Goal: Transaction & Acquisition: Book appointment/travel/reservation

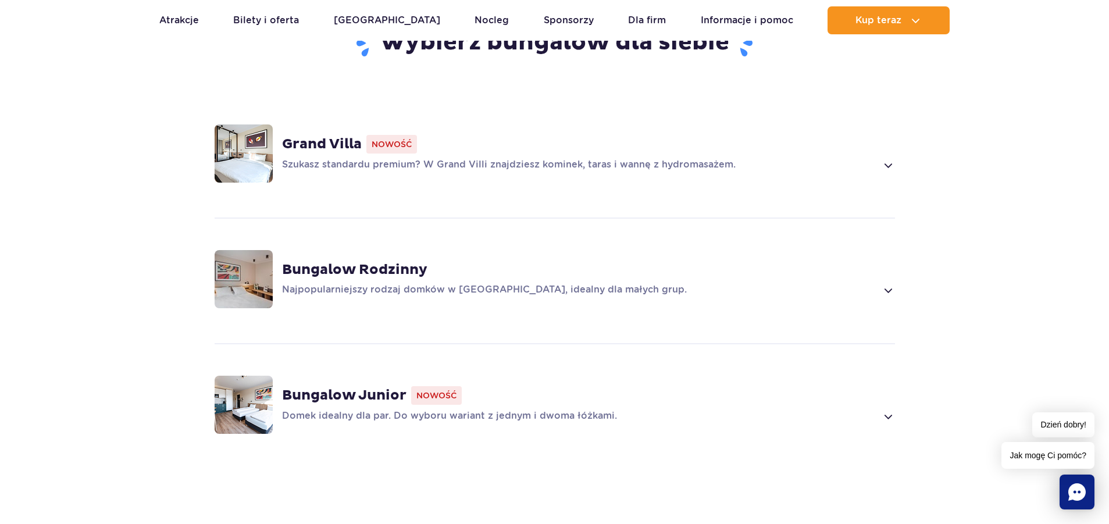
scroll to position [872, 0]
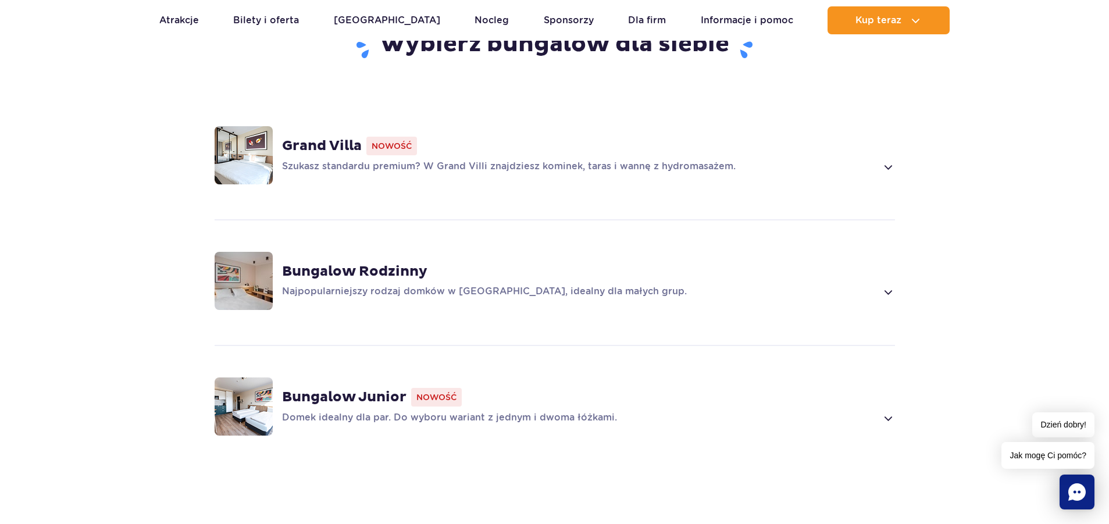
click at [307, 271] on strong "Bungalow Rodzinny" at bounding box center [354, 271] width 145 height 17
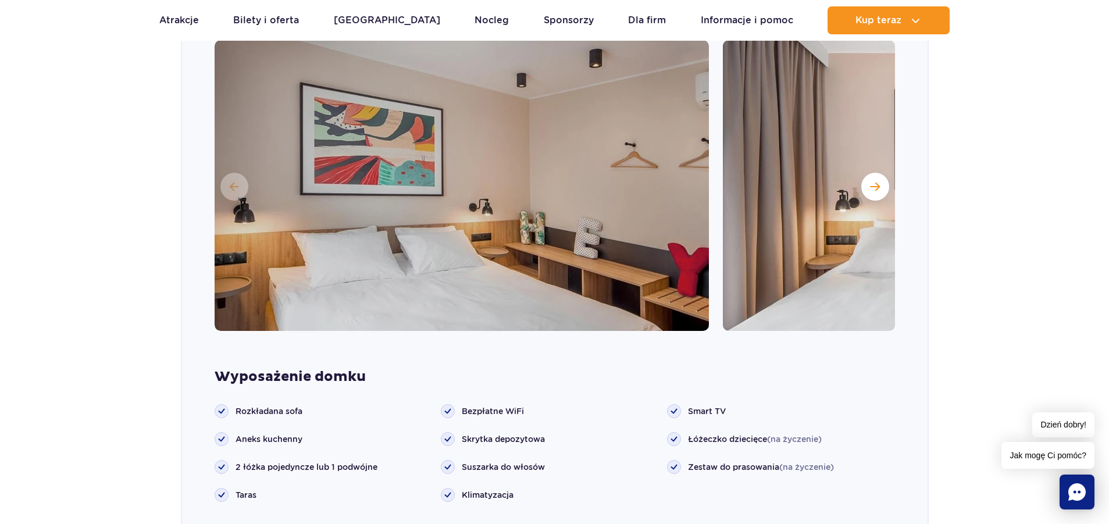
scroll to position [1198, 0]
click at [864, 184] on button "Następny slajd" at bounding box center [875, 187] width 28 height 28
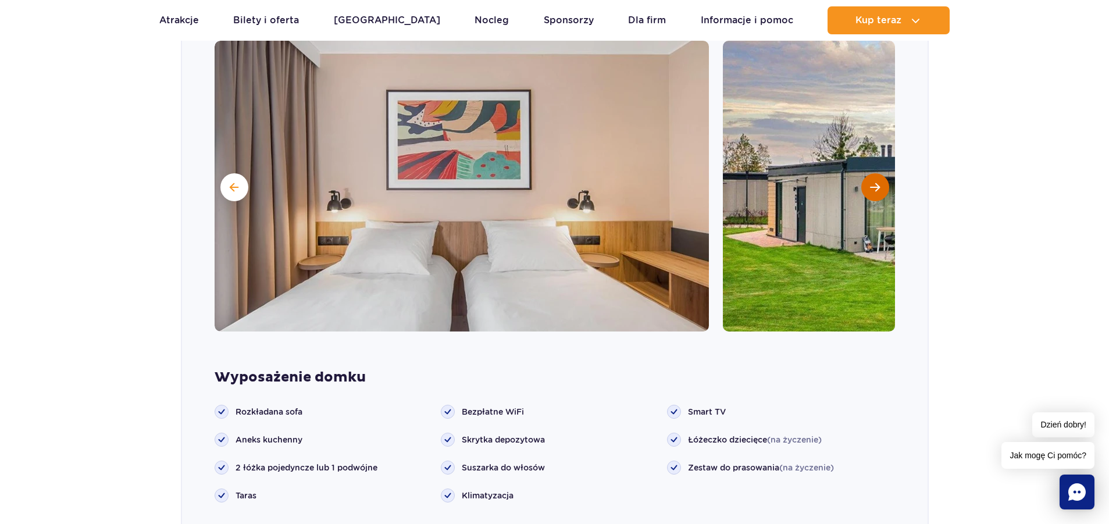
click at [867, 184] on button "Następny slajd" at bounding box center [875, 187] width 28 height 28
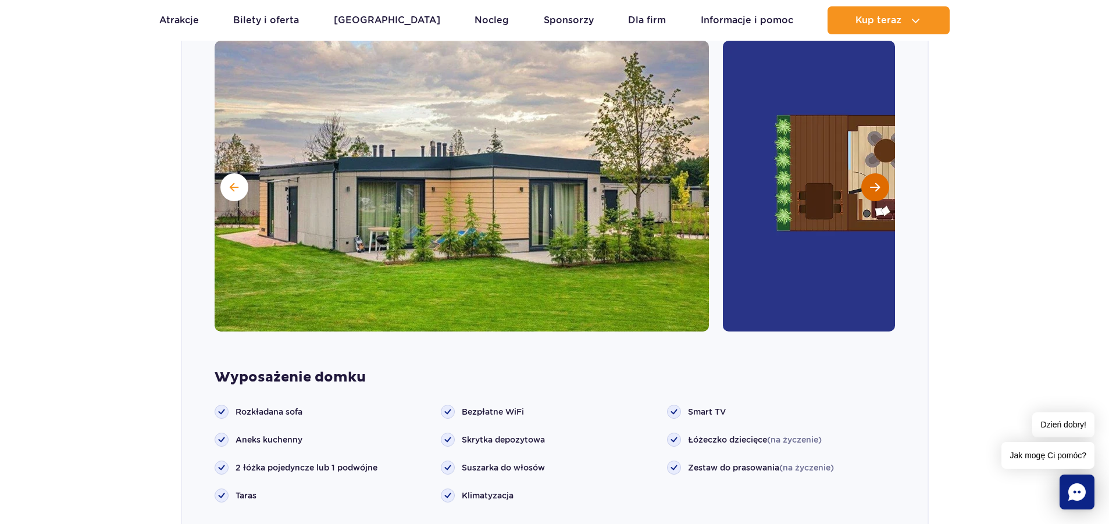
click at [867, 184] on button "Następny slajd" at bounding box center [875, 187] width 28 height 28
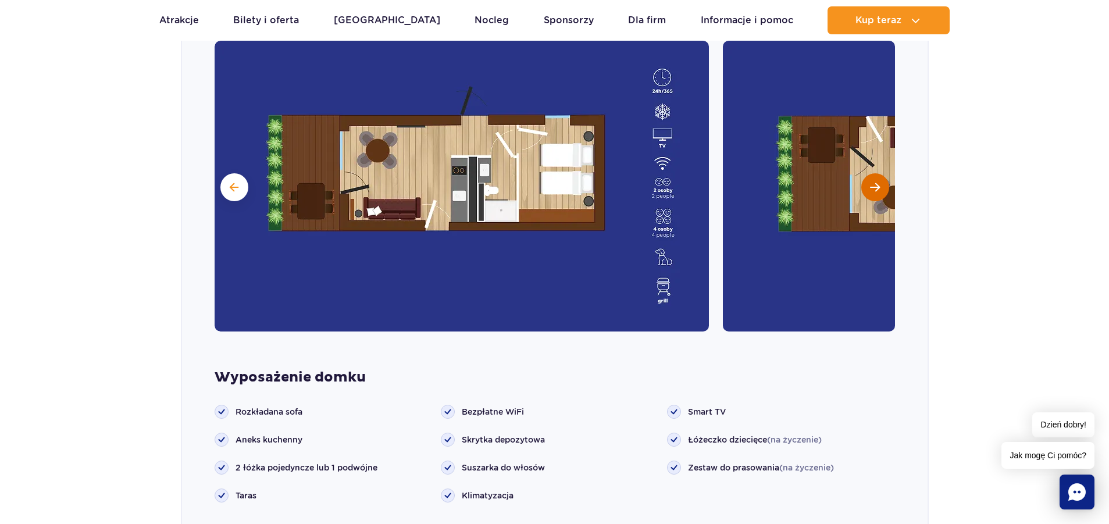
click at [868, 187] on button "Następny slajd" at bounding box center [875, 187] width 28 height 28
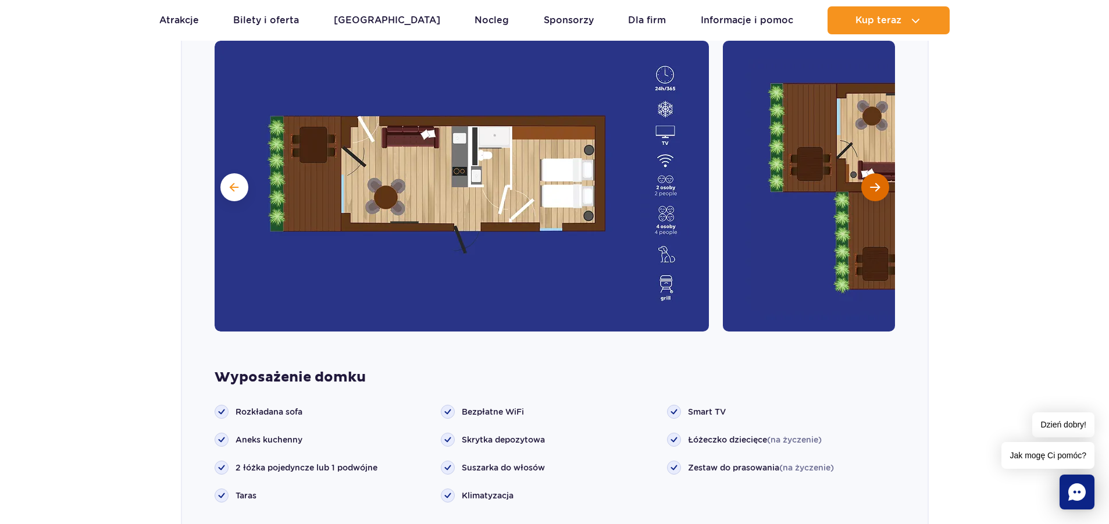
click at [870, 186] on span "Następny slajd" at bounding box center [875, 187] width 10 height 10
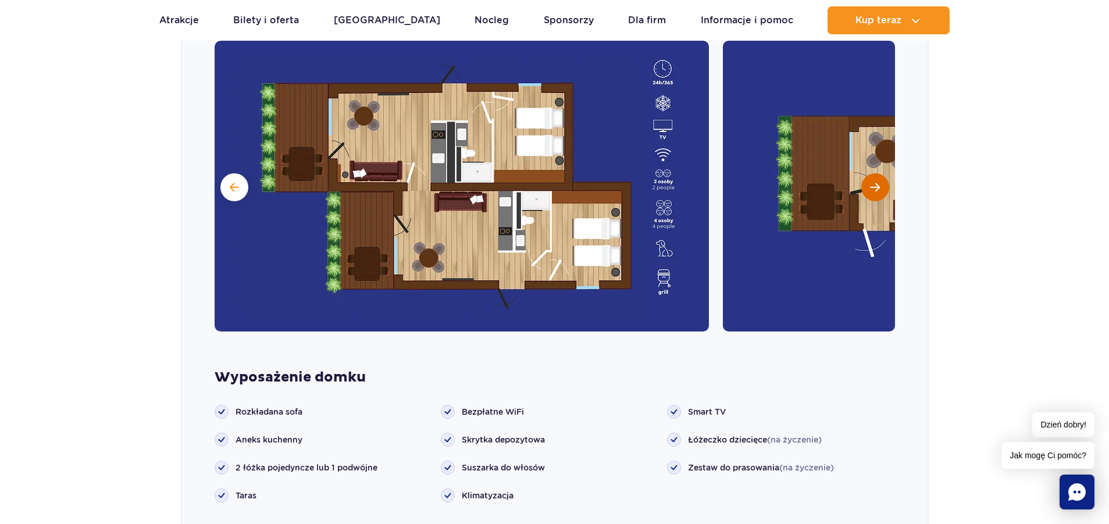
click at [870, 186] on span "Następny slajd" at bounding box center [875, 187] width 10 height 10
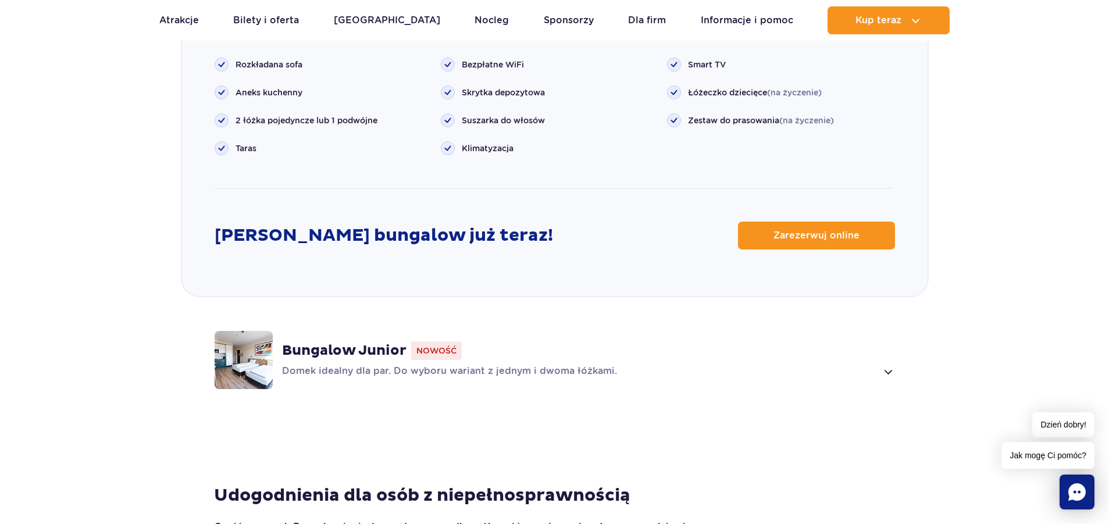
scroll to position [1547, 0]
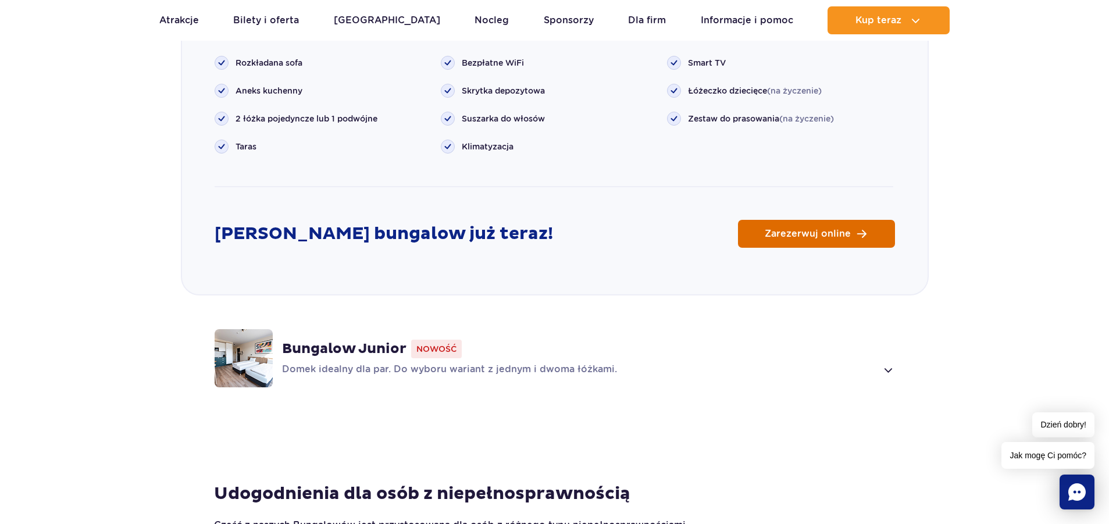
click at [814, 229] on span "Zarezerwuj online" at bounding box center [807, 233] width 86 height 9
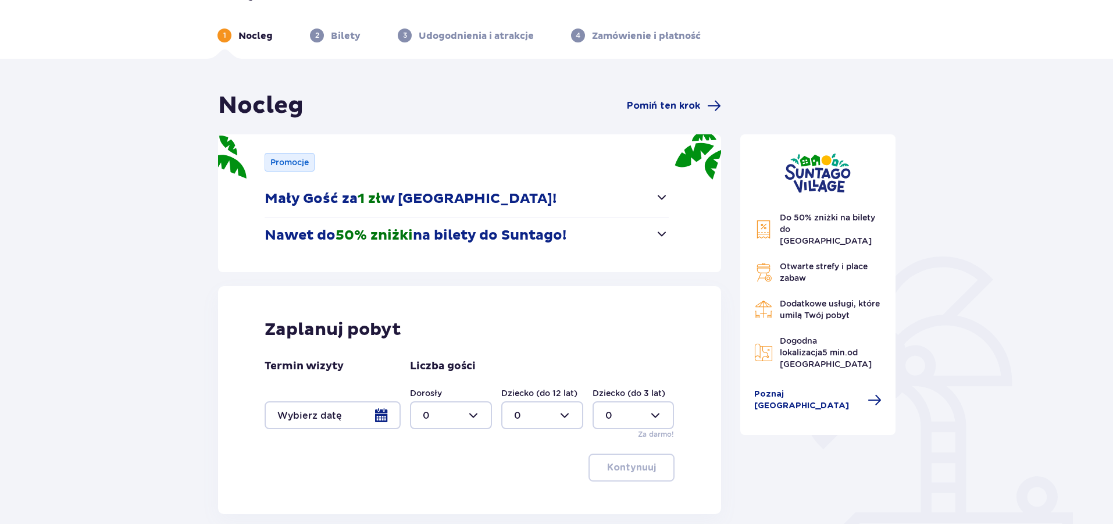
scroll to position [58, 0]
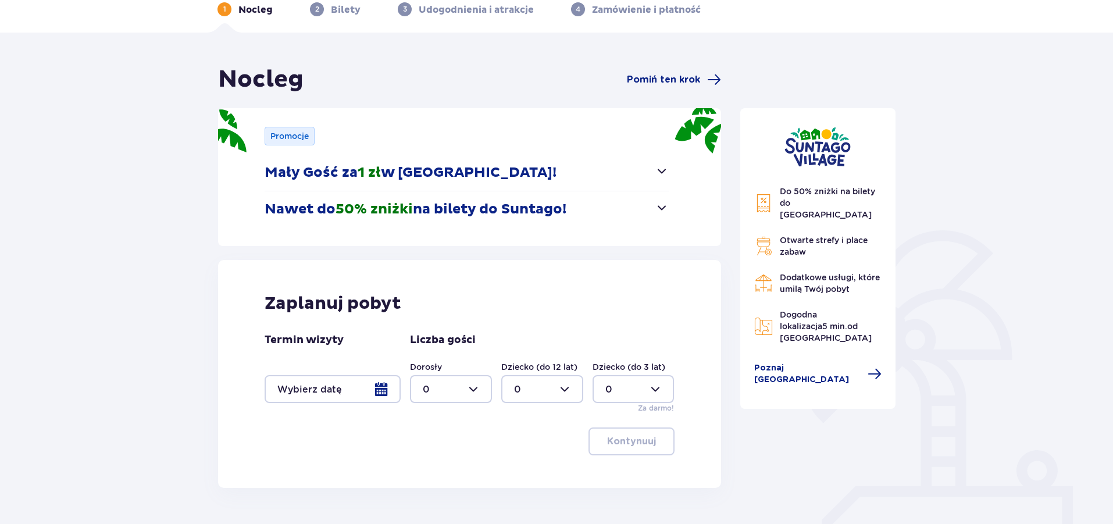
click at [518, 169] on p "Mały Gość za 1 zł w Suntago Village!" at bounding box center [410, 172] width 292 height 17
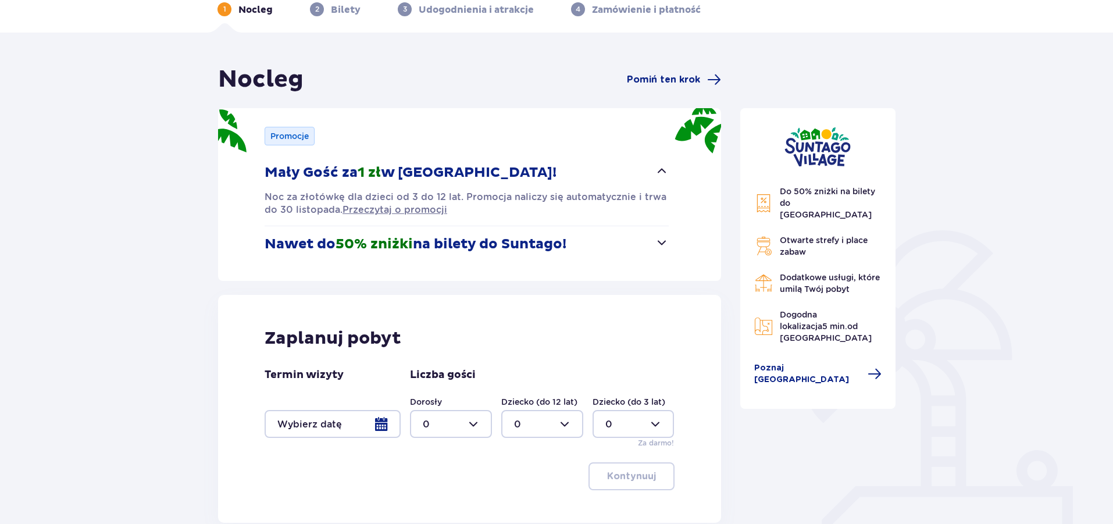
click at [518, 169] on p "Mały Gość za 1 zł w Suntago Village!" at bounding box center [410, 172] width 292 height 17
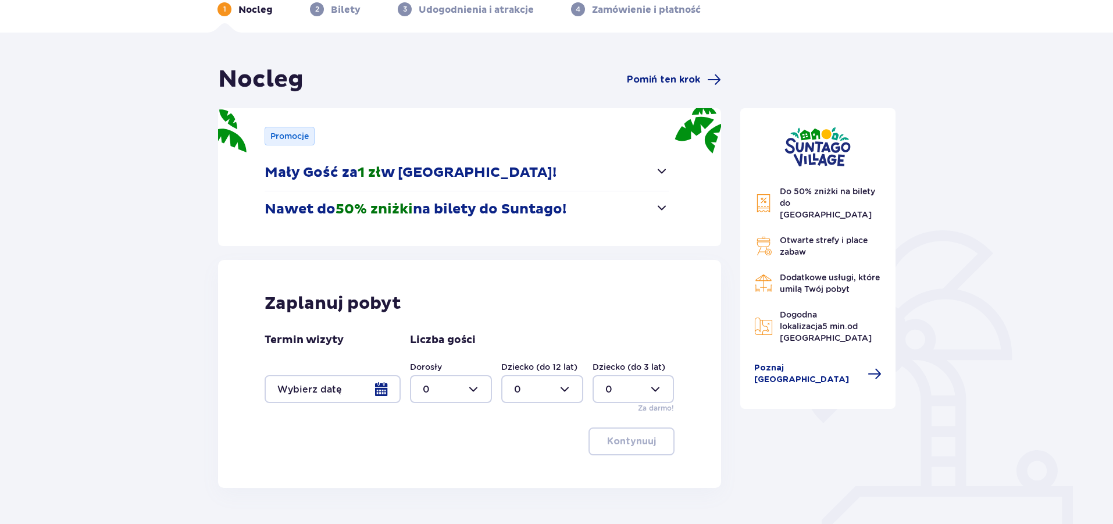
click at [518, 169] on p "Mały Gość za 1 zł w Suntago Village!" at bounding box center [410, 172] width 292 height 17
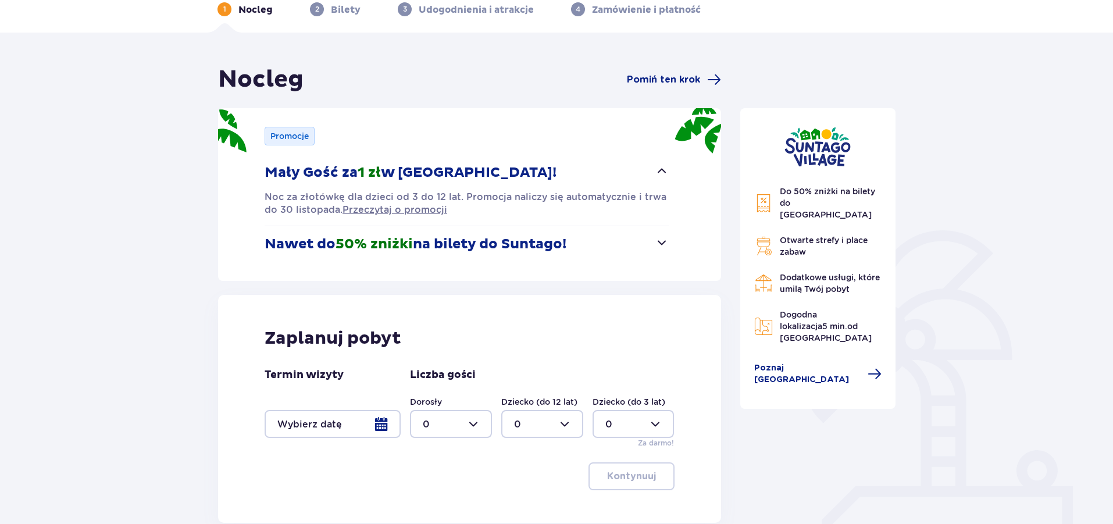
click at [519, 167] on p "Mały Gość za 1 zł w Suntago Village!" at bounding box center [410, 172] width 292 height 17
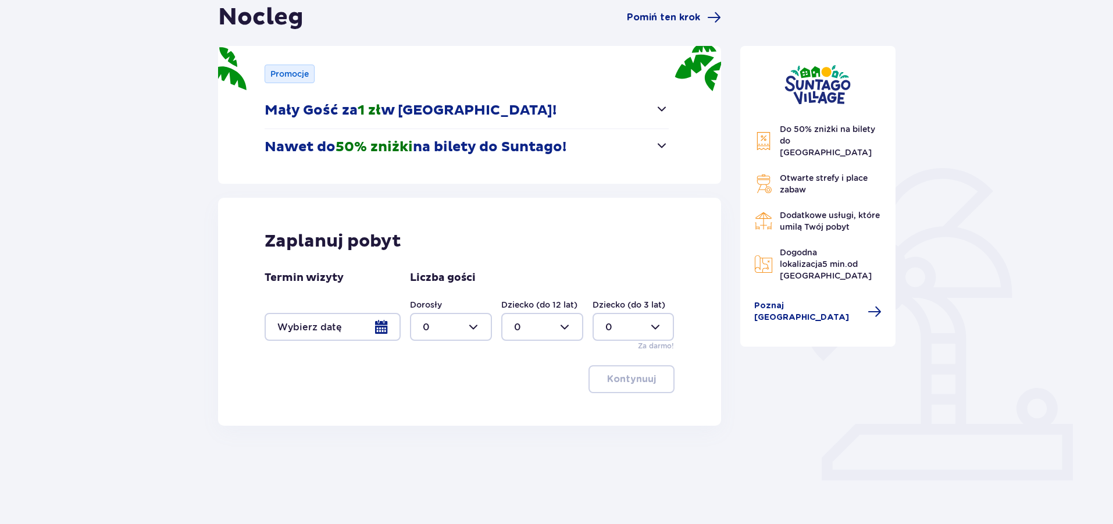
scroll to position [122, 0]
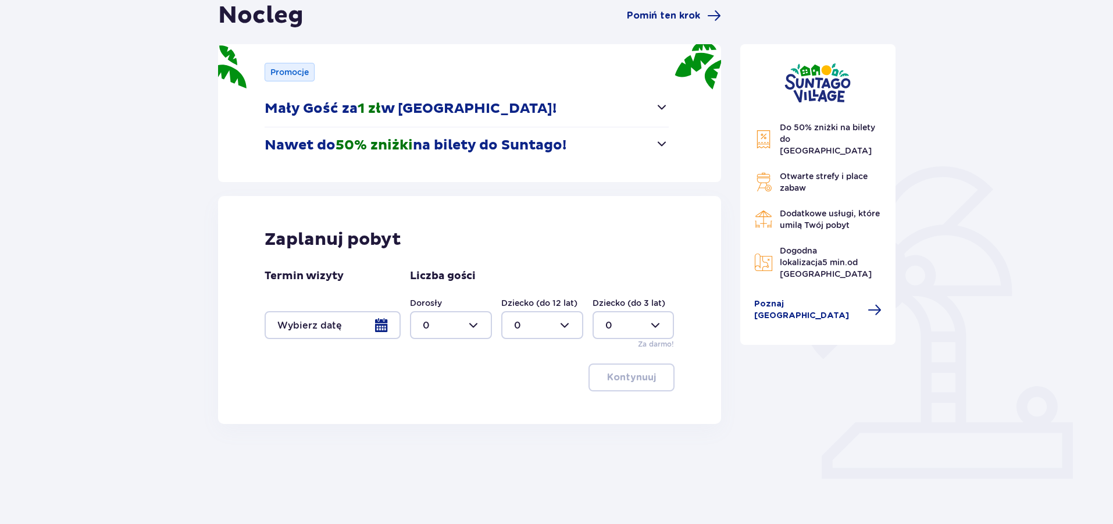
click at [386, 324] on div at bounding box center [332, 325] width 136 height 28
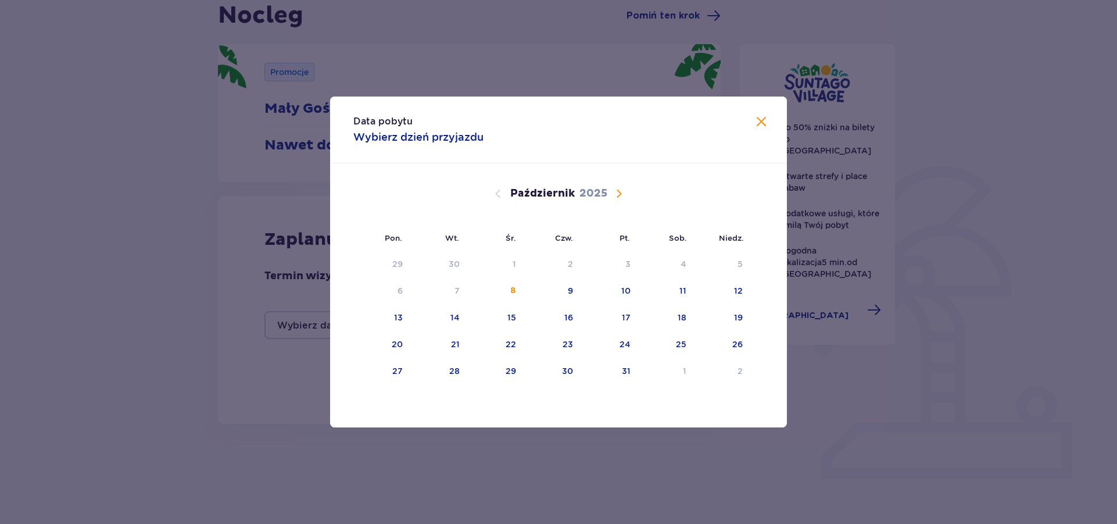
click at [623, 195] on span "Następny miesiąc" at bounding box center [619, 194] width 14 height 14
click at [663, 294] on div "8" at bounding box center [665, 291] width 56 height 26
click at [602, 291] on div "7" at bounding box center [609, 291] width 56 height 26
click at [743, 293] on div "9" at bounding box center [722, 291] width 58 height 26
type input "07.11.25 - 09.11.25"
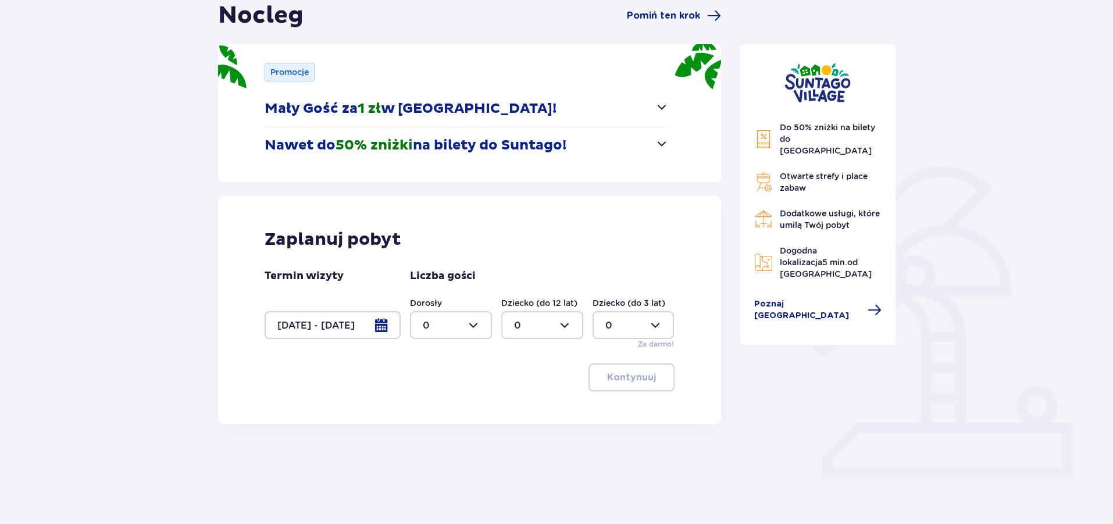
click at [473, 327] on div at bounding box center [451, 325] width 82 height 28
click at [432, 407] on div "2" at bounding box center [451, 409] width 56 height 13
type input "2"
click at [536, 318] on div at bounding box center [542, 325] width 82 height 28
click at [520, 409] on div "2" at bounding box center [542, 409] width 56 height 13
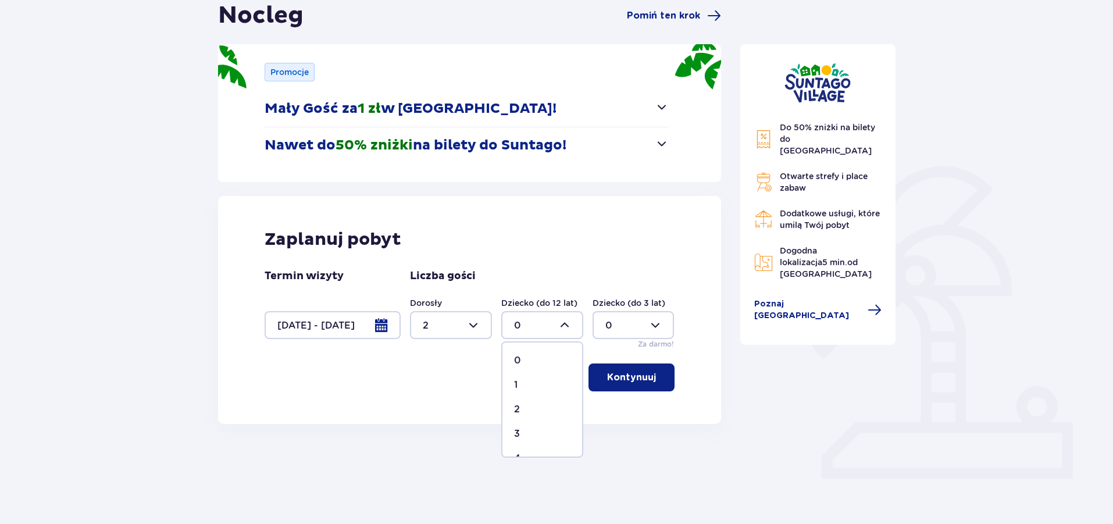
type input "2"
click at [614, 383] on p "Kontynuuj" at bounding box center [631, 377] width 49 height 13
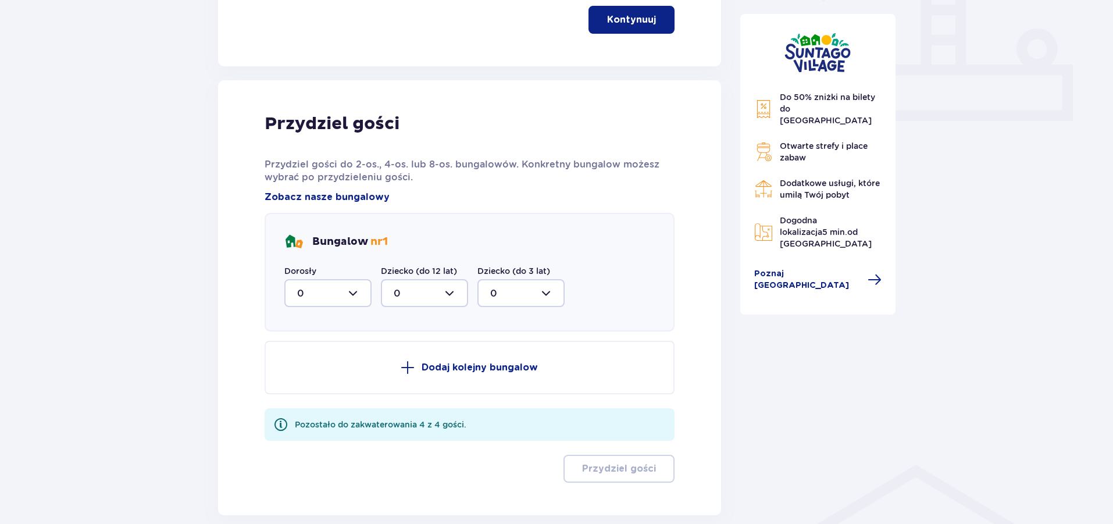
scroll to position [482, 0]
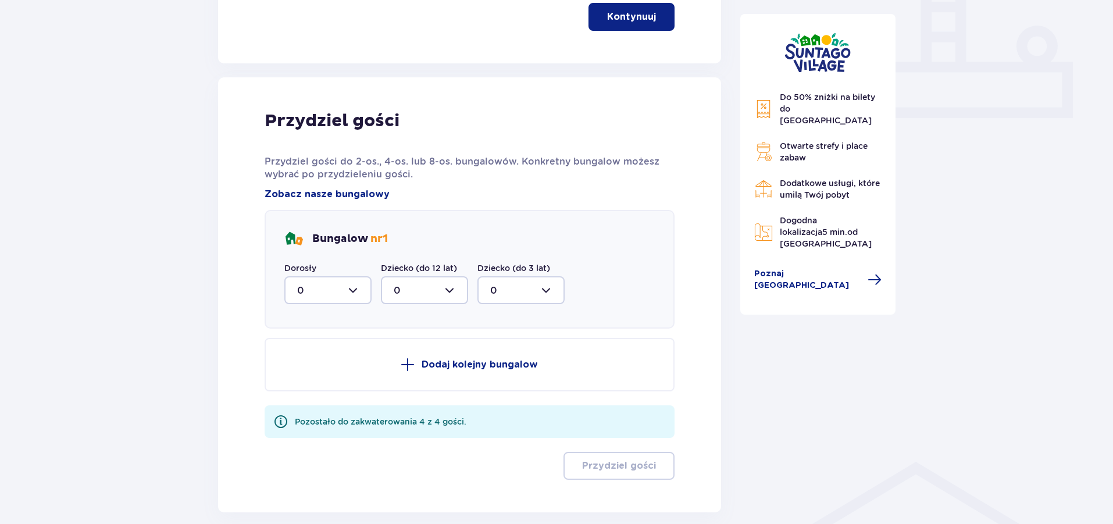
click at [338, 291] on div at bounding box center [327, 290] width 87 height 28
click at [319, 373] on div "2" at bounding box center [328, 374] width 62 height 13
type input "2"
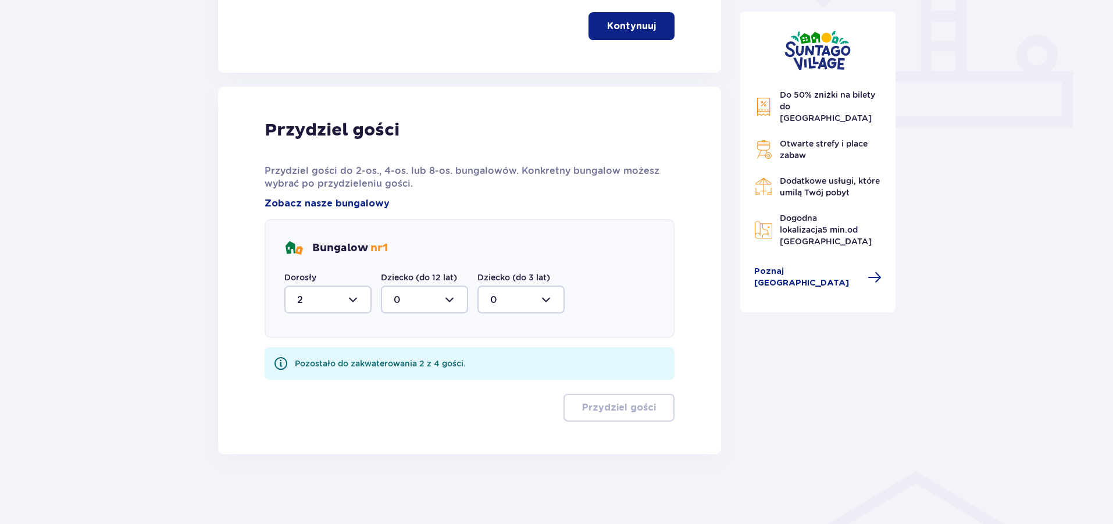
click at [409, 300] on div at bounding box center [424, 299] width 87 height 28
click at [406, 380] on div "2" at bounding box center [425, 383] width 62 height 13
type input "2"
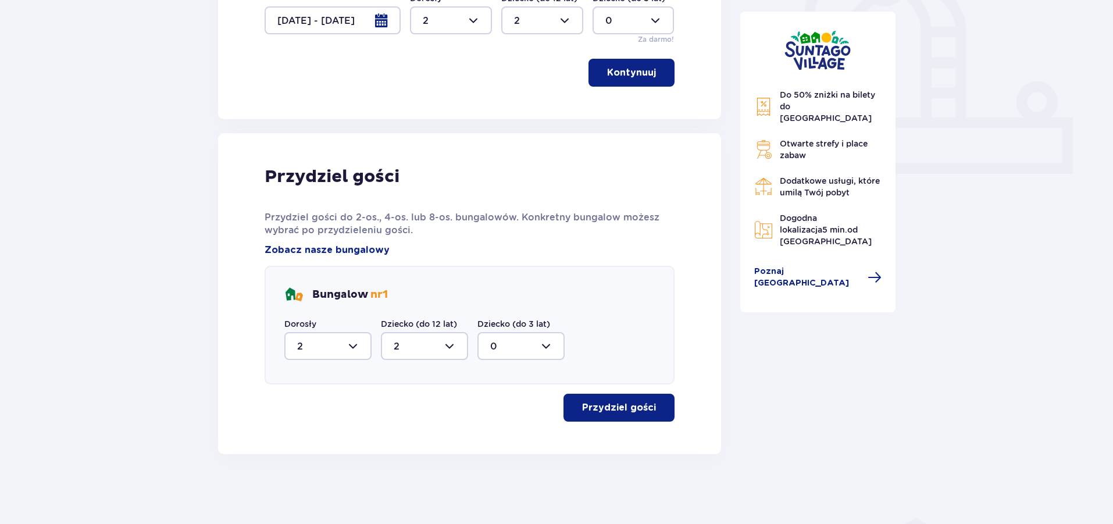
click at [617, 410] on p "Przydziel gości" at bounding box center [619, 407] width 74 height 13
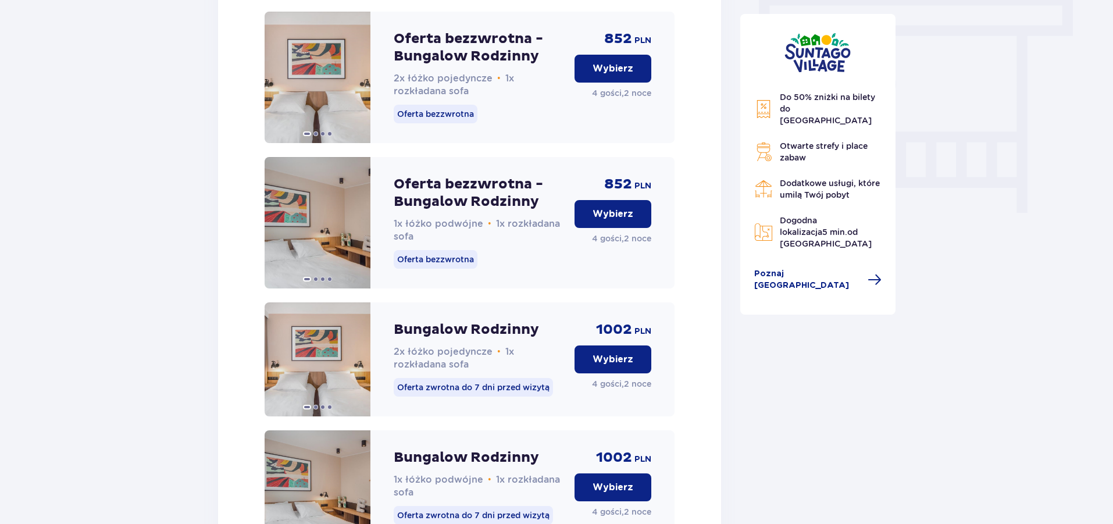
scroll to position [1055, 0]
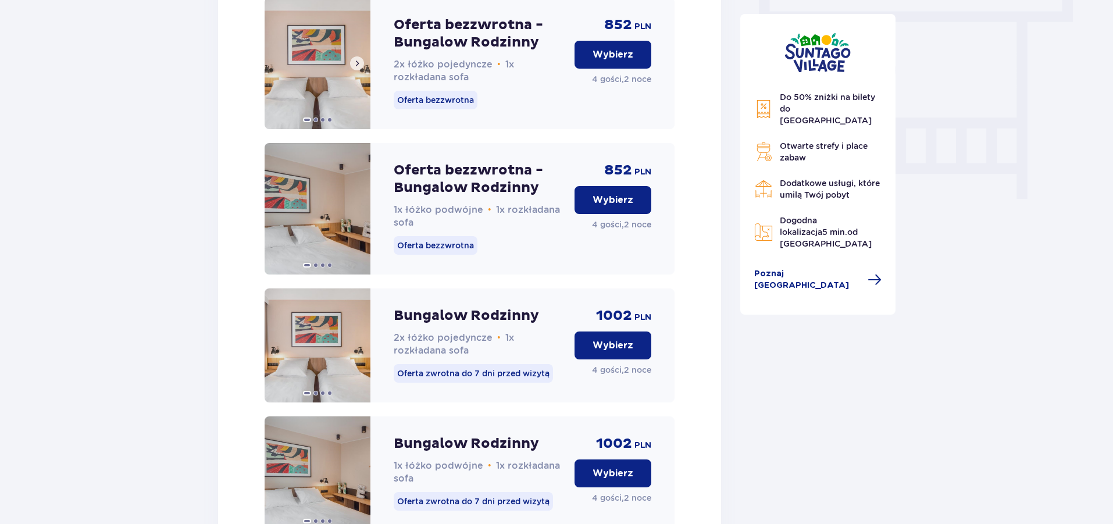
click at [358, 68] on span at bounding box center [356, 63] width 9 height 9
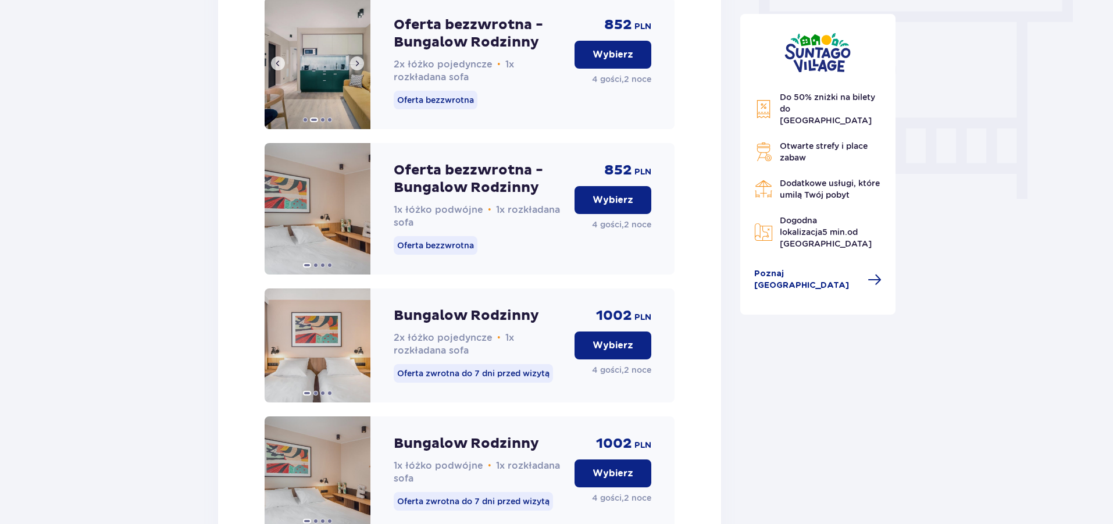
click at [358, 68] on span at bounding box center [356, 63] width 9 height 9
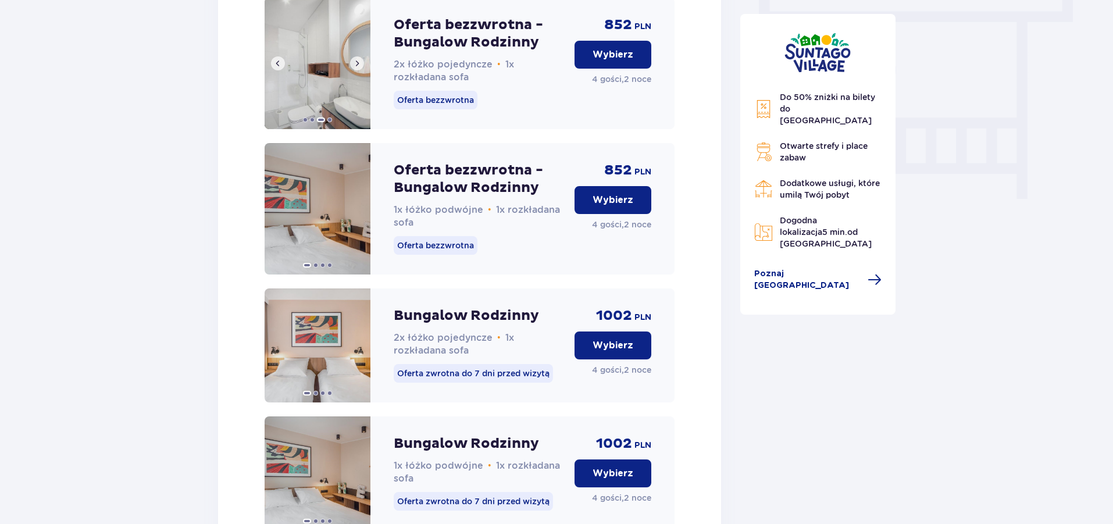
click at [358, 68] on span at bounding box center [356, 63] width 9 height 9
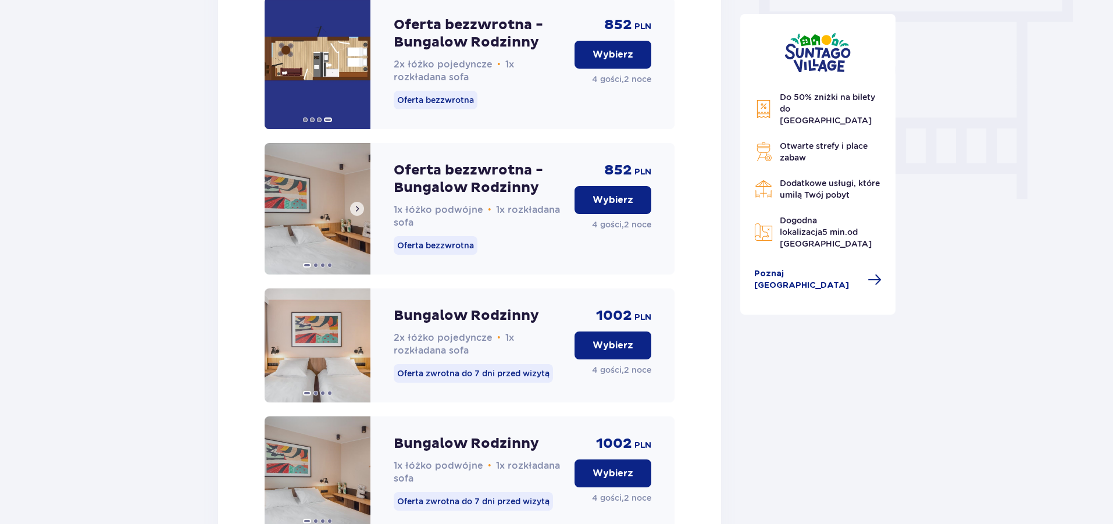
click at [361, 216] on button at bounding box center [357, 209] width 14 height 14
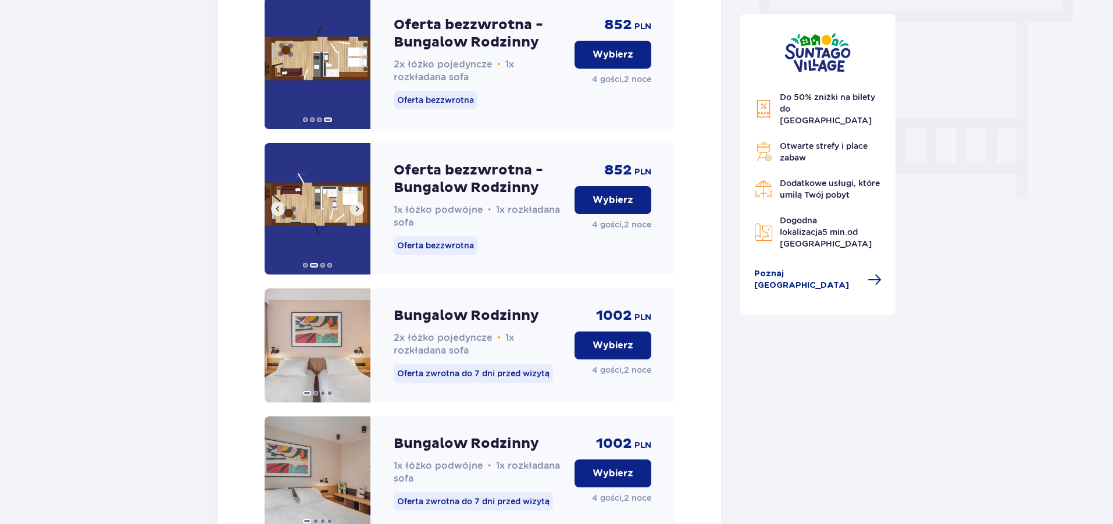
click at [360, 213] on span at bounding box center [356, 208] width 9 height 9
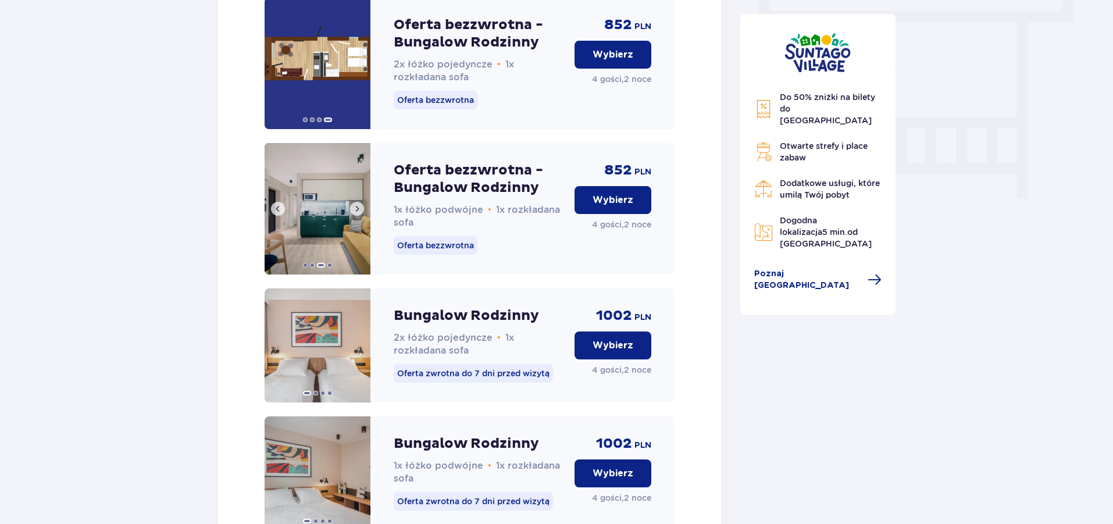
click at [360, 213] on span at bounding box center [356, 208] width 9 height 9
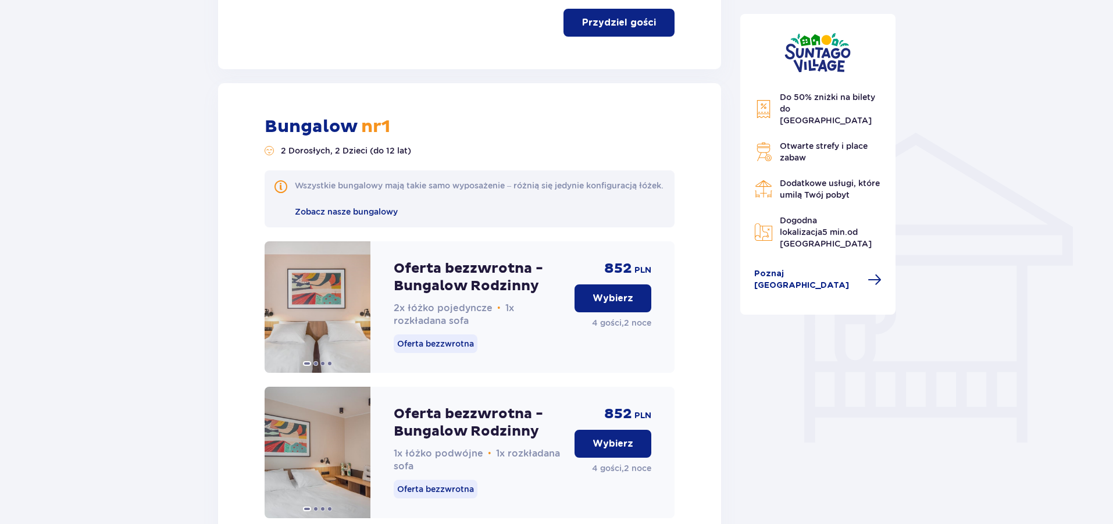
scroll to position [988, 0]
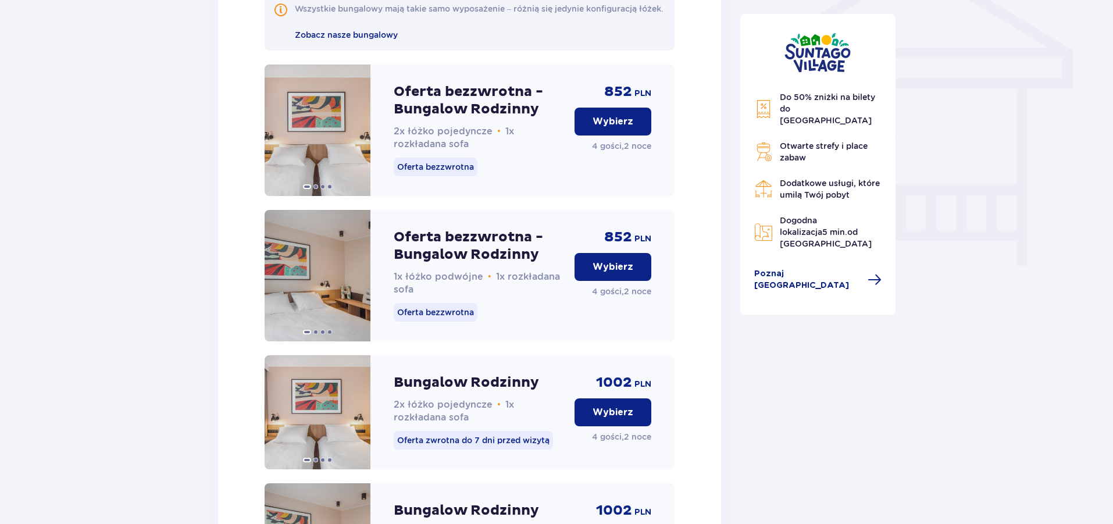
click at [618, 128] on p "Wybierz" at bounding box center [612, 121] width 41 height 13
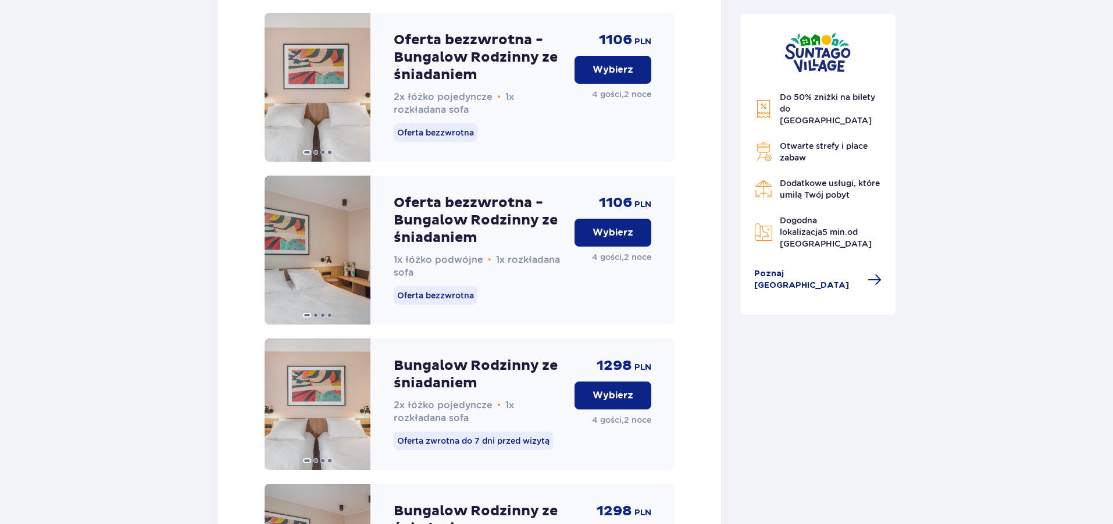
scroll to position [1566, 0]
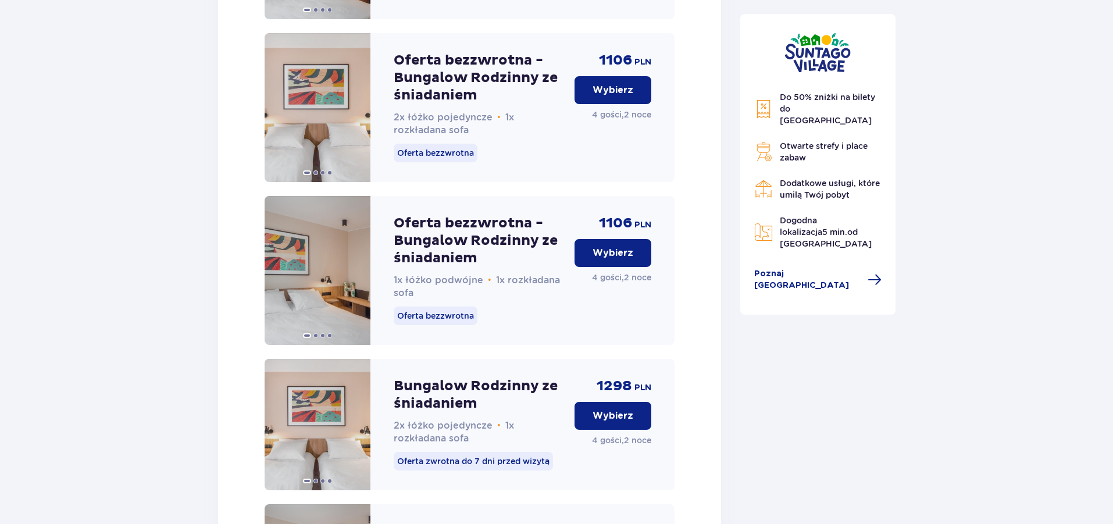
click at [604, 104] on button "Wybierz" at bounding box center [612, 90] width 77 height 28
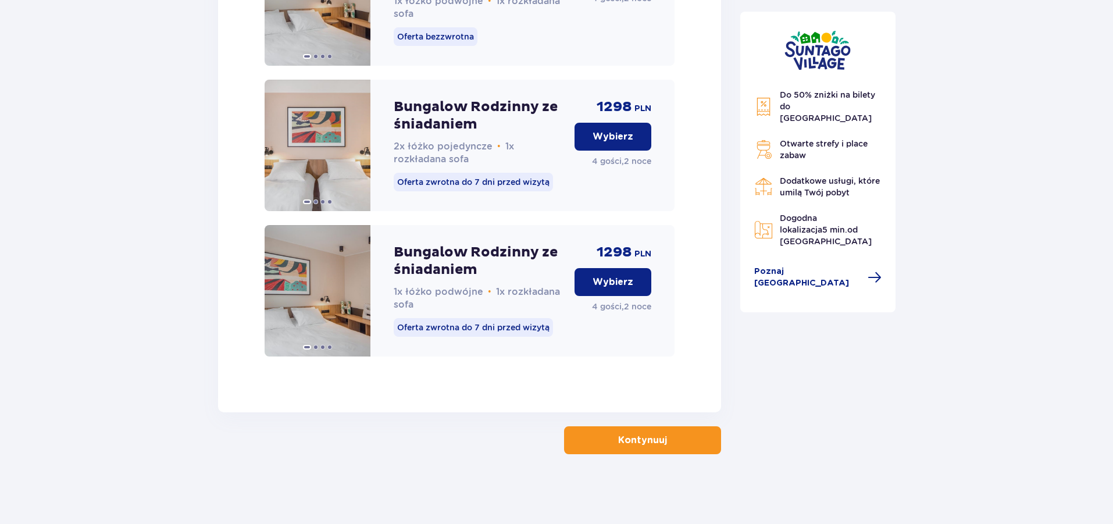
scroll to position [1857, 0]
click at [653, 439] on p "Kontynuuj" at bounding box center [642, 440] width 49 height 13
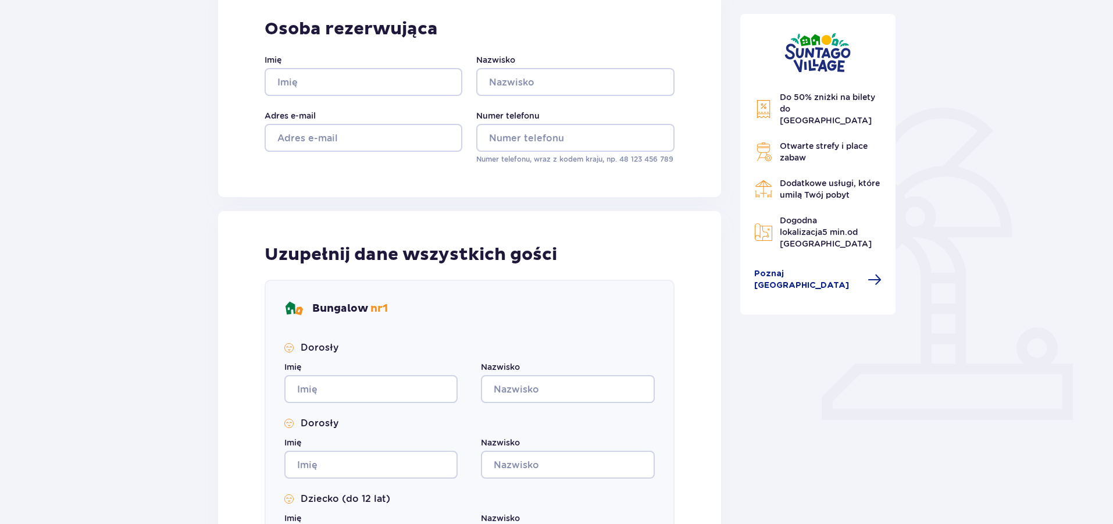
scroll to position [530, 0]
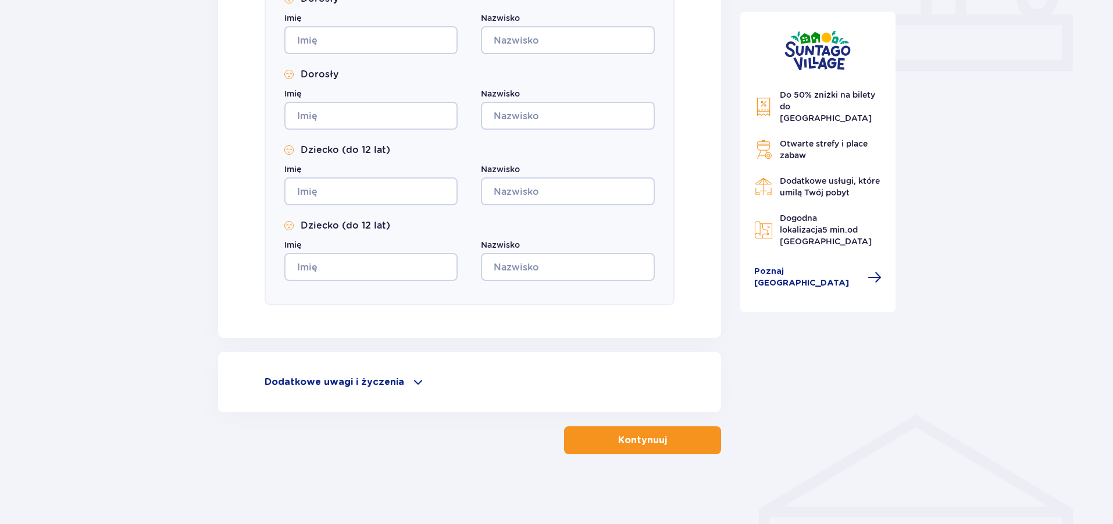
click at [317, 380] on p "Dodatkowe uwagi i życzenia" at bounding box center [334, 382] width 140 height 13
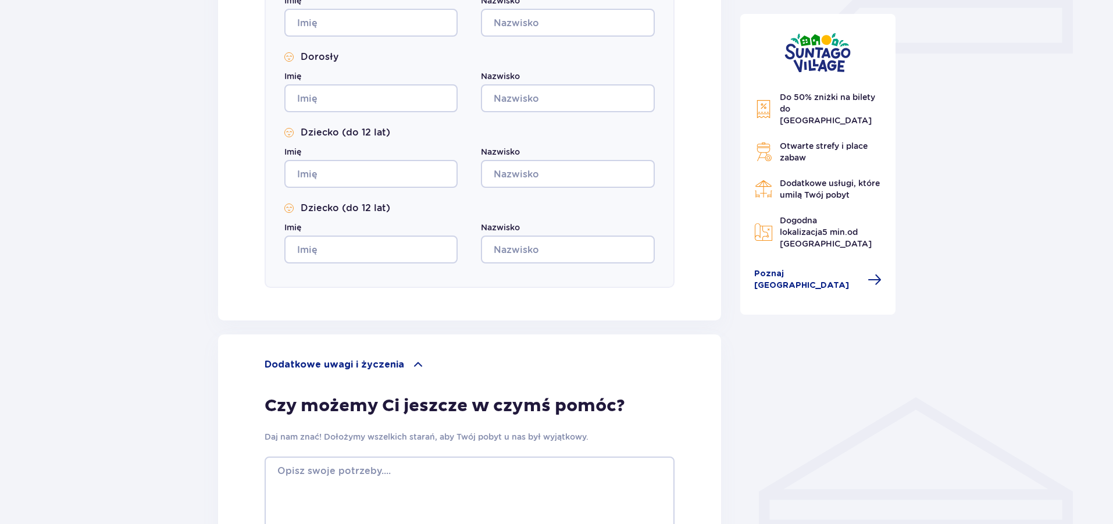
click at [351, 363] on p "Dodatkowe uwagi i życzenia" at bounding box center [334, 364] width 140 height 13
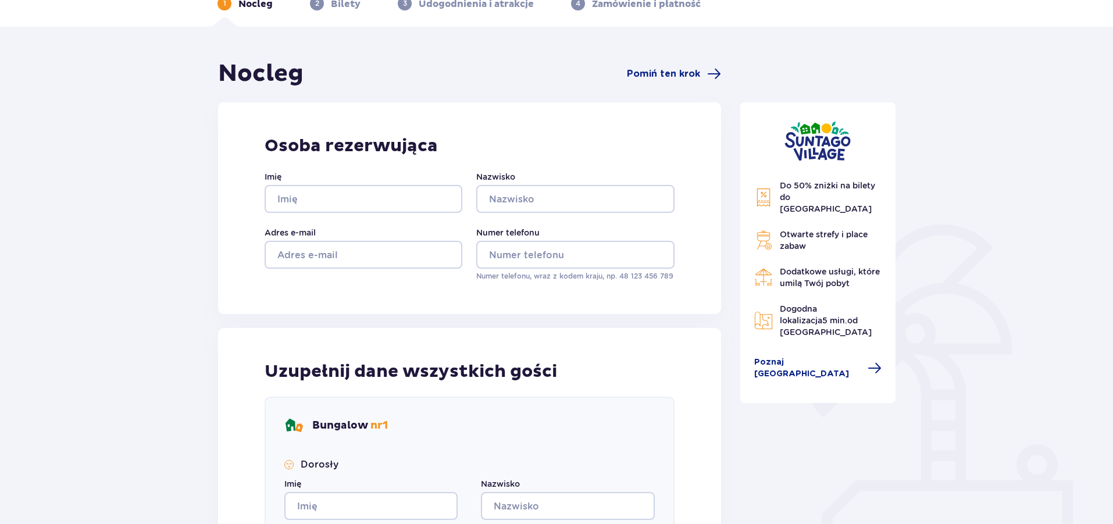
scroll to position [0, 0]
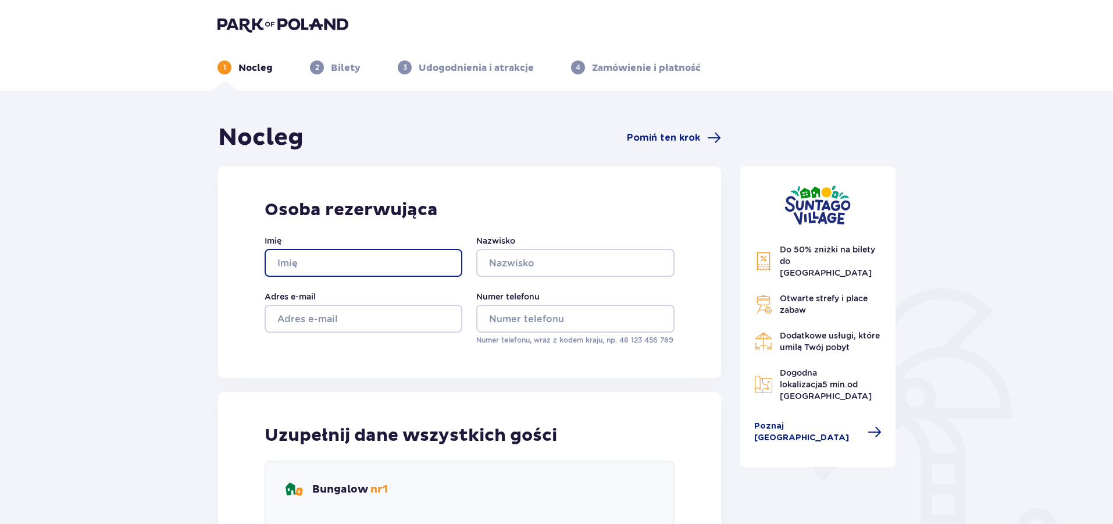
click at [331, 258] on input "Imię" at bounding box center [363, 263] width 198 height 28
type input "Łukasz"
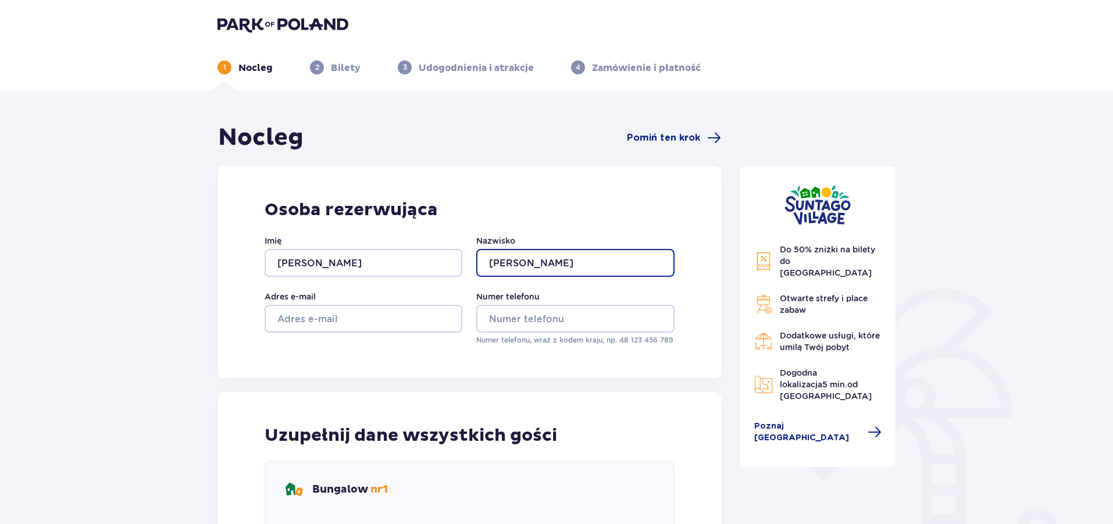
type input "Pawlikowski"
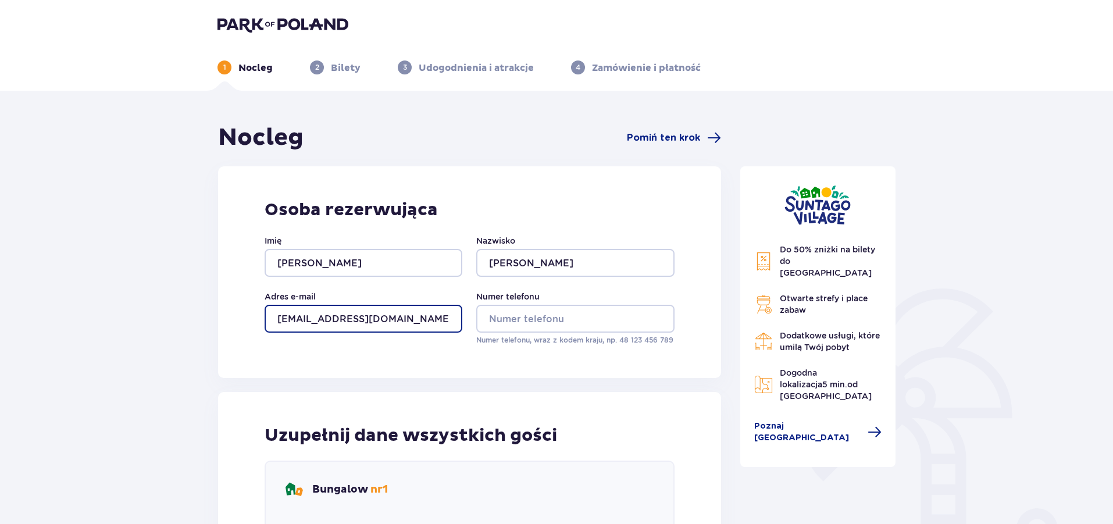
type input "lpawliko83@gmail.com"
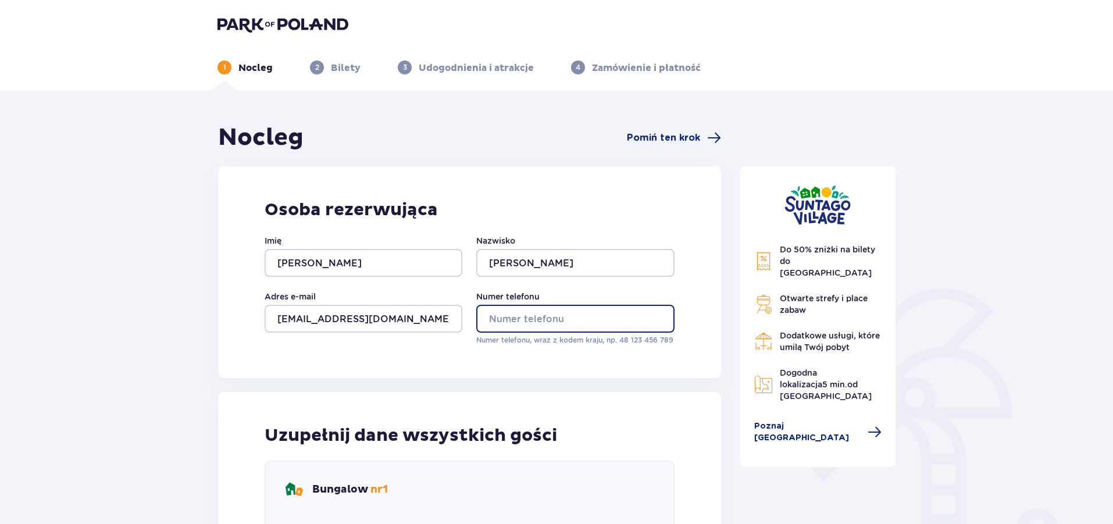
click at [514, 317] on input "Numer telefonu" at bounding box center [575, 319] width 198 height 28
type input "5"
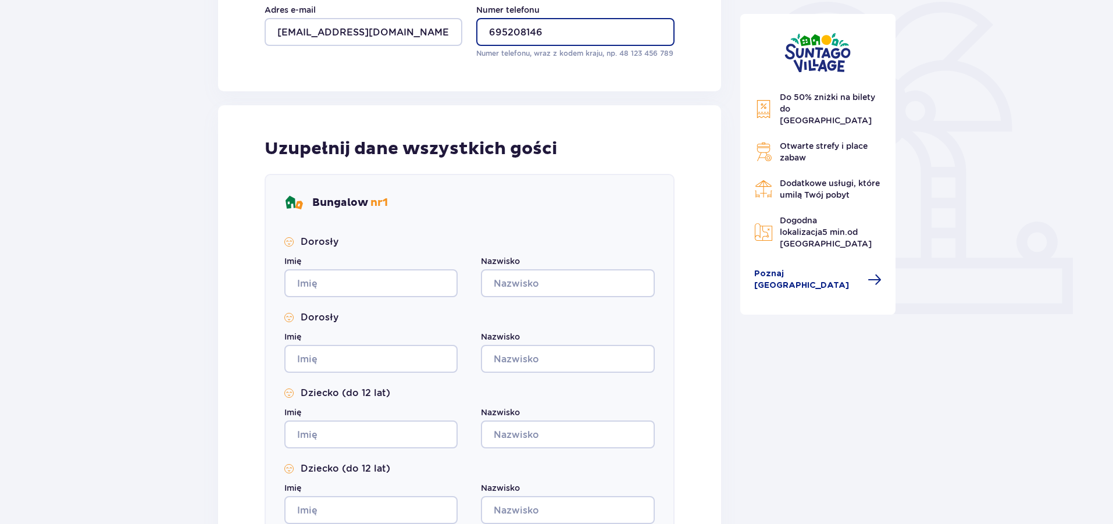
scroll to position [291, 0]
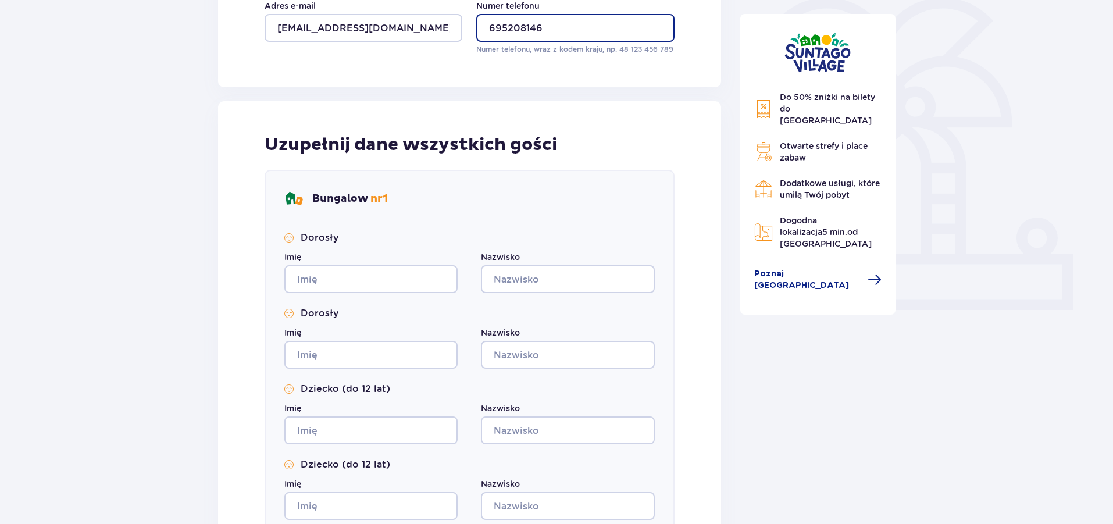
type input "695208146"
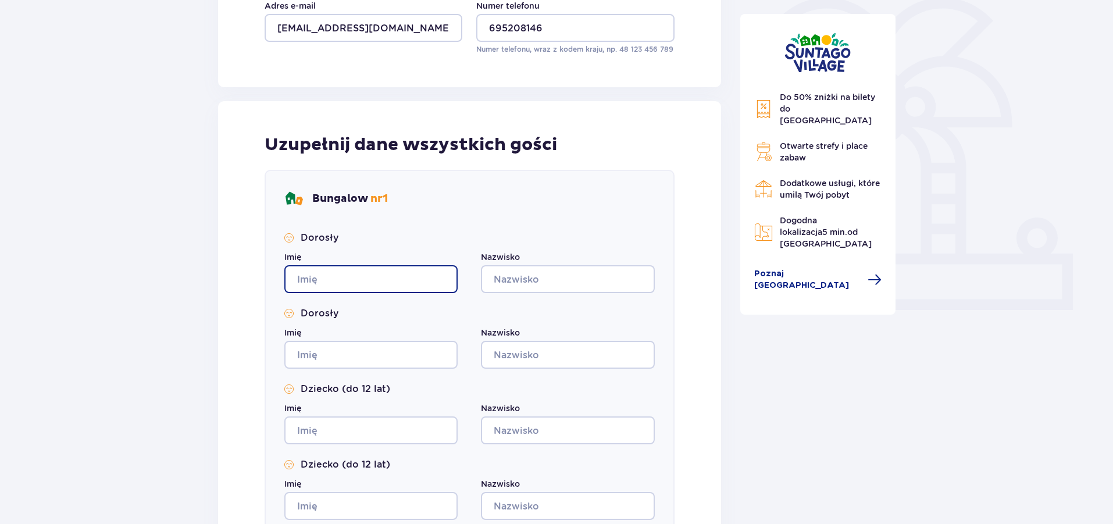
click at [336, 277] on input "Imię" at bounding box center [370, 279] width 173 height 28
type input "Katarzyna"
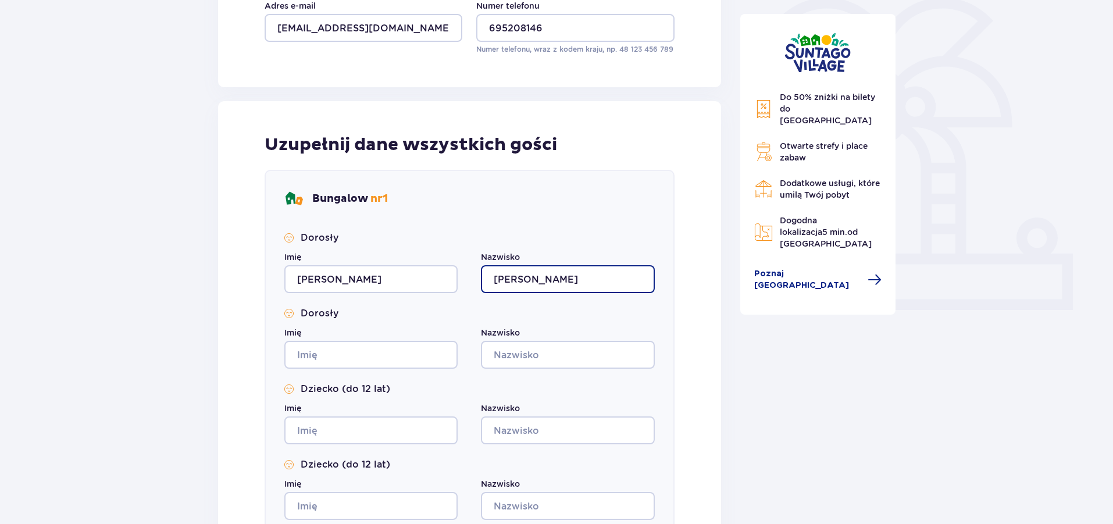
type input "Pawlikowska"
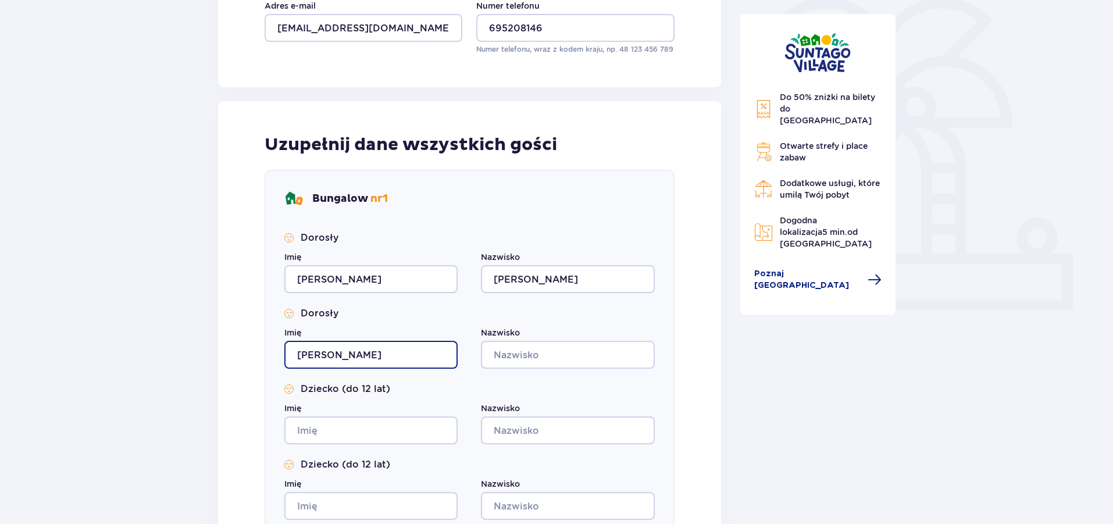
type input "Łukasz"
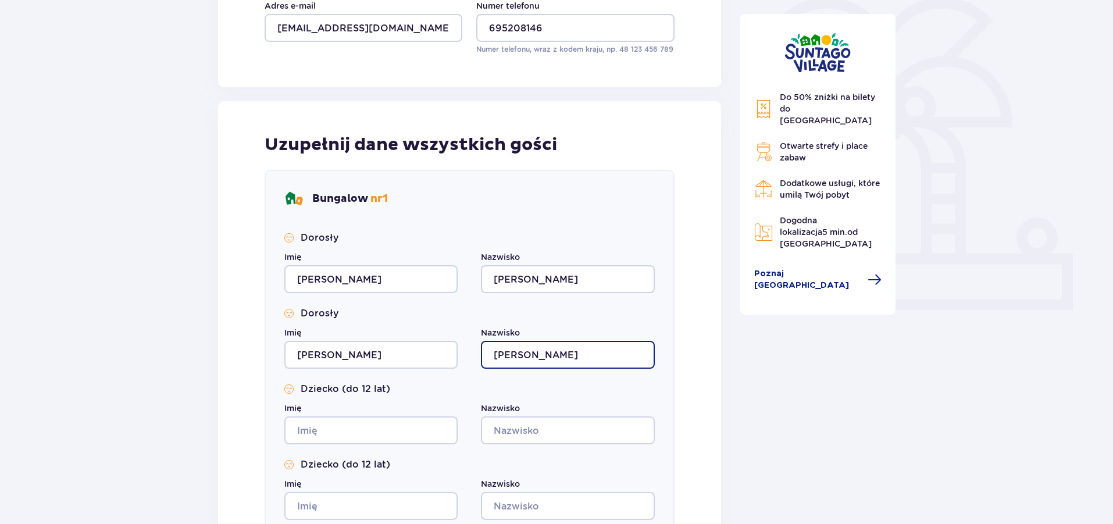
type input "Pawlikowski"
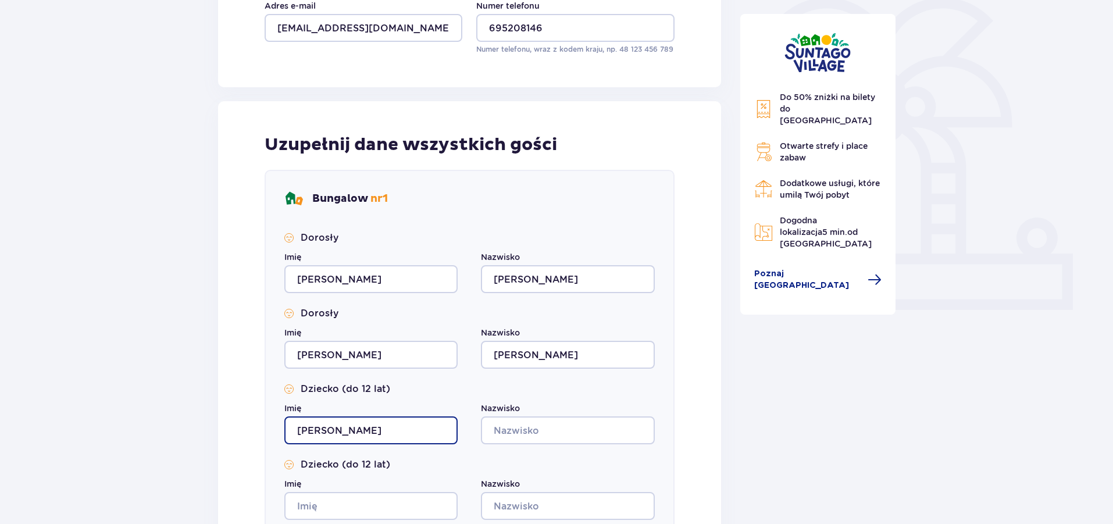
type input "Leon"
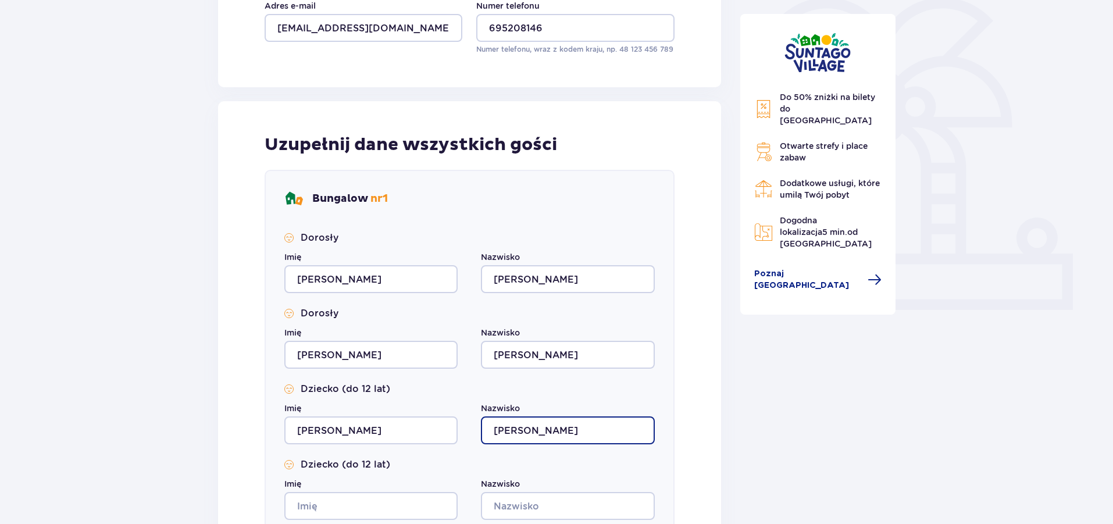
type input "Pawlikowski"
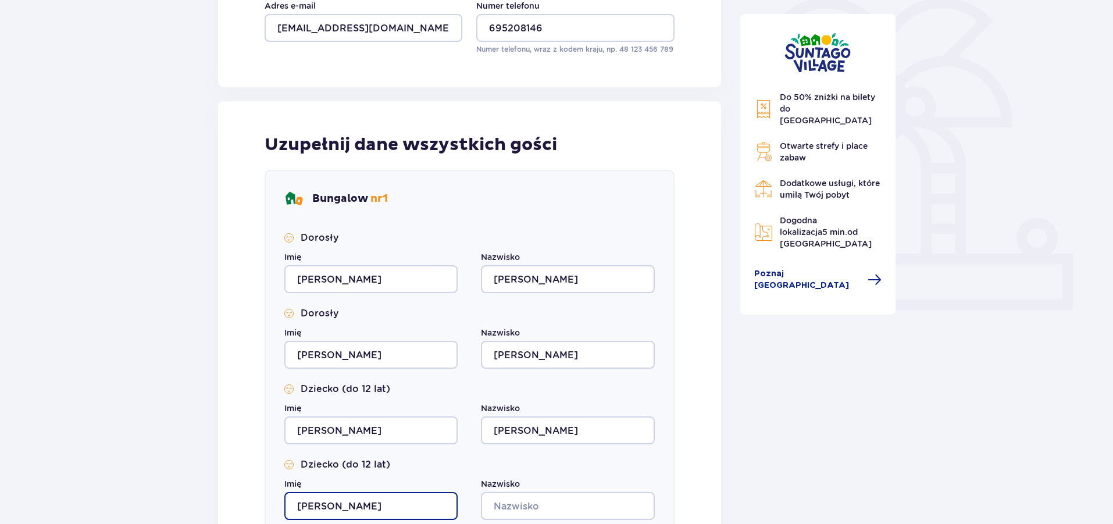
type input "Lidia"
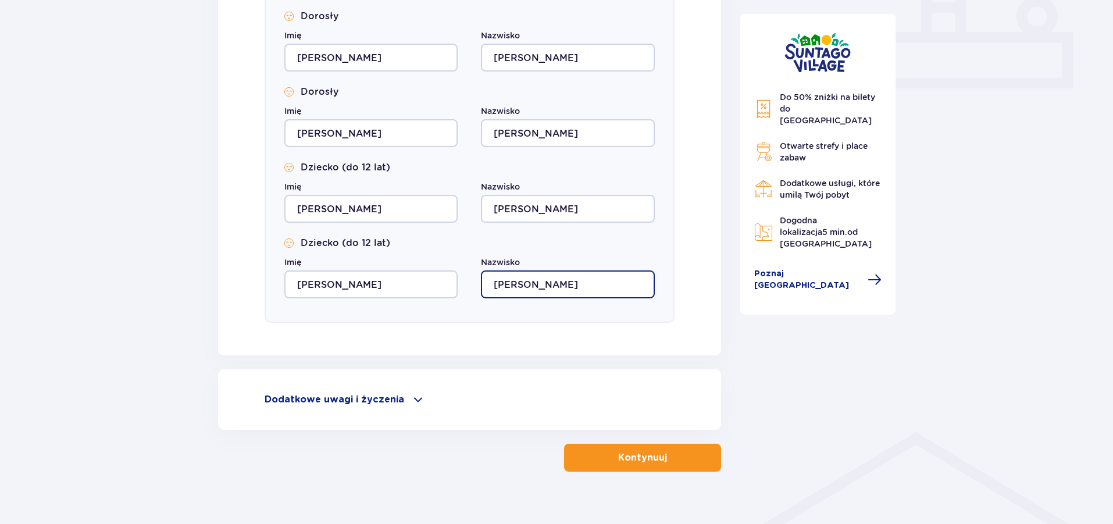
scroll to position [523, 0]
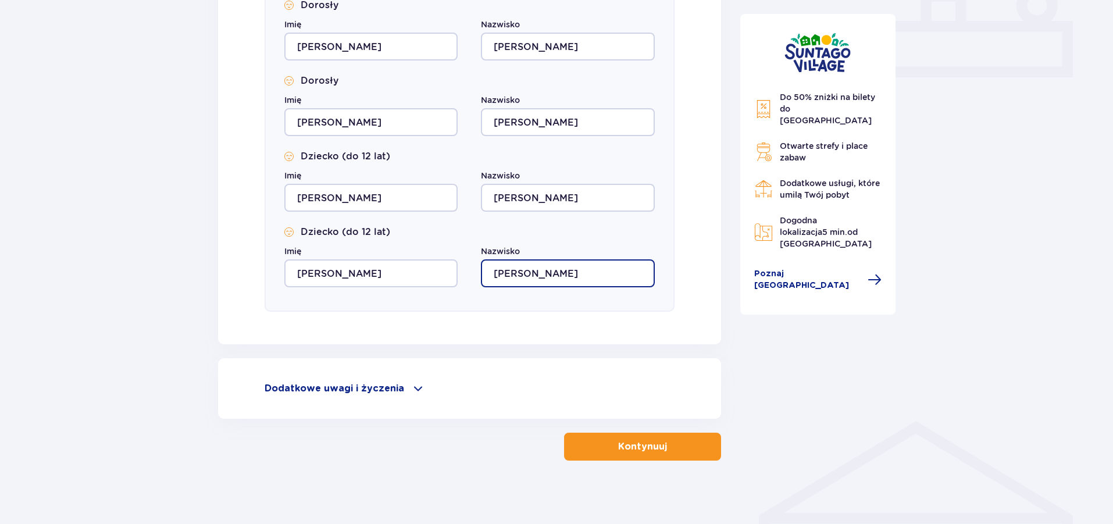
type input "Pawlikowska"
click at [621, 448] on p "Kontynuuj" at bounding box center [642, 446] width 49 height 13
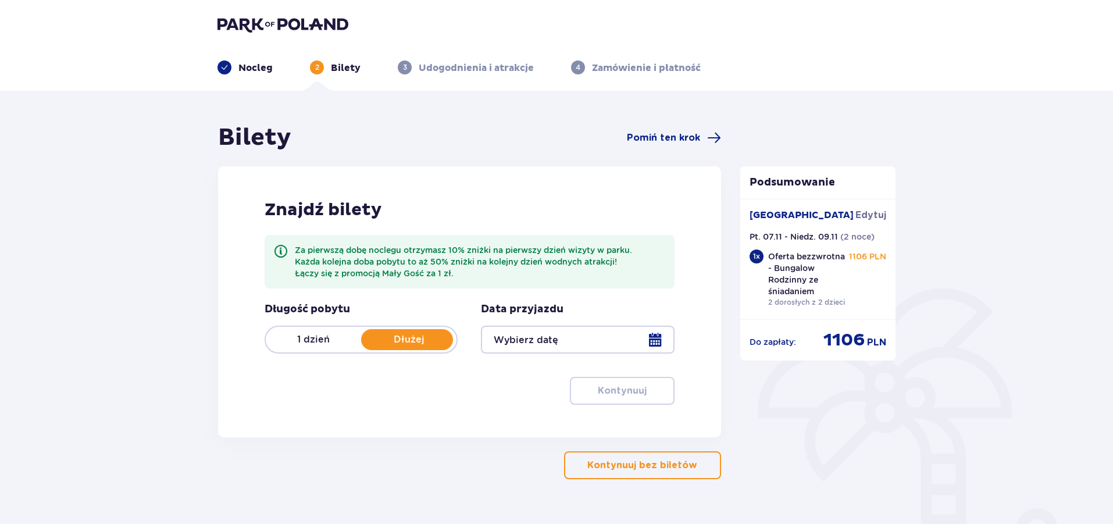
click at [321, 346] on p "1 dzień" at bounding box center [313, 339] width 95 height 13
click at [378, 345] on p "Dłużej" at bounding box center [408, 339] width 95 height 13
click at [659, 342] on div at bounding box center [577, 340] width 193 height 28
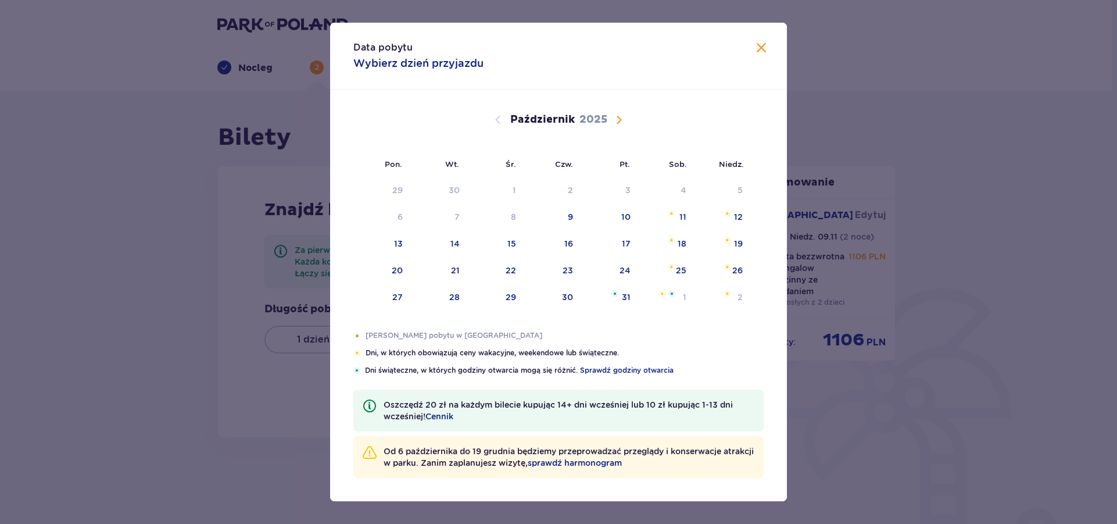
click at [617, 122] on span "Następny miesiąc" at bounding box center [619, 120] width 14 height 14
click at [624, 219] on div "7" at bounding box center [626, 217] width 5 height 12
click at [677, 216] on div "8" at bounding box center [665, 218] width 56 height 26
type input "07.11.25 - 08.11.25"
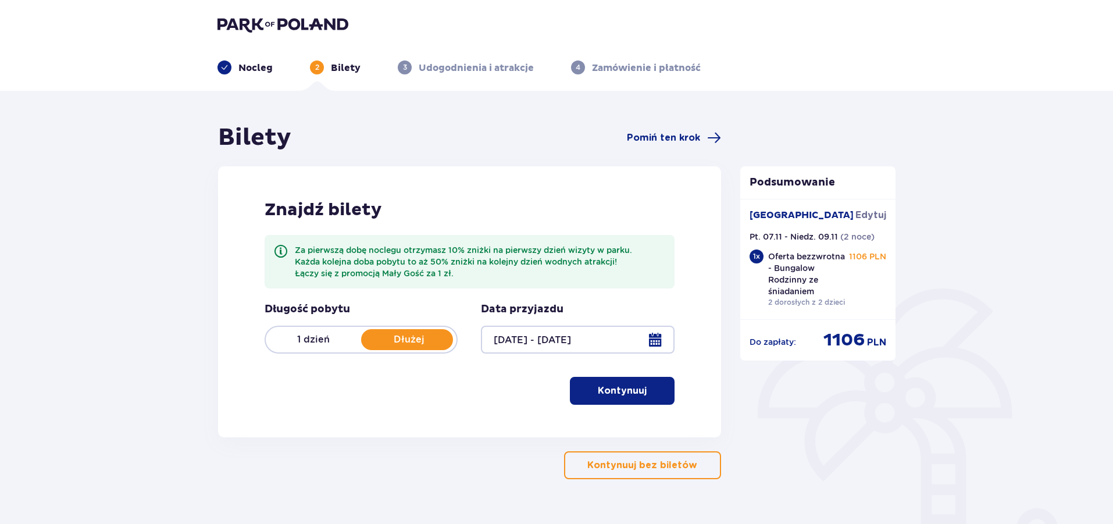
click at [601, 398] on button "Kontynuuj" at bounding box center [622, 391] width 105 height 28
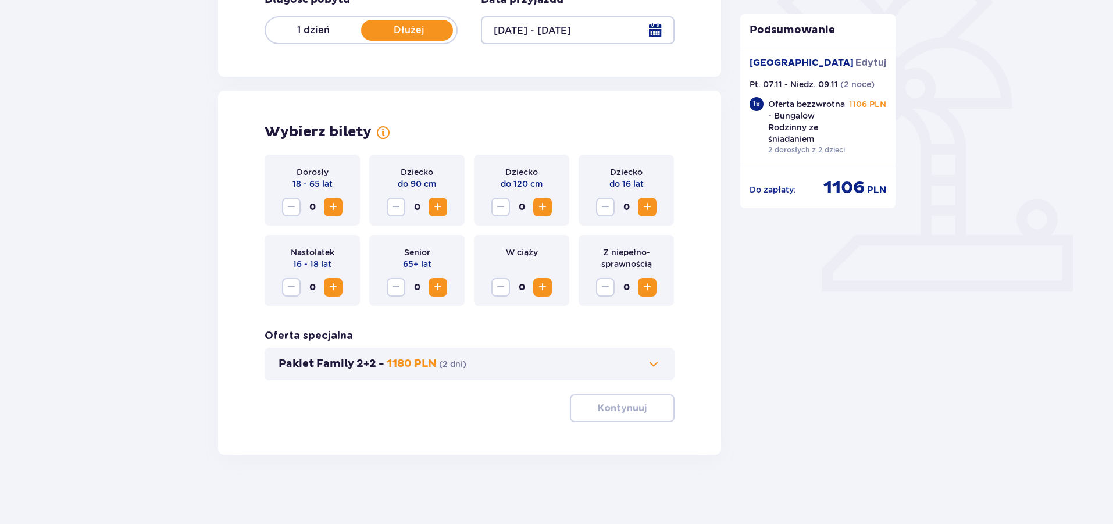
scroll to position [310, 0]
click at [334, 208] on span "Zwiększ" at bounding box center [333, 206] width 14 height 14
click at [649, 207] on span "Zwiększ" at bounding box center [647, 206] width 14 height 14
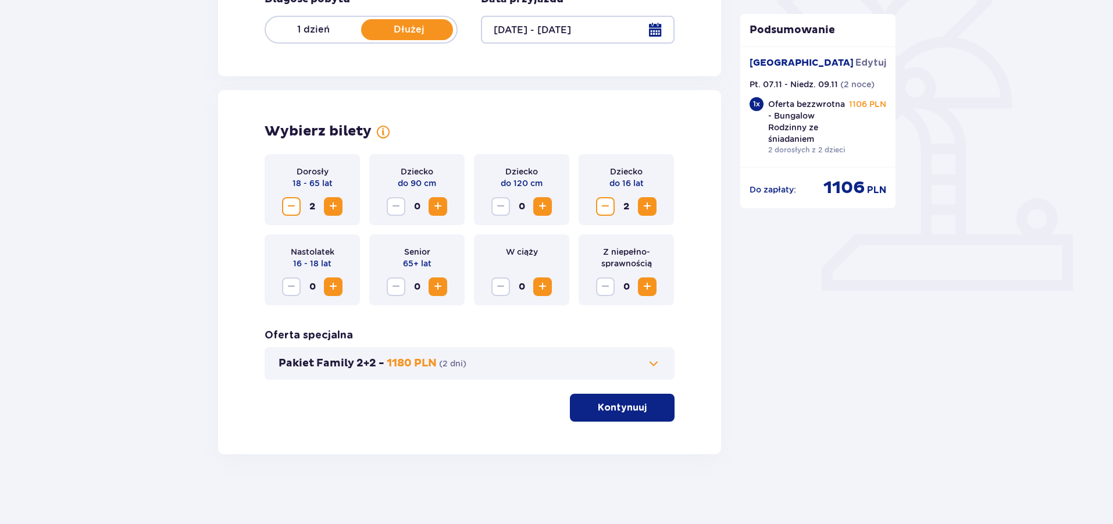
click at [652, 362] on span at bounding box center [653, 363] width 14 height 14
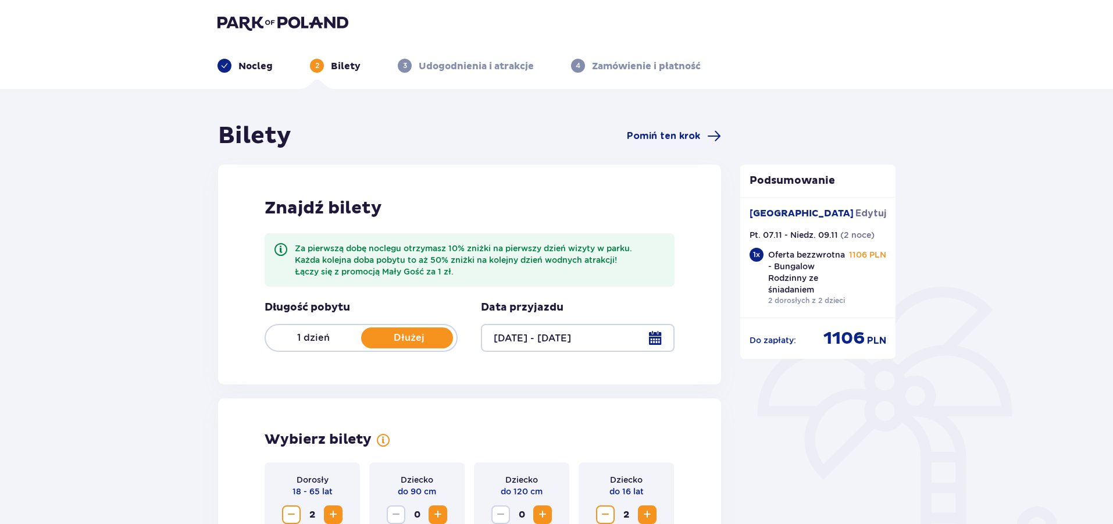
scroll to position [0, 0]
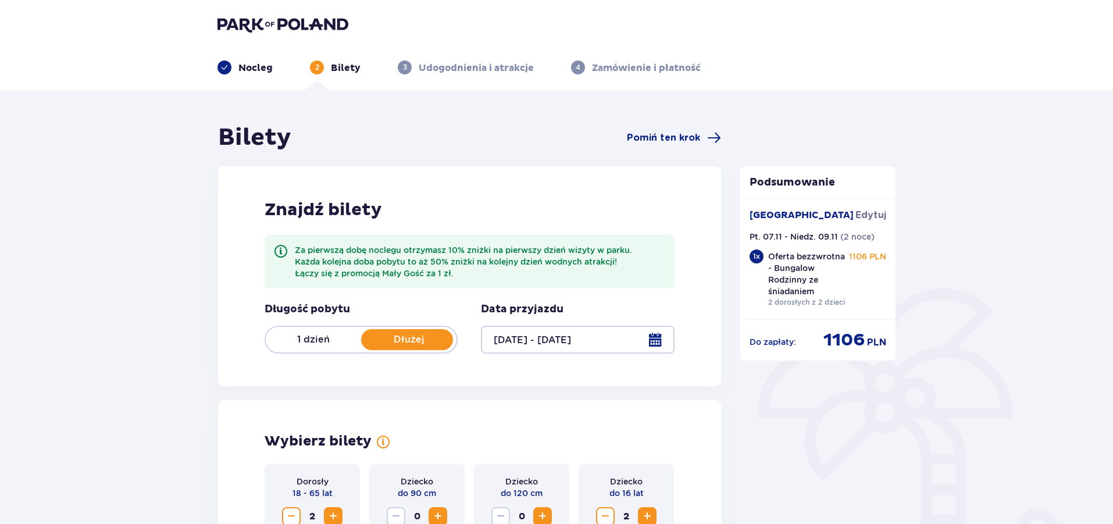
click at [239, 63] on p "Nocleg" at bounding box center [255, 68] width 34 height 13
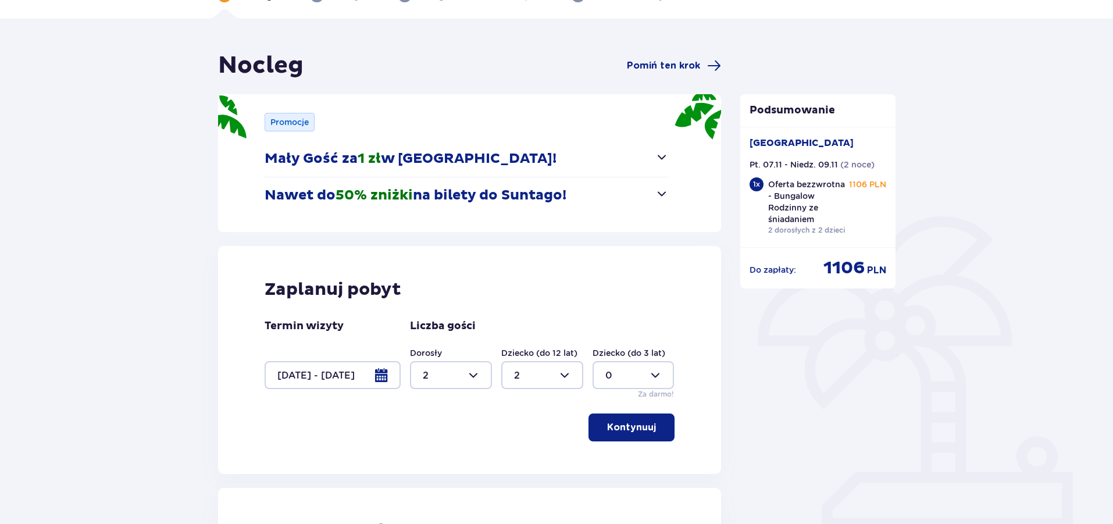
scroll to position [233, 0]
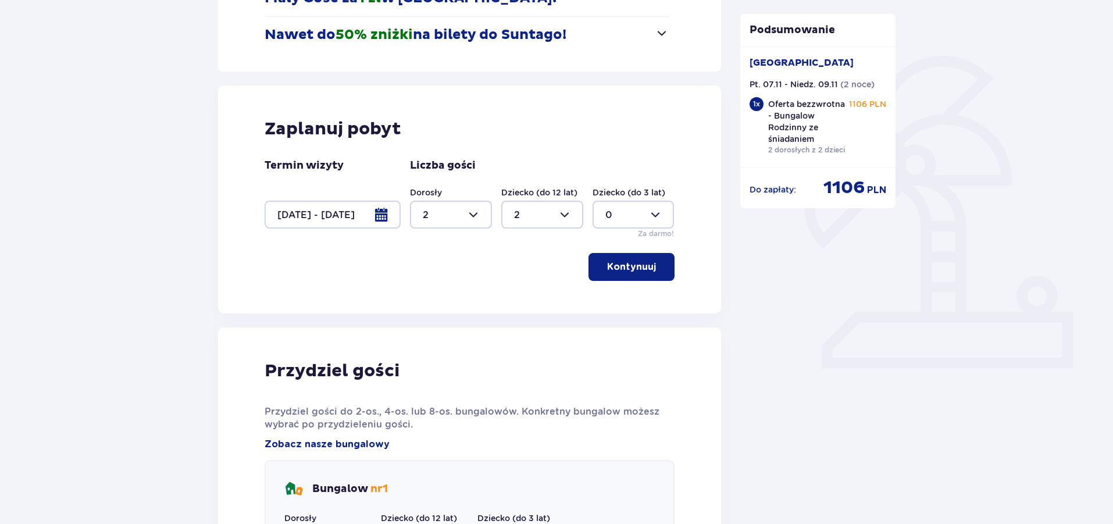
click at [347, 215] on div at bounding box center [332, 215] width 136 height 28
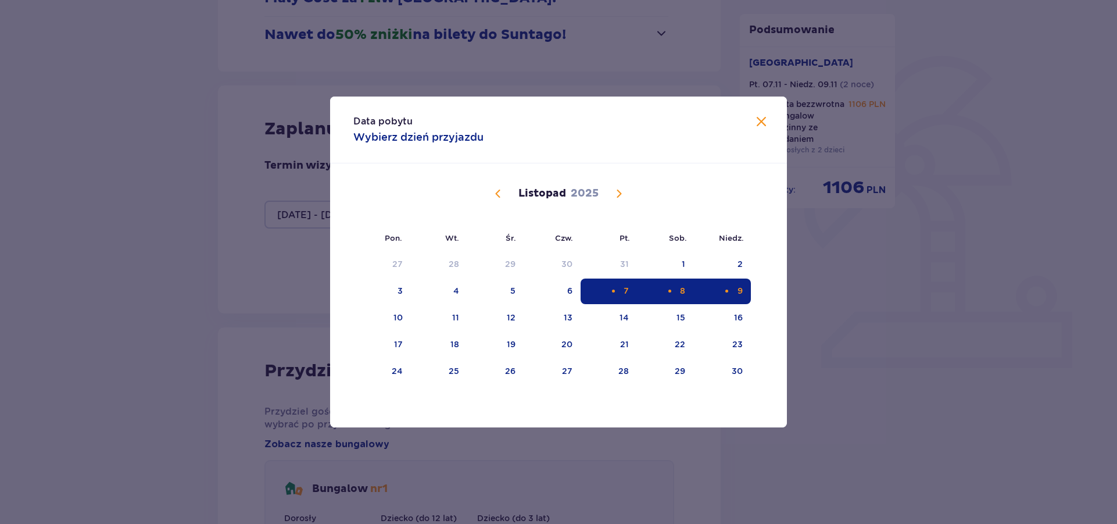
click at [764, 117] on span "Zamknij" at bounding box center [762, 122] width 14 height 14
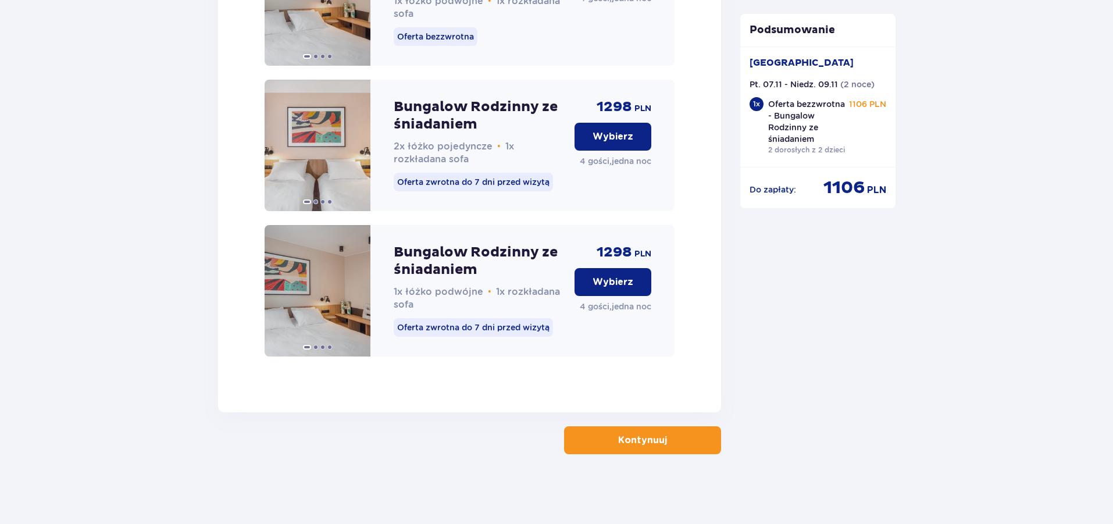
click at [642, 444] on p "Kontynuuj" at bounding box center [642, 440] width 49 height 13
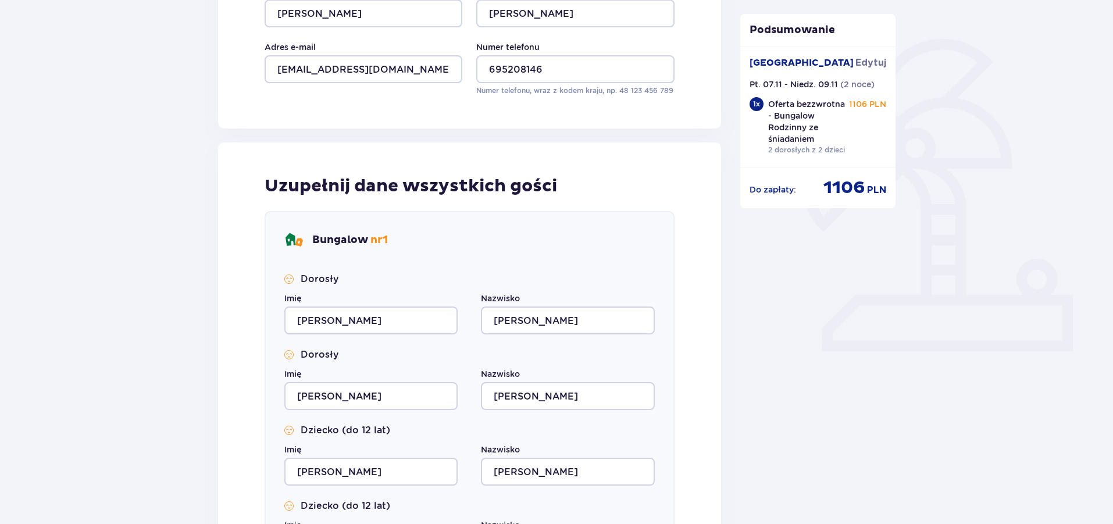
scroll to position [471, 0]
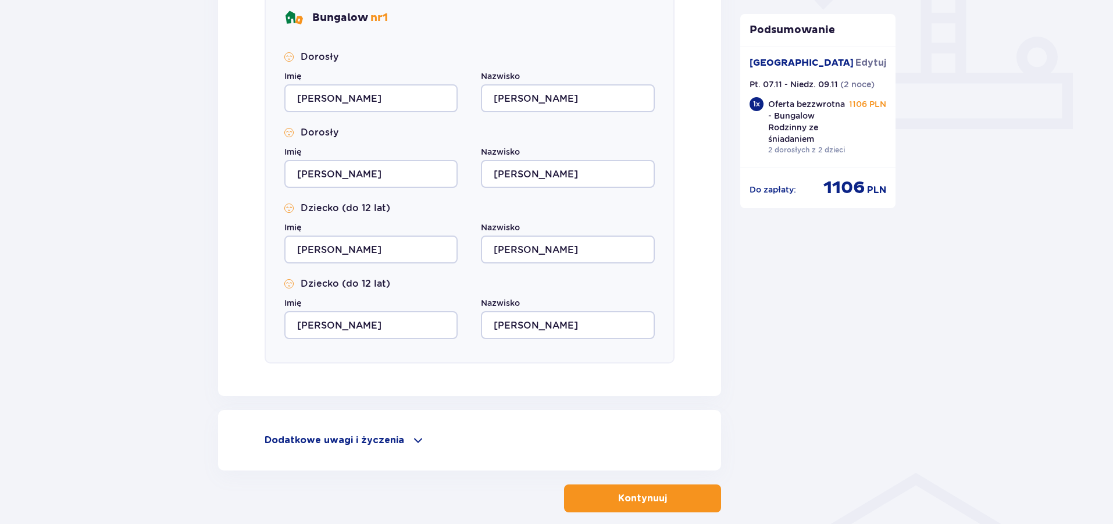
click at [623, 495] on p "Kontynuuj" at bounding box center [642, 498] width 49 height 13
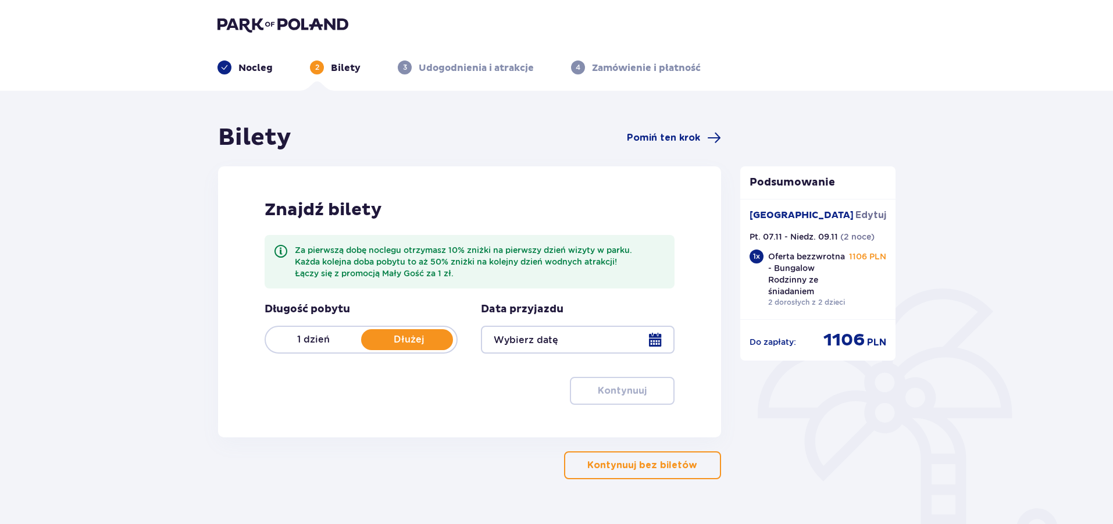
click at [666, 334] on div at bounding box center [577, 340] width 193 height 28
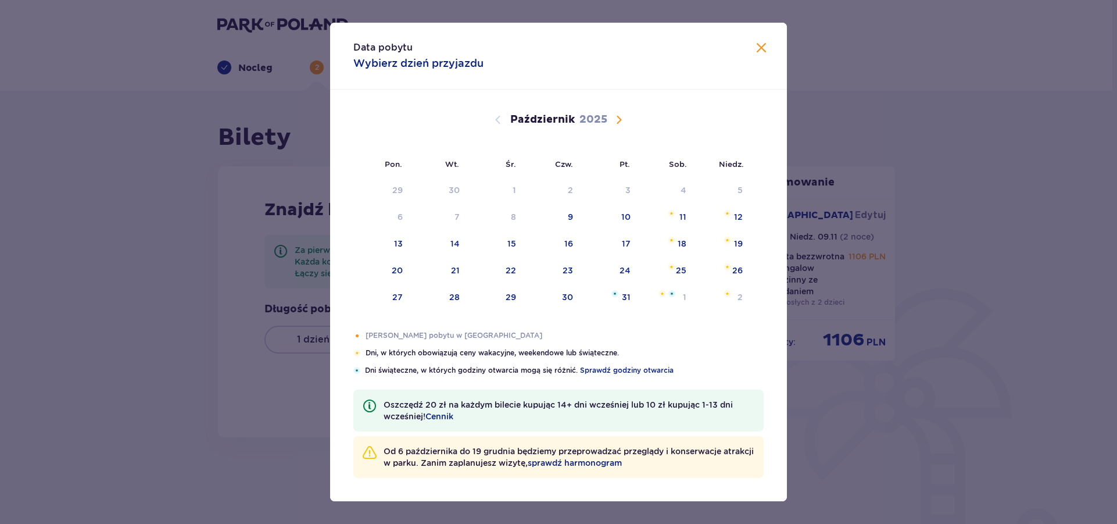
click at [619, 115] on span "Następny miesiąc" at bounding box center [619, 120] width 14 height 14
click at [660, 216] on div "8" at bounding box center [665, 218] width 56 height 26
click at [739, 222] on div "9" at bounding box center [740, 217] width 5 height 12
type input "08.11.25 - 09.11.25"
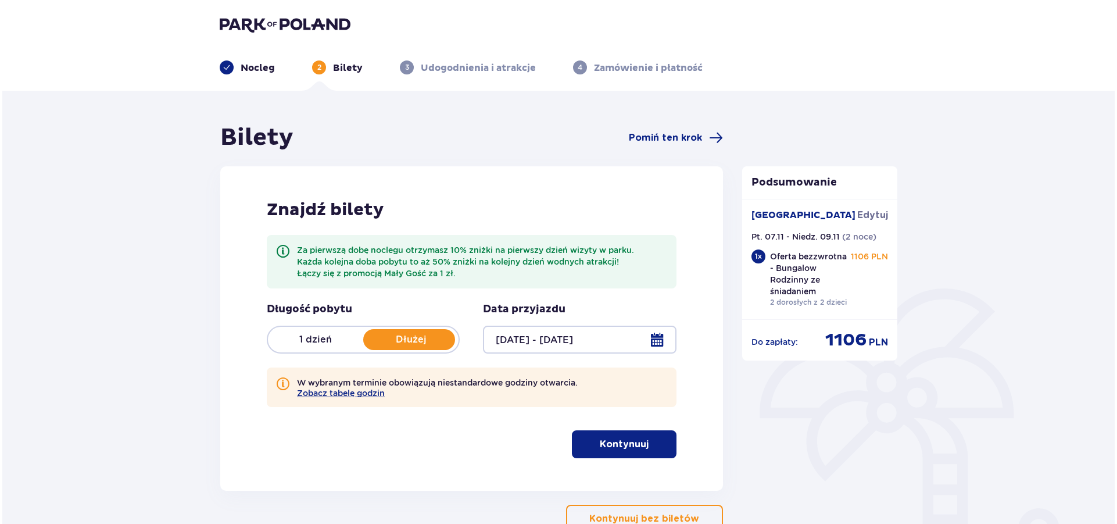
scroll to position [78, 0]
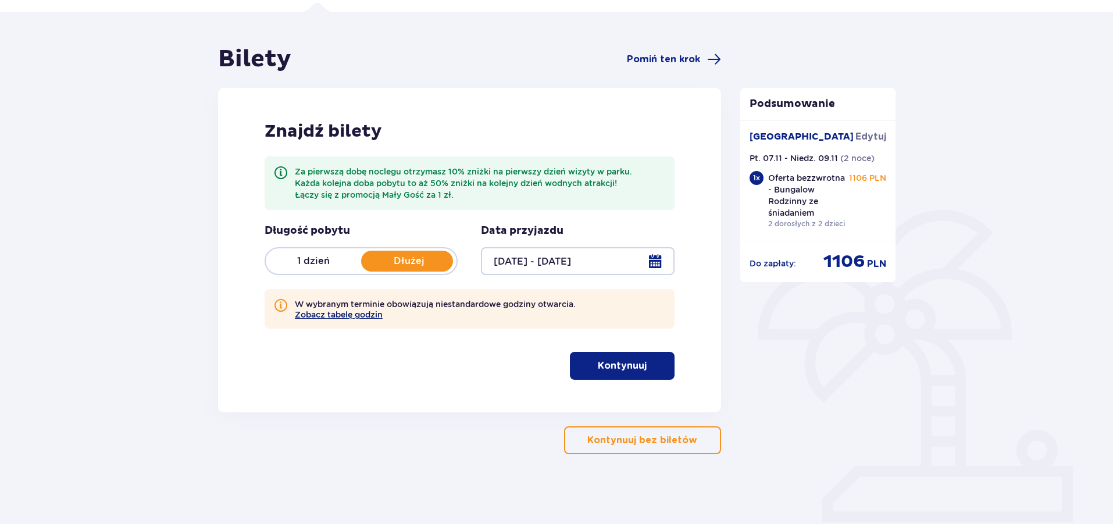
click at [353, 317] on button "Zobacz tabelę godzin" at bounding box center [339, 314] width 88 height 9
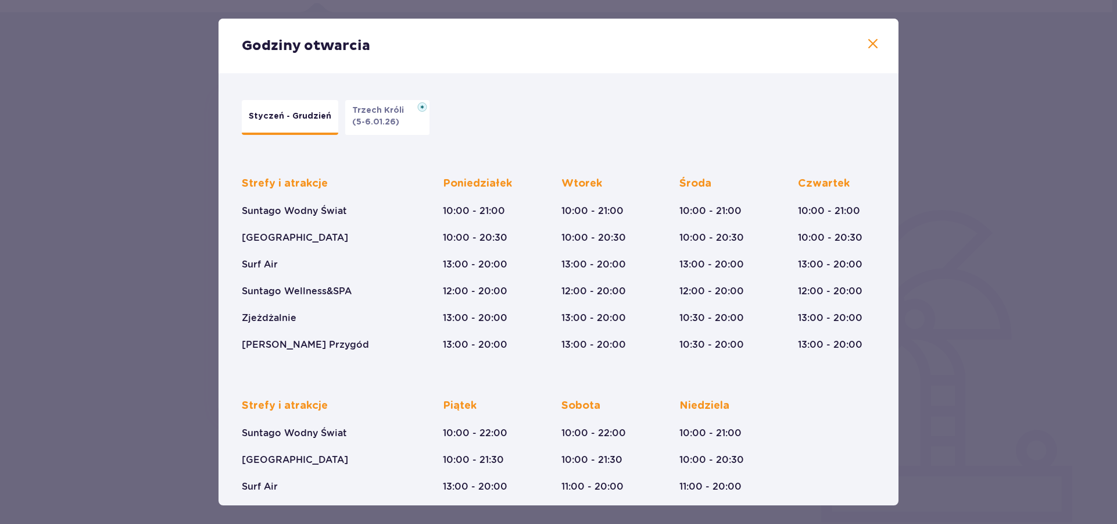
click at [867, 44] on span at bounding box center [873, 44] width 14 height 14
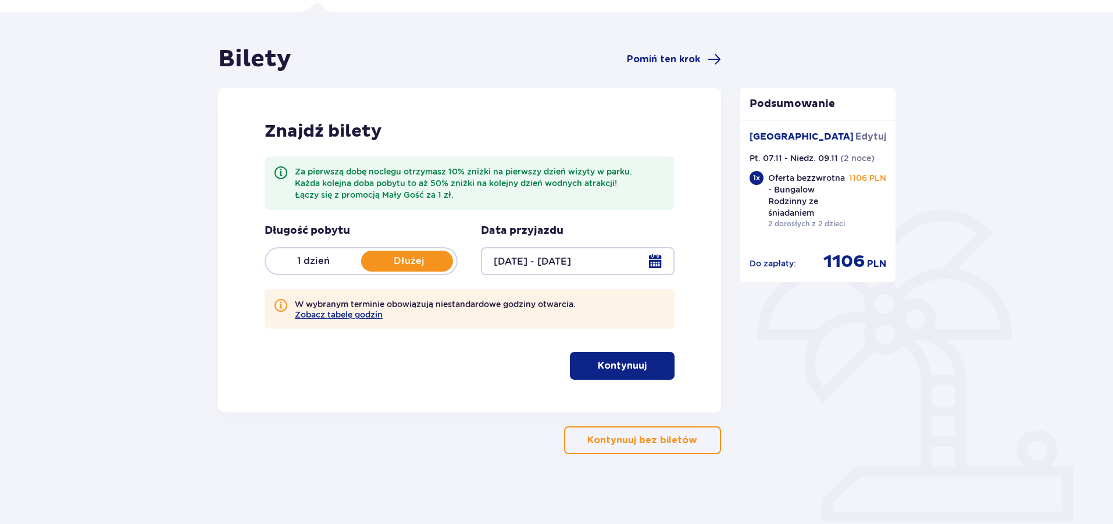
click at [614, 369] on p "Kontynuuj" at bounding box center [622, 365] width 49 height 13
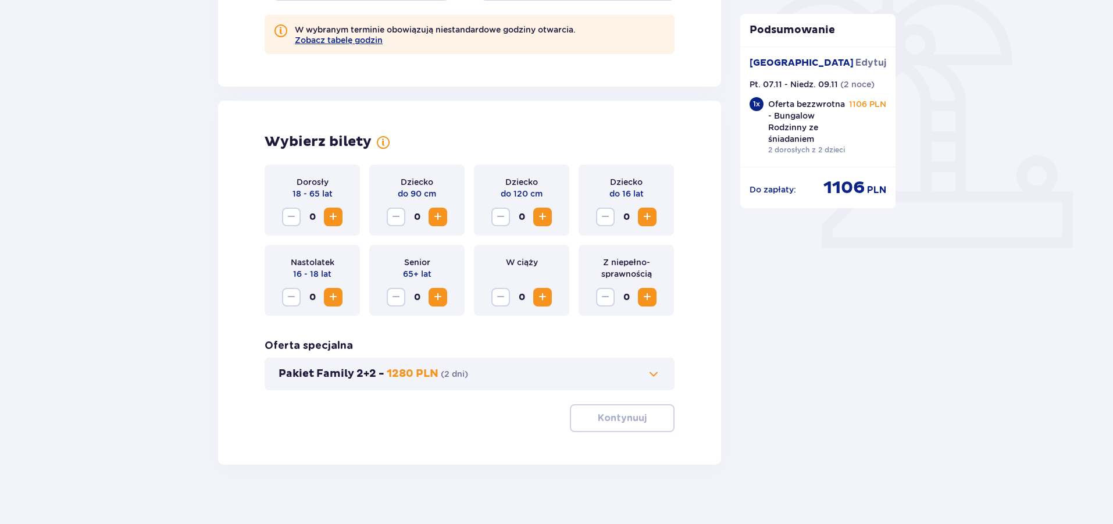
scroll to position [363, 0]
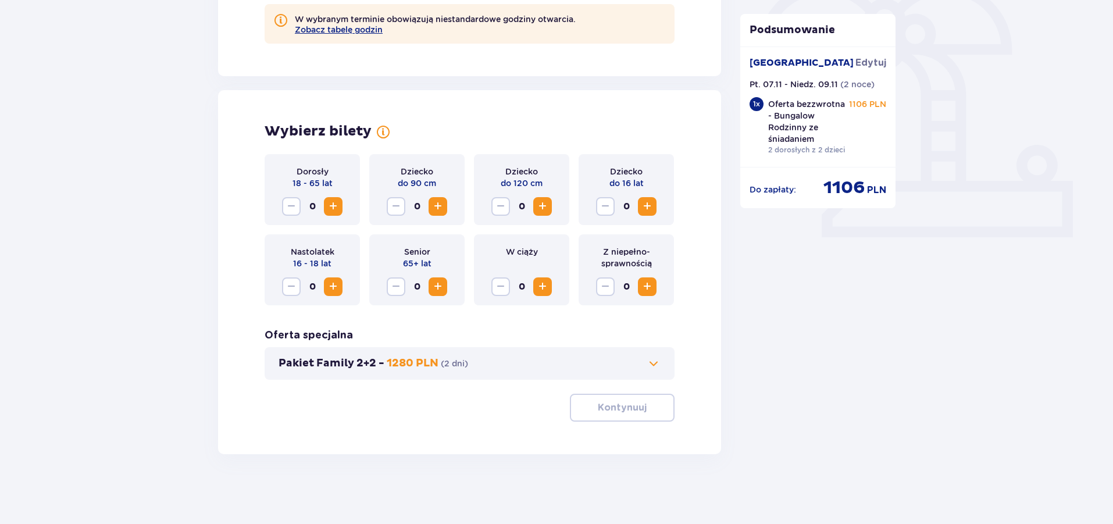
click at [332, 203] on span "Zwiększ" at bounding box center [333, 206] width 14 height 14
click at [334, 202] on span "Zwiększ" at bounding box center [333, 206] width 14 height 14
click at [650, 209] on span "Zwiększ" at bounding box center [647, 206] width 14 height 14
click at [649, 207] on span "Zwiększ" at bounding box center [647, 206] width 14 height 14
click at [633, 357] on button "Pakiet Family 2+2 - 1280 PLN ( 2 dni )" at bounding box center [469, 363] width 382 height 14
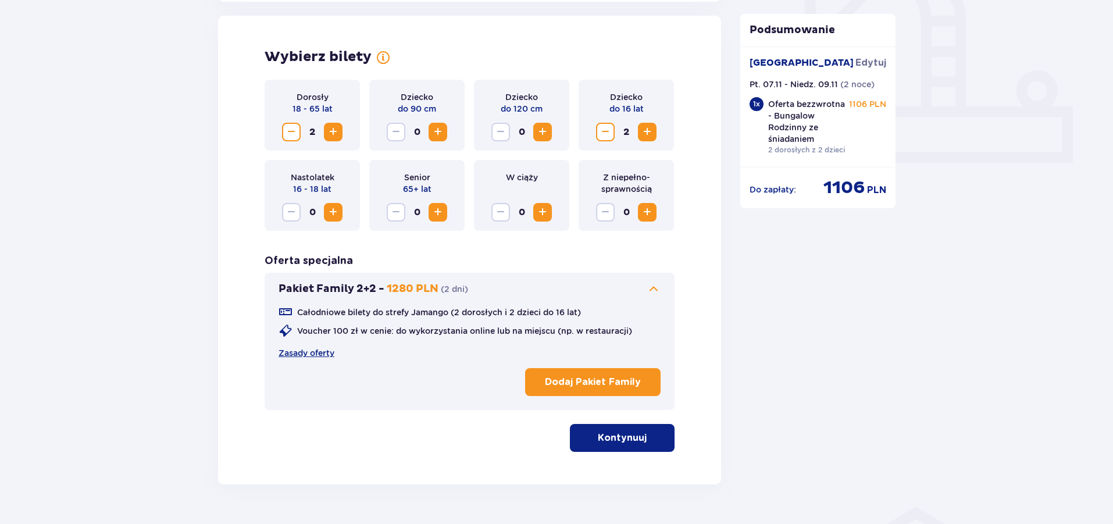
scroll to position [439, 0]
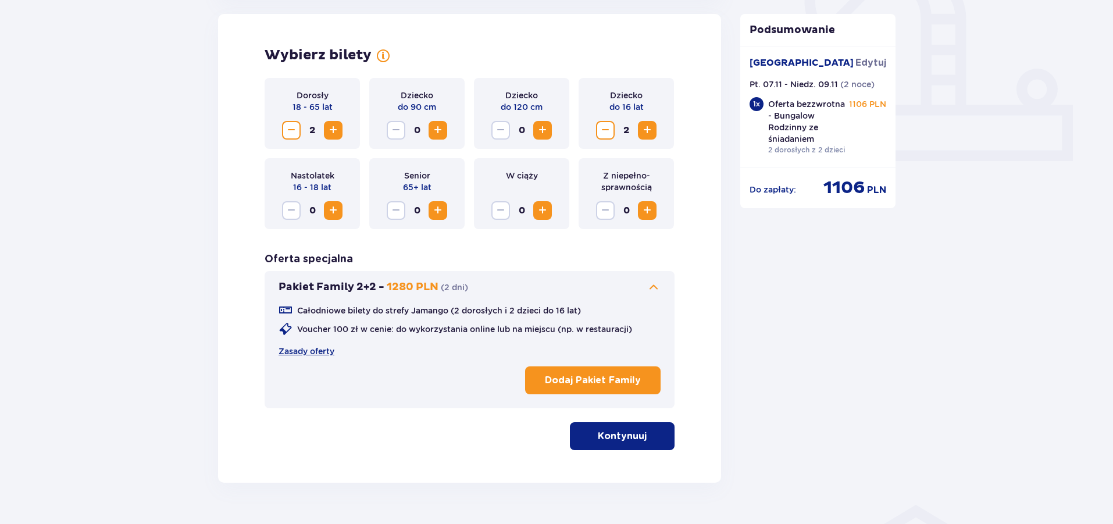
click at [614, 433] on p "Kontynuuj" at bounding box center [622, 436] width 49 height 13
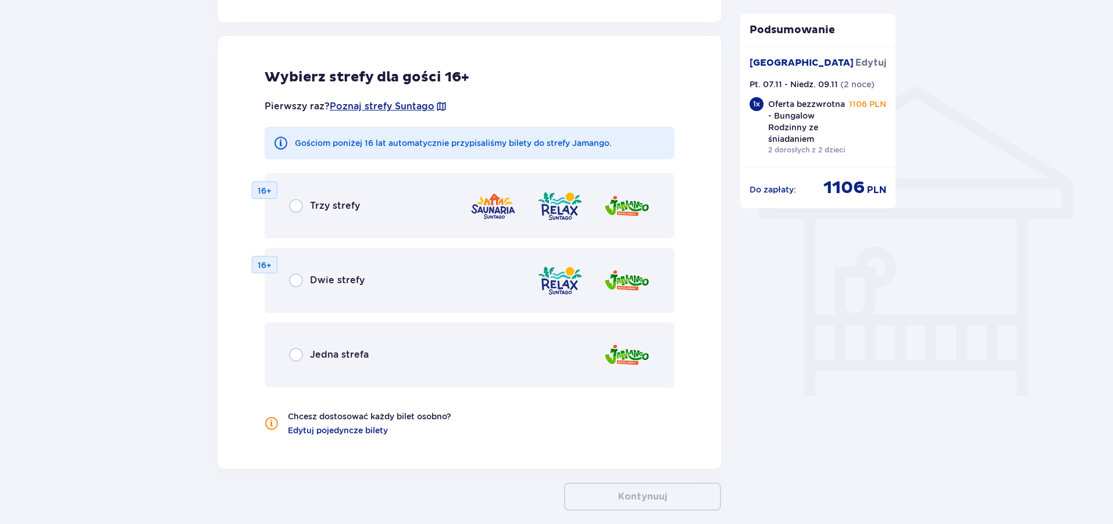
scroll to position [866, 0]
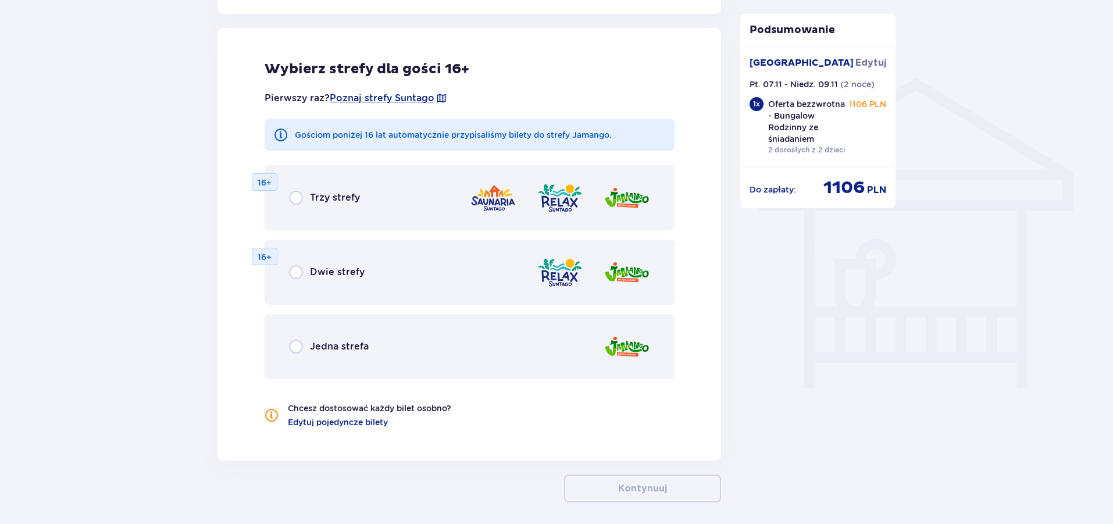
click at [301, 345] on input "radio" at bounding box center [296, 346] width 14 height 14
radio input "true"
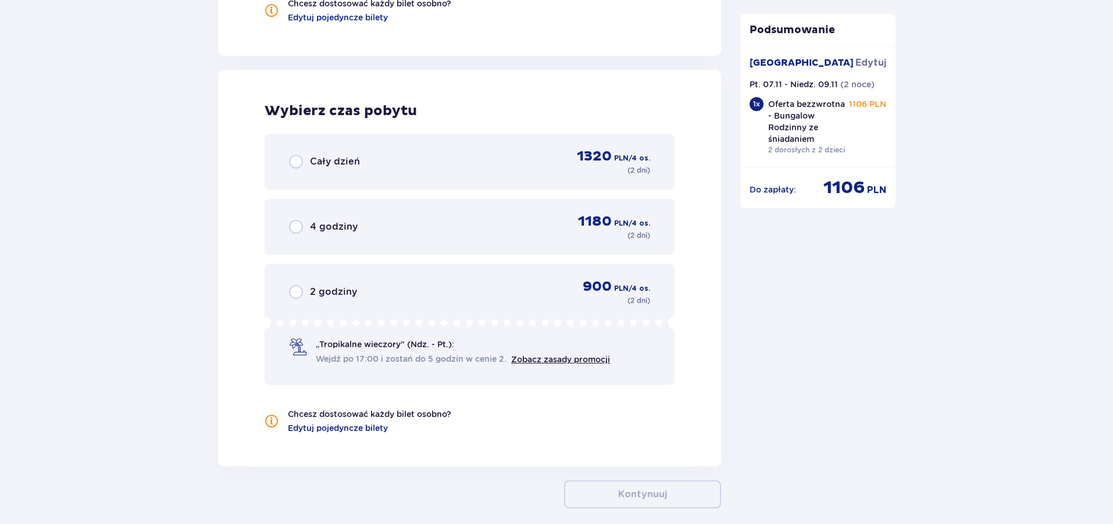
scroll to position [1313, 0]
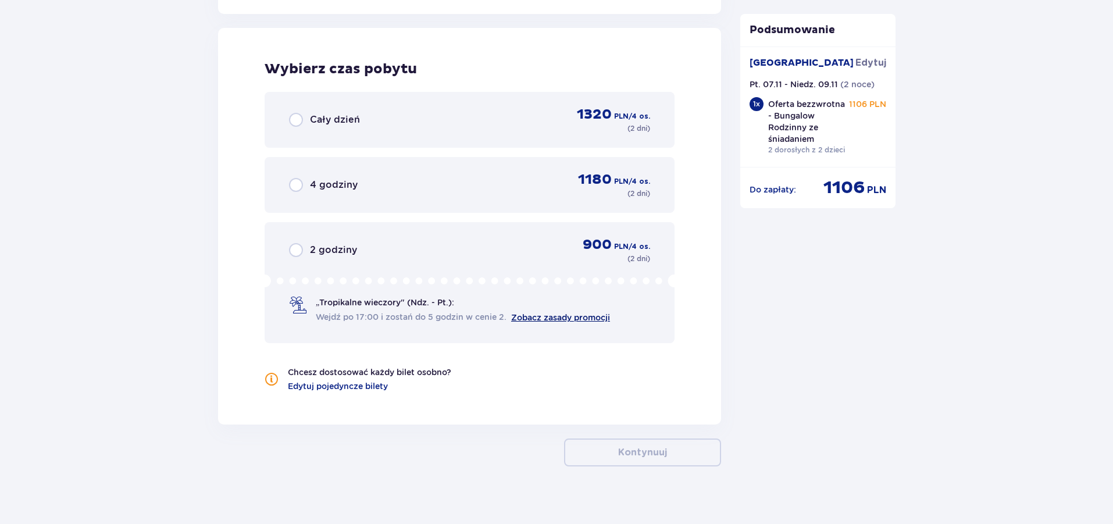
click at [572, 318] on link "Zobacz zasady promocji" at bounding box center [560, 317] width 99 height 9
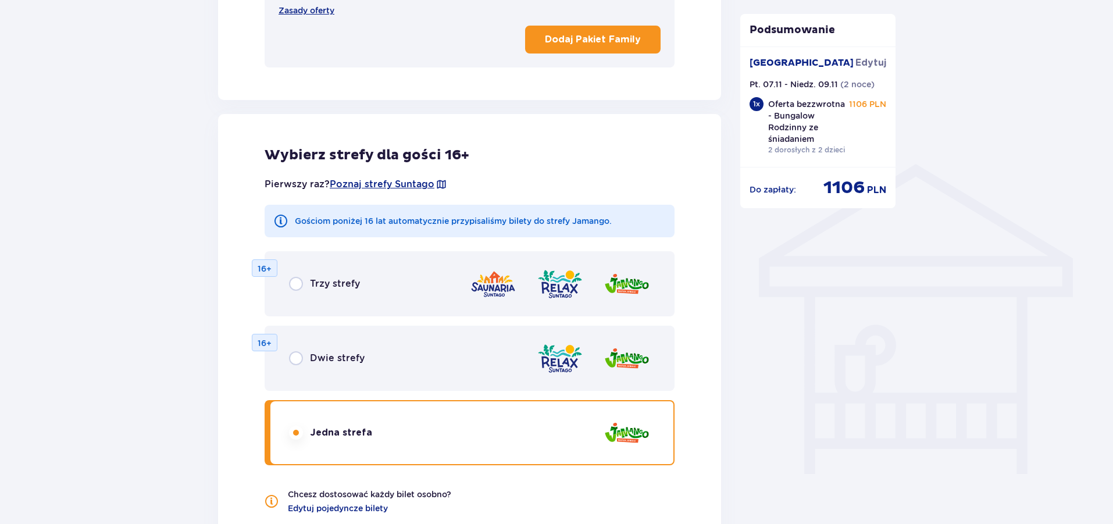
scroll to position [731, 0]
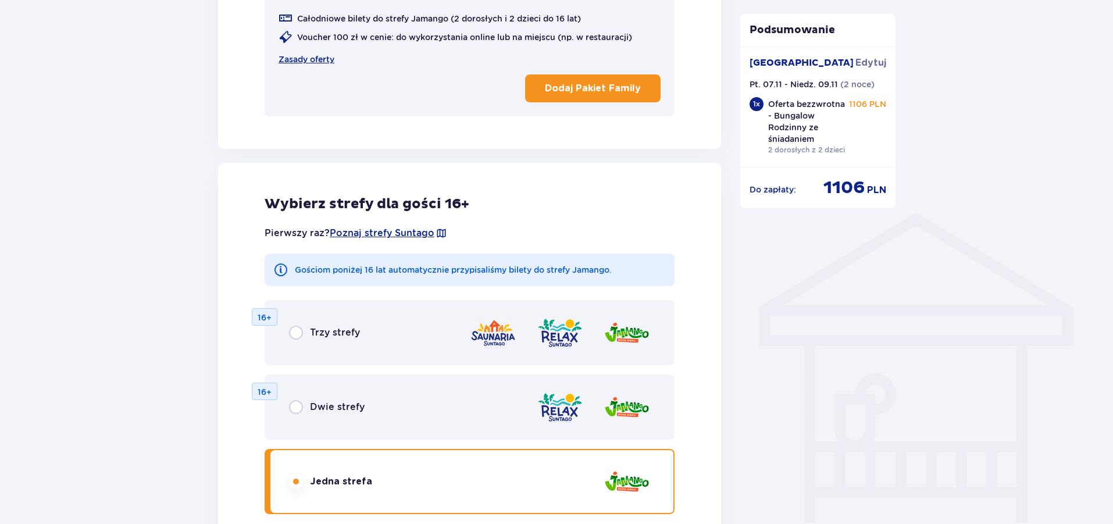
click at [597, 91] on p "Dodaj Pakiet Family" at bounding box center [593, 88] width 96 height 13
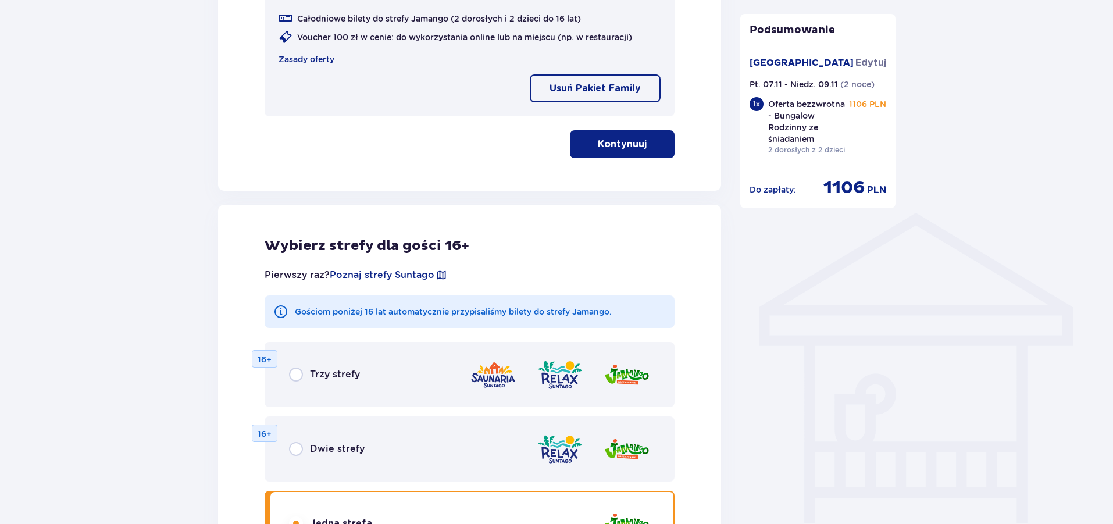
click at [609, 152] on button "Kontynuuj" at bounding box center [622, 144] width 105 height 28
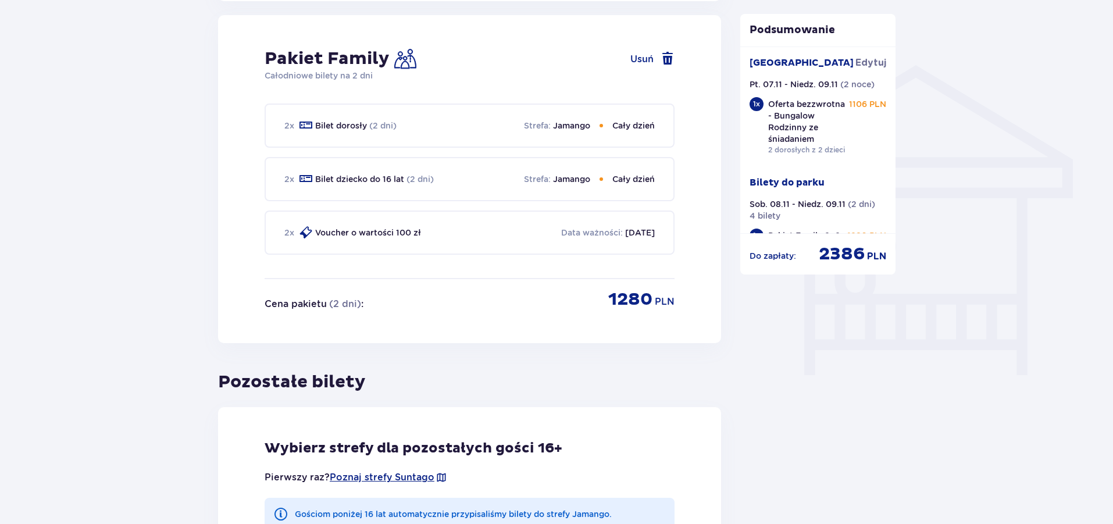
scroll to position [880, 0]
drag, startPoint x: 820, startPoint y: 256, endPoint x: 866, endPoint y: 258, distance: 45.4
click at [866, 258] on div "2386 PLN" at bounding box center [851, 254] width 67 height 22
copy span "2386"
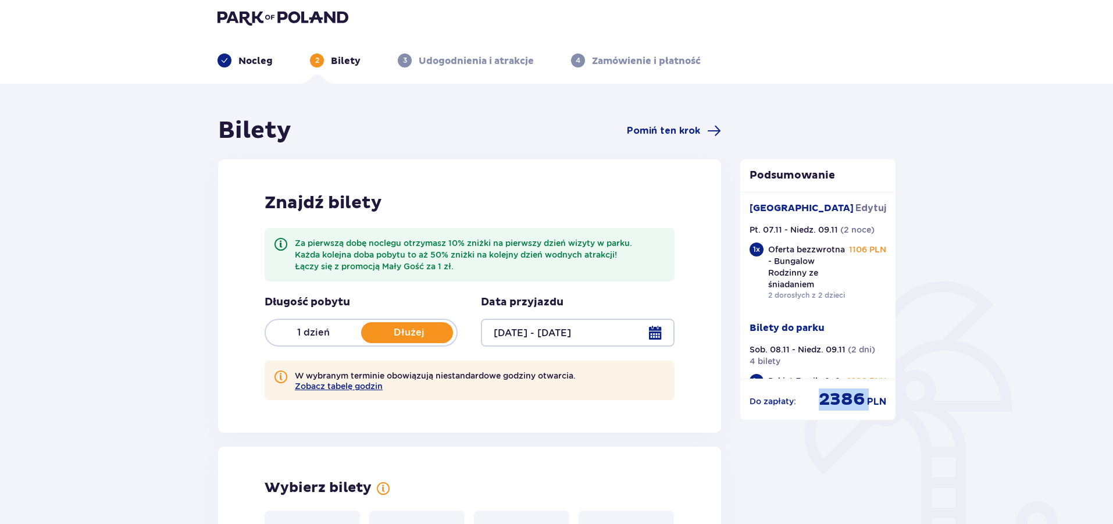
scroll to position [0, 0]
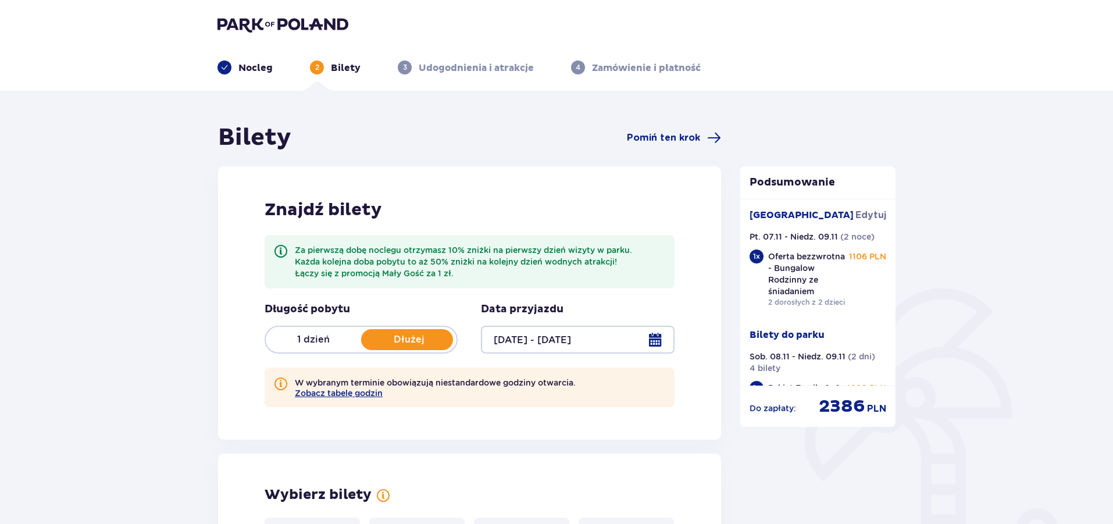
click at [253, 64] on p "Nocleg" at bounding box center [255, 68] width 34 height 13
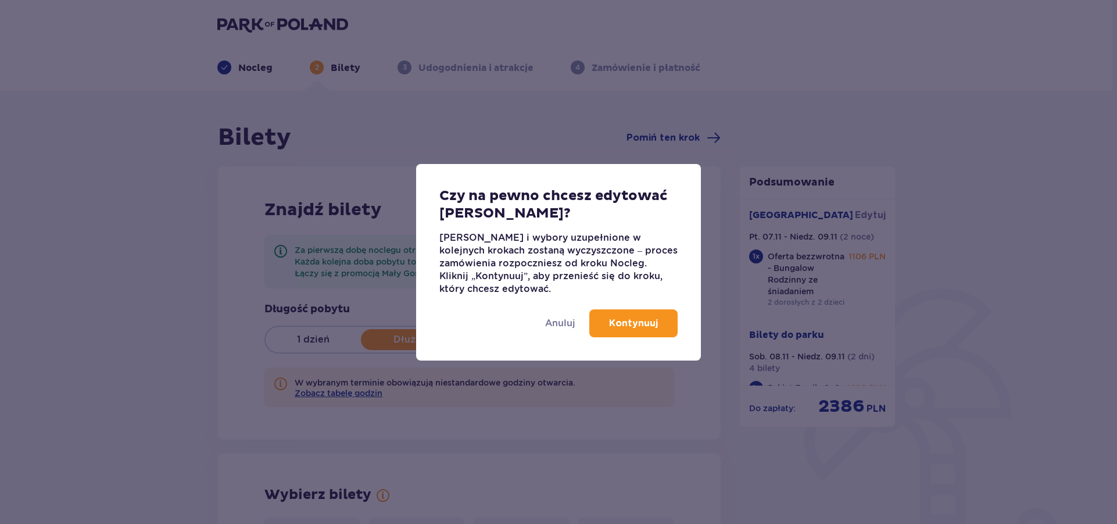
click at [618, 324] on p "Kontynuuj" at bounding box center [633, 323] width 49 height 13
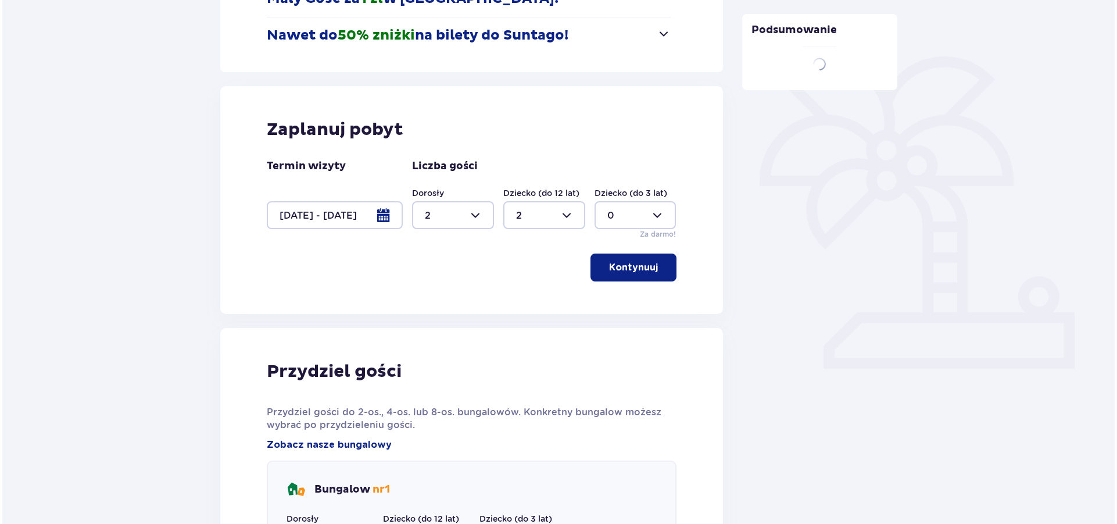
scroll to position [233, 0]
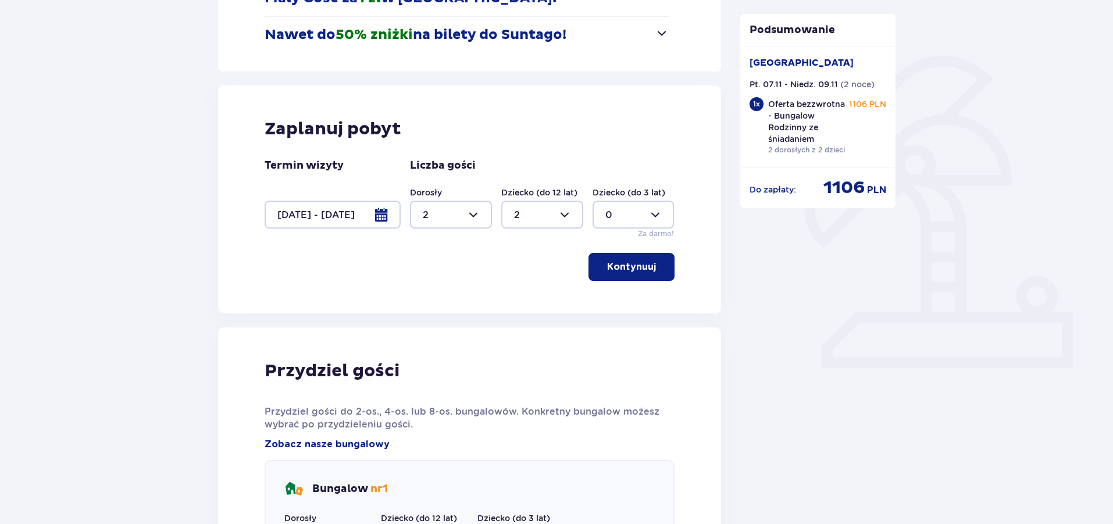
click at [359, 216] on div at bounding box center [332, 215] width 136 height 28
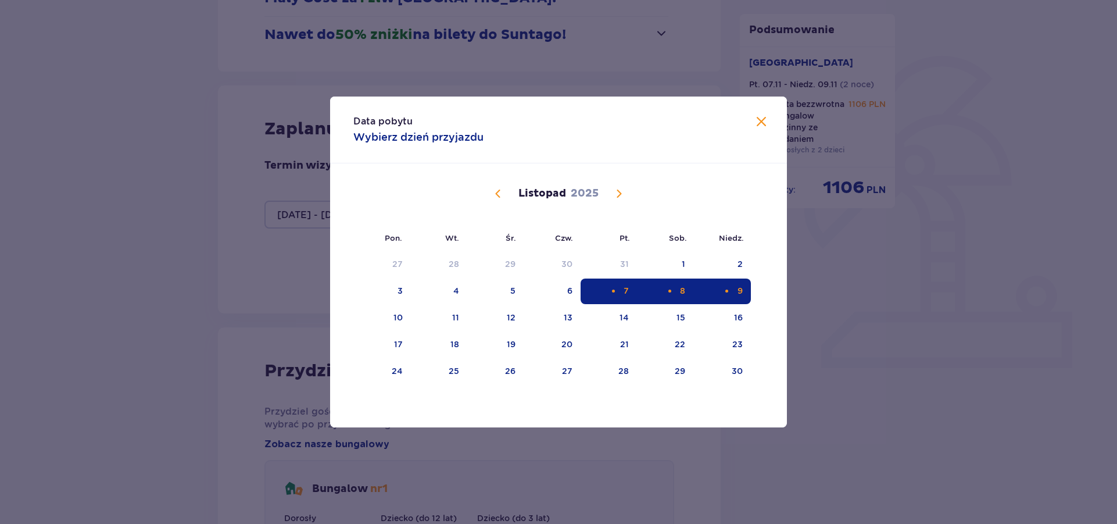
click at [664, 287] on div "8" at bounding box center [665, 291] width 56 height 26
click at [612, 288] on div "Pomarańczowa kropka" at bounding box center [614, 291] width 8 height 8
click at [682, 295] on div "8" at bounding box center [682, 291] width 5 height 12
type input "07.11.25 - 08.11.25"
type input "0"
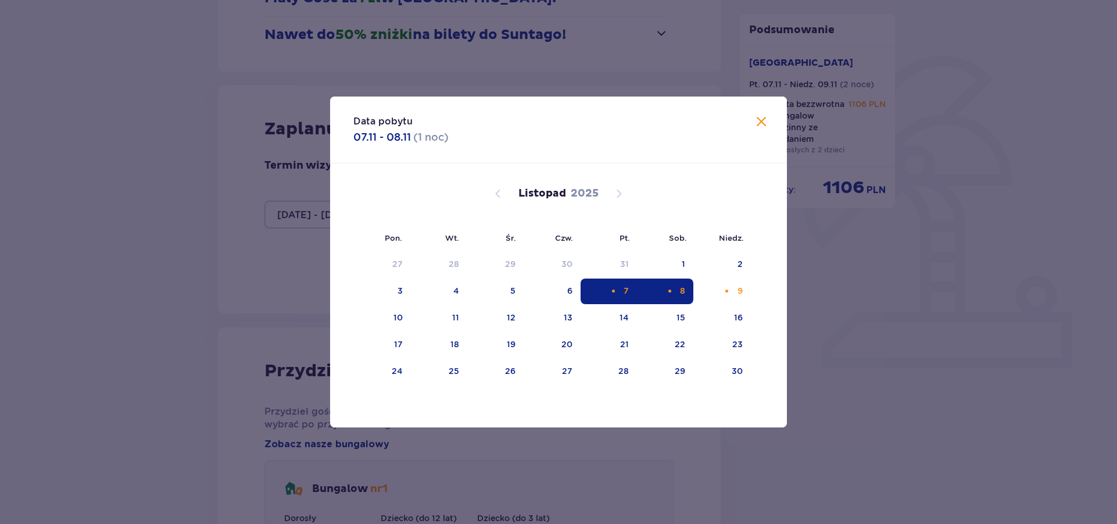
type input "0"
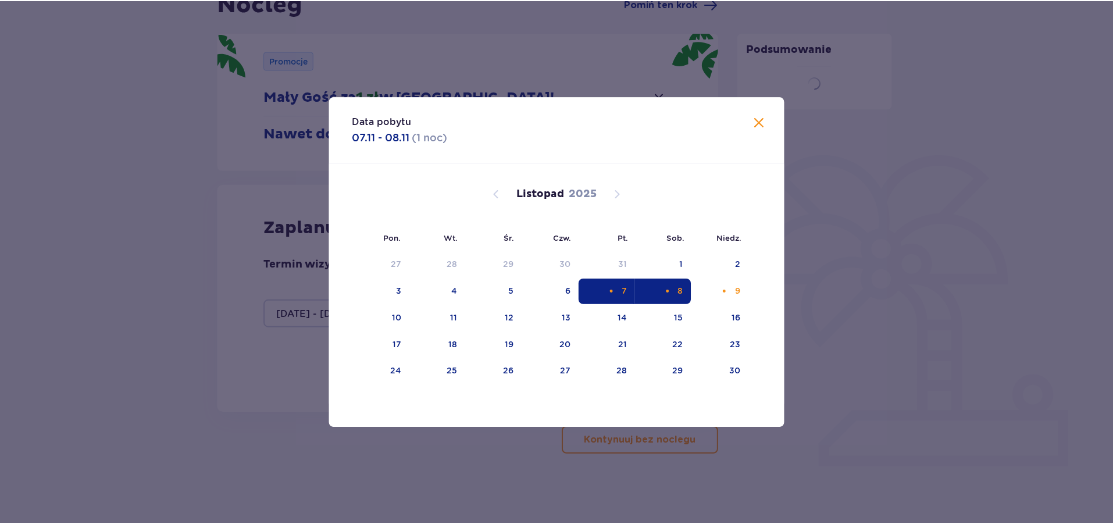
scroll to position [122, 0]
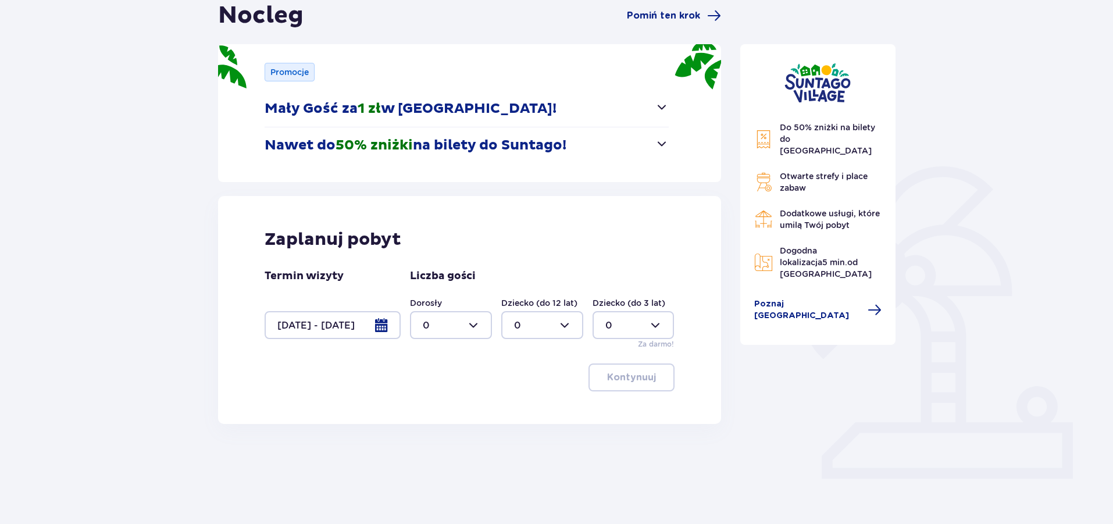
click at [375, 323] on div at bounding box center [332, 325] width 136 height 28
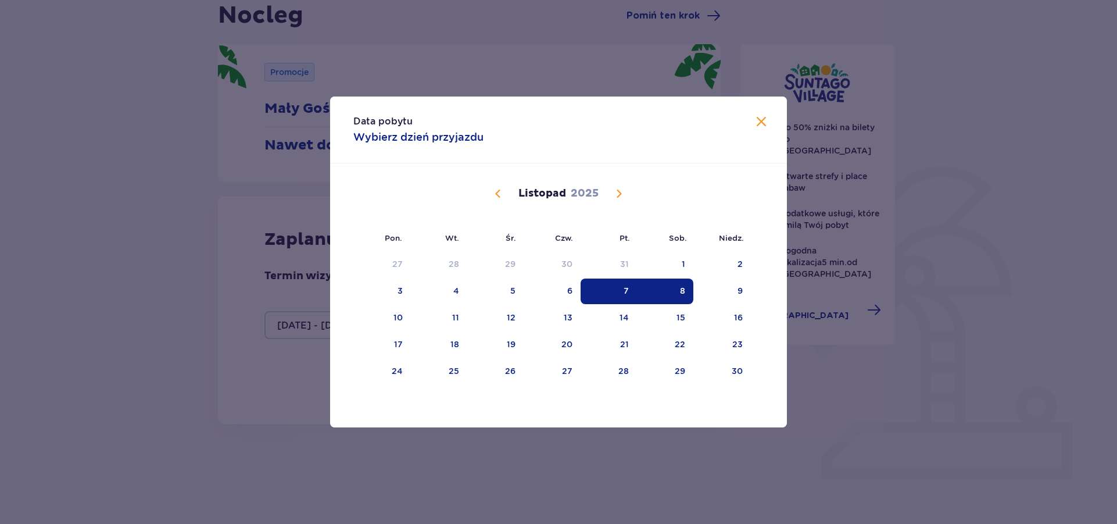
click at [674, 289] on div "8" at bounding box center [665, 291] width 56 height 26
click at [741, 288] on div "9" at bounding box center [740, 291] width 5 height 12
type input "08.11.25 - 09.11.25"
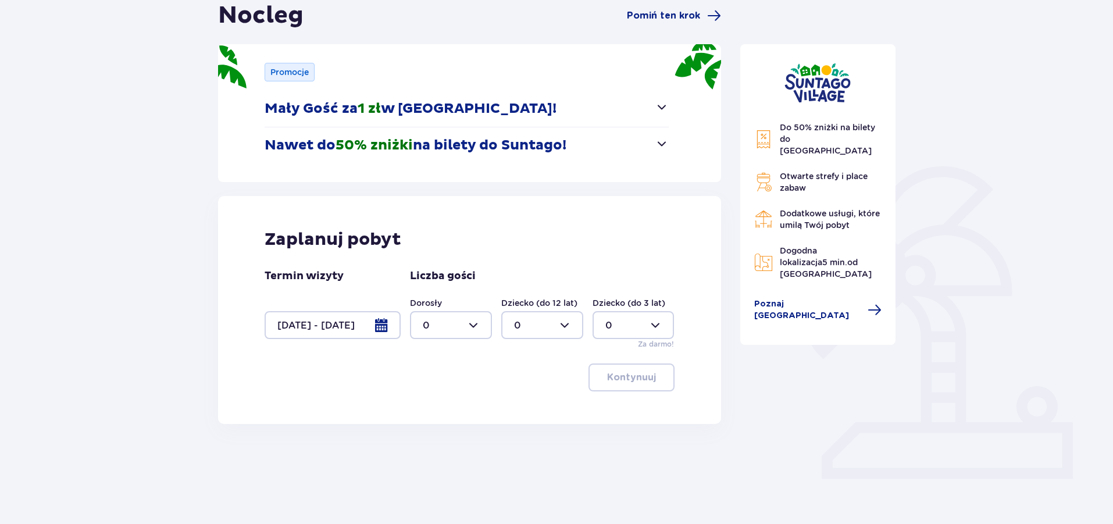
click at [457, 331] on div at bounding box center [451, 325] width 82 height 28
click at [424, 408] on p "2" at bounding box center [426, 409] width 6 height 13
type input "2"
click at [527, 334] on div at bounding box center [542, 325] width 82 height 28
click at [526, 404] on div "2" at bounding box center [542, 409] width 56 height 13
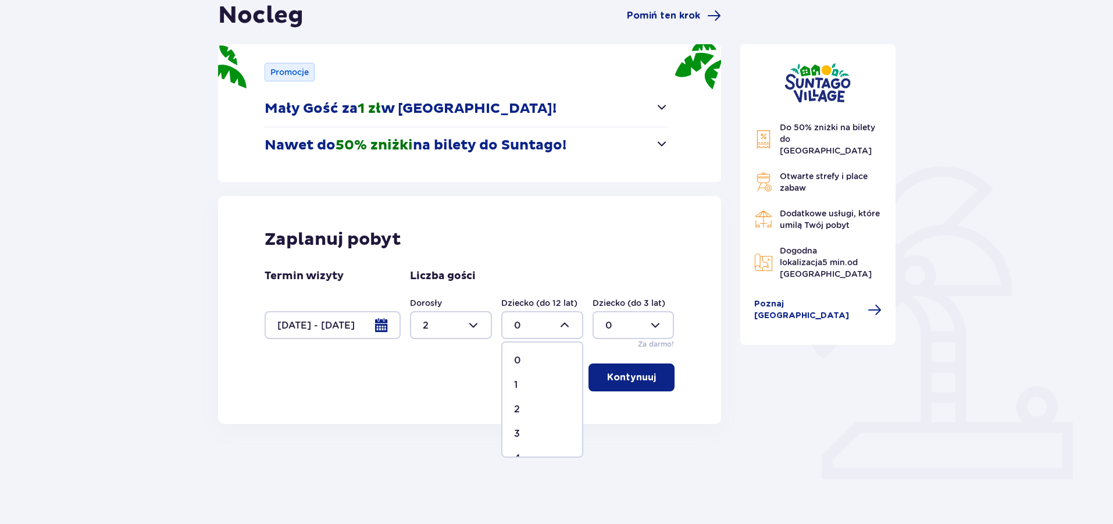
type input "2"
click at [621, 374] on p "Kontynuuj" at bounding box center [631, 377] width 49 height 13
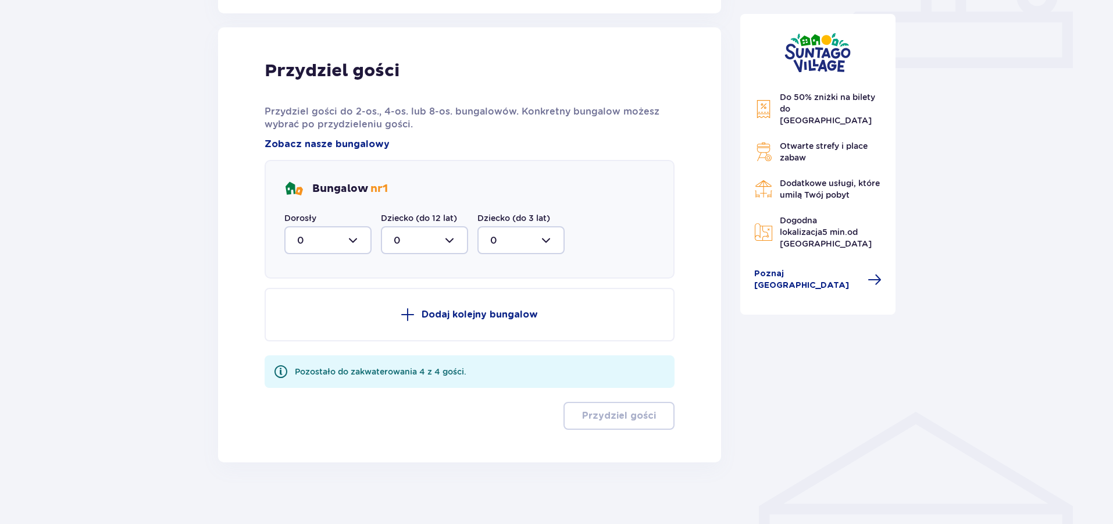
scroll to position [541, 0]
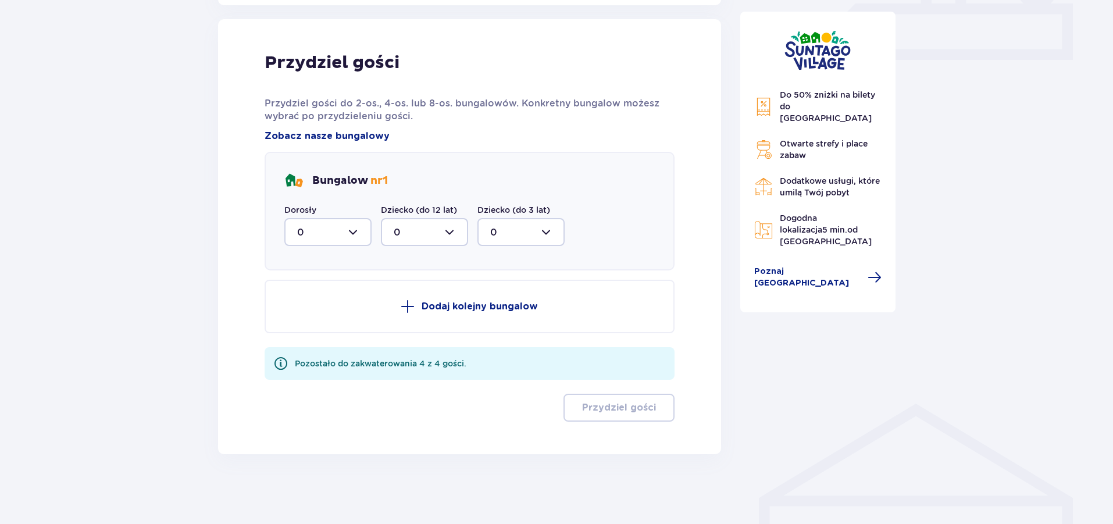
click at [307, 235] on div at bounding box center [327, 232] width 87 height 28
click at [307, 314] on div "2" at bounding box center [328, 316] width 62 height 13
type input "2"
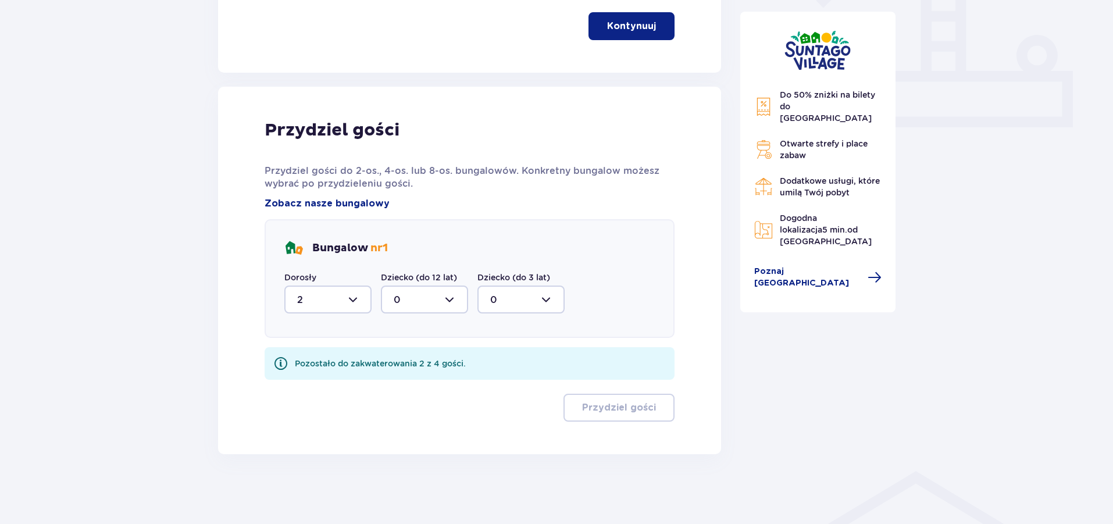
scroll to position [473, 0]
click at [414, 295] on div at bounding box center [424, 299] width 87 height 28
click at [411, 381] on div "2" at bounding box center [425, 383] width 62 height 13
type input "2"
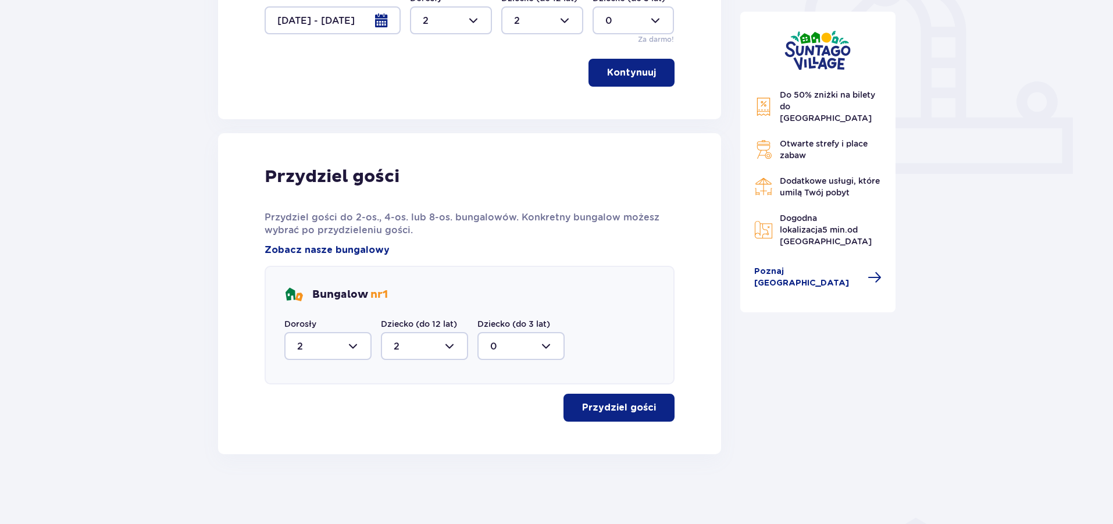
click at [599, 406] on p "Przydziel gości" at bounding box center [619, 407] width 74 height 13
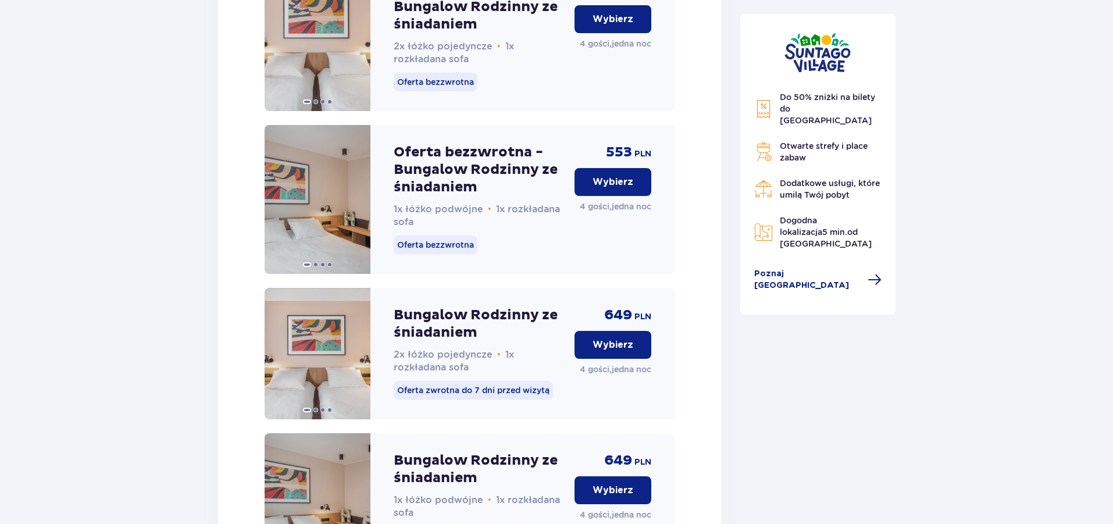
scroll to position [1636, 0]
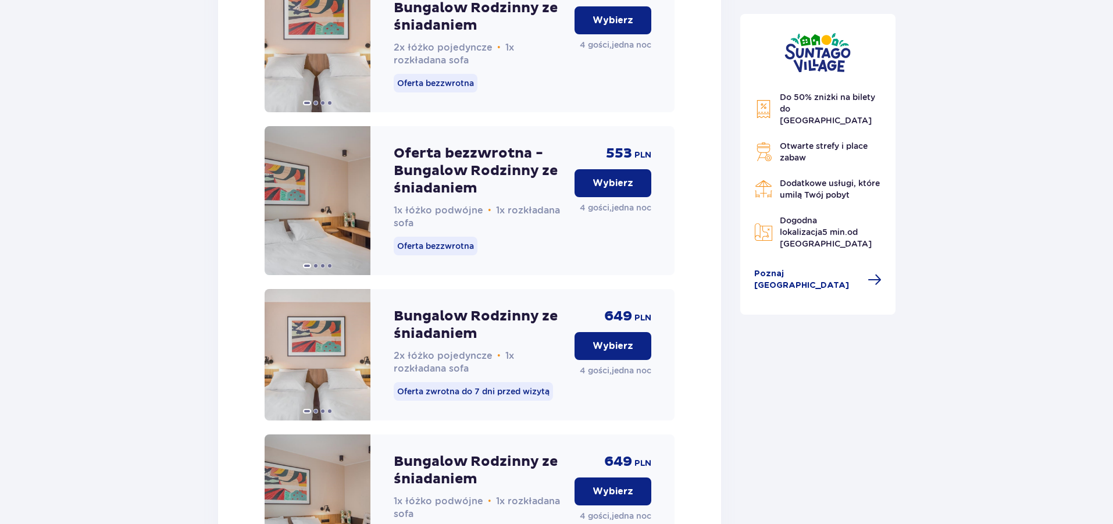
click at [596, 27] on p "Wybierz" at bounding box center [612, 20] width 41 height 13
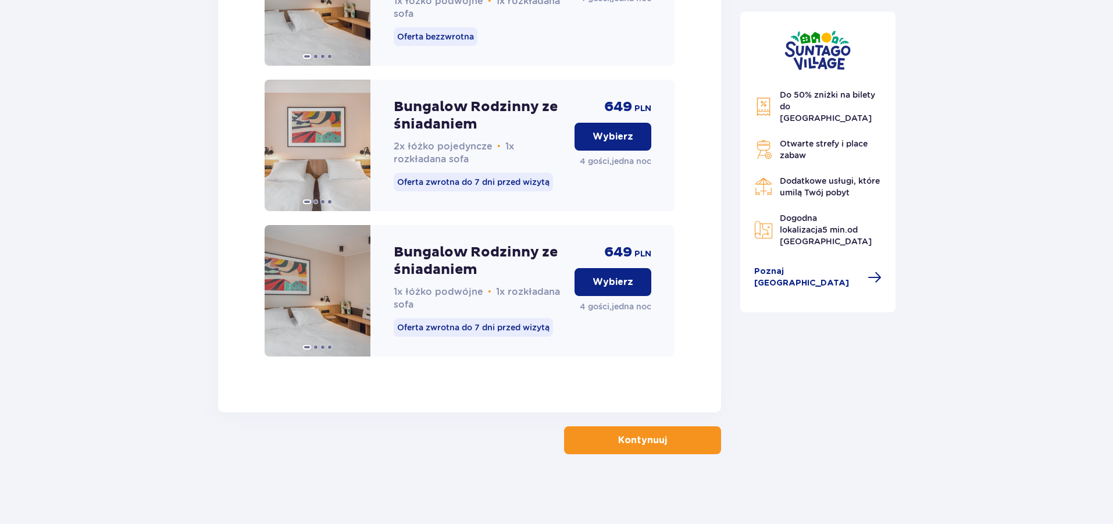
click at [637, 446] on p "Kontynuuj" at bounding box center [642, 440] width 49 height 13
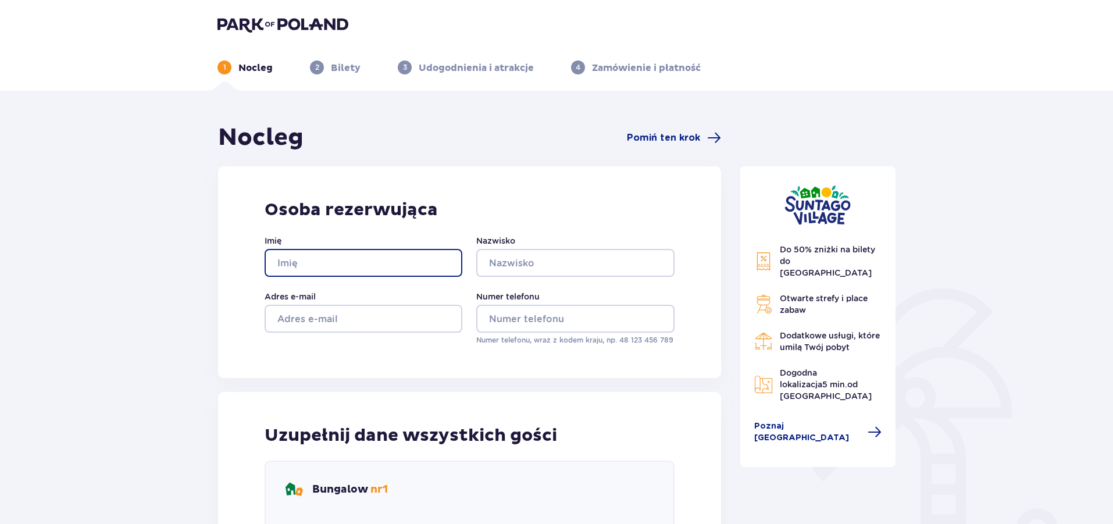
click at [348, 269] on input "Imię" at bounding box center [363, 263] width 198 height 28
type input "Łukasz"
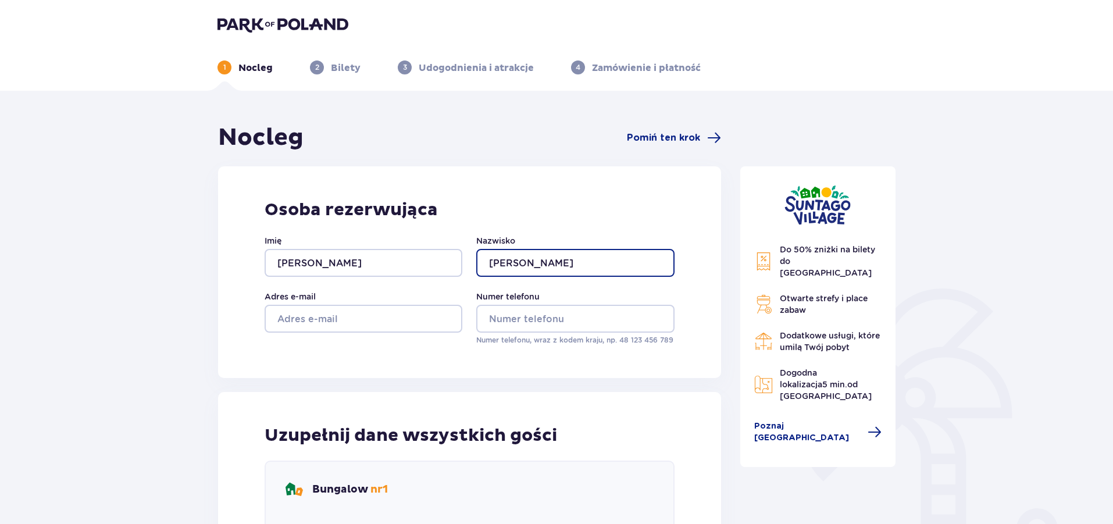
type input "Pawlikowski"
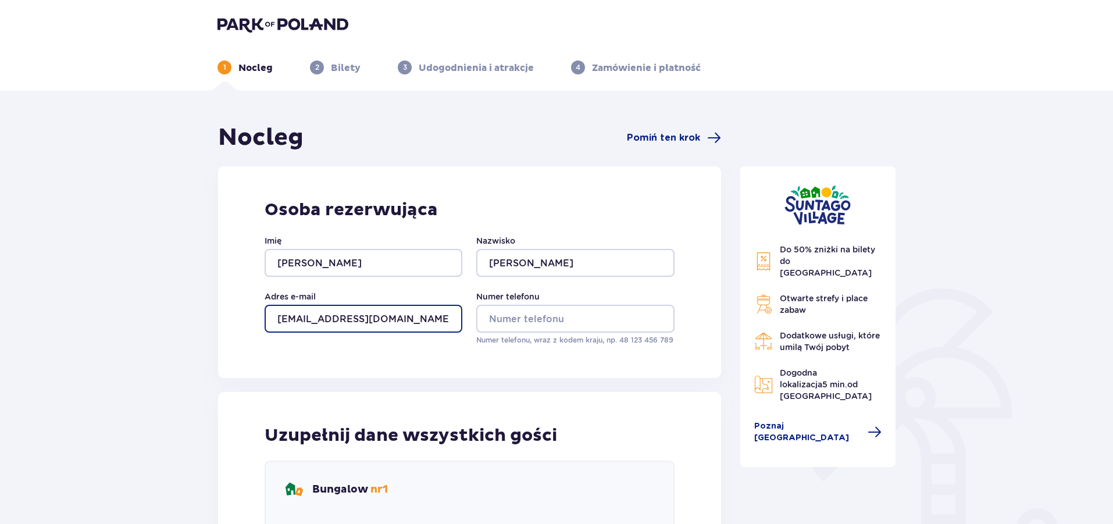
type input "lpawliko83@gmail.com"
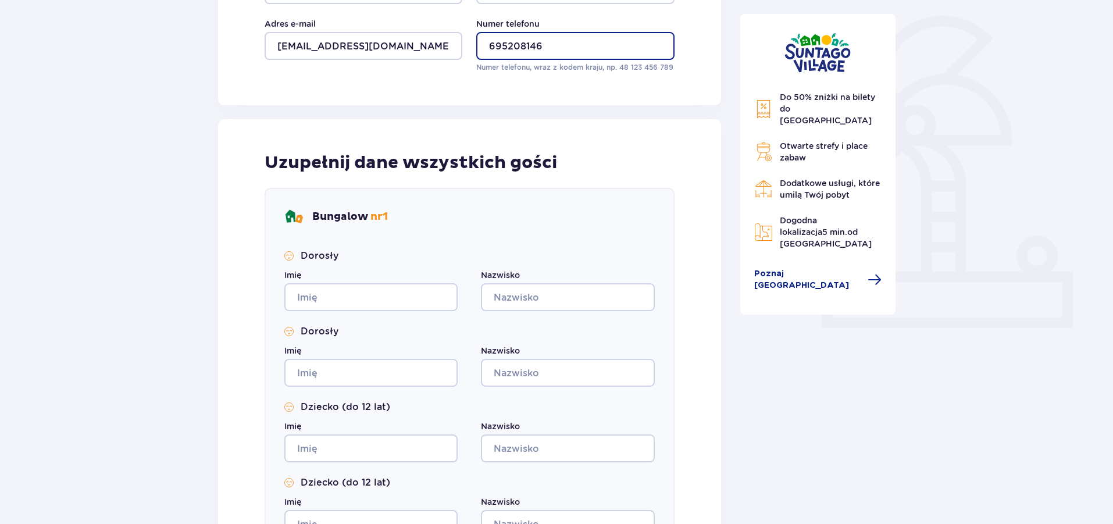
scroll to position [291, 0]
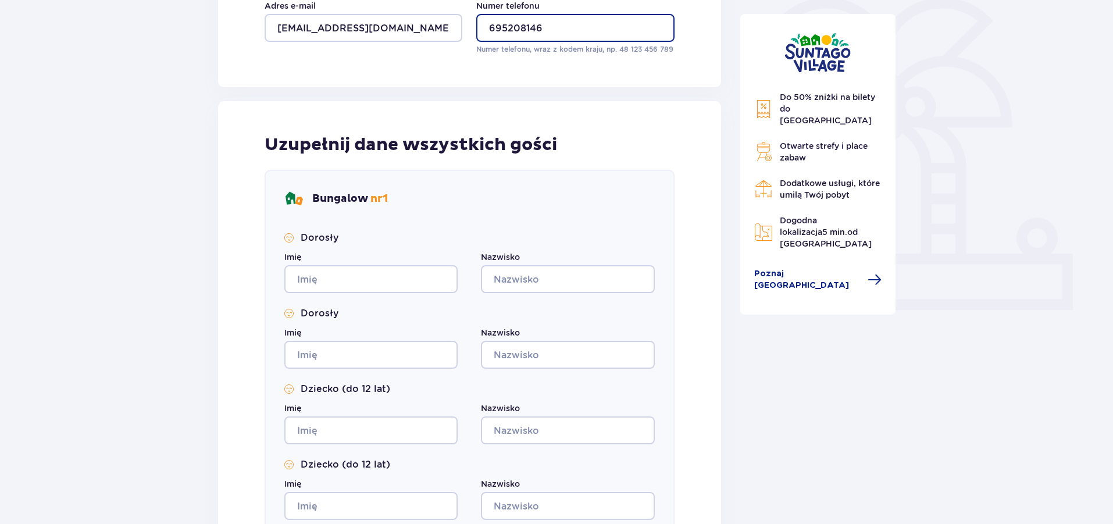
type input "695208146"
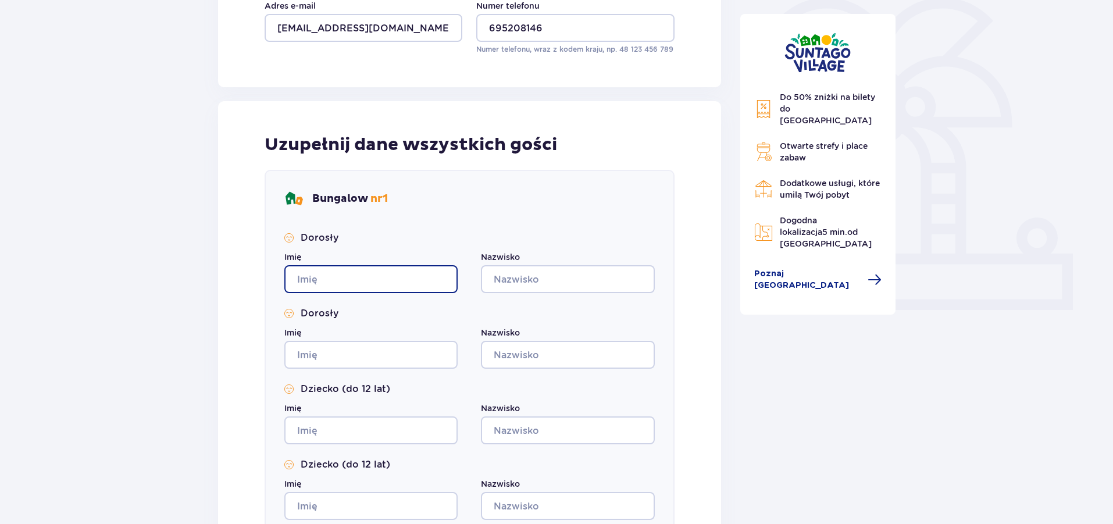
click at [355, 276] on input "Imię" at bounding box center [370, 279] width 173 height 28
type input "Katarzyna"
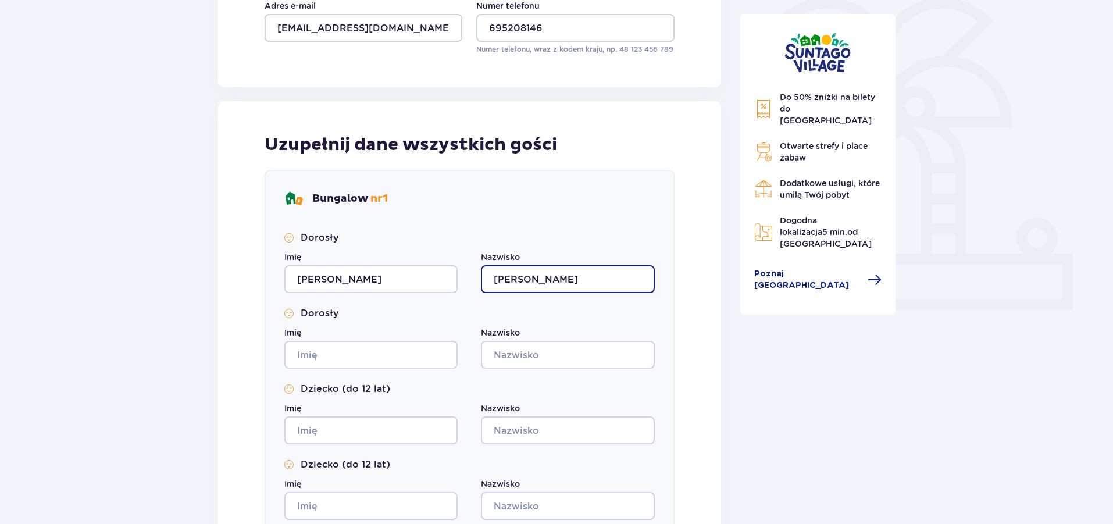
type input "Pawlikowska"
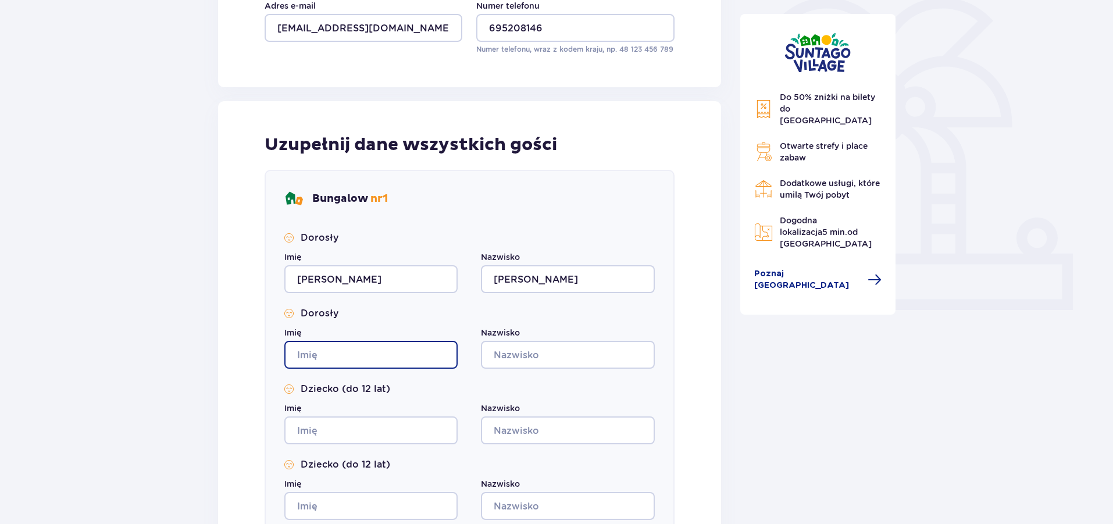
type input "L"
type input "Łukasz"
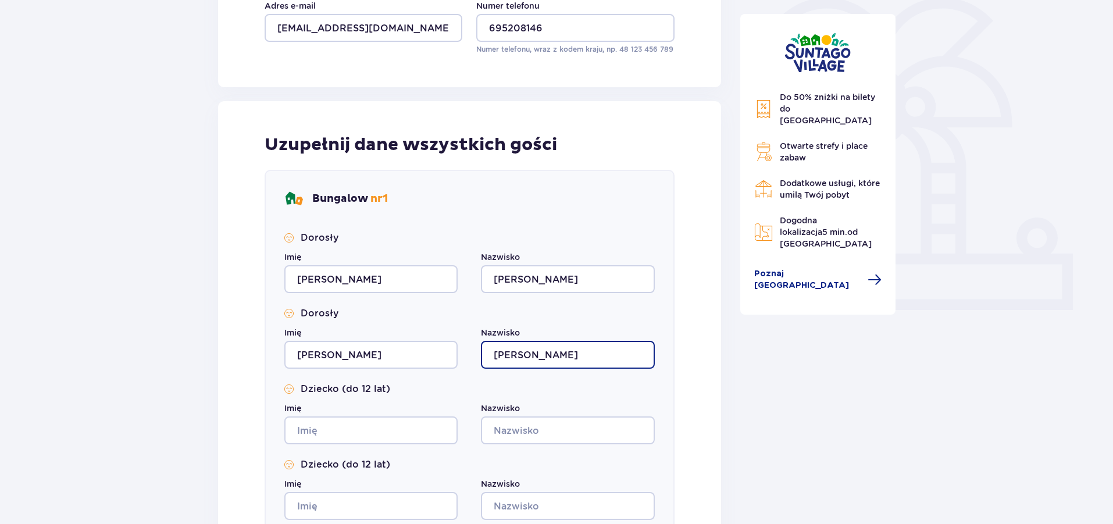
type input "Pawlikowski"
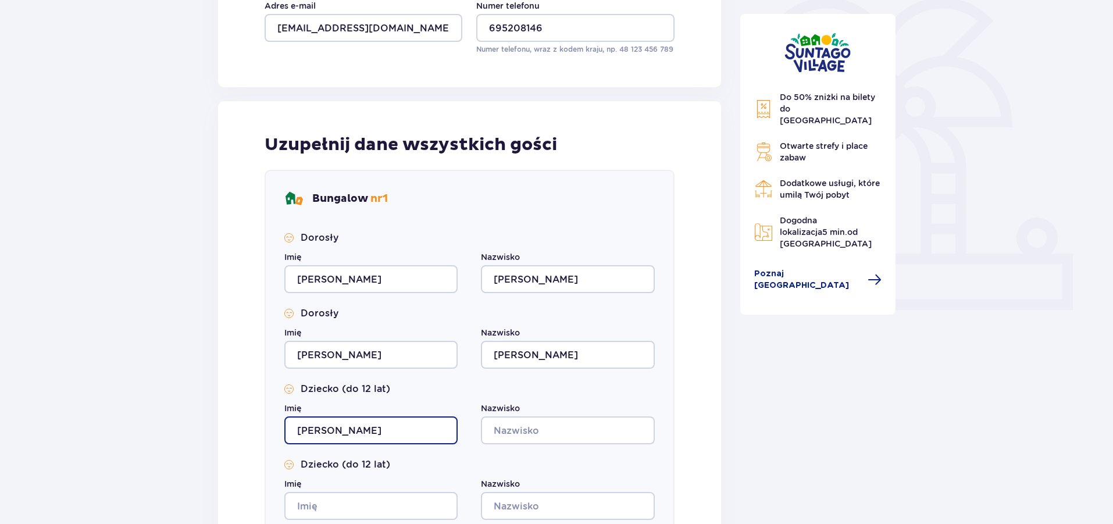
type input "Lidia"
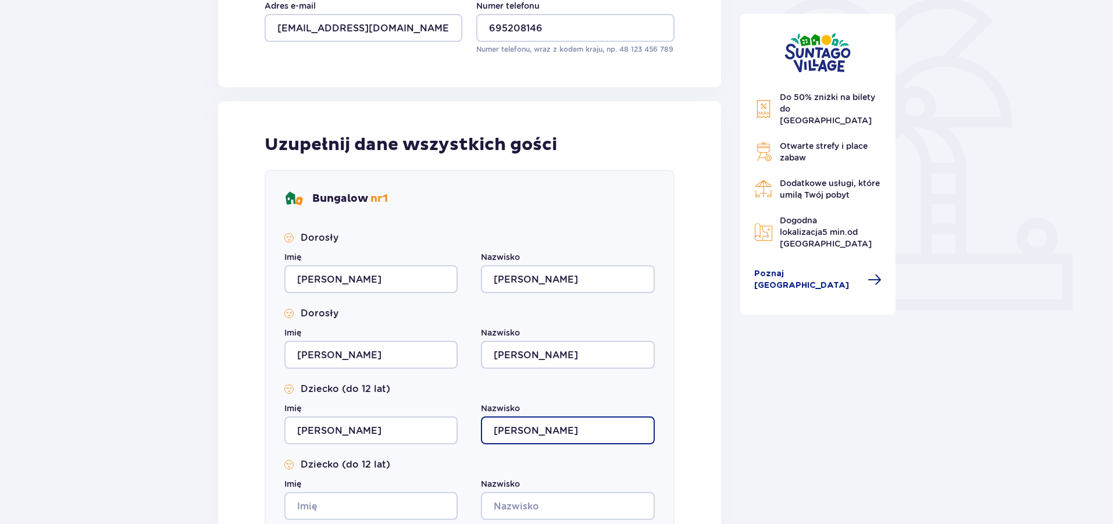
type input "Pawlikowska"
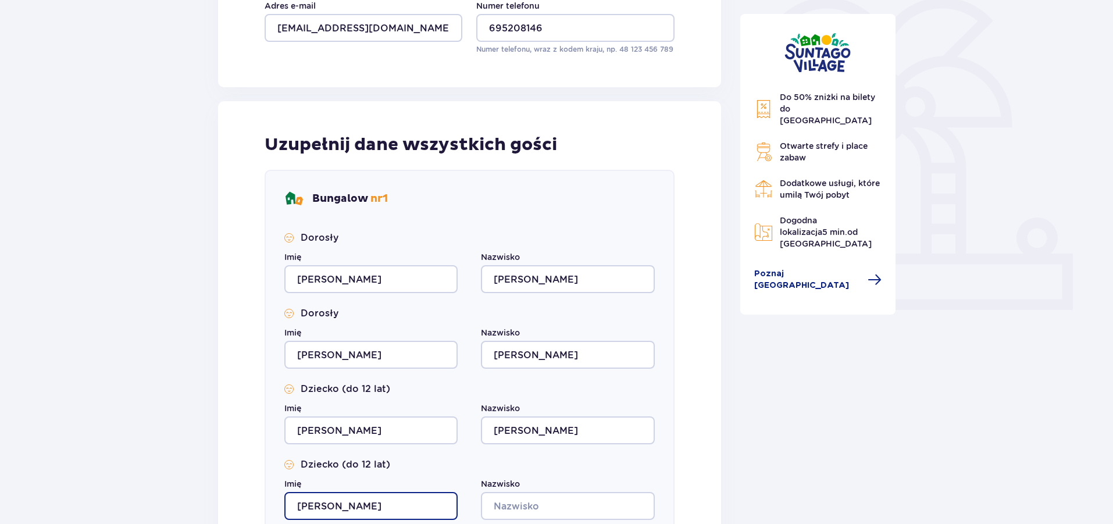
type input "Leon"
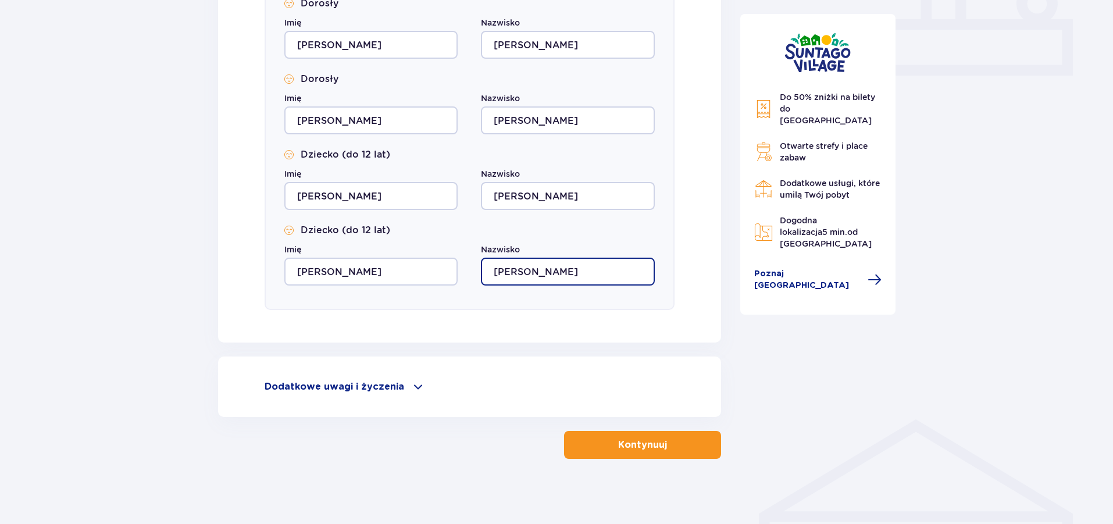
scroll to position [530, 0]
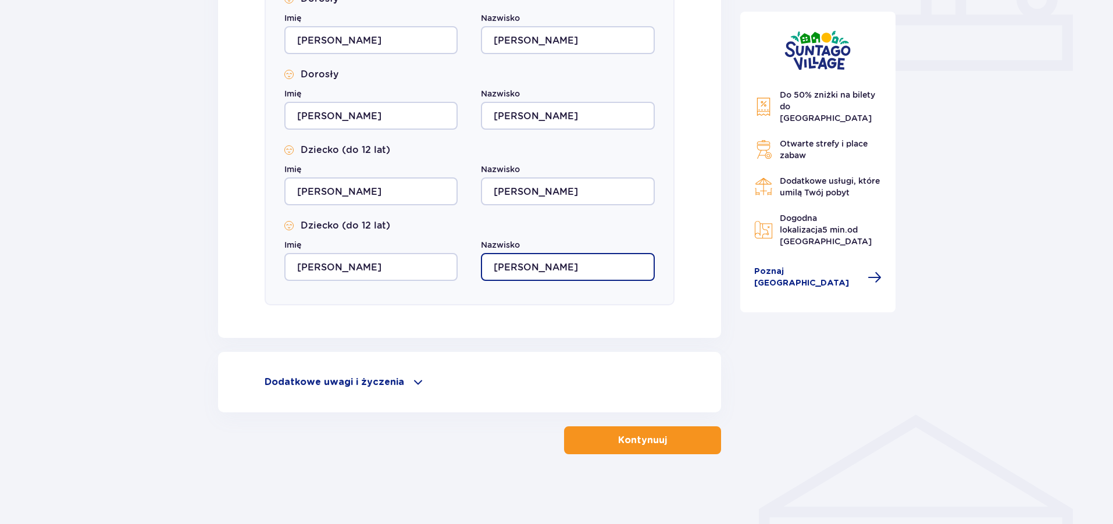
type input "Pawlikowski"
click at [650, 434] on p "Kontynuuj" at bounding box center [642, 440] width 49 height 13
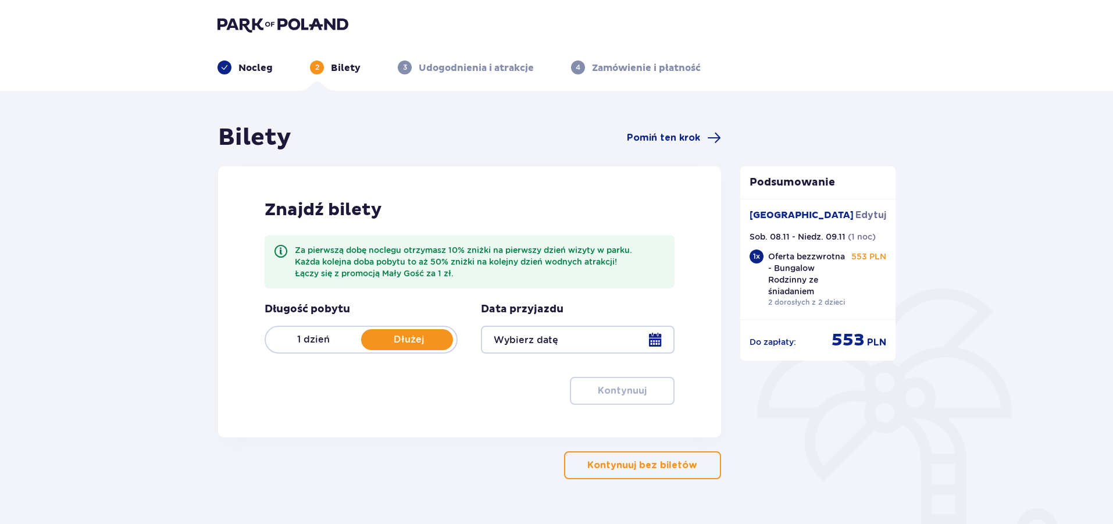
click at [566, 341] on div at bounding box center [577, 340] width 193 height 28
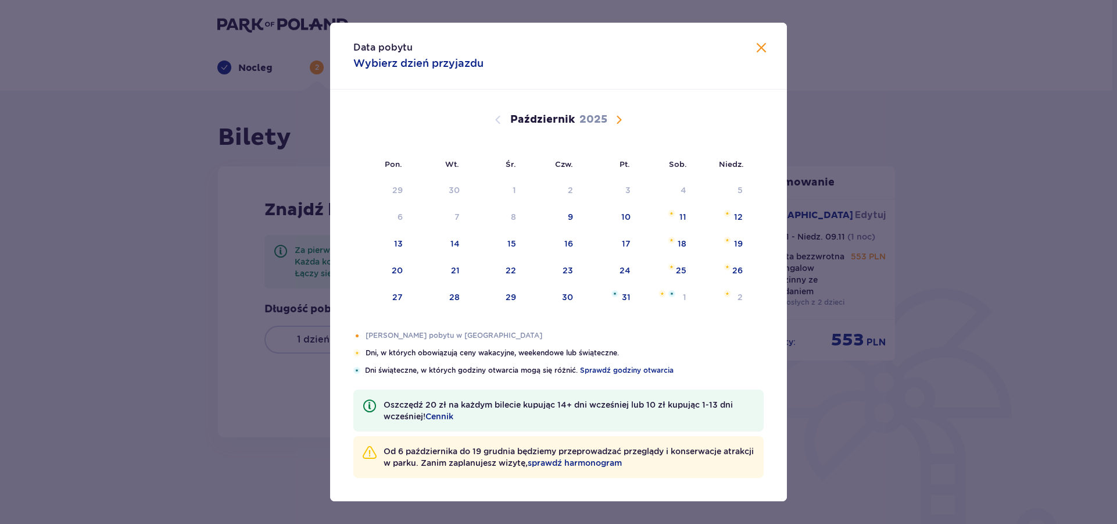
click at [620, 127] on button "Następny miesiąc" at bounding box center [619, 120] width 14 height 14
click at [678, 217] on div "8" at bounding box center [665, 218] width 56 height 26
click at [722, 215] on div at bounding box center [722, 213] width 17 height 7
type input "08.11.25 - 09.11.25"
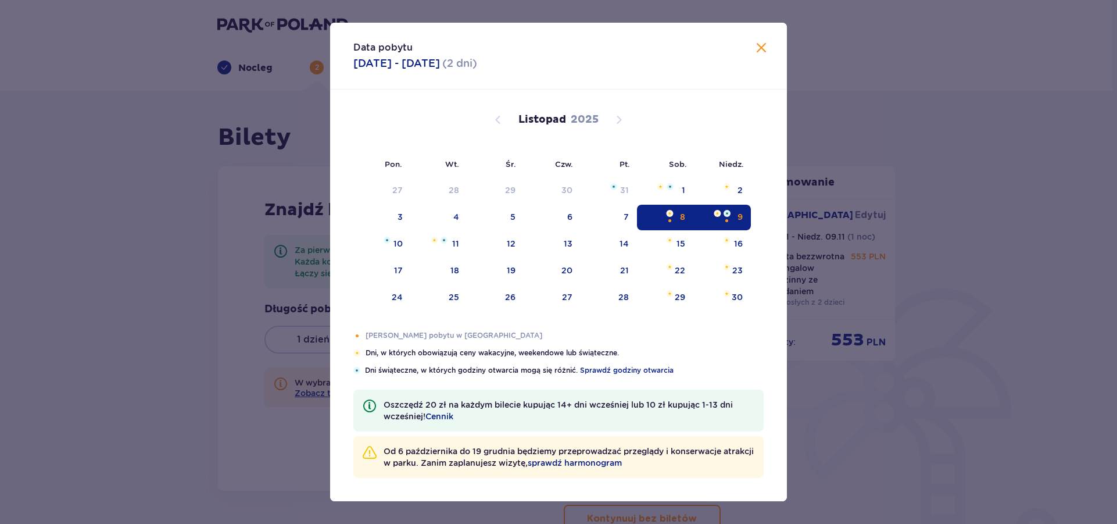
click at [665, 212] on div "8" at bounding box center [665, 218] width 56 height 26
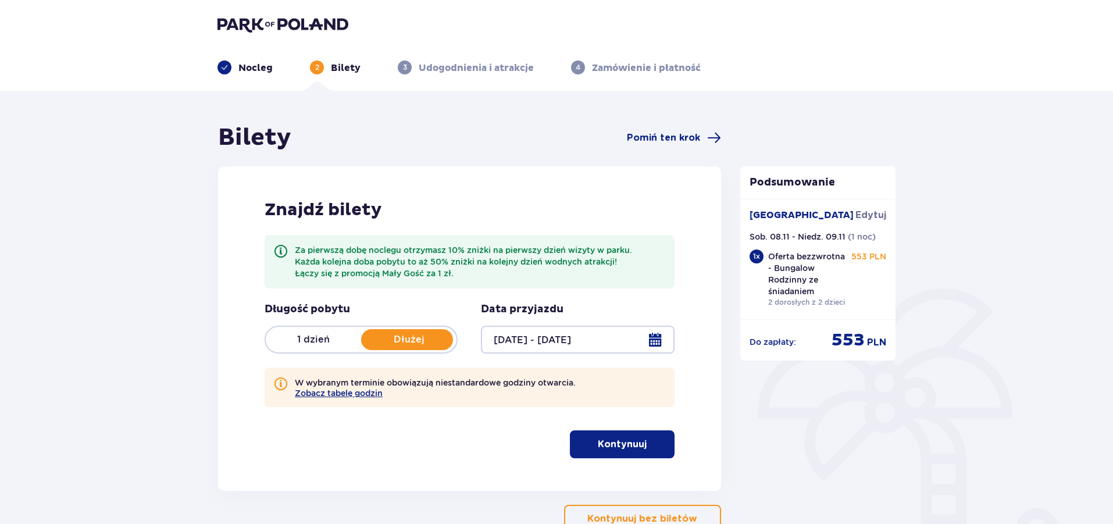
click at [627, 334] on div at bounding box center [577, 340] width 193 height 28
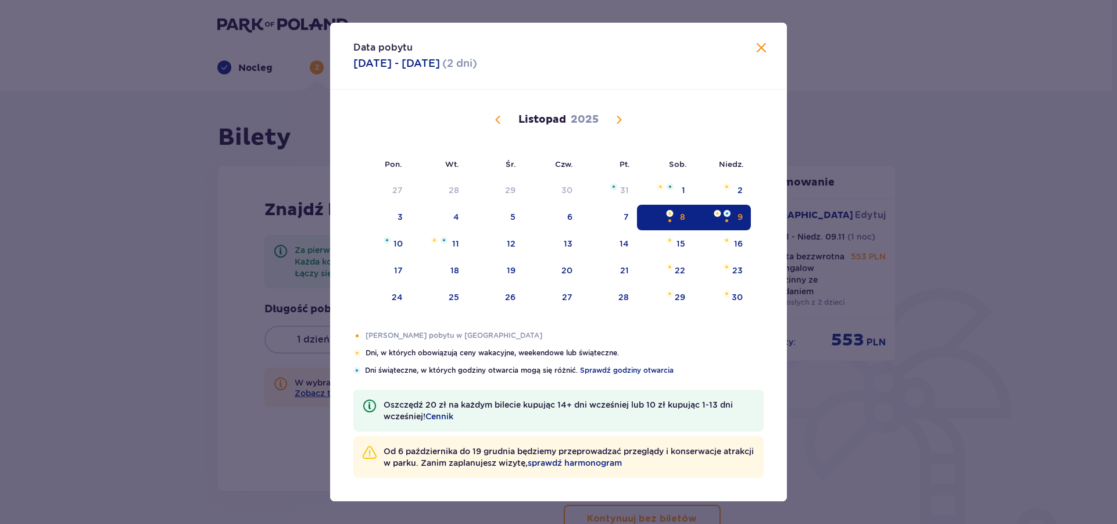
click at [681, 219] on div "8" at bounding box center [682, 217] width 5 height 12
click at [765, 42] on span "Zamknij" at bounding box center [762, 48] width 14 height 14
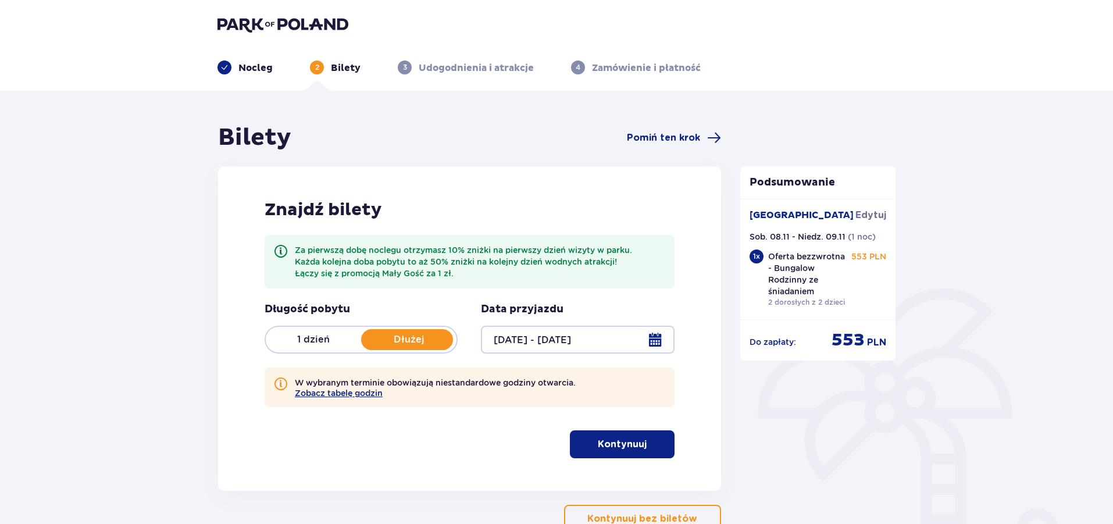
click at [633, 339] on div at bounding box center [577, 340] width 193 height 28
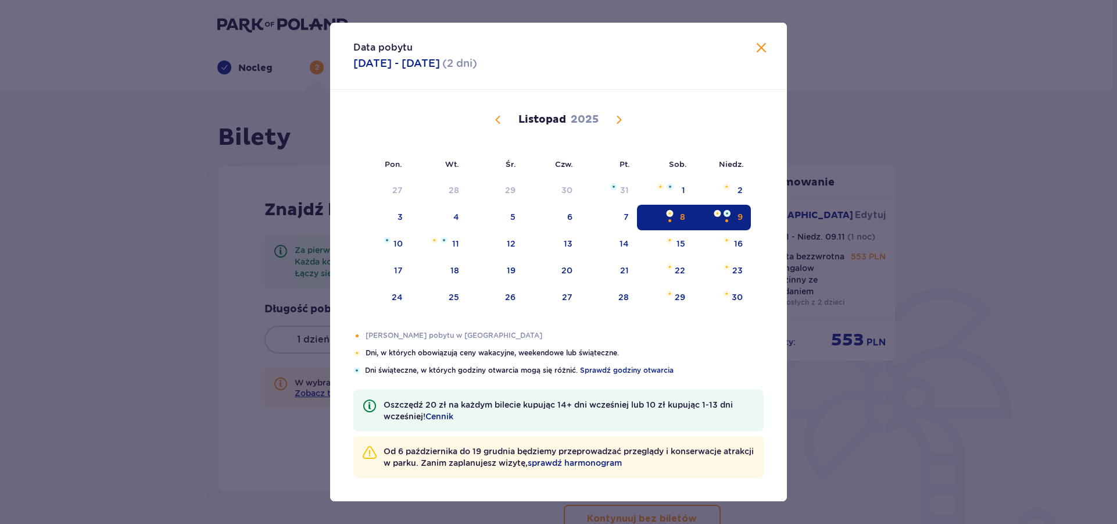
click at [752, 42] on div "Data pobytu 08.11.2025 - 09.11.2025 ( 2 dni )" at bounding box center [558, 56] width 457 height 67
drag, startPoint x: 761, startPoint y: 50, endPoint x: 693, endPoint y: 90, distance: 78.7
click at [761, 48] on span "Zamknij" at bounding box center [762, 48] width 14 height 14
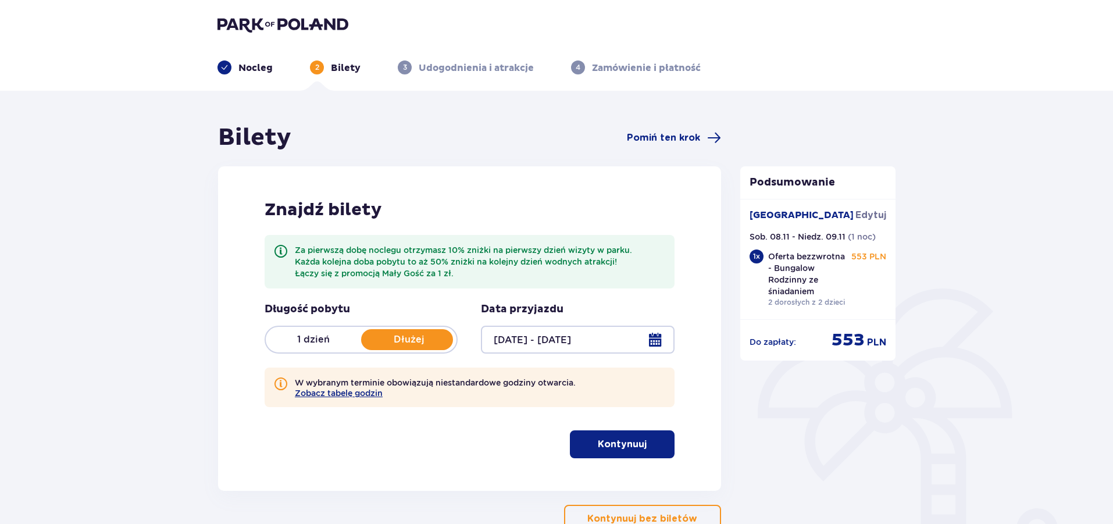
click at [312, 335] on p "1 dzień" at bounding box center [313, 339] width 95 height 13
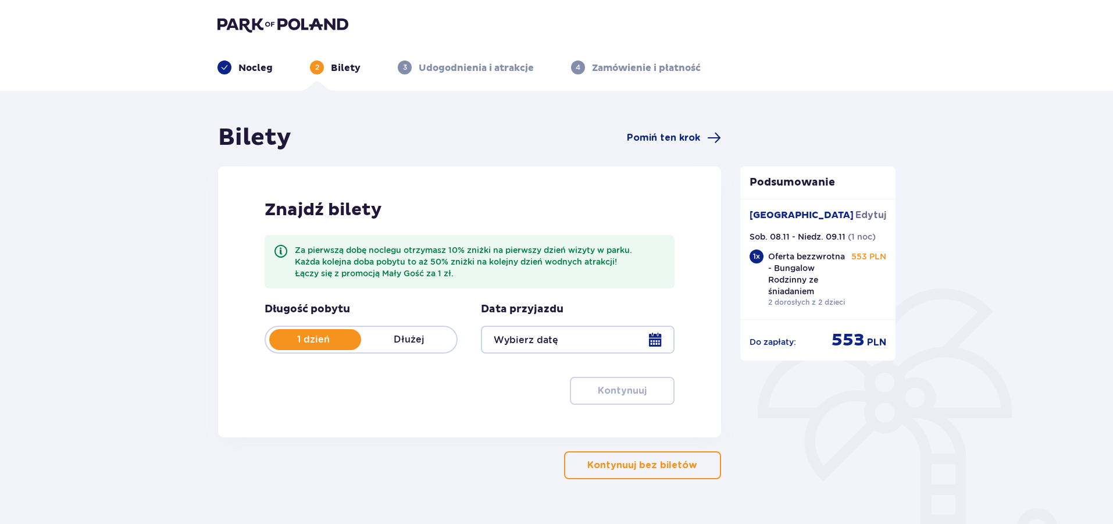
click at [573, 345] on div at bounding box center [577, 340] width 193 height 28
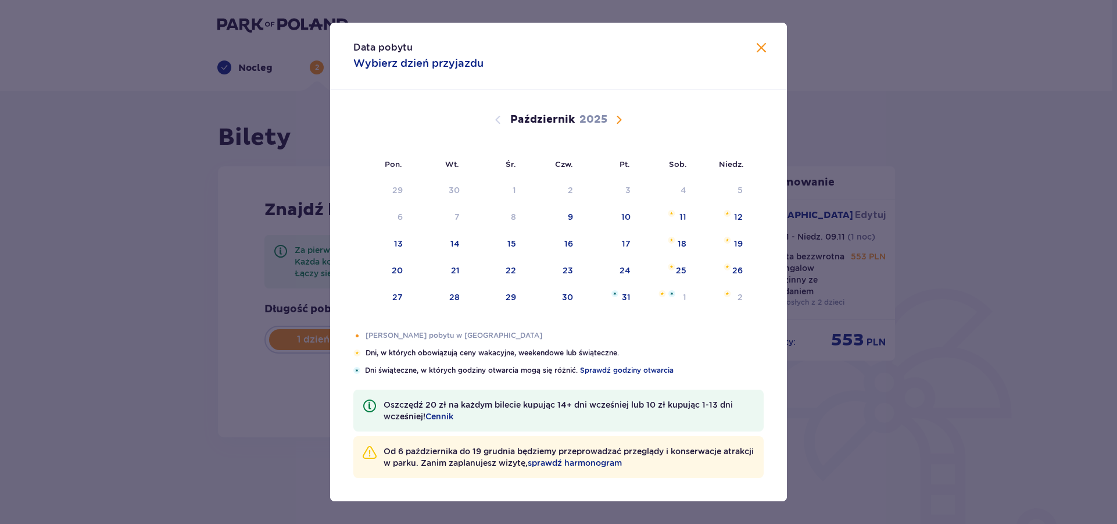
click at [615, 124] on span "Następny miesiąc" at bounding box center [619, 120] width 14 height 14
click at [674, 205] on div "8" at bounding box center [665, 218] width 56 height 26
type input "08.11.25"
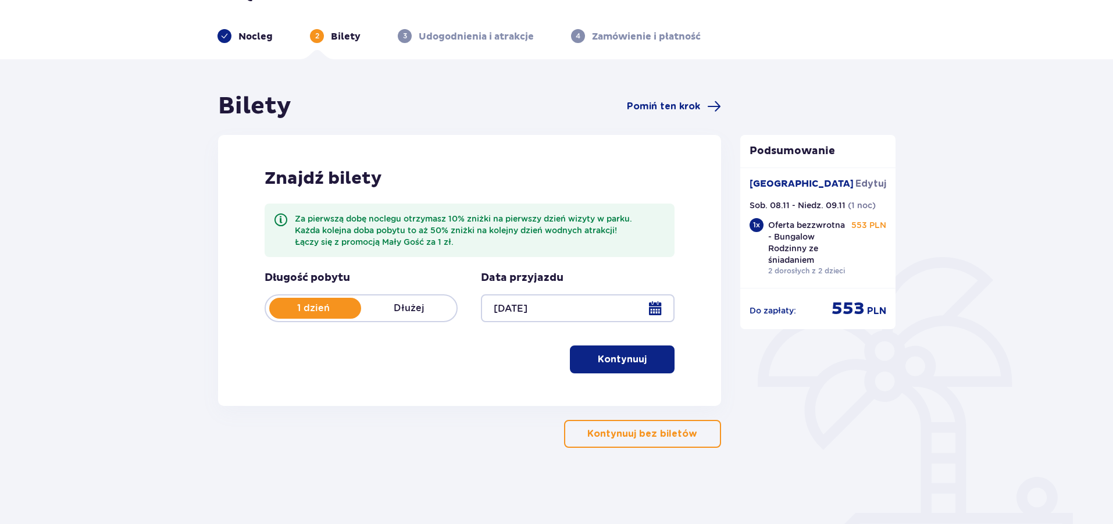
scroll to position [48, 0]
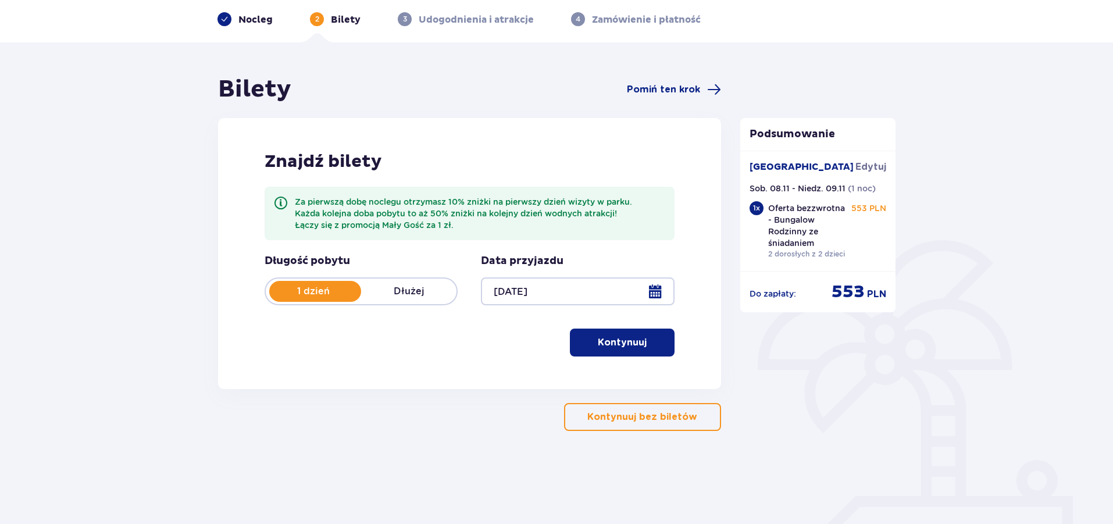
click at [618, 344] on p "Kontynuuj" at bounding box center [622, 342] width 49 height 13
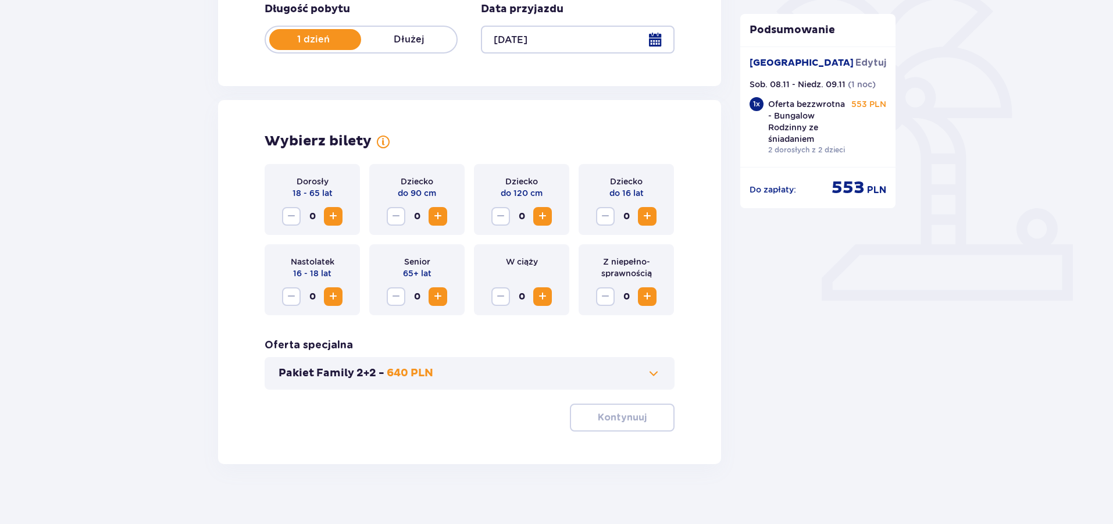
scroll to position [310, 0]
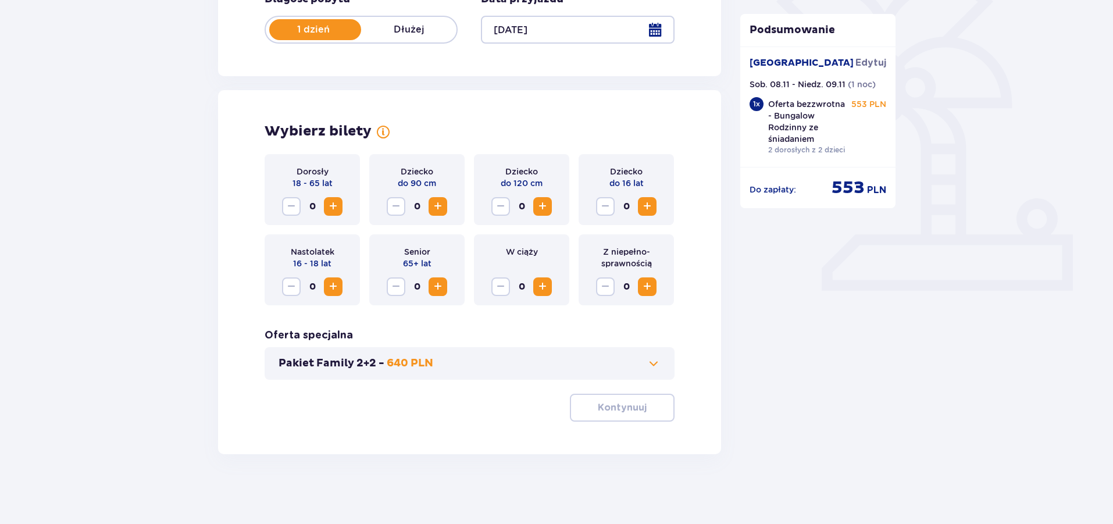
click at [400, 363] on p "640 PLN" at bounding box center [410, 363] width 47 height 14
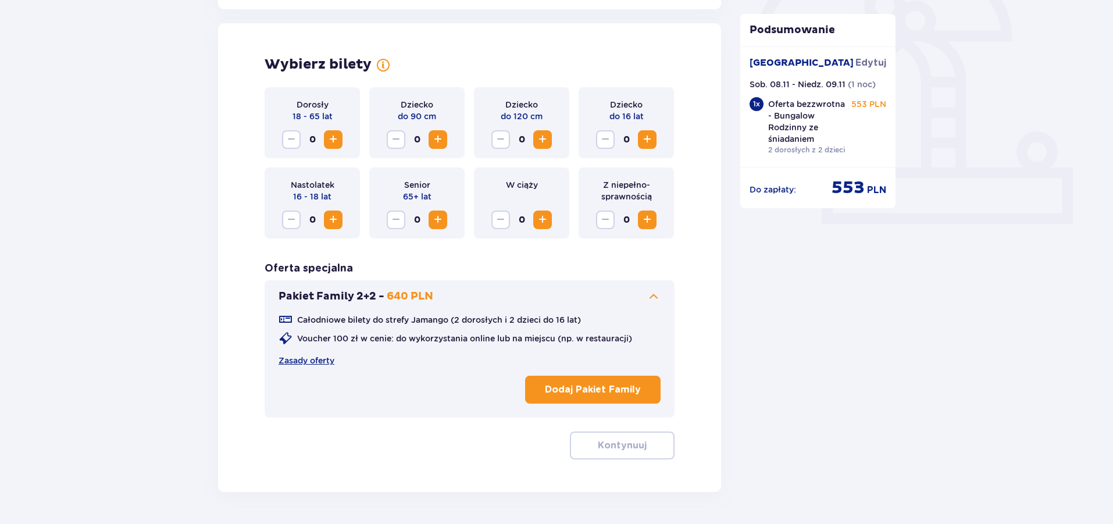
scroll to position [386, 0]
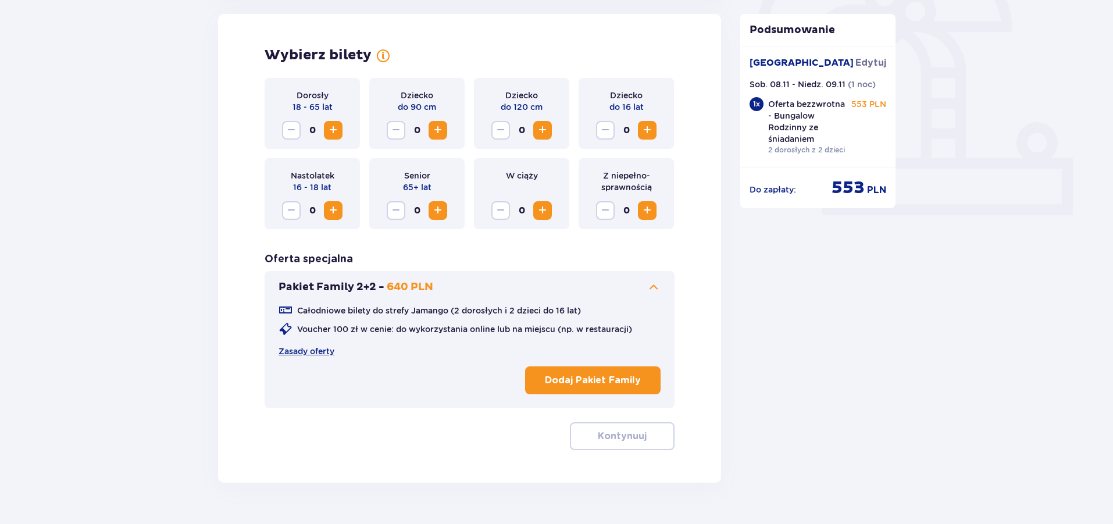
click at [609, 380] on p "Dodaj Pakiet Family" at bounding box center [593, 380] width 96 height 13
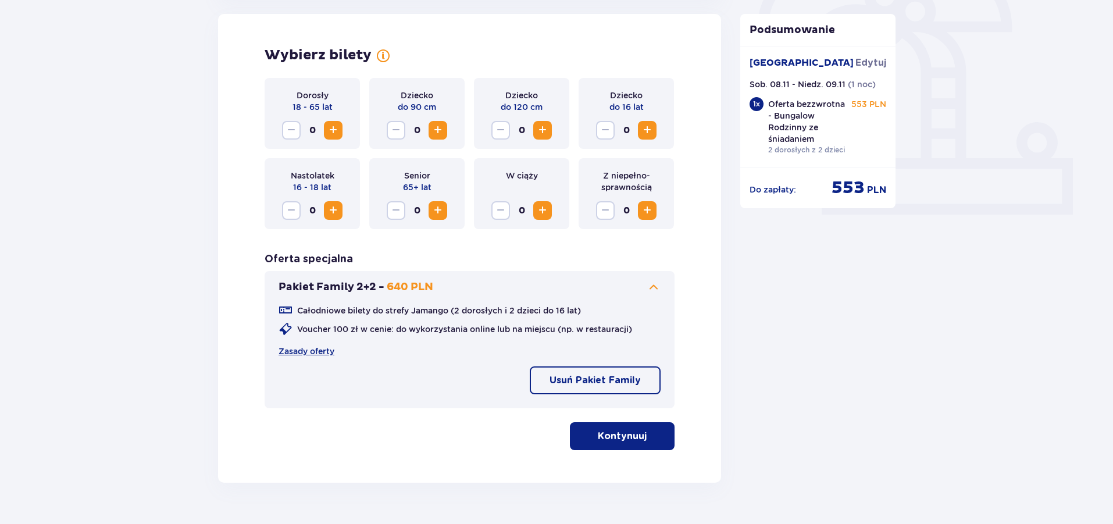
click at [609, 433] on p "Kontynuuj" at bounding box center [622, 436] width 49 height 13
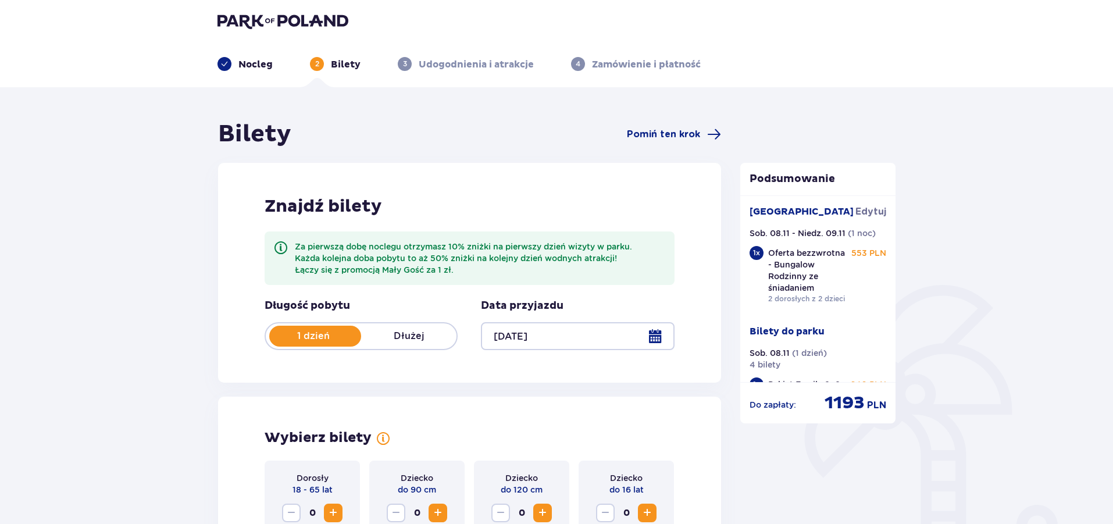
scroll to position [0, 0]
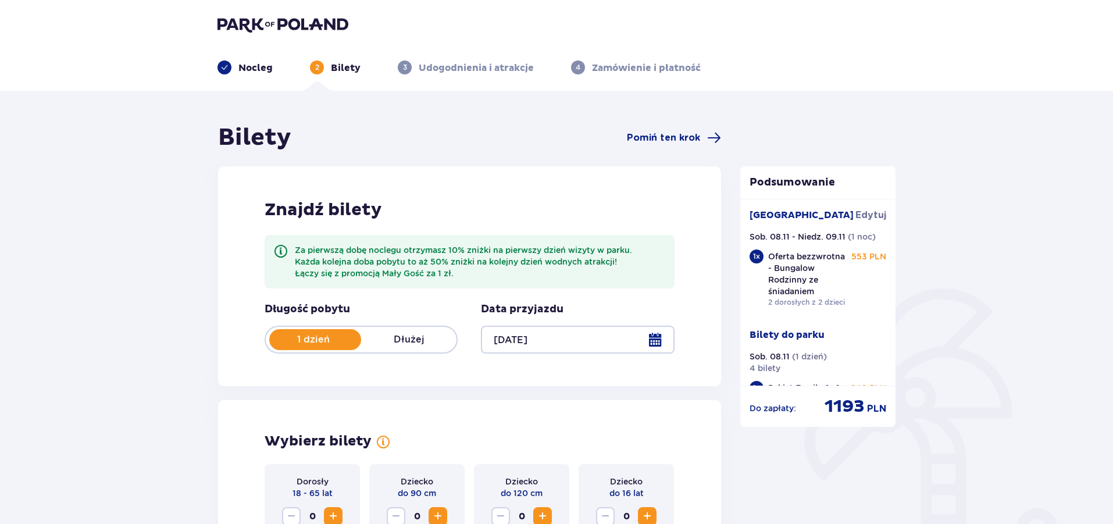
click at [264, 24] on img at bounding box center [282, 24] width 131 height 16
click at [235, 21] on img at bounding box center [282, 24] width 131 height 16
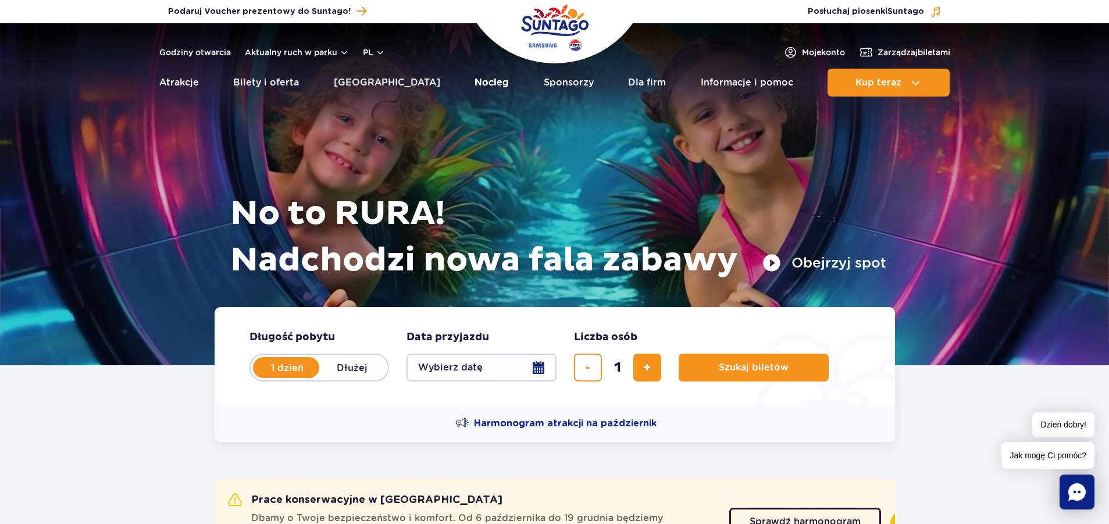
click at [474, 80] on link "Nocleg" at bounding box center [491, 83] width 34 height 28
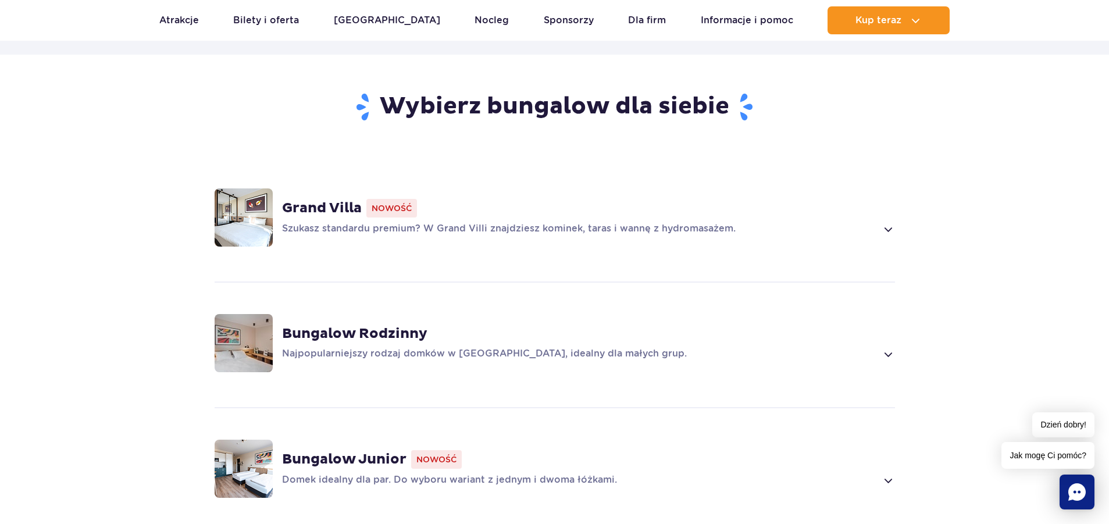
scroll to position [814, 0]
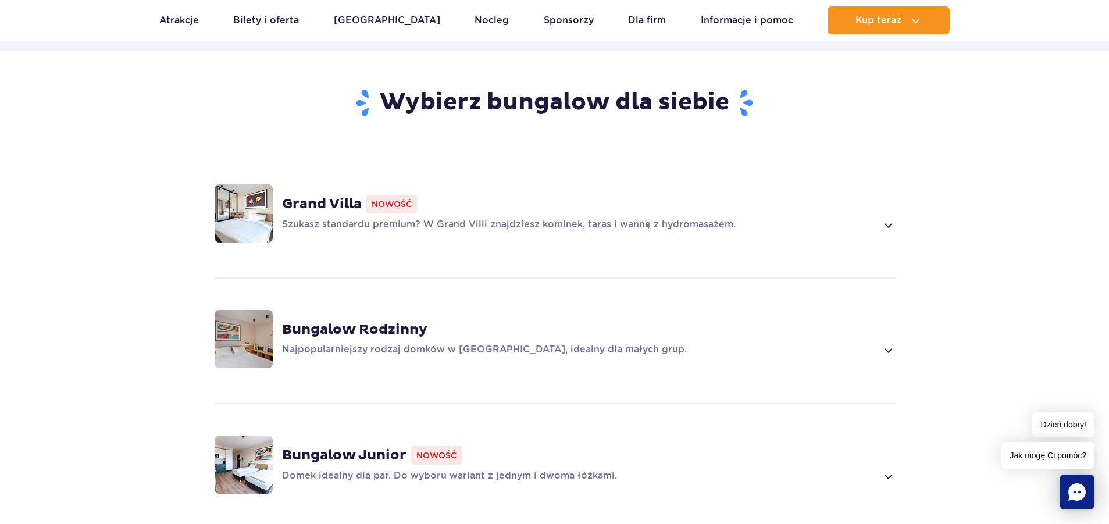
click at [358, 209] on strong "Grand Villa" at bounding box center [322, 203] width 80 height 17
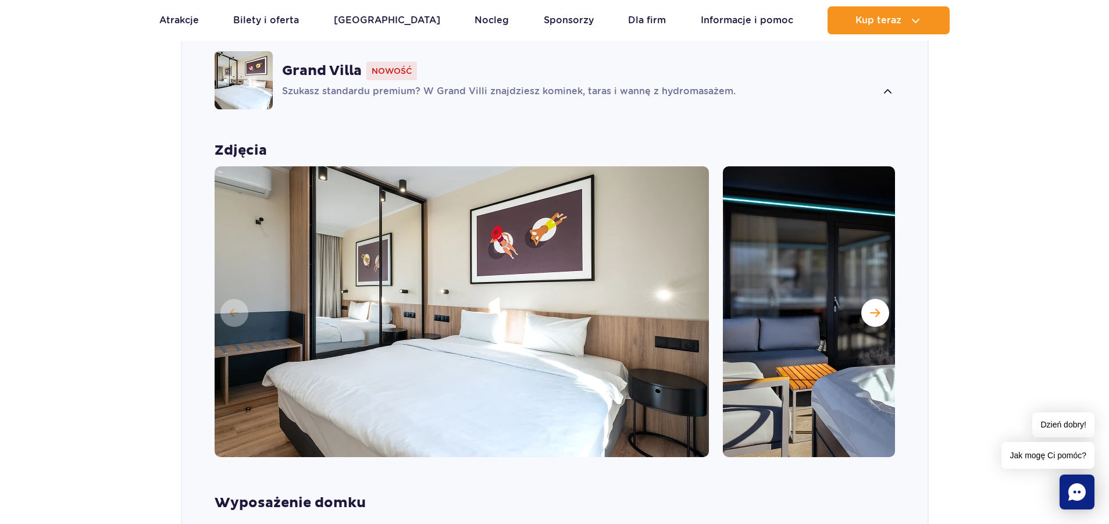
scroll to position [1028, 0]
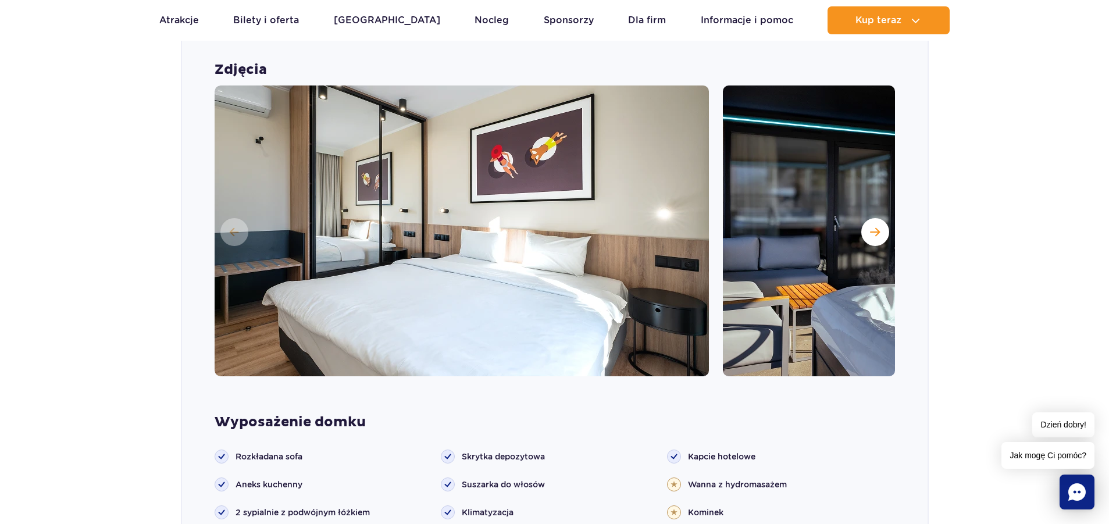
click at [889, 224] on img at bounding box center [970, 230] width 494 height 291
click at [877, 234] on span "Następny slajd" at bounding box center [875, 232] width 10 height 10
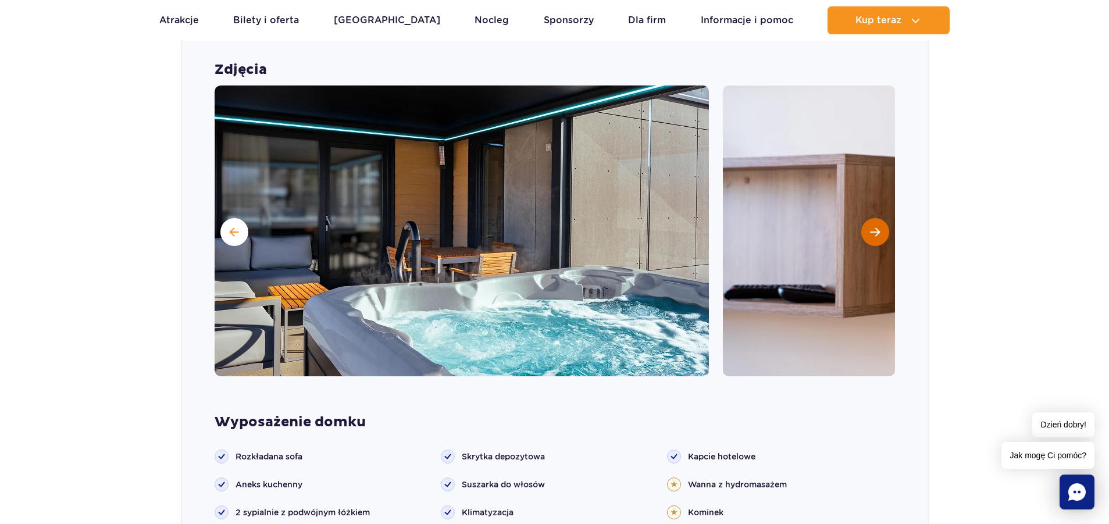
click at [877, 234] on span "Następny slajd" at bounding box center [875, 232] width 10 height 10
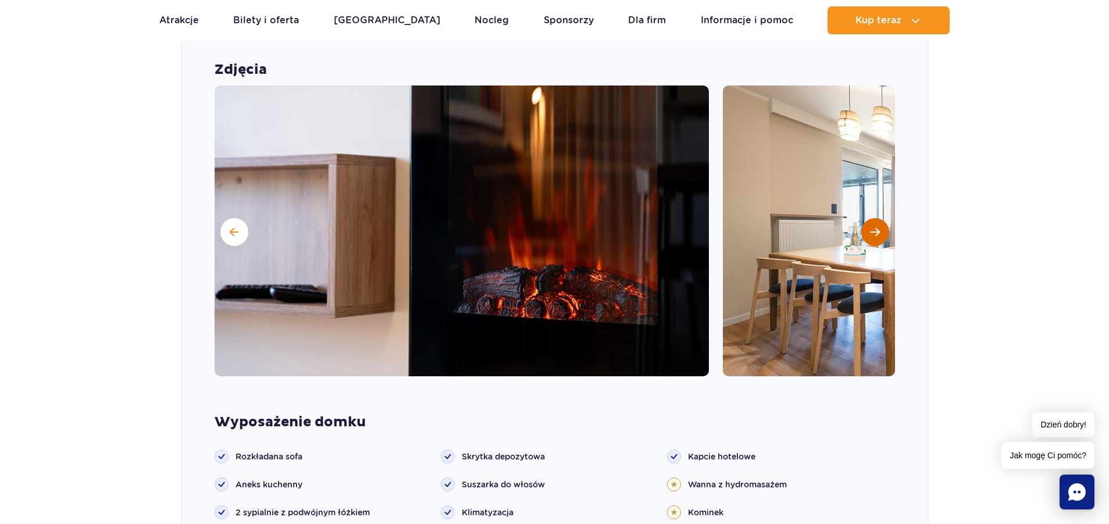
click at [877, 234] on span "Następny slajd" at bounding box center [875, 232] width 10 height 10
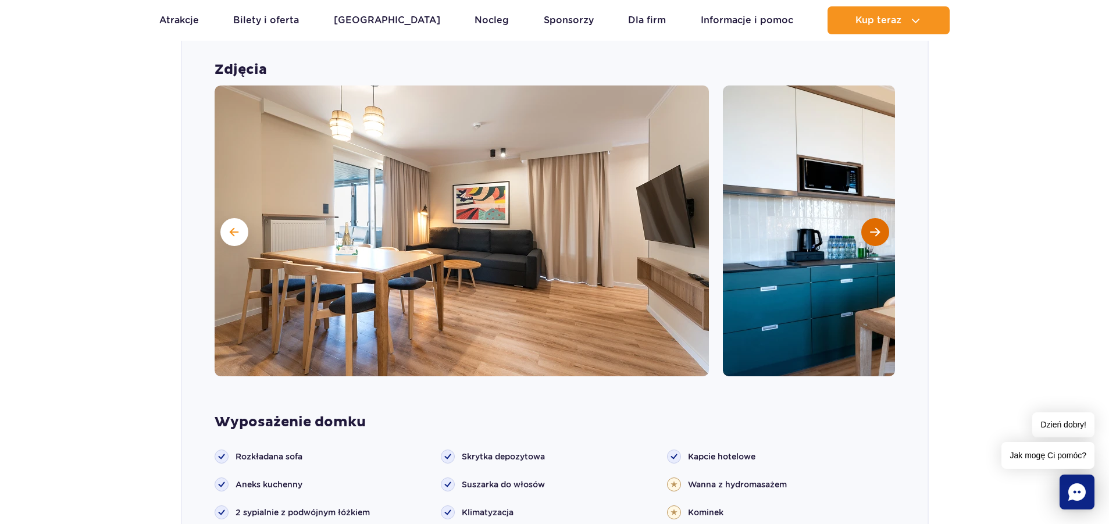
click at [877, 234] on span "Następny slajd" at bounding box center [875, 232] width 10 height 10
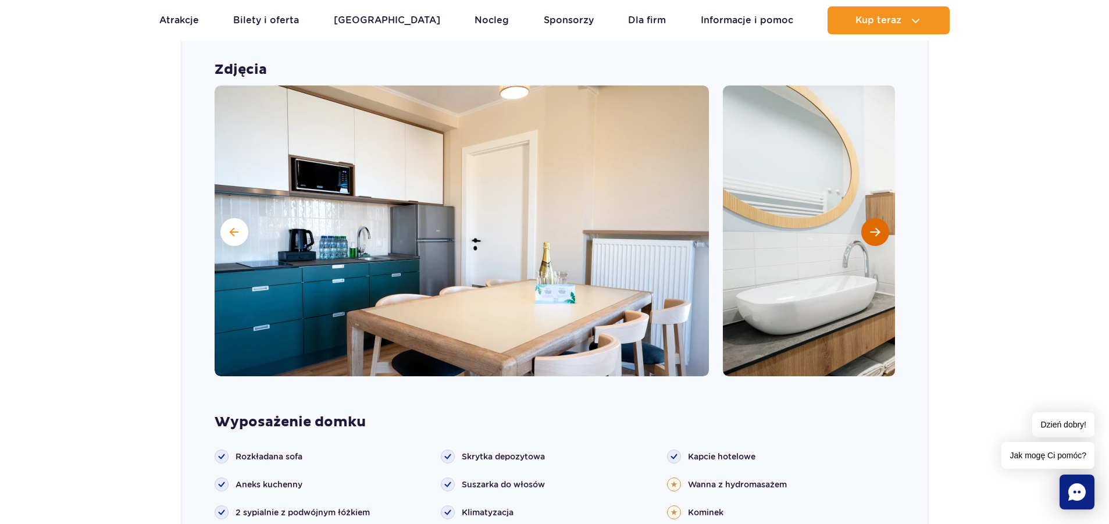
click at [877, 234] on span "Następny slajd" at bounding box center [875, 232] width 10 height 10
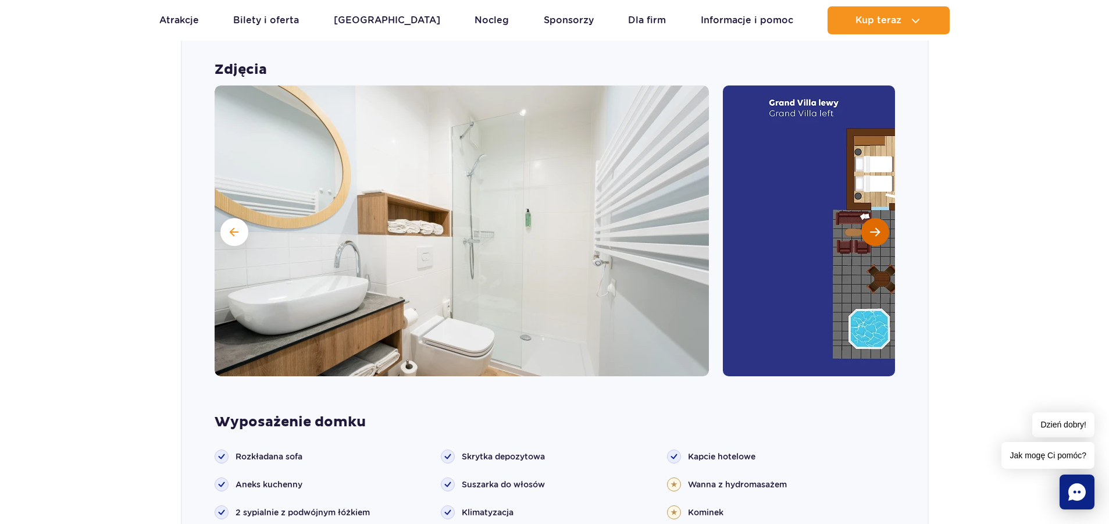
click at [877, 234] on span "Następny slajd" at bounding box center [875, 232] width 10 height 10
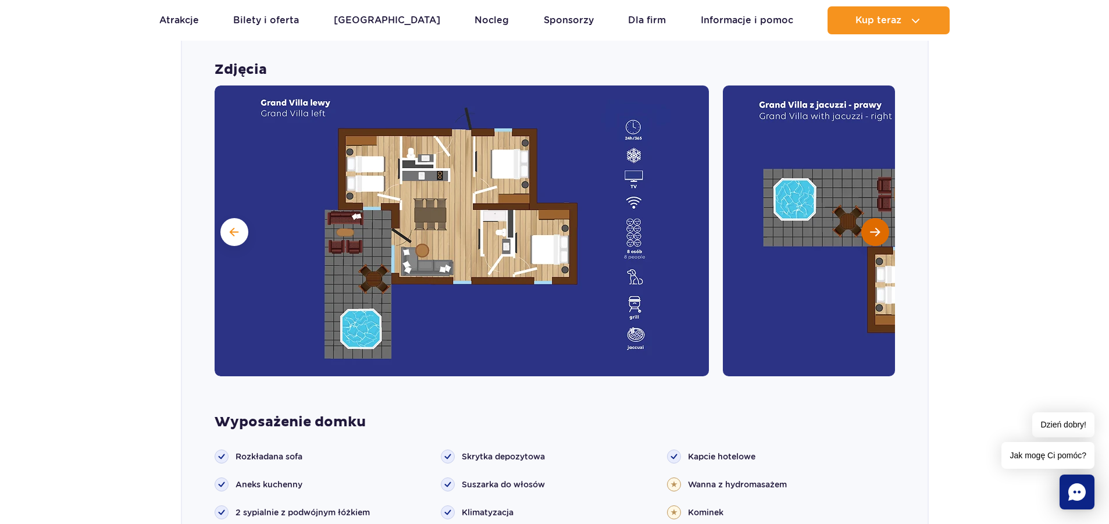
click at [877, 234] on span "Następny slajd" at bounding box center [875, 232] width 10 height 10
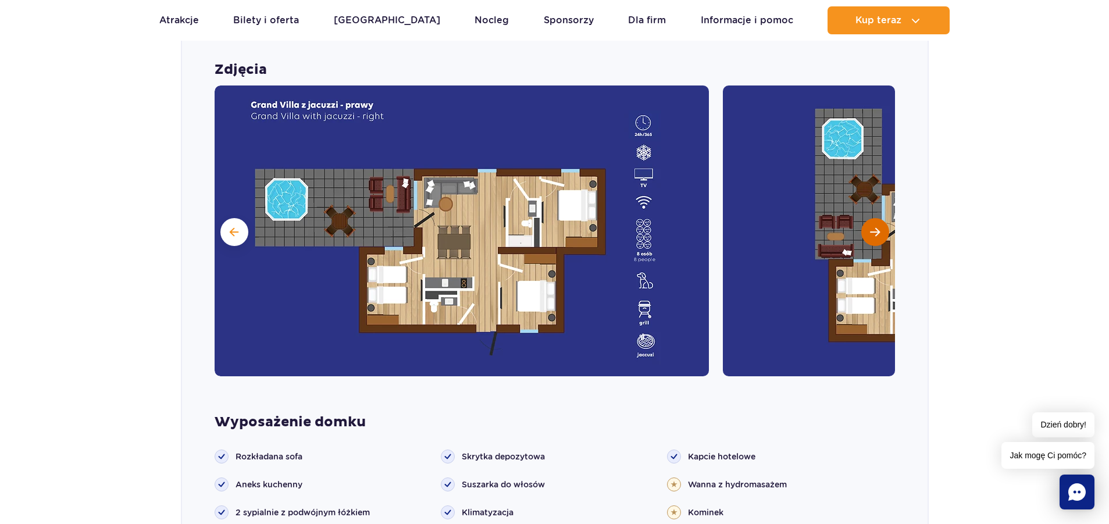
click at [877, 234] on span "Następny slajd" at bounding box center [875, 232] width 10 height 10
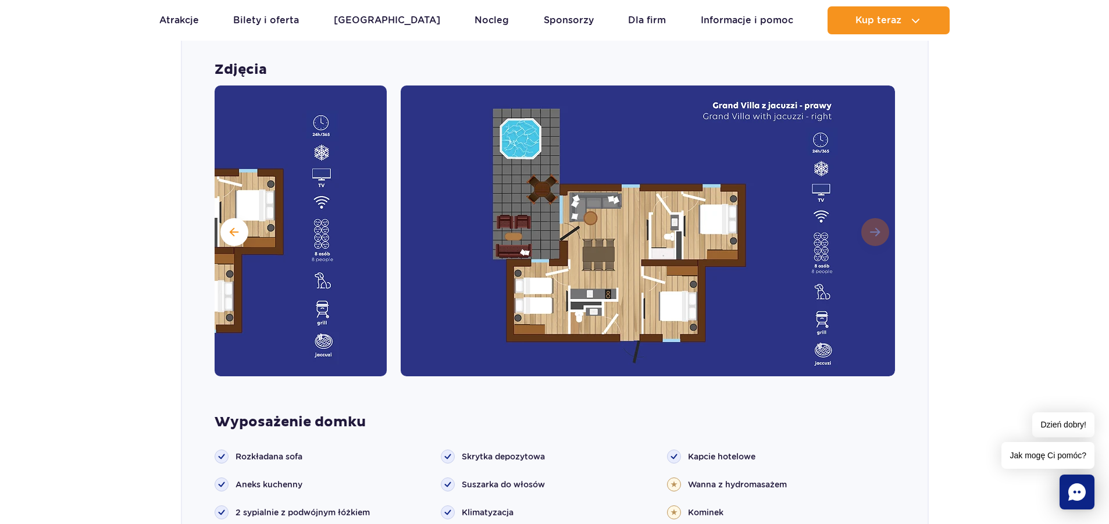
click at [877, 234] on img at bounding box center [648, 230] width 494 height 291
click at [869, 234] on img at bounding box center [648, 230] width 494 height 291
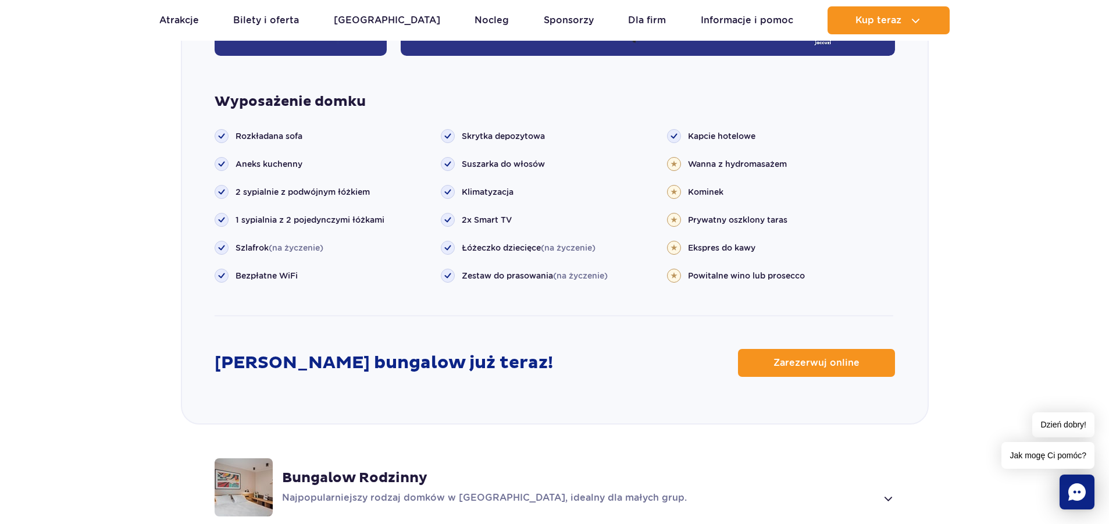
scroll to position [1376, 0]
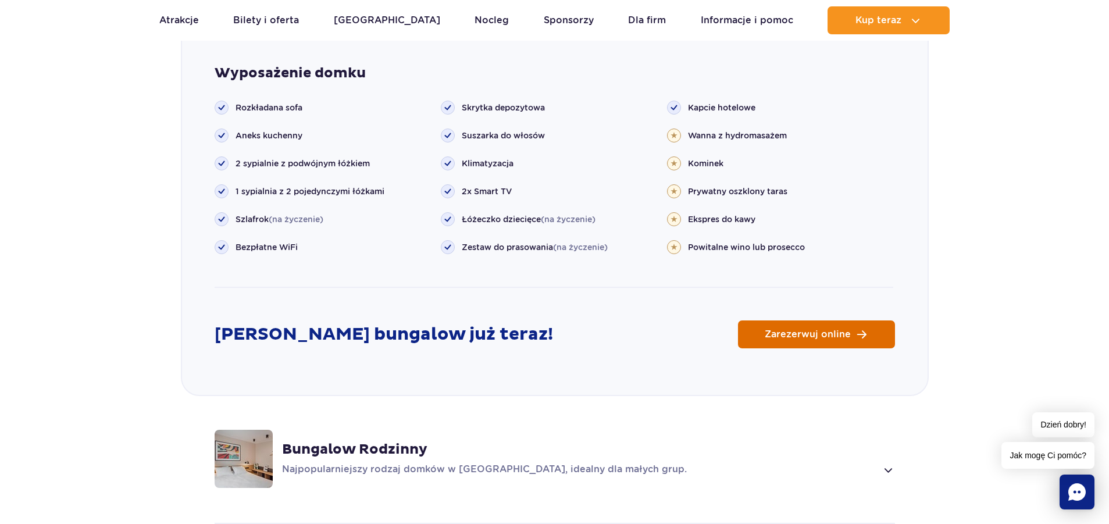
click at [809, 333] on span "Zarezerwuj online" at bounding box center [807, 334] width 86 height 9
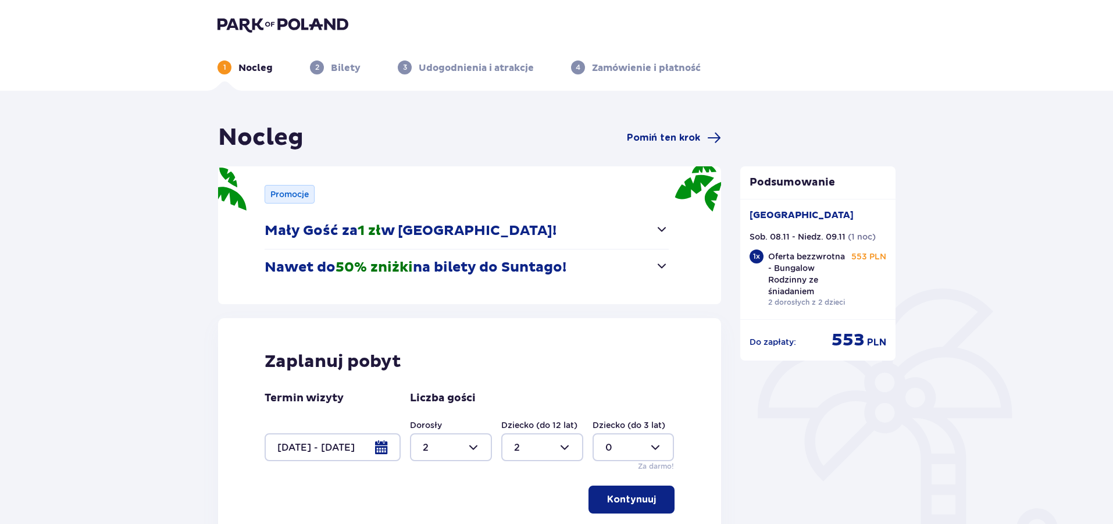
click at [297, 21] on img at bounding box center [282, 24] width 131 height 16
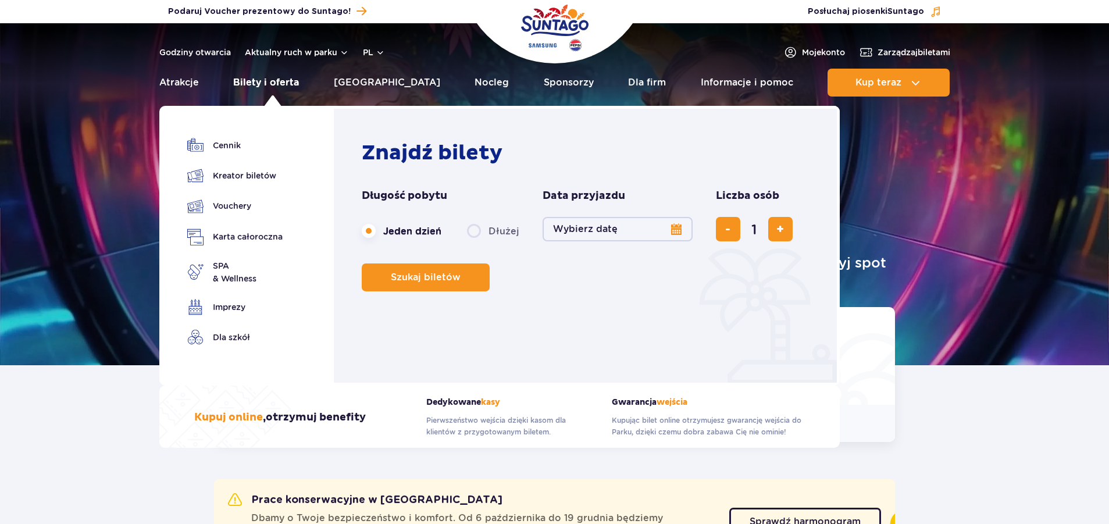
click at [264, 80] on link "Bilety i oferta" at bounding box center [266, 83] width 66 height 28
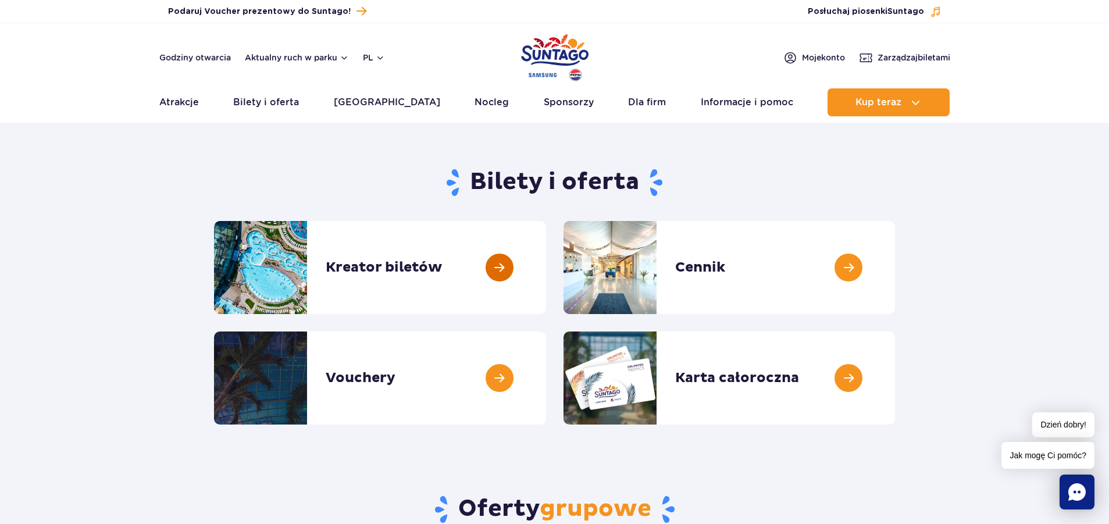
click at [546, 276] on link at bounding box center [546, 267] width 0 height 93
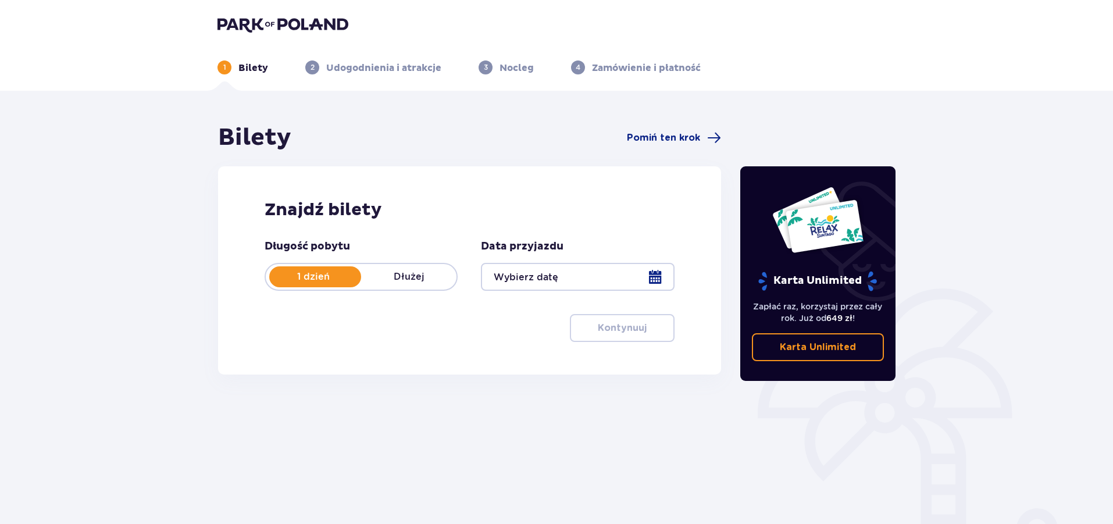
click at [594, 285] on div at bounding box center [577, 277] width 193 height 28
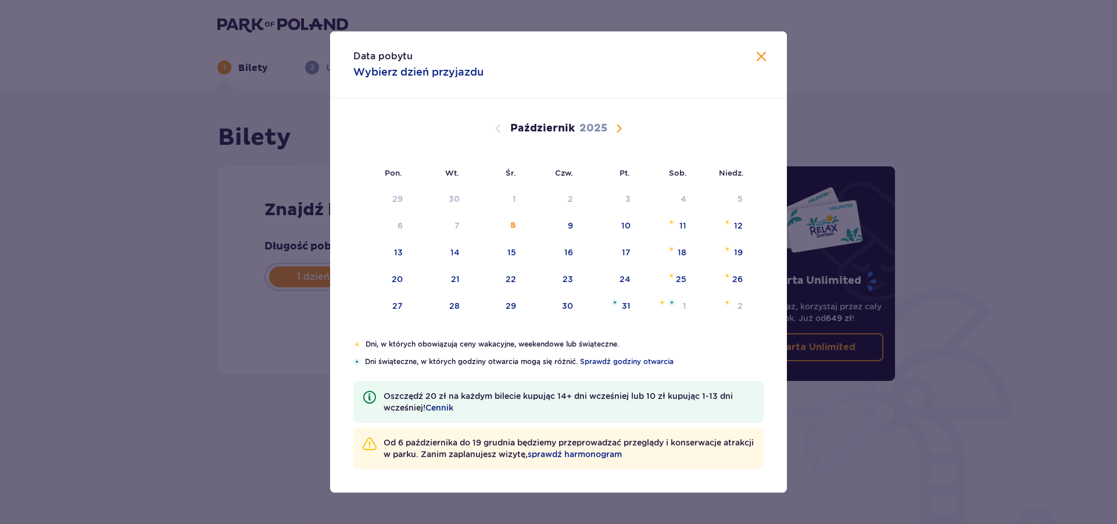
click at [624, 127] on span "Następny miesiąc" at bounding box center [619, 128] width 14 height 14
click at [677, 225] on div "8" at bounding box center [665, 226] width 56 height 26
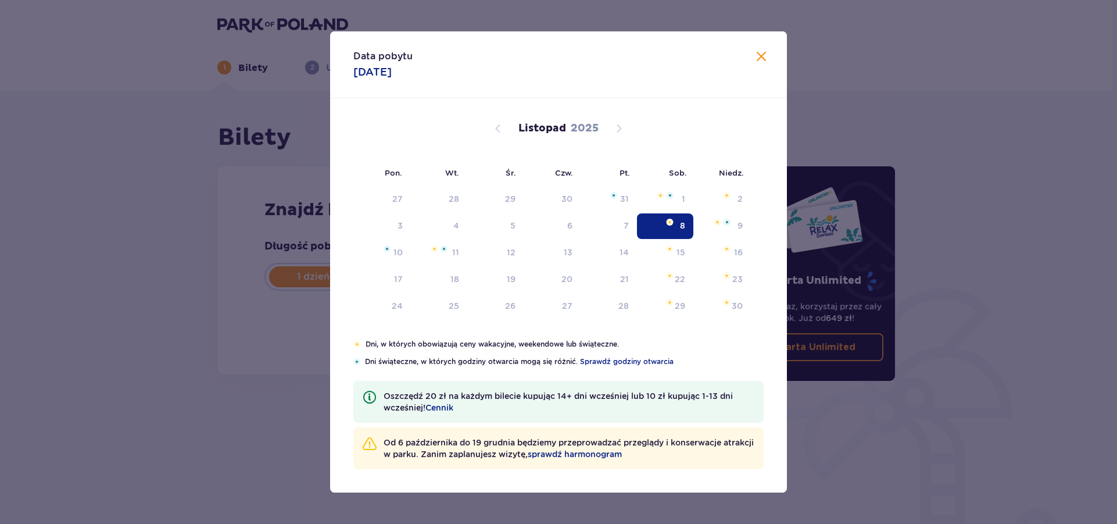
type input "08.11.25"
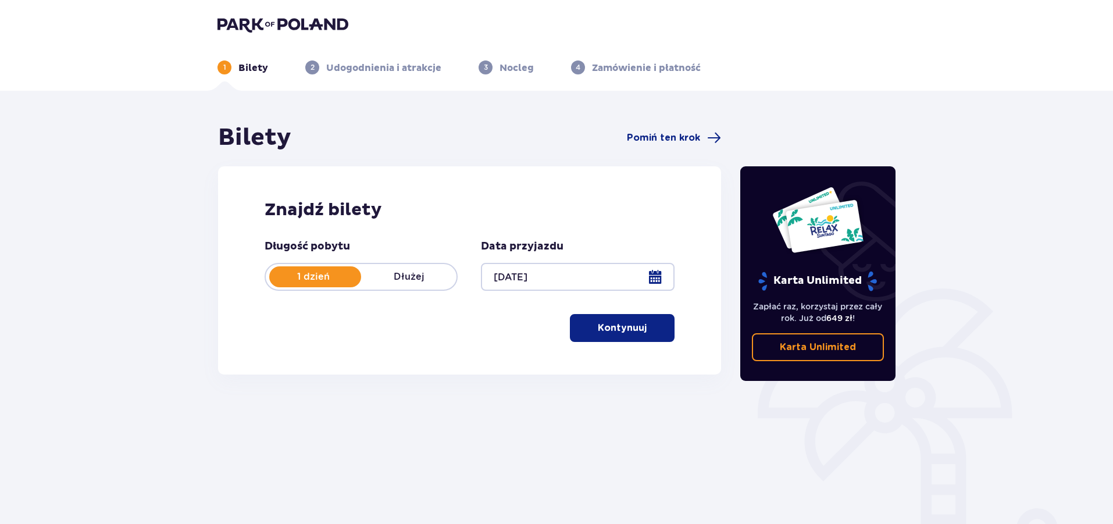
click at [630, 334] on p "Kontynuuj" at bounding box center [622, 327] width 49 height 13
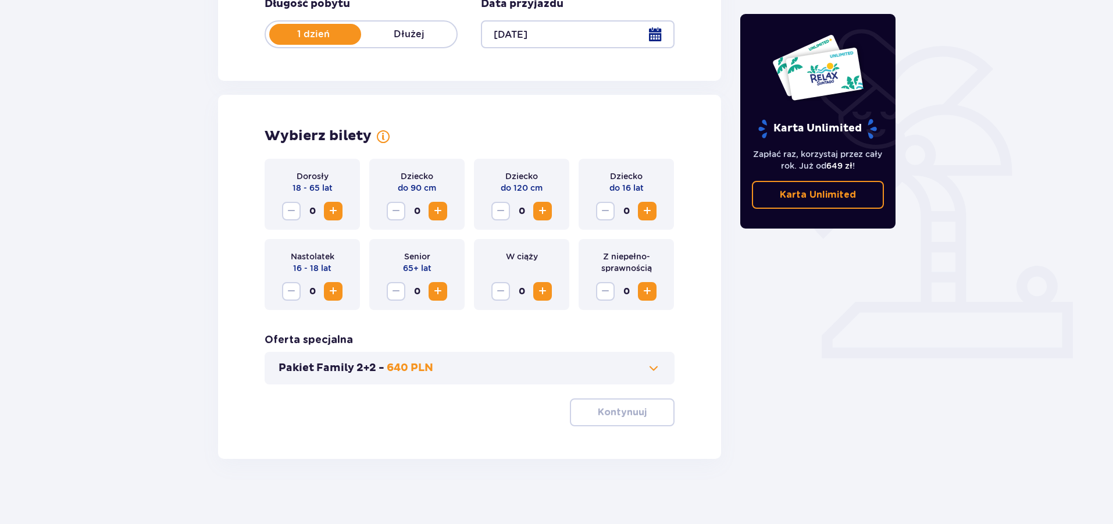
scroll to position [247, 0]
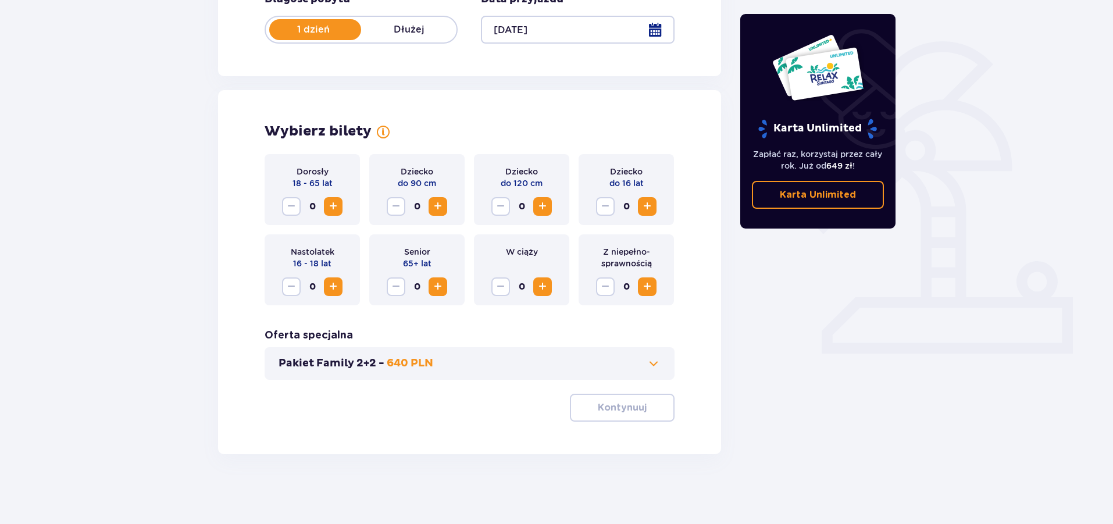
click at [413, 359] on p "640 PLN" at bounding box center [410, 363] width 47 height 14
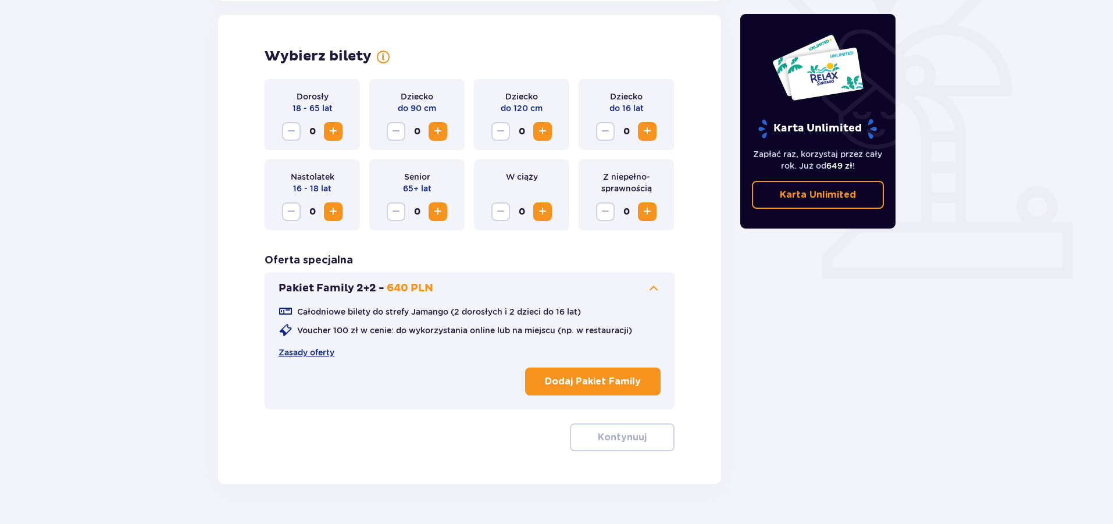
scroll to position [323, 0]
click at [595, 382] on p "Dodaj Pakiet Family" at bounding box center [593, 380] width 96 height 13
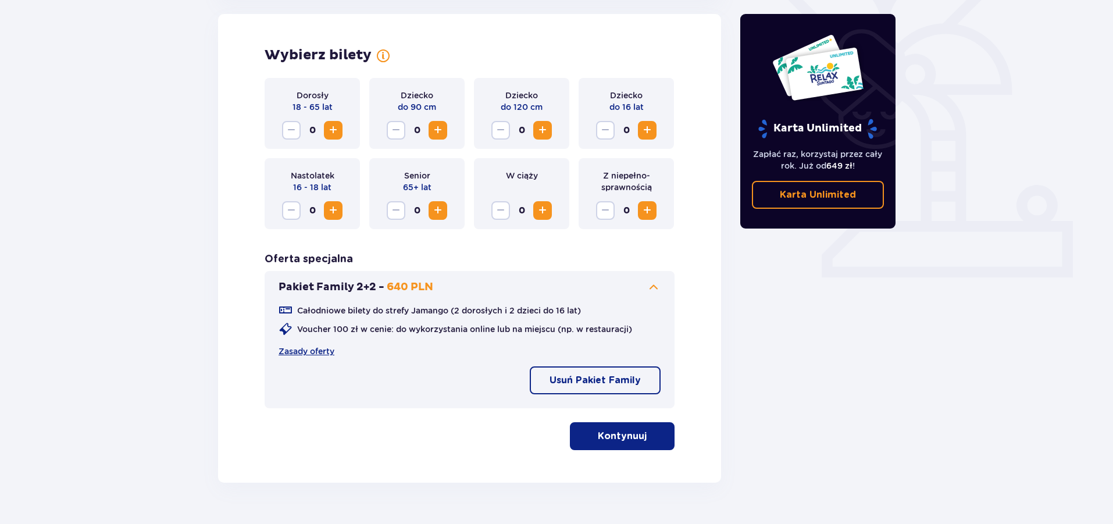
click at [608, 435] on p "Kontynuuj" at bounding box center [622, 436] width 49 height 13
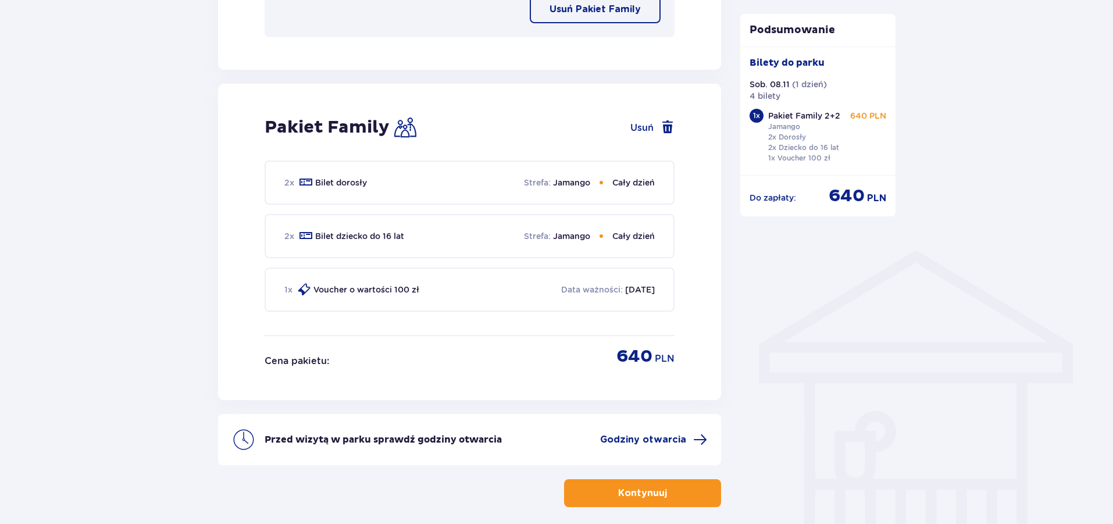
scroll to position [747, 0]
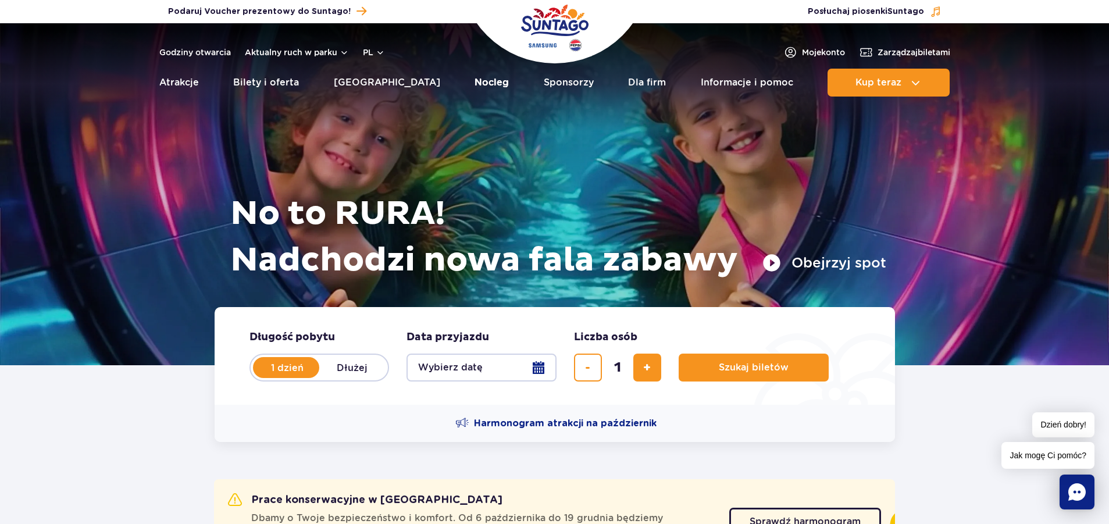
click at [474, 88] on link "Nocleg" at bounding box center [491, 83] width 34 height 28
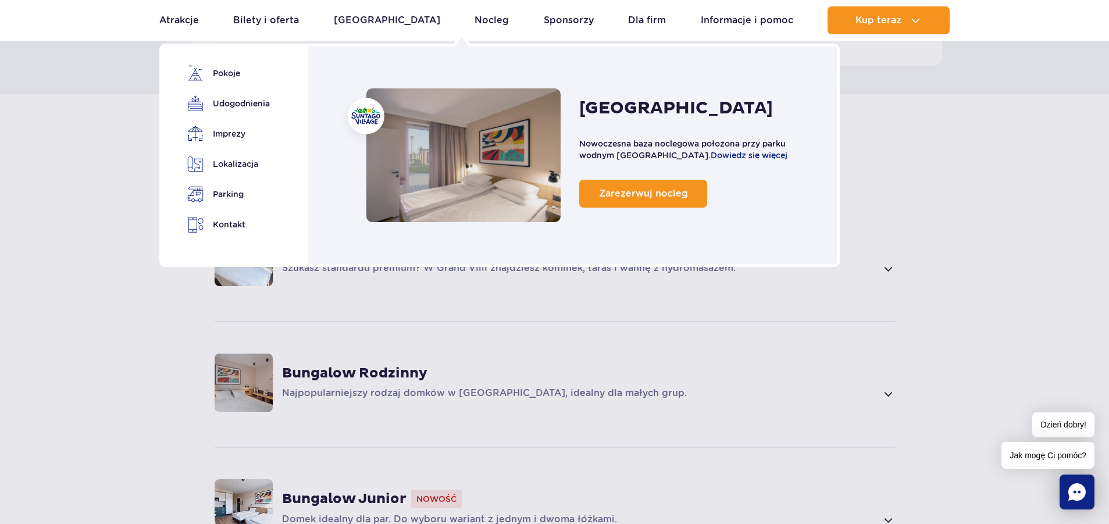
scroll to position [814, 0]
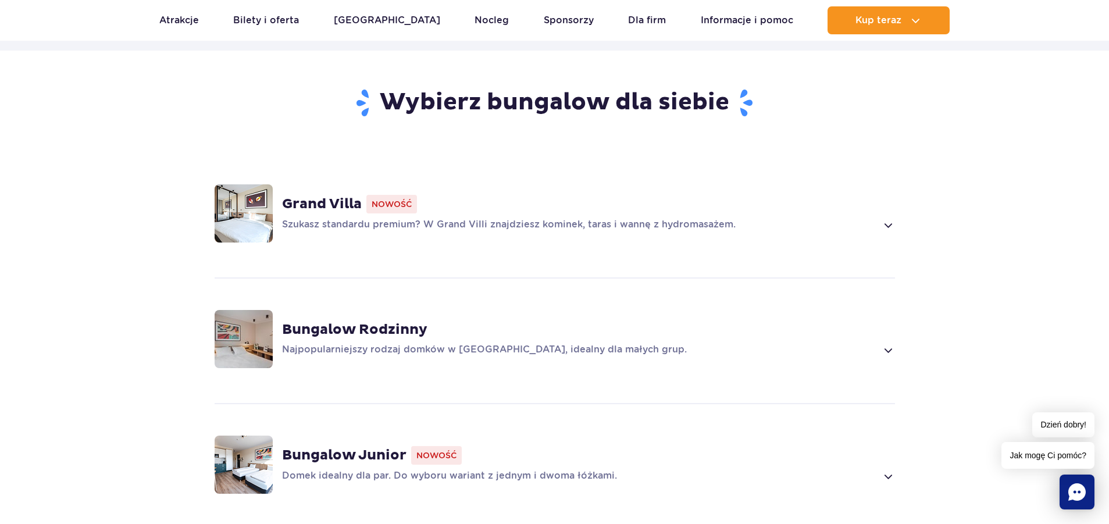
click at [890, 222] on span at bounding box center [887, 225] width 13 height 14
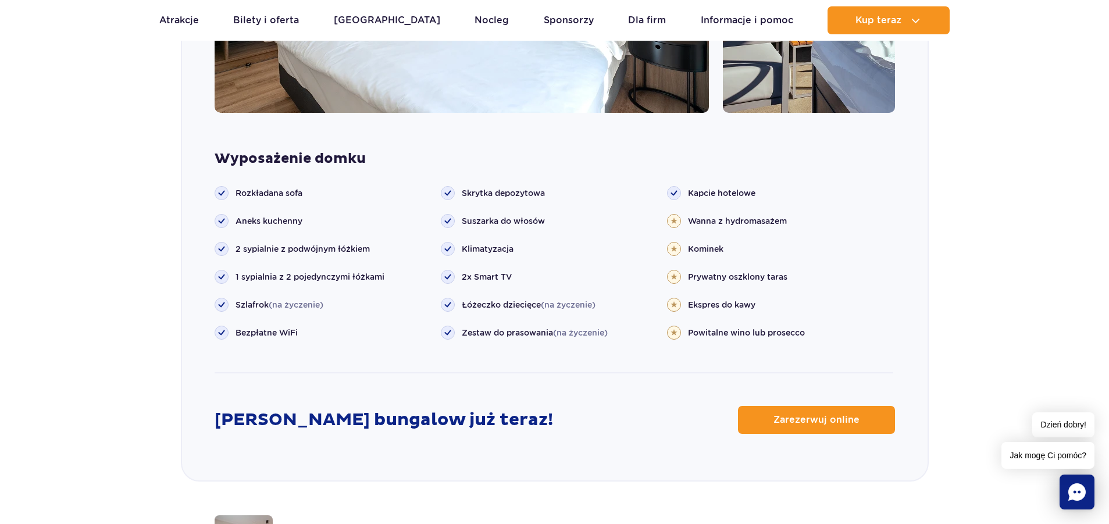
scroll to position [1395, 0]
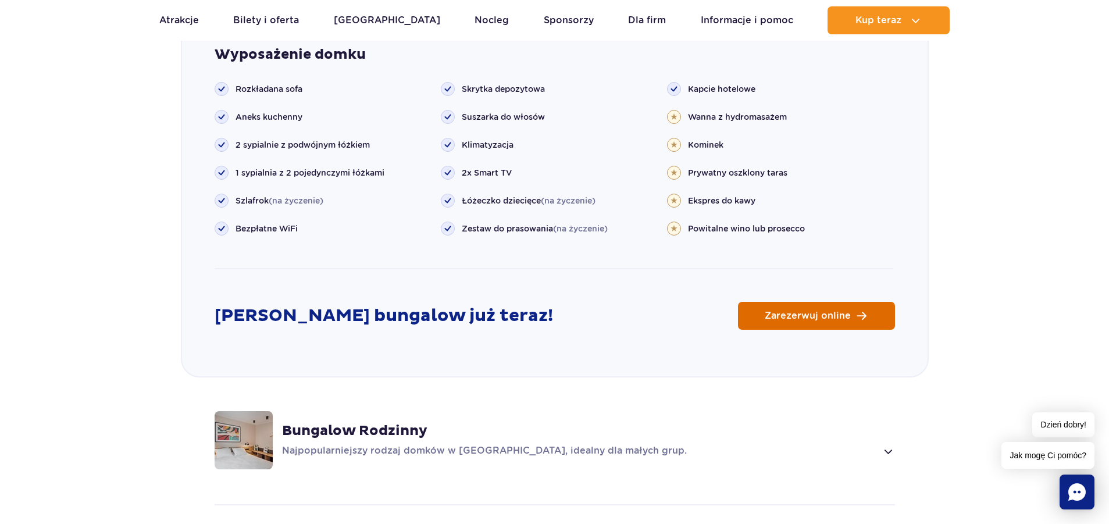
click at [811, 314] on span "Zarezerwuj online" at bounding box center [807, 315] width 86 height 9
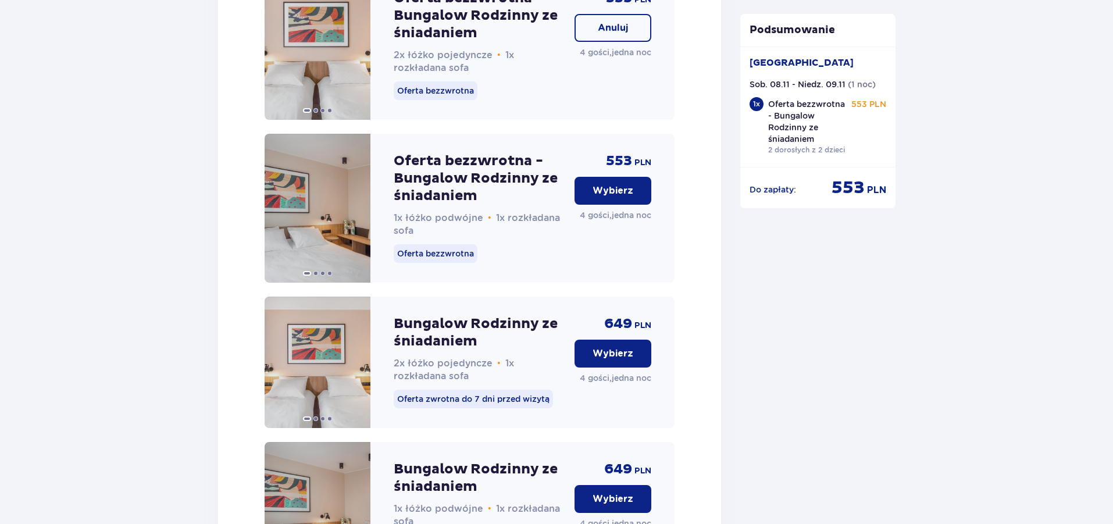
scroll to position [1857, 0]
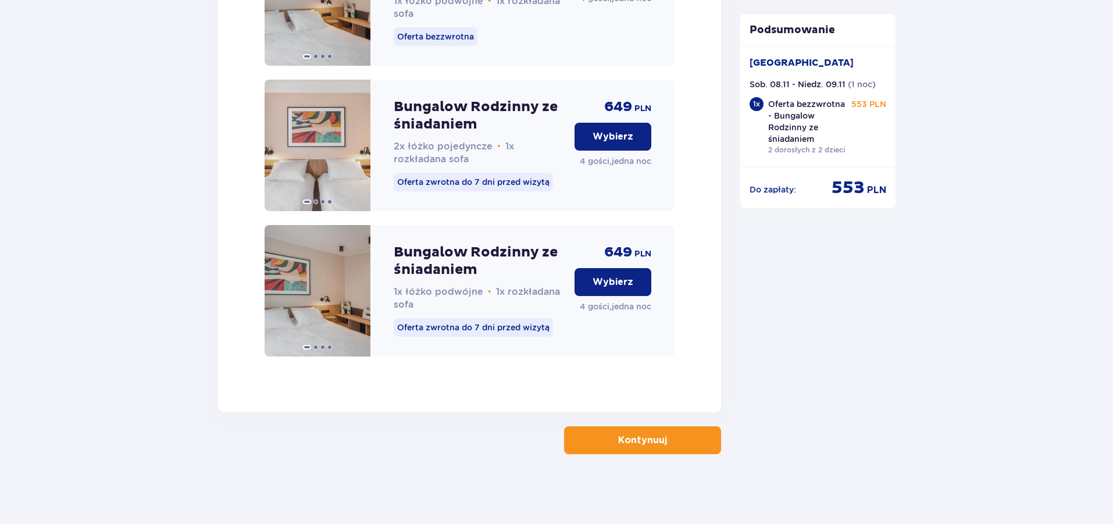
click at [638, 435] on p "Kontynuuj" at bounding box center [642, 440] width 49 height 13
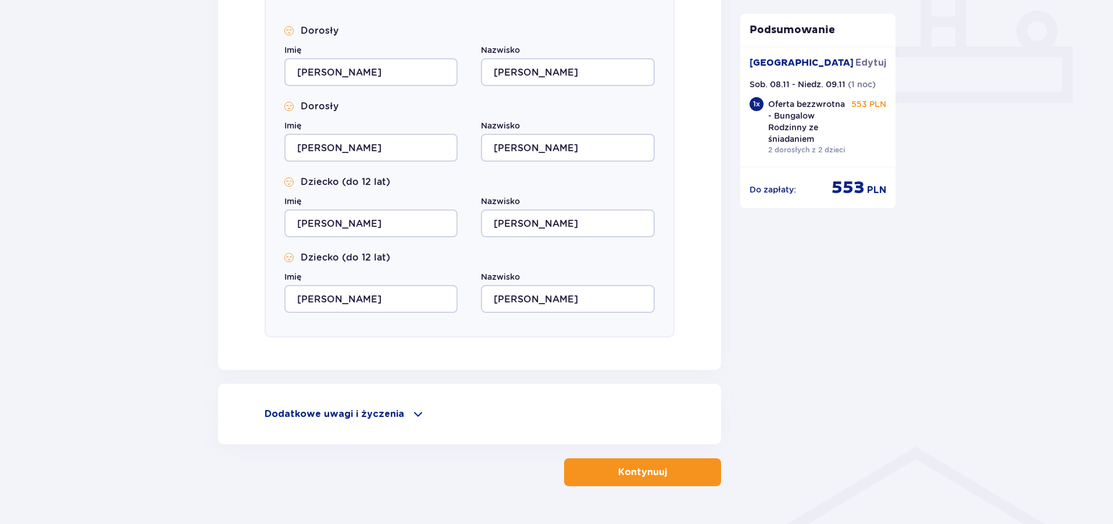
scroll to position [530, 0]
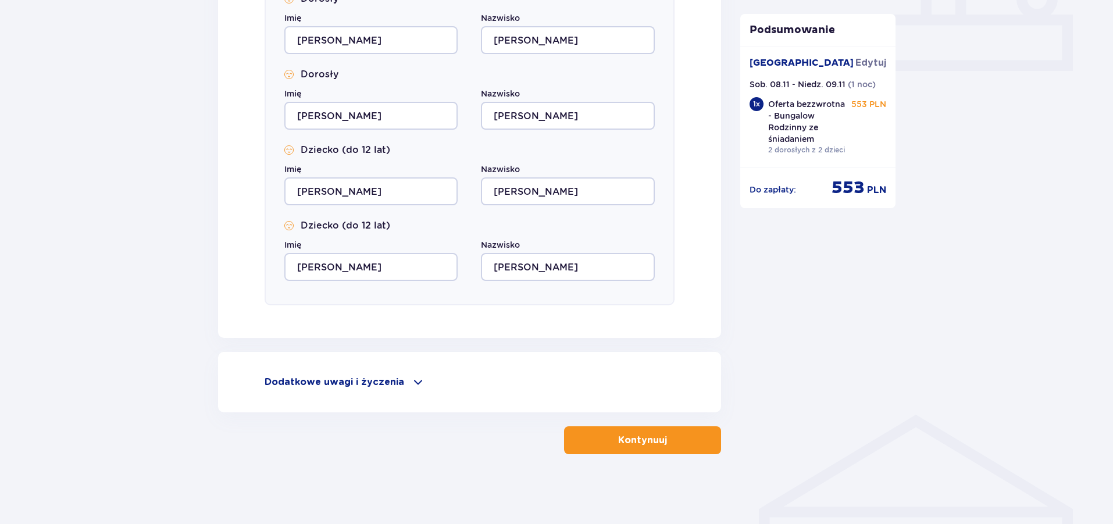
click at [623, 438] on p "Kontynuuj" at bounding box center [642, 440] width 49 height 13
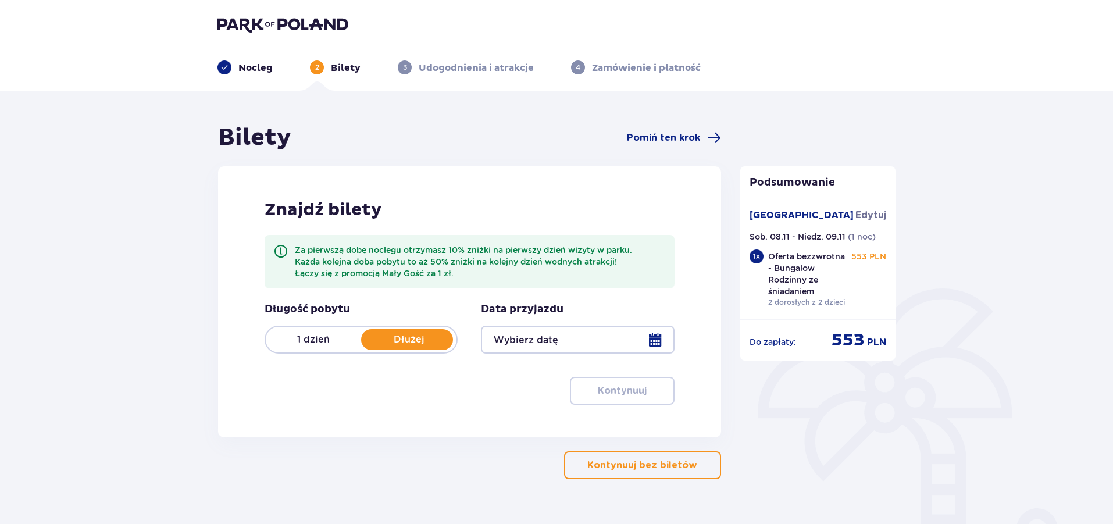
click at [775, 219] on p "[GEOGRAPHIC_DATA]" at bounding box center [801, 215] width 104 height 13
click at [277, 22] on img at bounding box center [282, 24] width 131 height 16
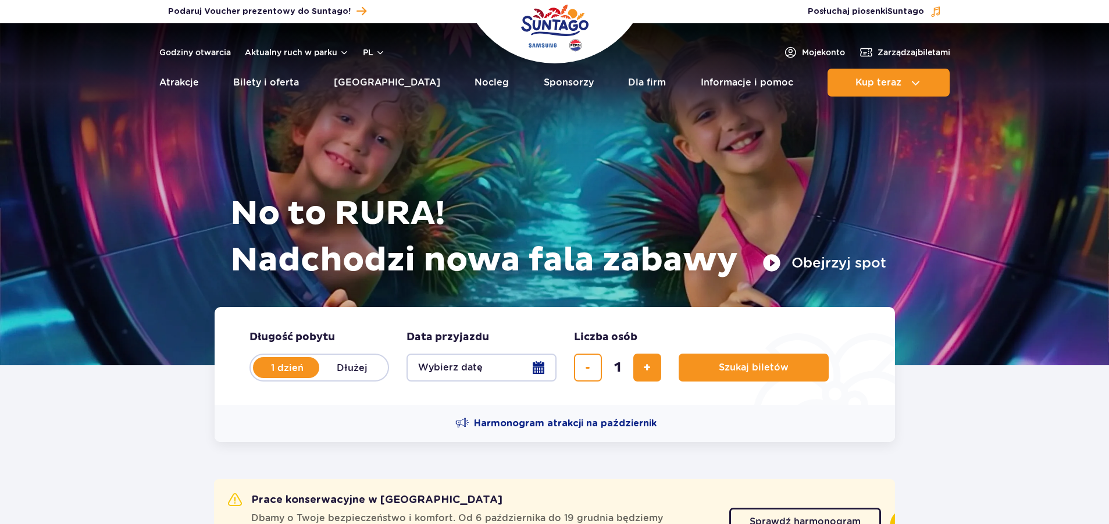
click at [487, 93] on ul "Aktualny ruch w parku Atrakcje Zjeżdżalnie Aster Rainbow [GEOGRAPHIC_DATA] Więc…" at bounding box center [554, 83] width 791 height 28
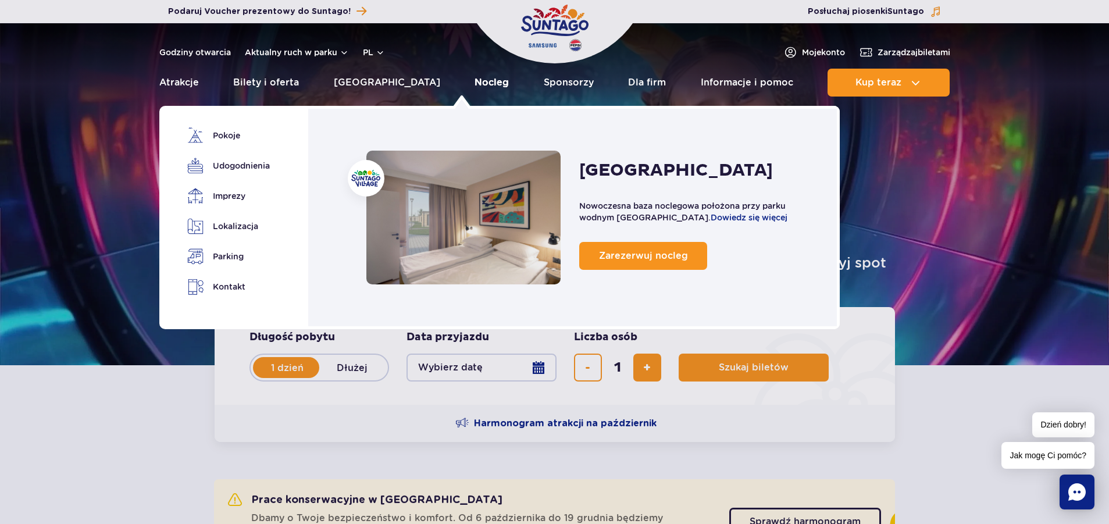
click at [474, 83] on link "Nocleg" at bounding box center [491, 83] width 34 height 28
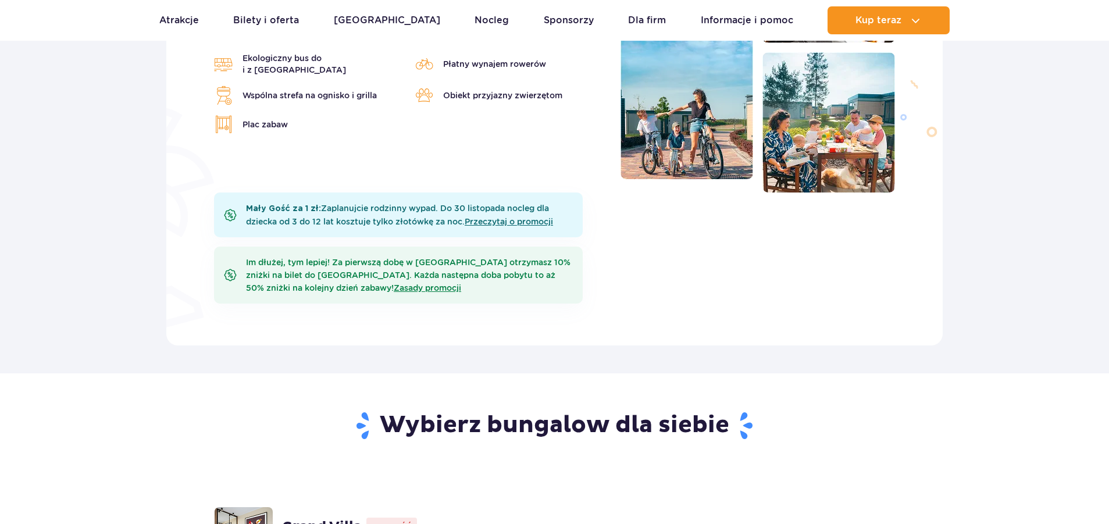
scroll to position [756, 0]
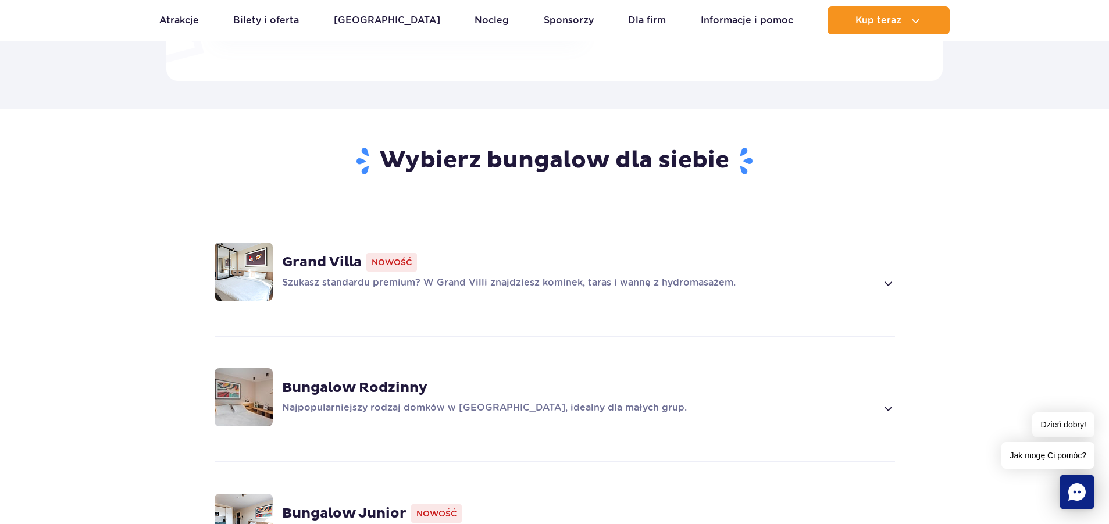
click at [329, 256] on strong "Grand Villa" at bounding box center [322, 261] width 80 height 17
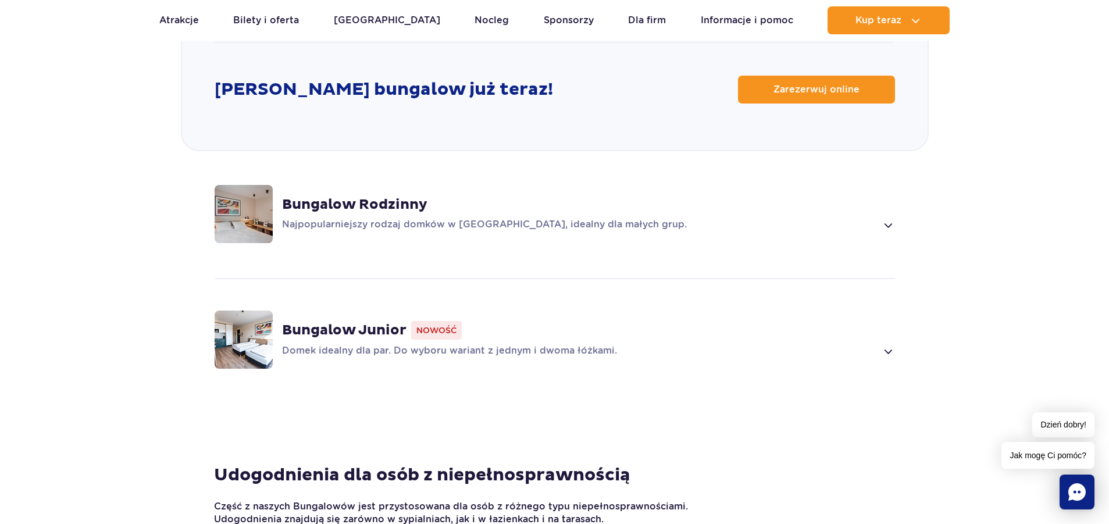
scroll to position [1506, 0]
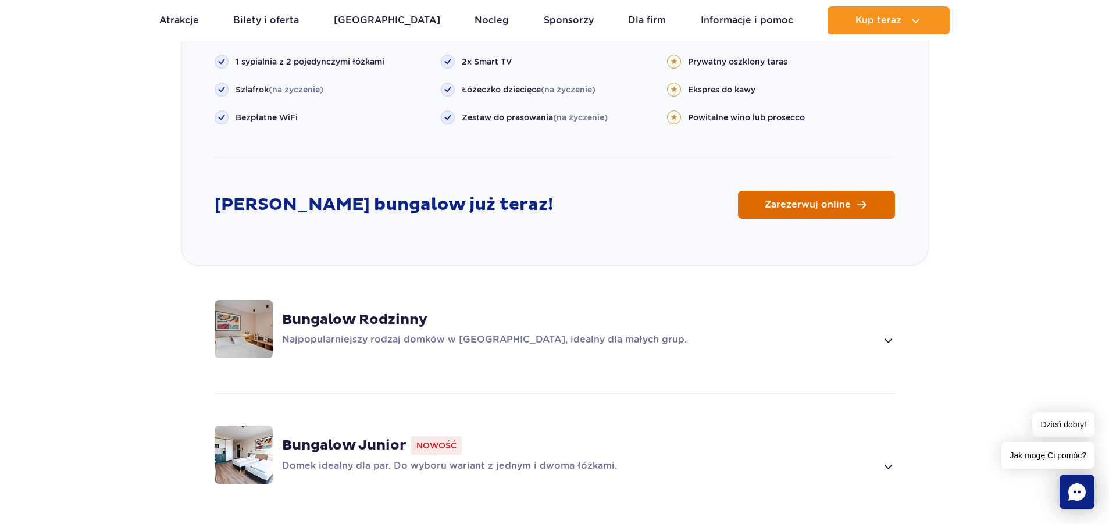
click at [813, 203] on span "Zarezerwuj online" at bounding box center [807, 204] width 86 height 9
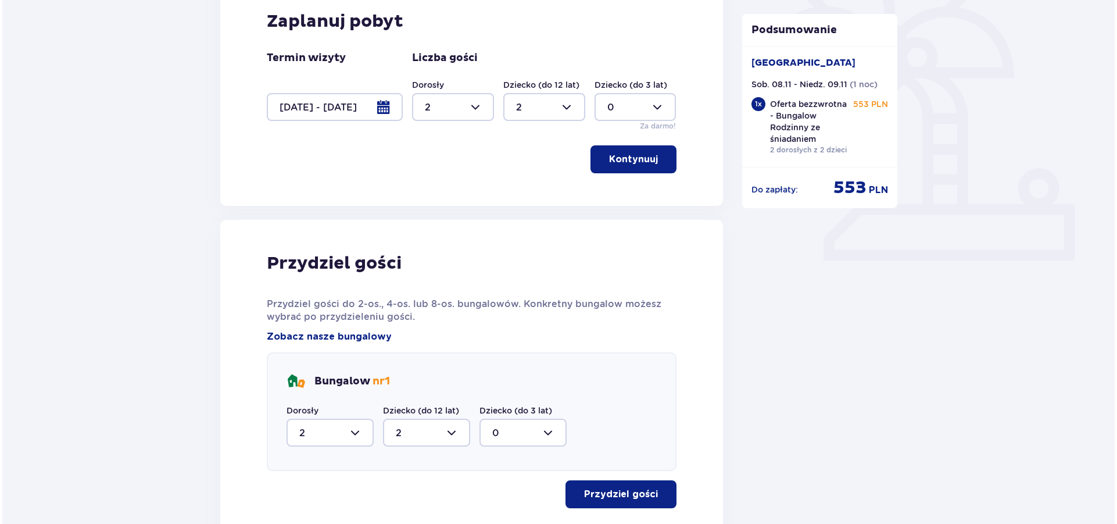
scroll to position [349, 0]
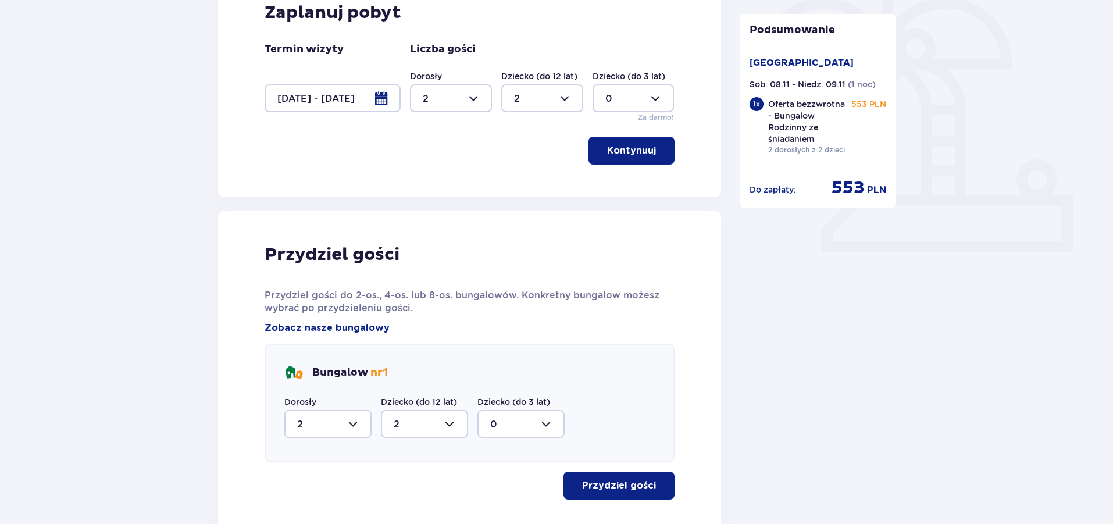
click at [373, 100] on div at bounding box center [332, 98] width 136 height 28
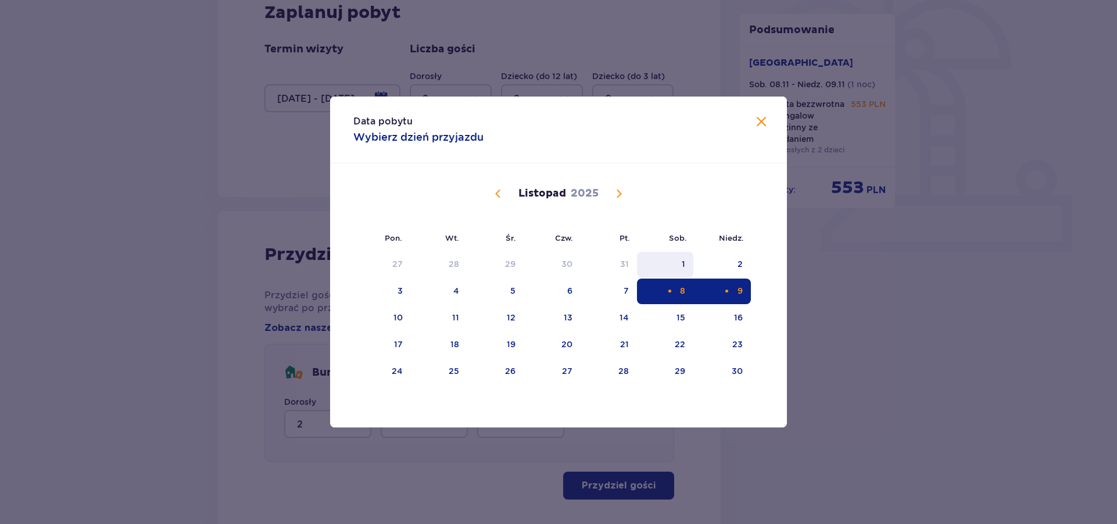
click at [666, 269] on div "1" at bounding box center [665, 265] width 56 height 26
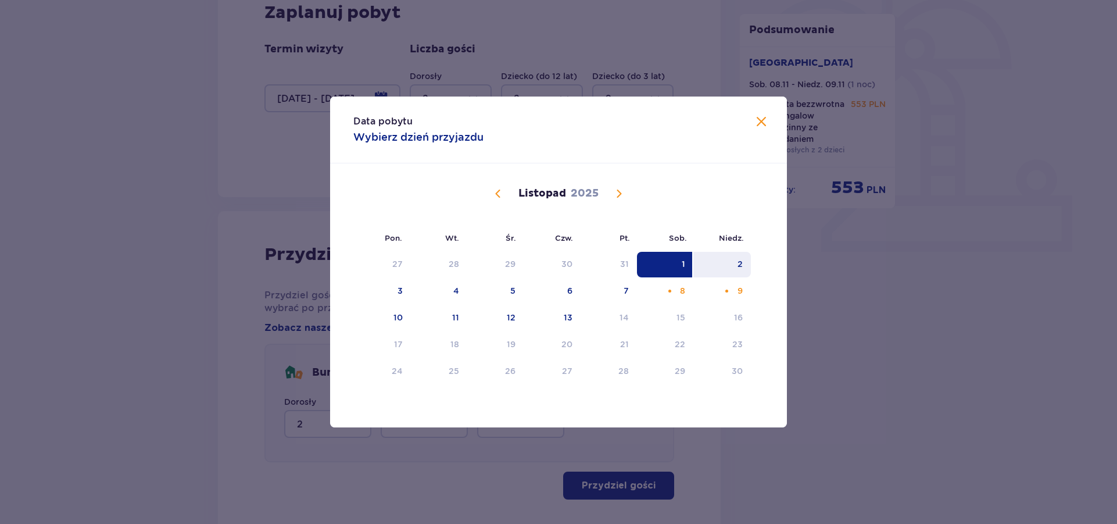
click at [728, 262] on div "2" at bounding box center [722, 265] width 58 height 26
type input "01.11.25 - 02.11.25"
type input "0"
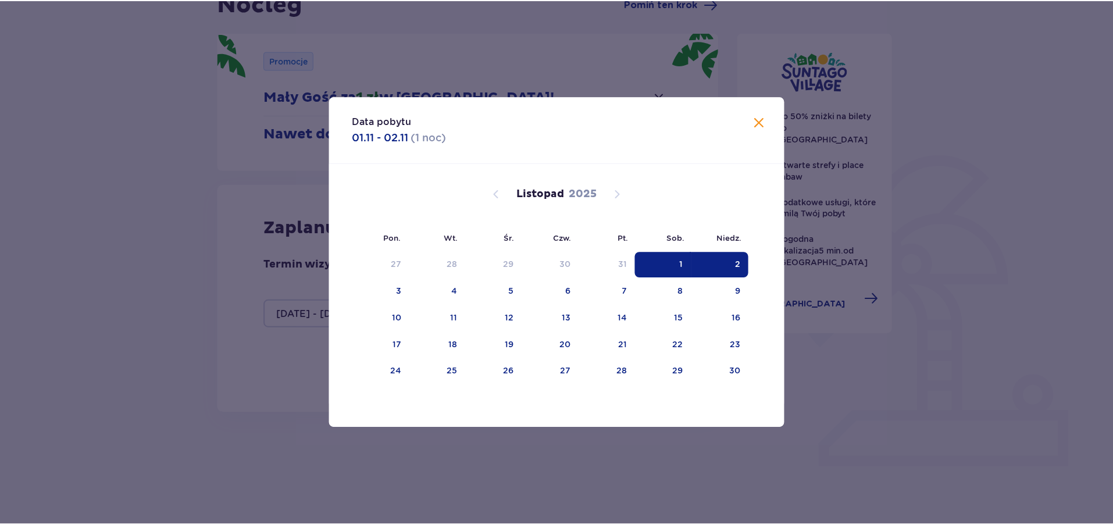
scroll to position [122, 0]
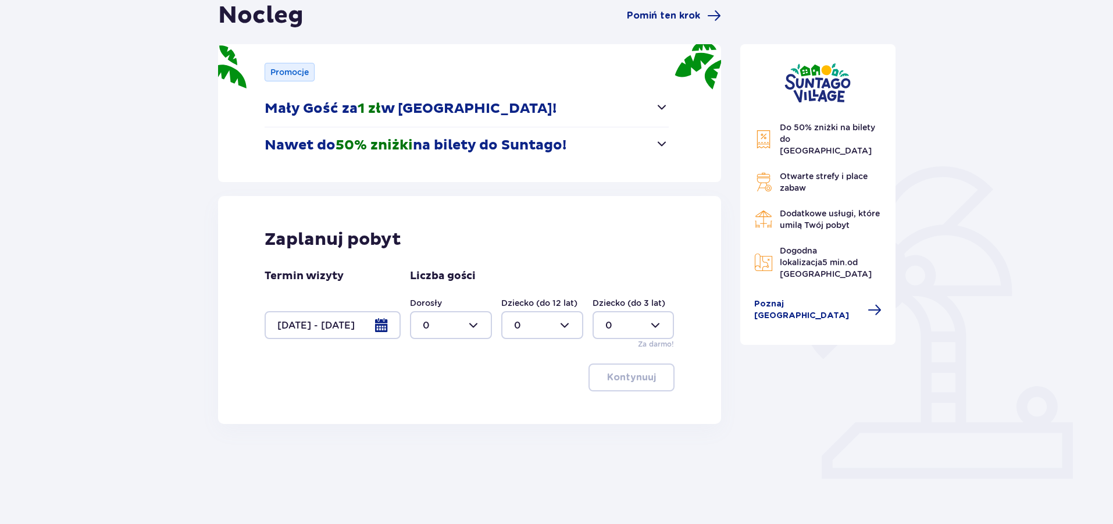
click at [449, 319] on div at bounding box center [451, 325] width 82 height 28
click at [425, 408] on p "2" at bounding box center [426, 409] width 6 height 13
type input "2"
click at [533, 323] on div at bounding box center [542, 325] width 82 height 28
click at [520, 409] on div "2" at bounding box center [542, 409] width 56 height 13
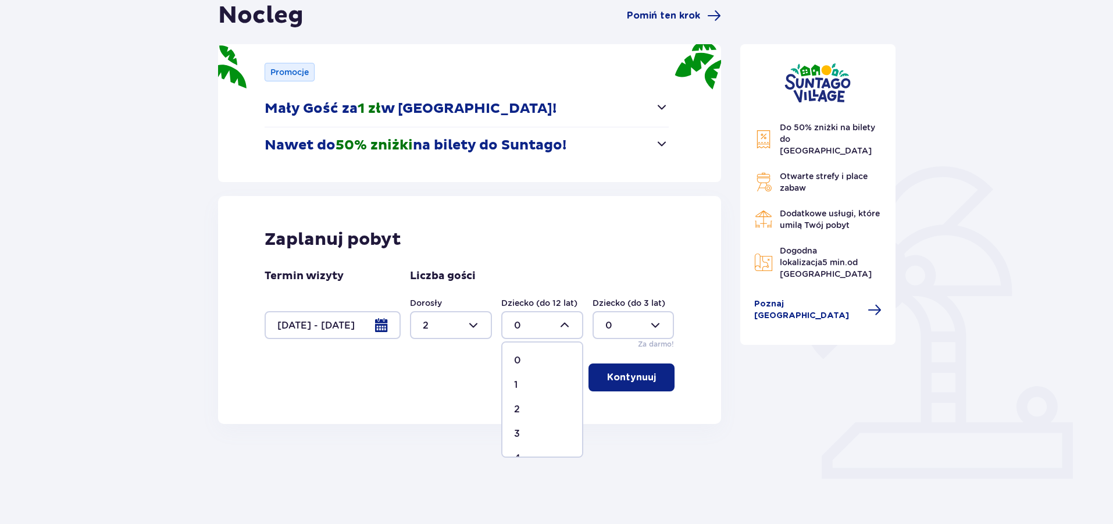
type input "2"
click at [596, 380] on button "Kontynuuj" at bounding box center [631, 377] width 86 height 28
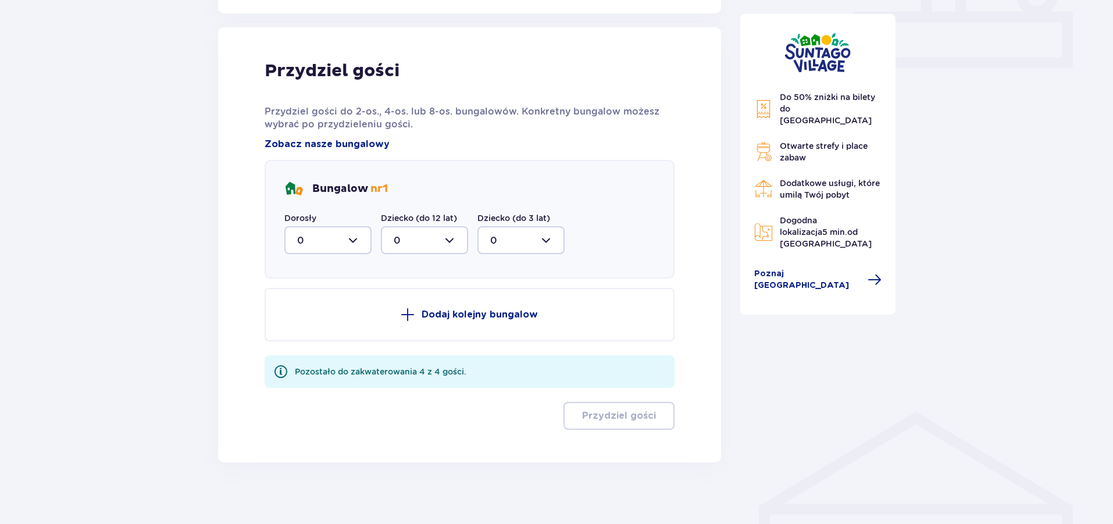
scroll to position [541, 0]
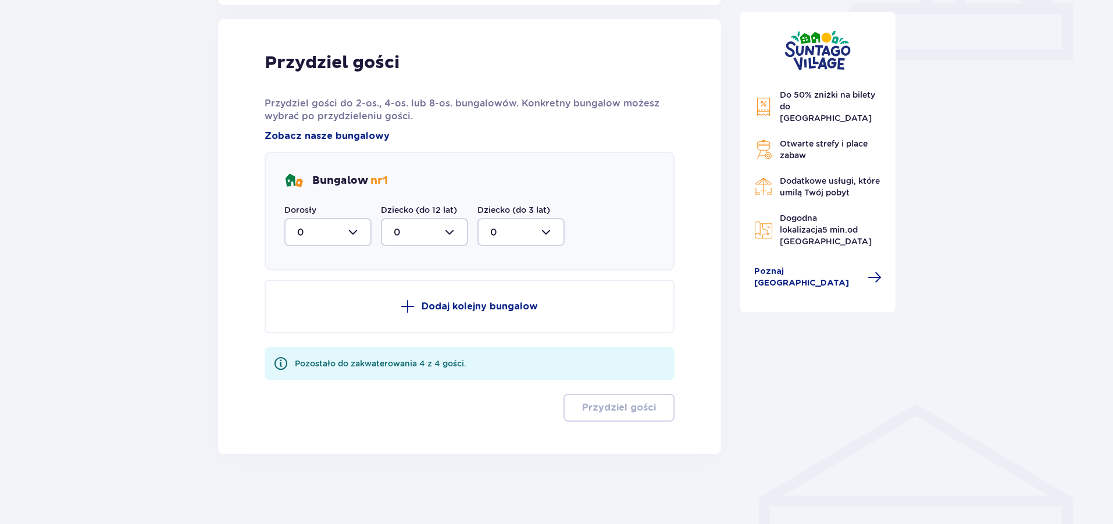
click at [332, 235] on div at bounding box center [327, 232] width 87 height 28
click at [303, 314] on div "2" at bounding box center [328, 316] width 62 height 13
type input "2"
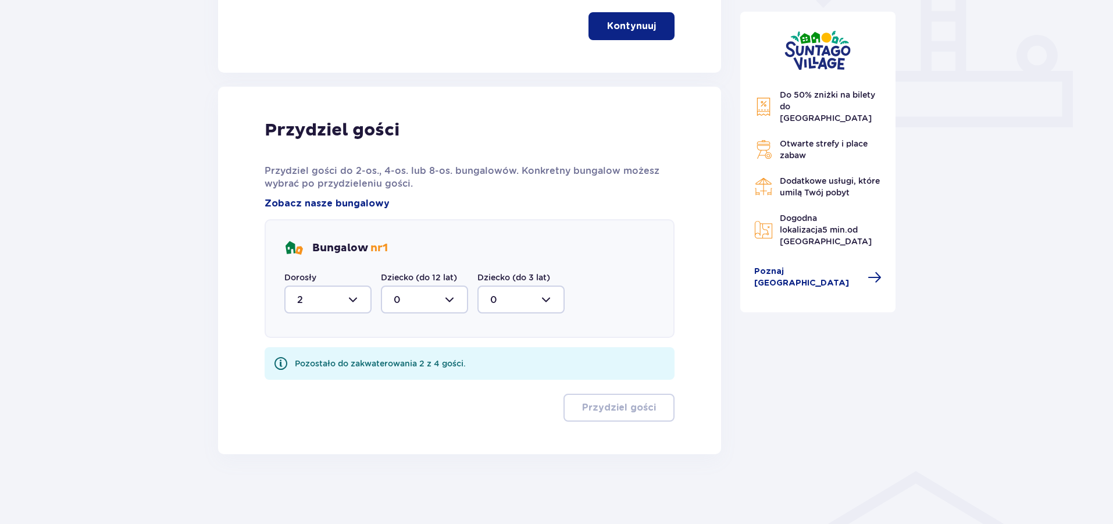
click at [409, 289] on div at bounding box center [424, 299] width 87 height 28
click at [406, 381] on div "2" at bounding box center [425, 383] width 62 height 13
type input "2"
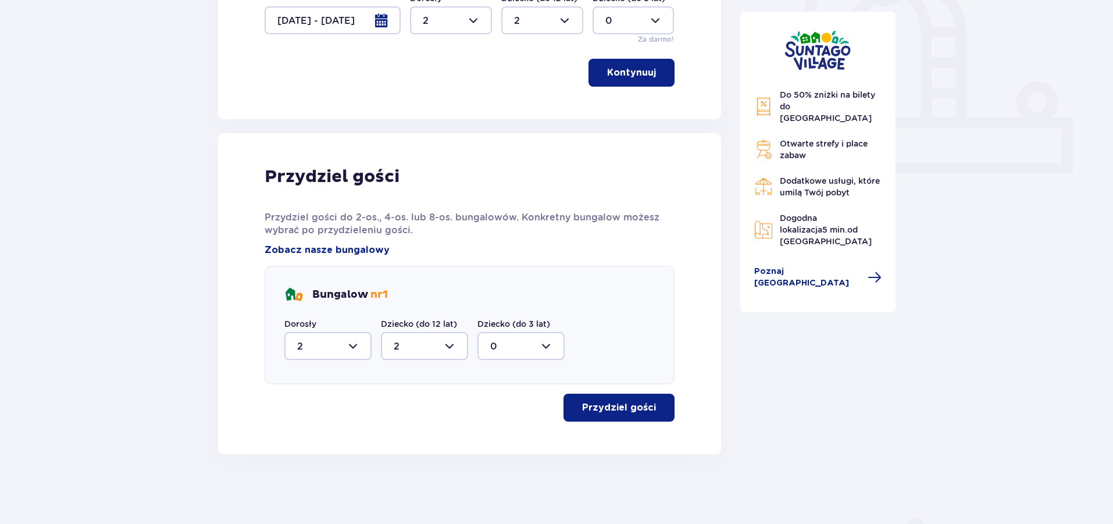
click at [620, 405] on p "Przydziel gości" at bounding box center [619, 407] width 74 height 13
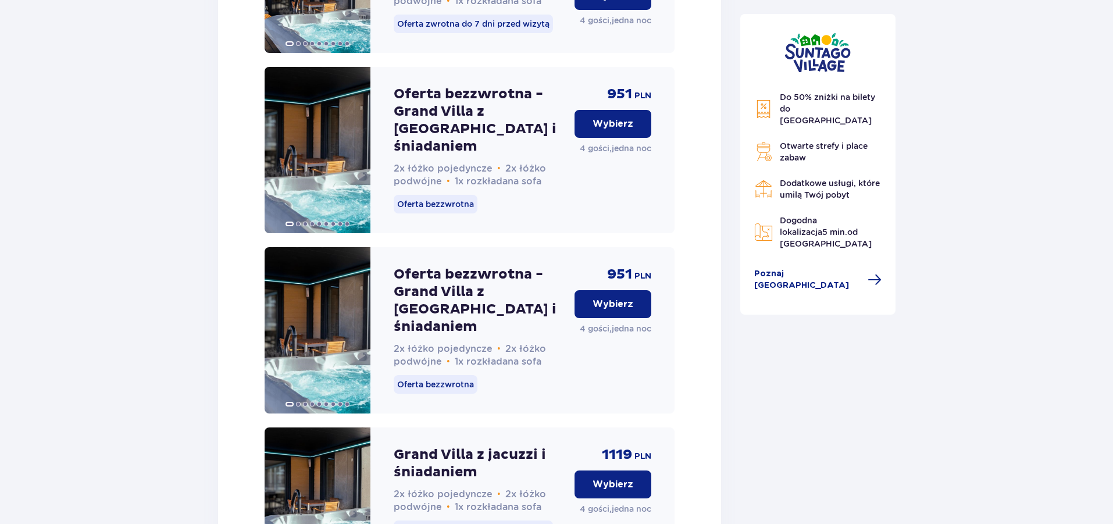
scroll to position [2687, 0]
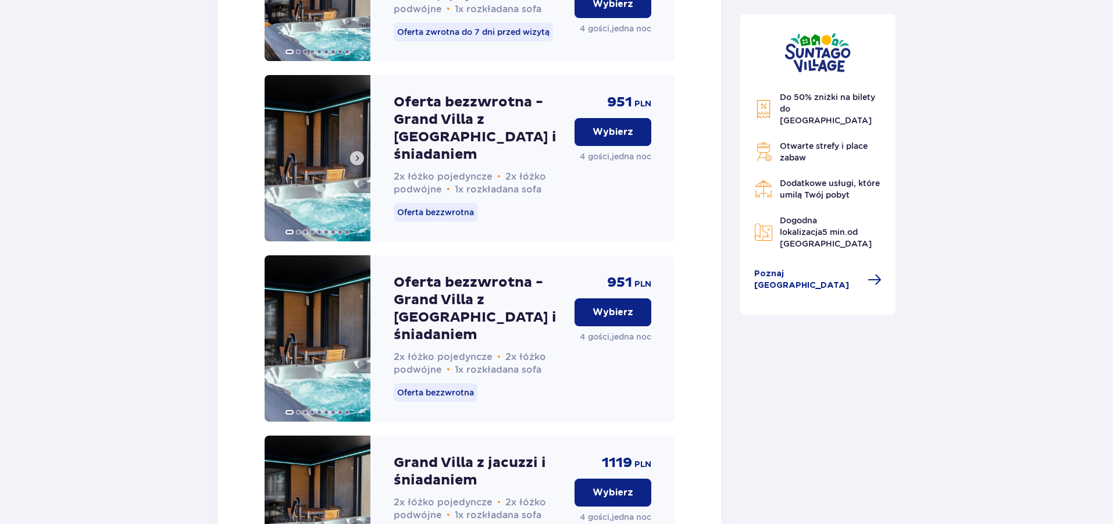
click at [359, 163] on span at bounding box center [356, 157] width 9 height 9
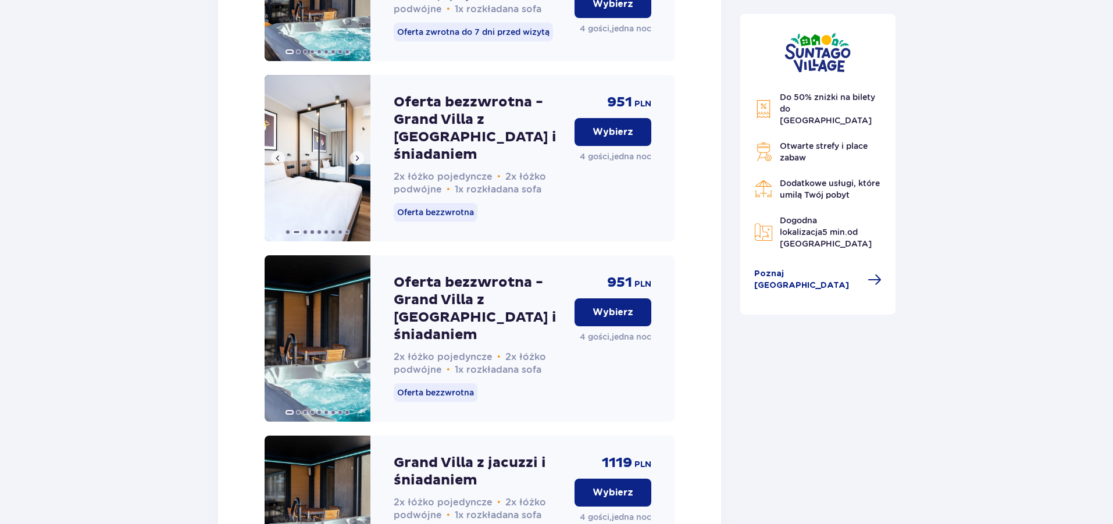
click at [359, 163] on span at bounding box center [356, 157] width 9 height 9
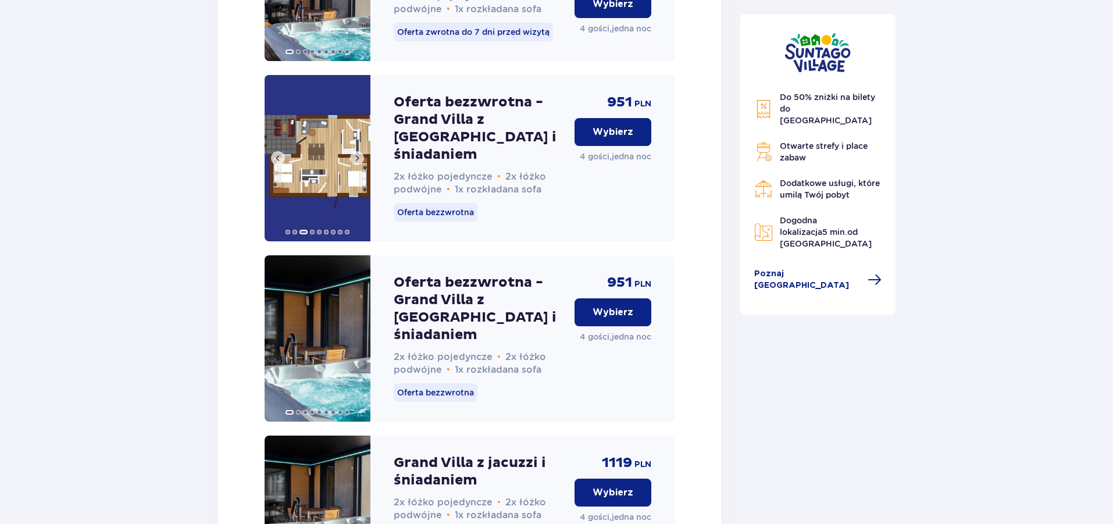
click at [359, 163] on span at bounding box center [356, 157] width 9 height 9
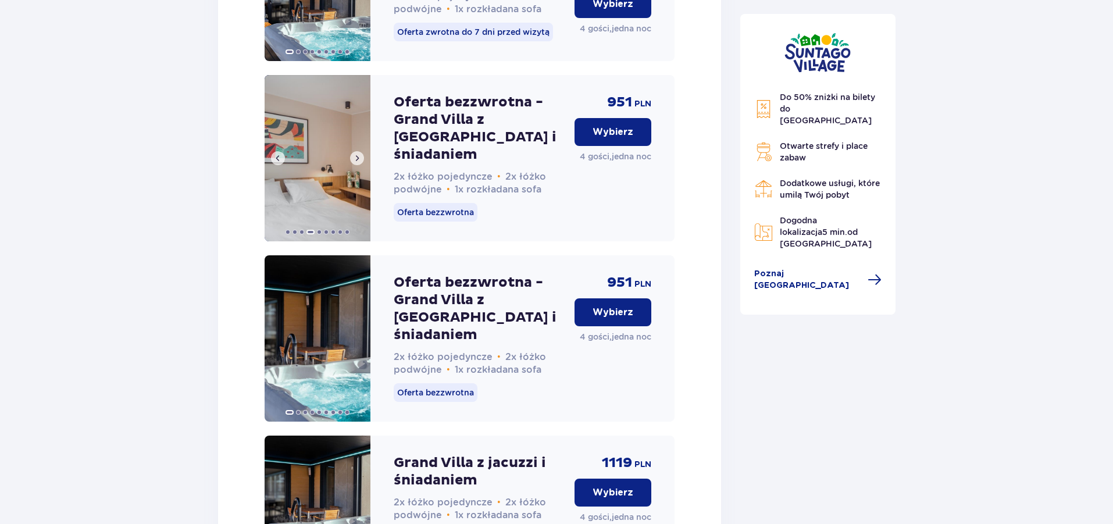
click at [359, 163] on span at bounding box center [356, 157] width 9 height 9
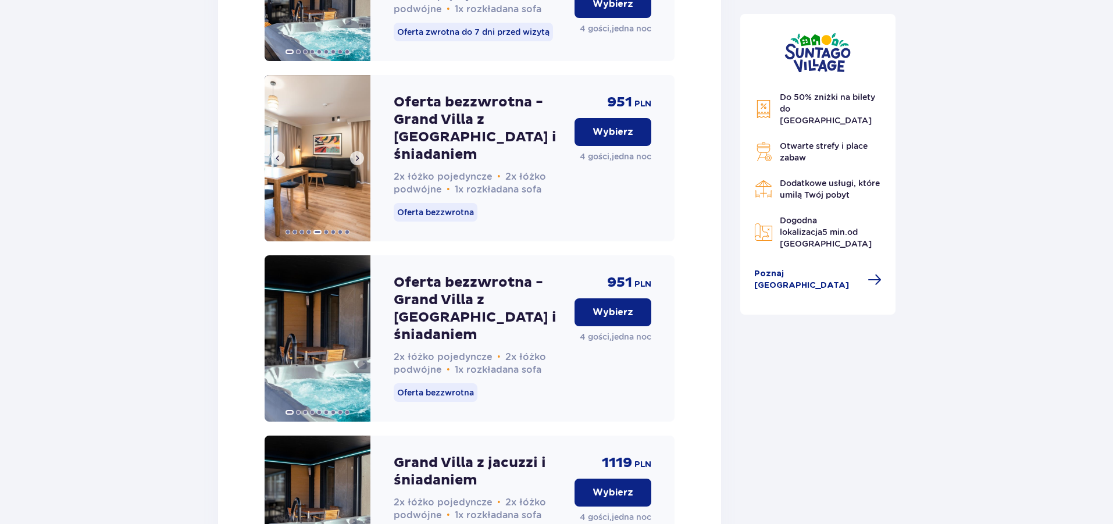
click at [359, 163] on span at bounding box center [356, 157] width 9 height 9
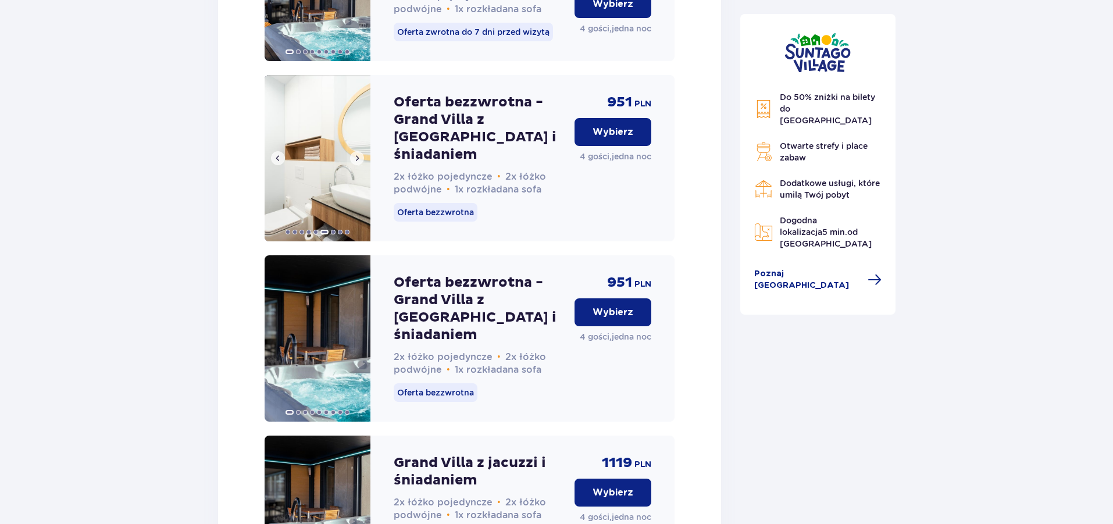
click at [359, 163] on span at bounding box center [356, 157] width 9 height 9
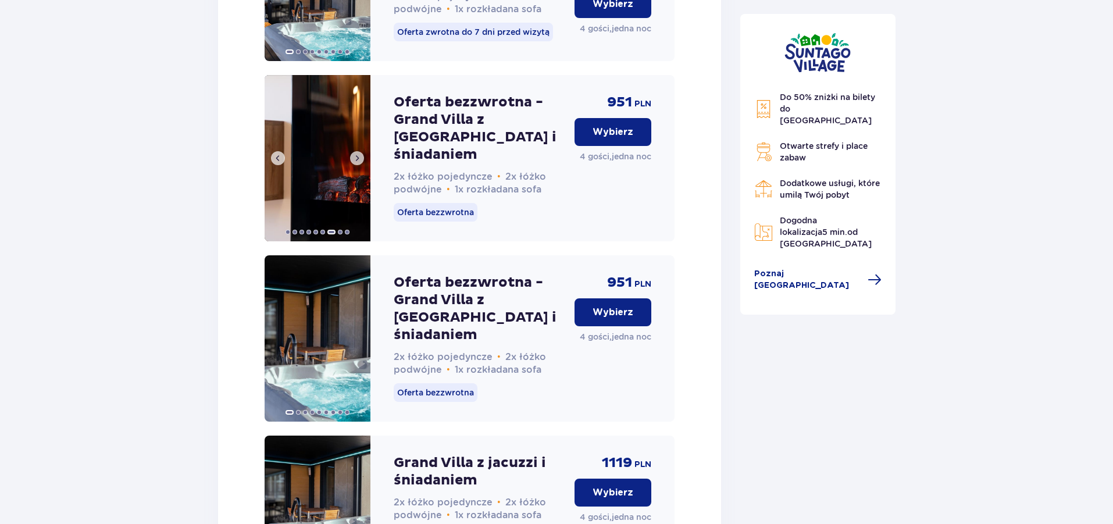
click at [359, 163] on span at bounding box center [356, 157] width 9 height 9
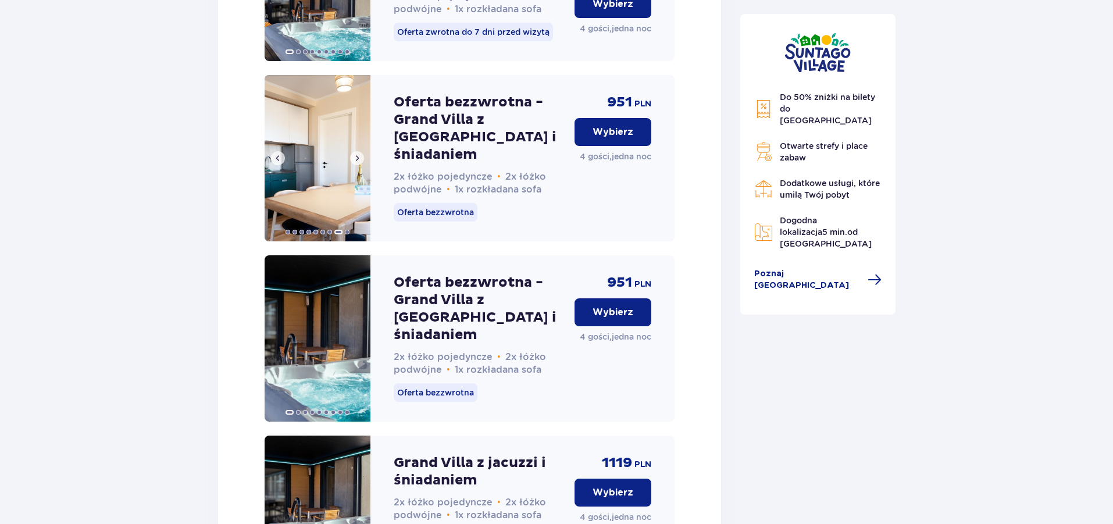
click at [359, 163] on span at bounding box center [356, 157] width 9 height 9
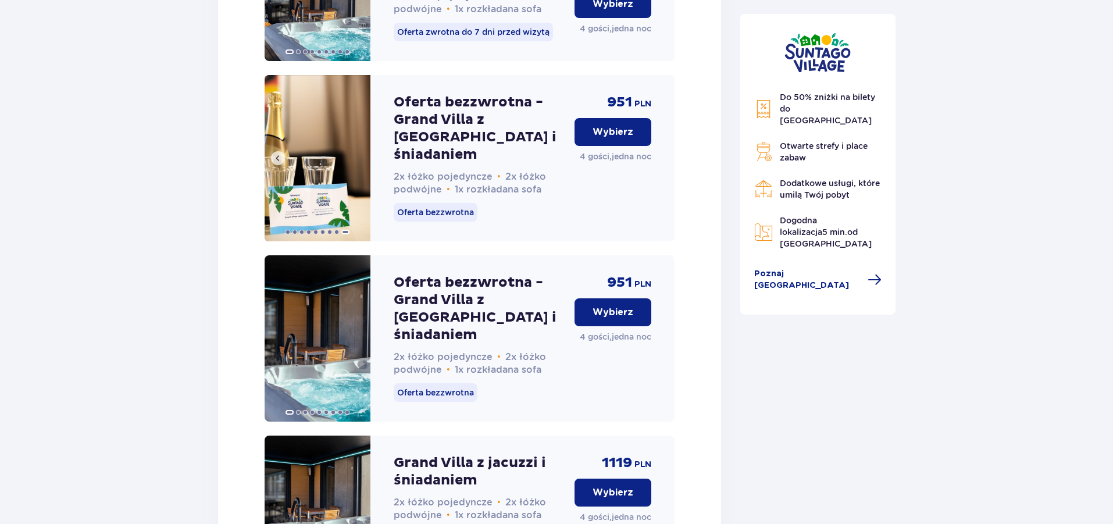
click at [359, 163] on img at bounding box center [317, 158] width 106 height 166
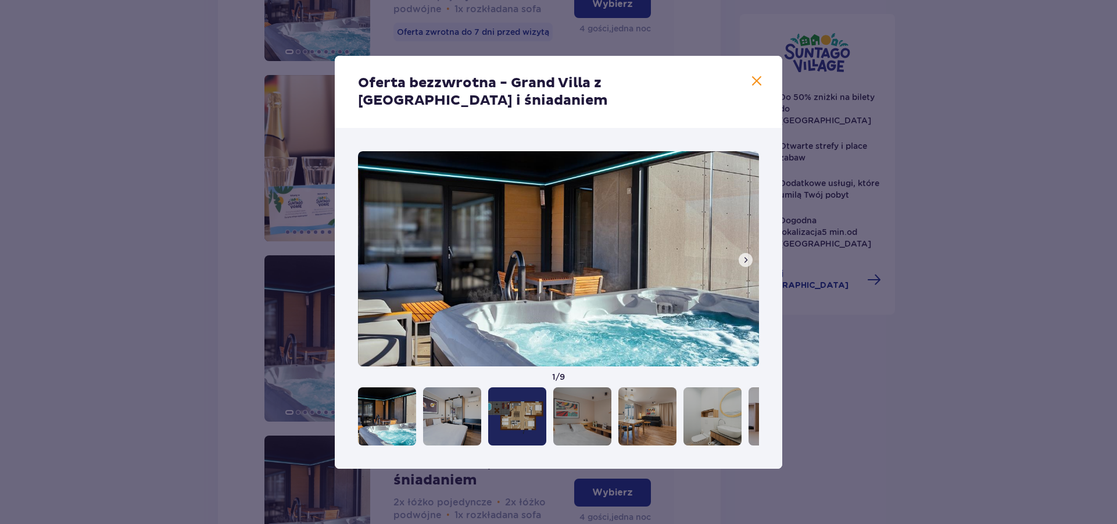
click at [742, 258] on span at bounding box center [745, 259] width 9 height 9
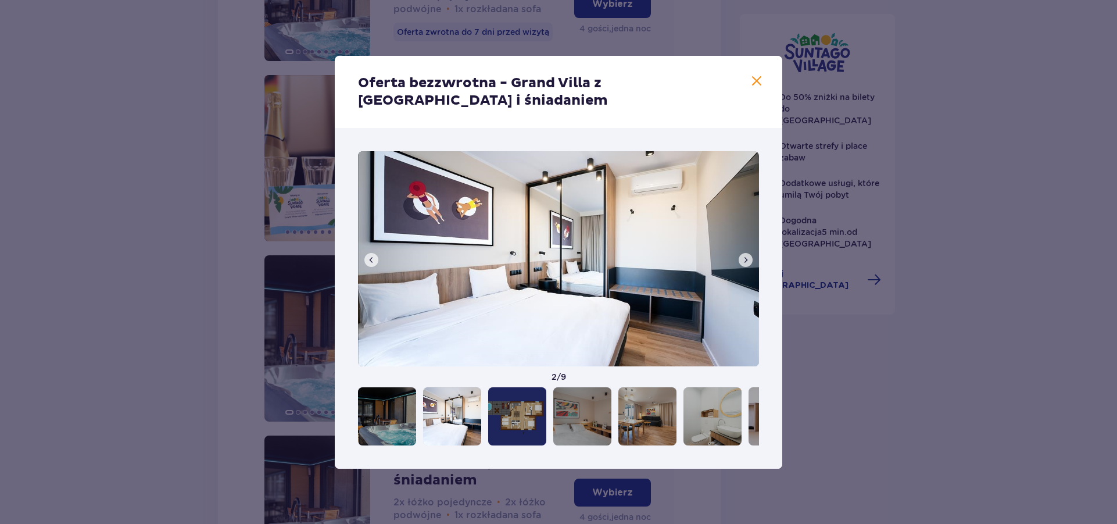
click at [742, 258] on span at bounding box center [745, 259] width 9 height 9
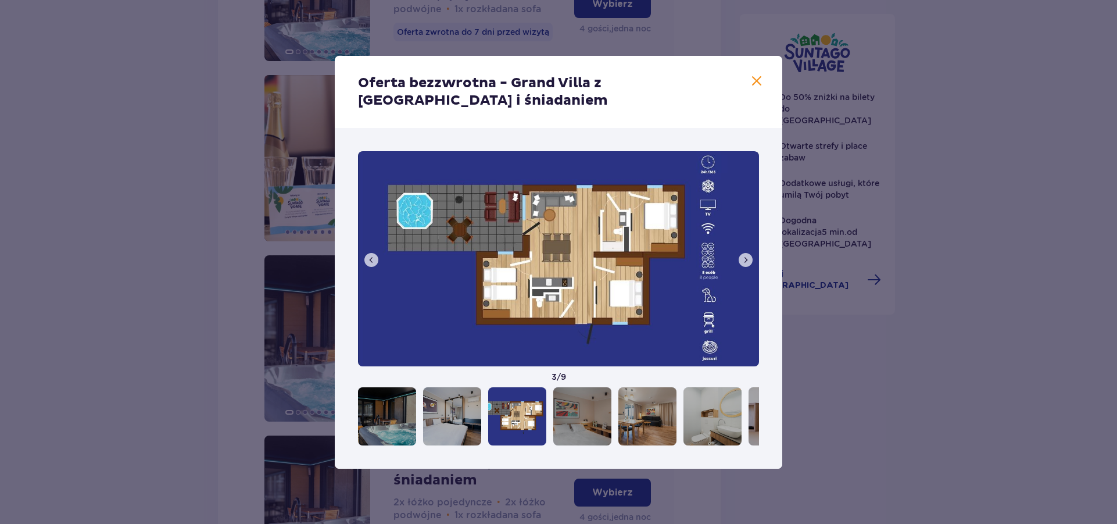
click at [756, 84] on span at bounding box center [757, 81] width 14 height 14
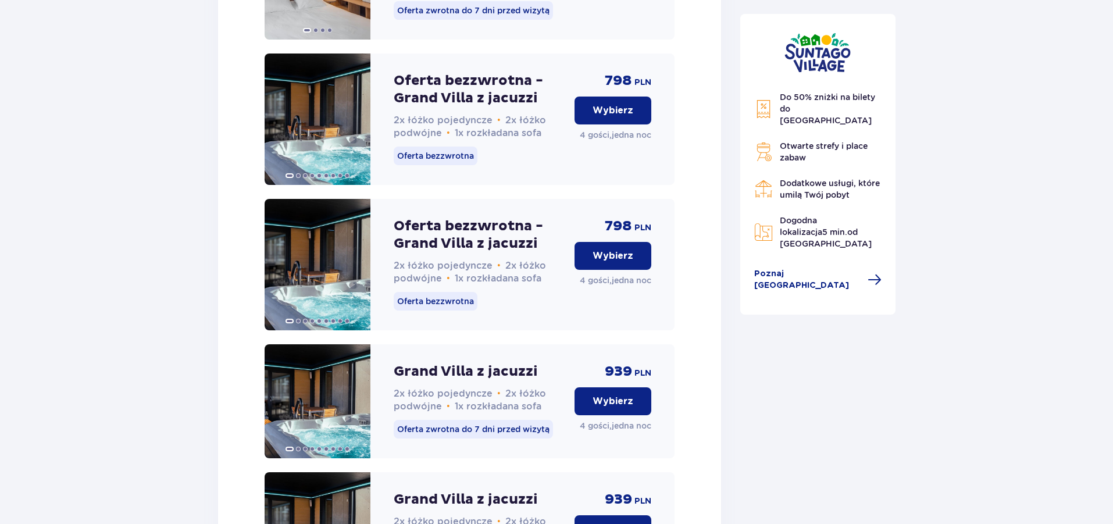
scroll to position [2105, 0]
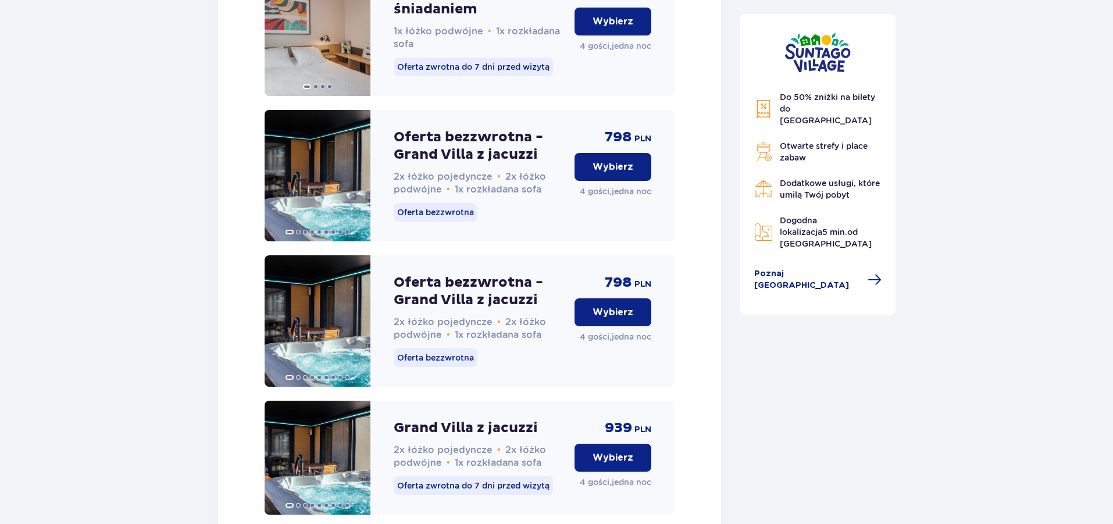
click at [619, 173] on p "Wybierz" at bounding box center [612, 166] width 41 height 13
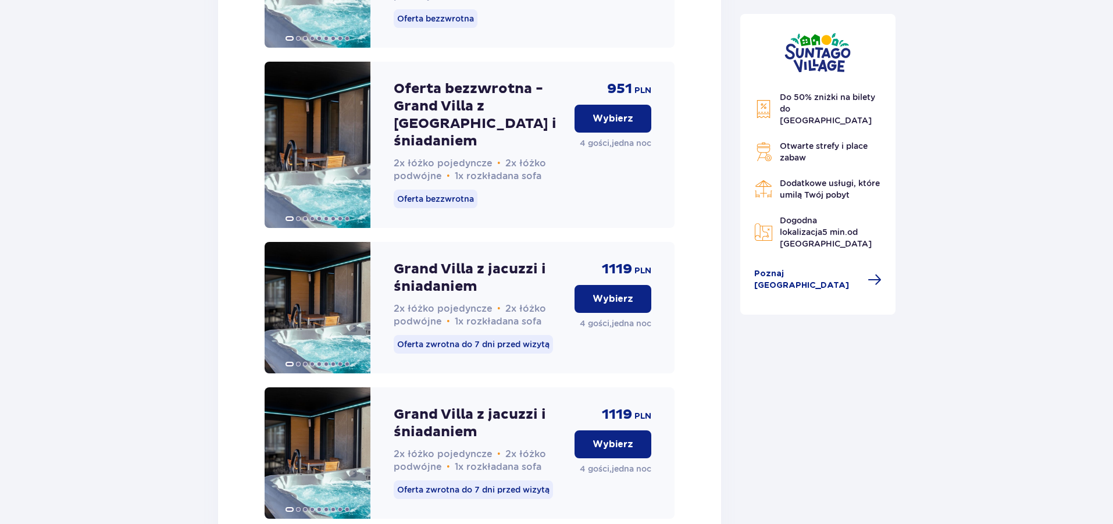
scroll to position [3019, 0]
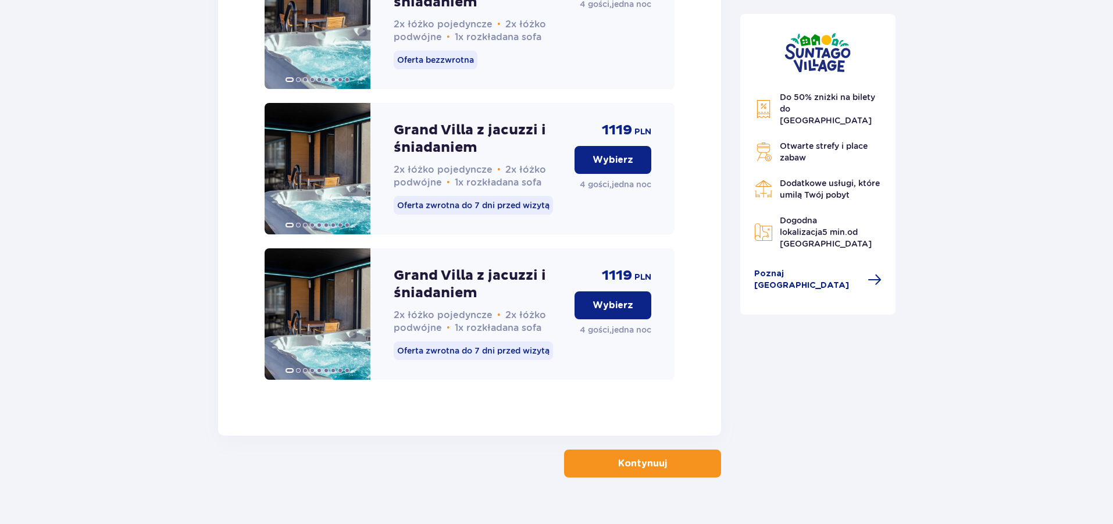
click at [668, 456] on span "button" at bounding box center [669, 463] width 14 height 14
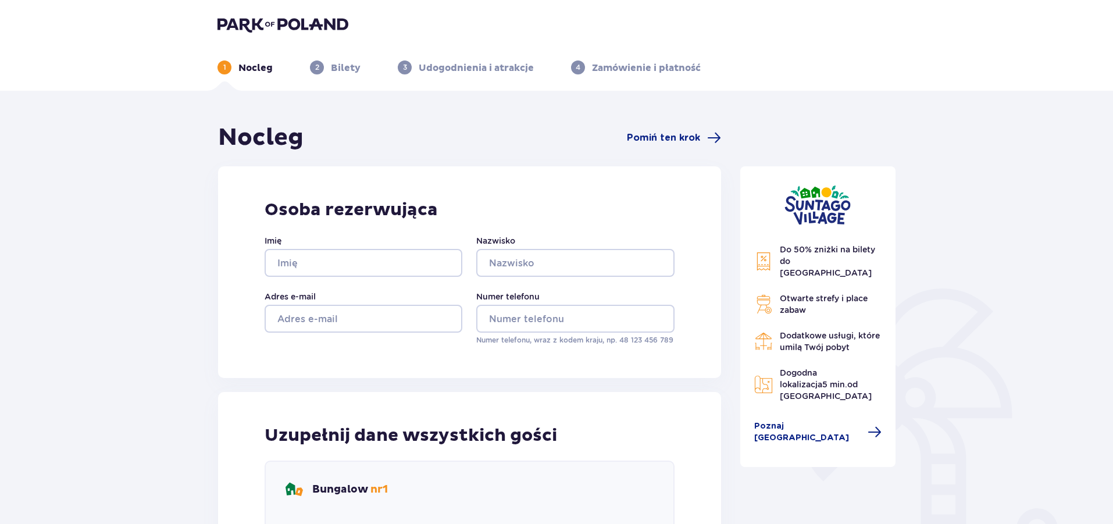
click at [288, 17] on img at bounding box center [282, 24] width 131 height 16
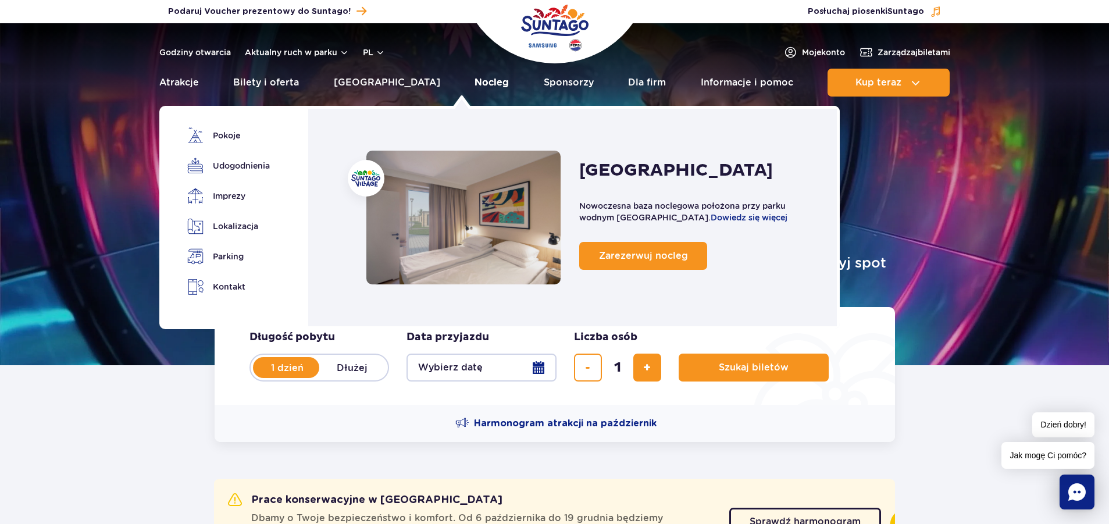
click at [474, 85] on link "Nocleg" at bounding box center [491, 83] width 34 height 28
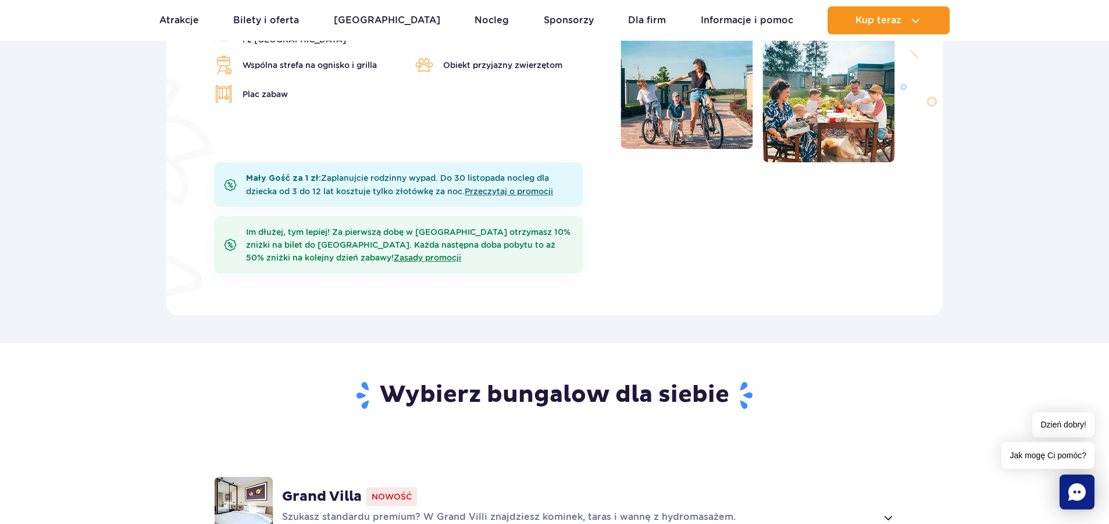
scroll to position [814, 0]
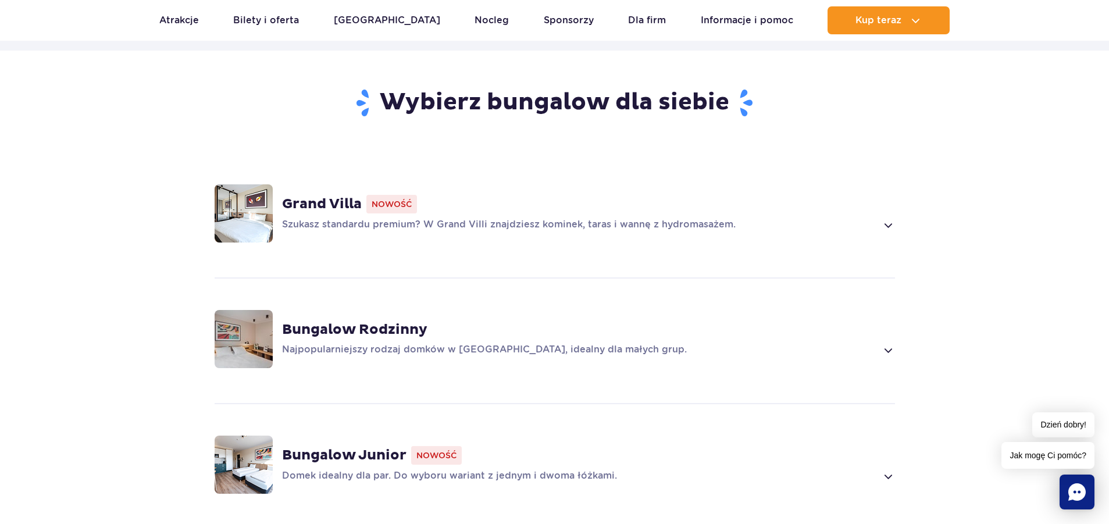
click at [482, 215] on div "Grand Villa Nowość Szukasz standardu premium? W Grand Villi znajdziesz kominek,…" at bounding box center [588, 213] width 613 height 37
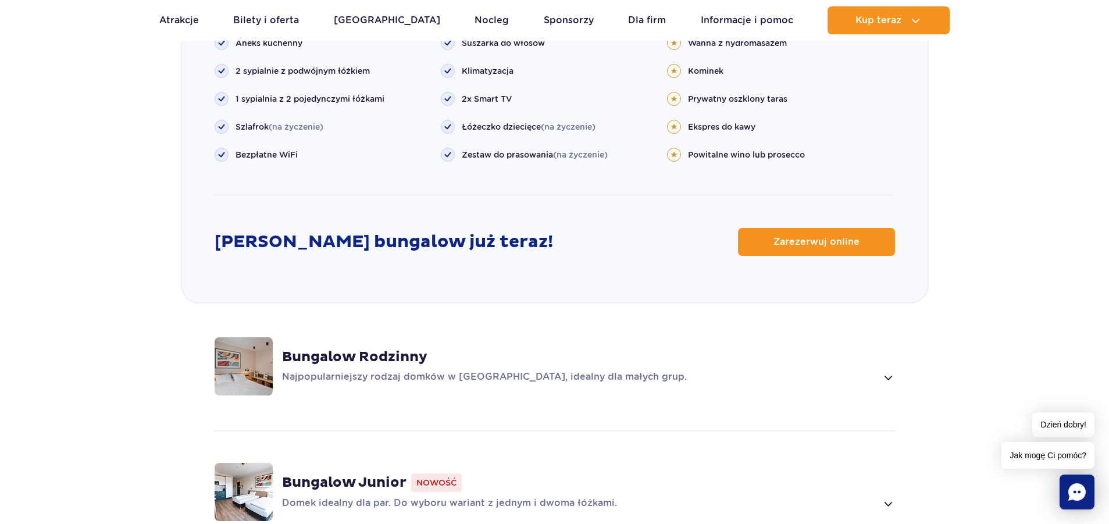
scroll to position [1486, 0]
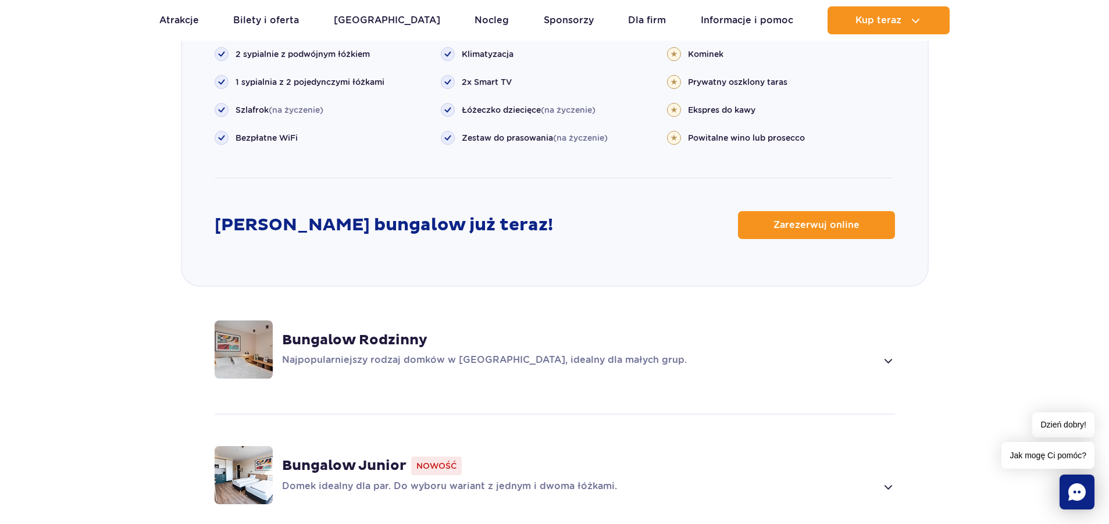
click at [577, 327] on div "Bungalow Rodzinny Najpopularniejszy rodzaj domków w Suntago Village, idealny dl…" at bounding box center [554, 349] width 745 height 123
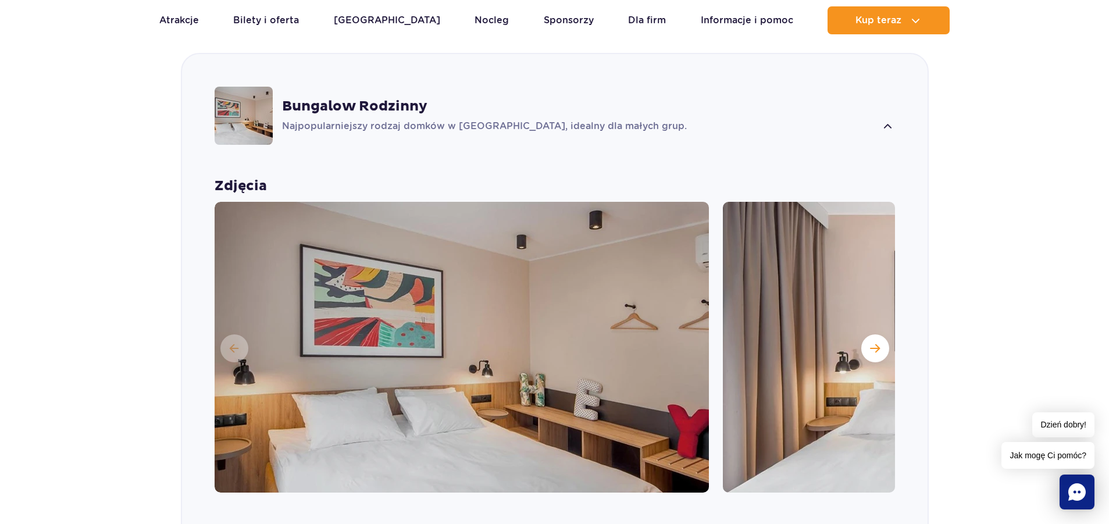
scroll to position [746, 0]
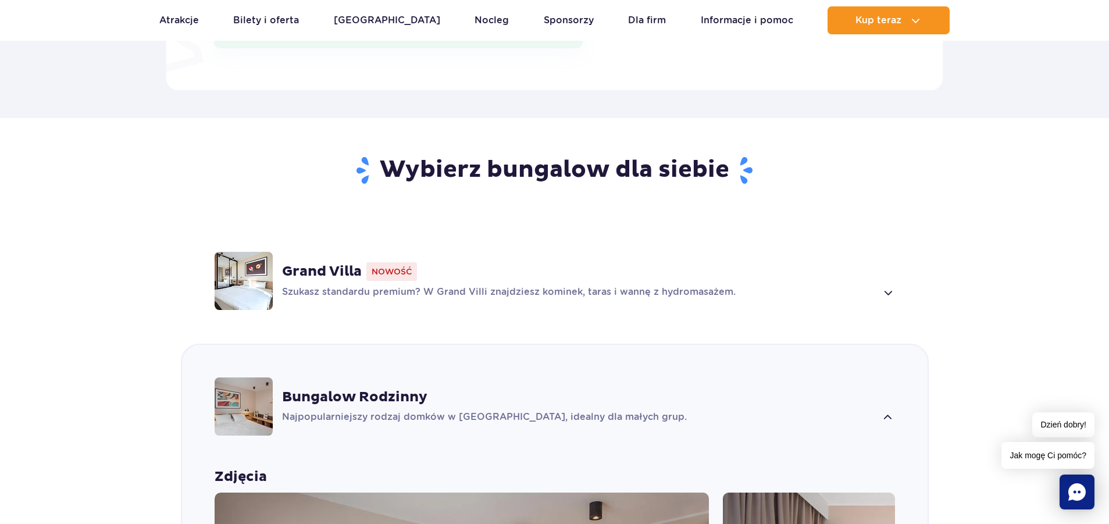
click at [612, 276] on div "Grand Villa Nowość" at bounding box center [588, 271] width 613 height 19
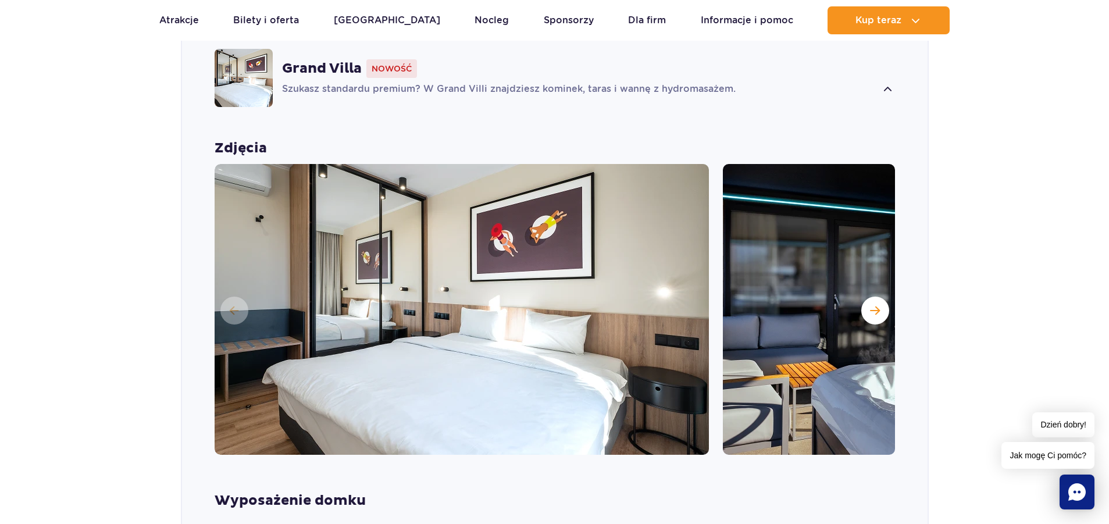
scroll to position [1028, 0]
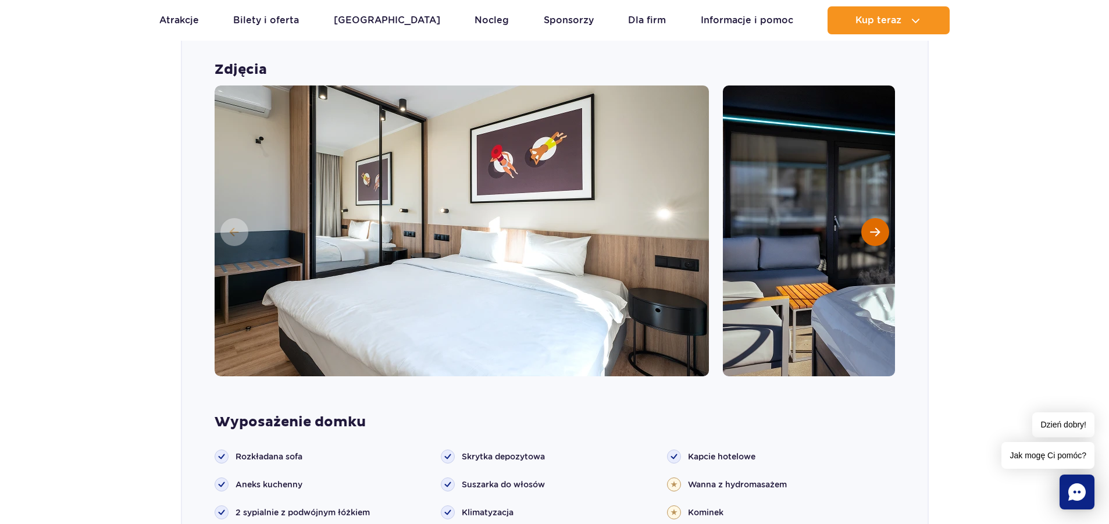
click at [867, 226] on button "Następny slajd" at bounding box center [875, 232] width 28 height 28
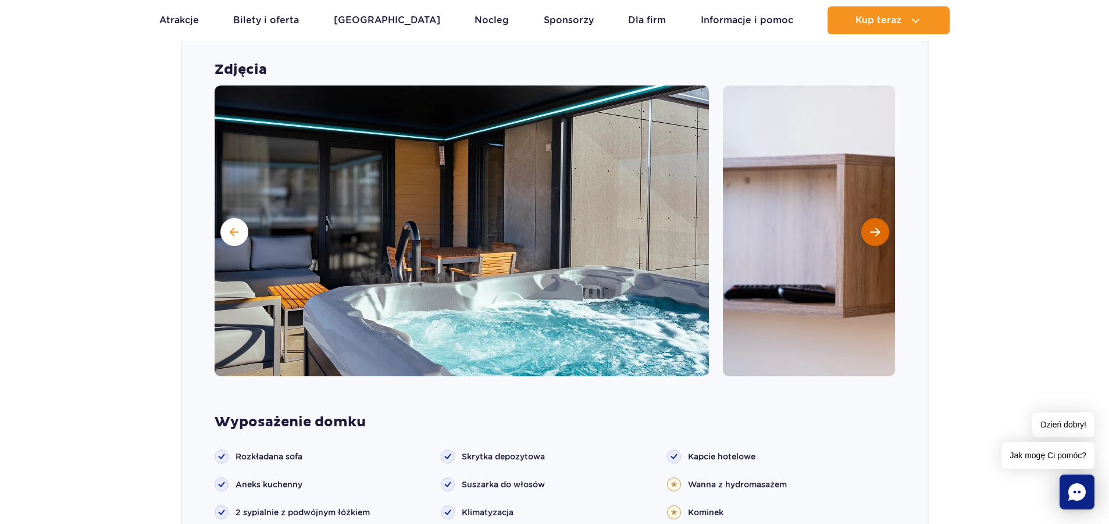
click at [881, 225] on button "Następny slajd" at bounding box center [875, 232] width 28 height 28
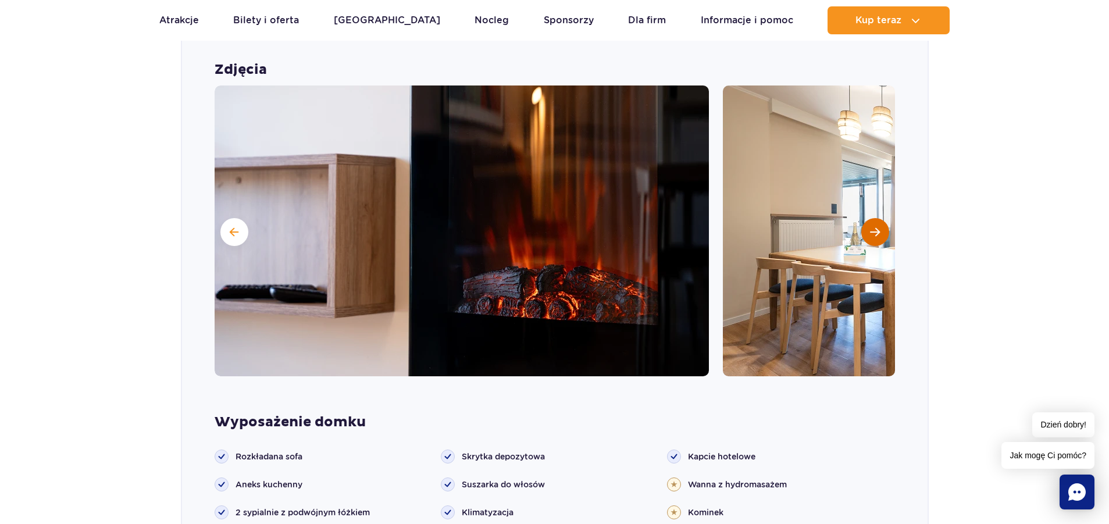
click at [879, 224] on button "Następny slajd" at bounding box center [875, 232] width 28 height 28
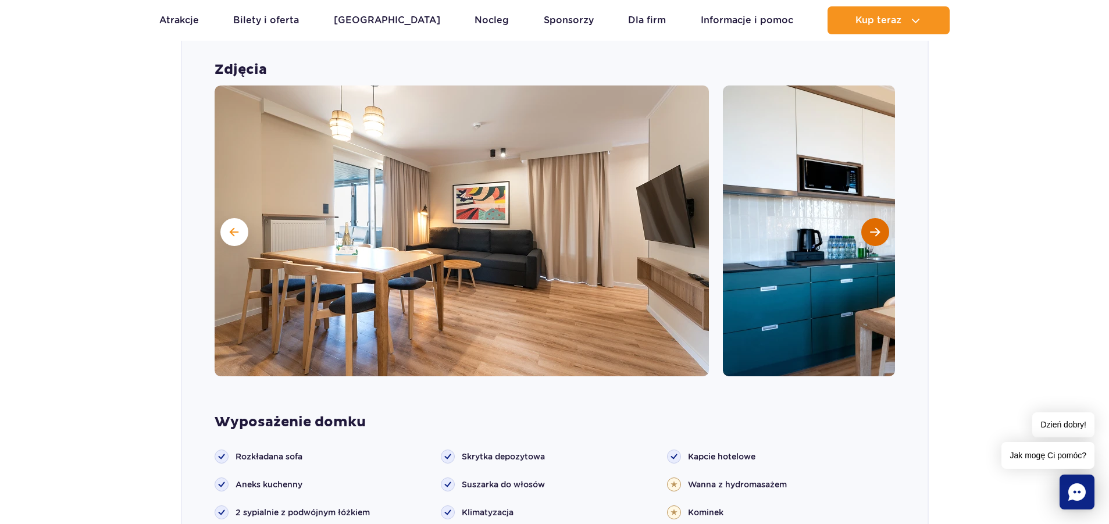
click at [879, 224] on button "Następny slajd" at bounding box center [875, 232] width 28 height 28
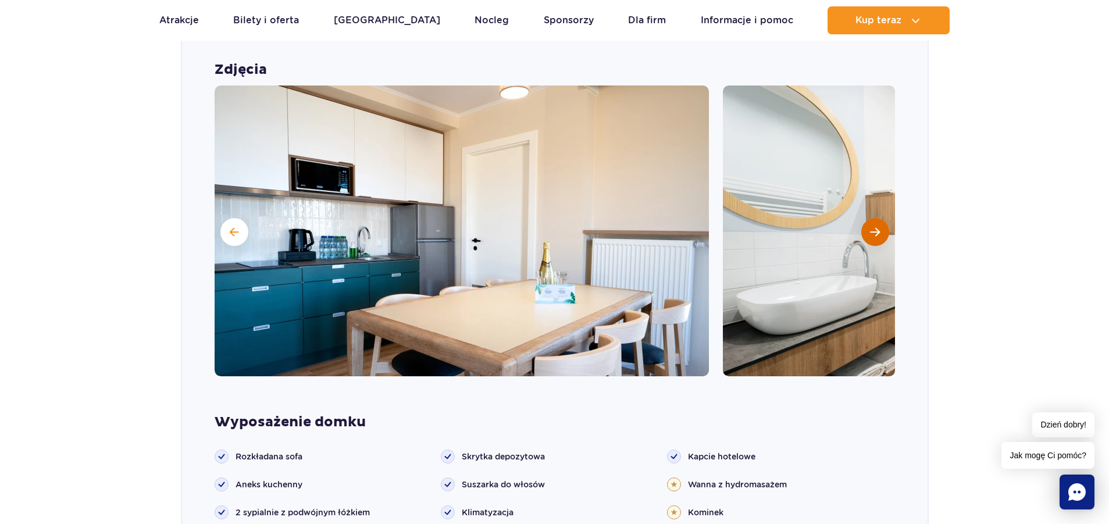
click at [879, 224] on button "Następny slajd" at bounding box center [875, 232] width 28 height 28
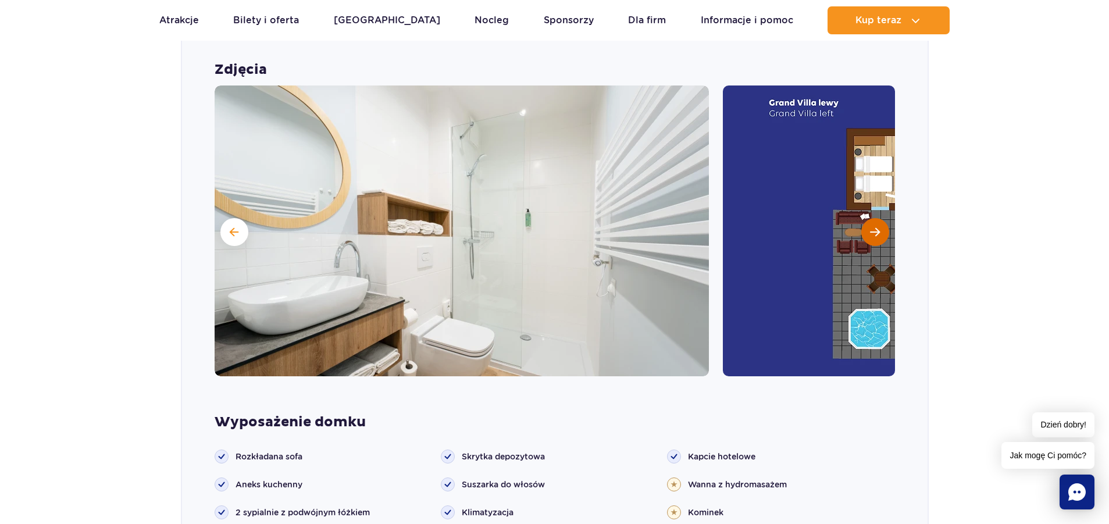
click at [879, 224] on button "Następny slajd" at bounding box center [875, 232] width 28 height 28
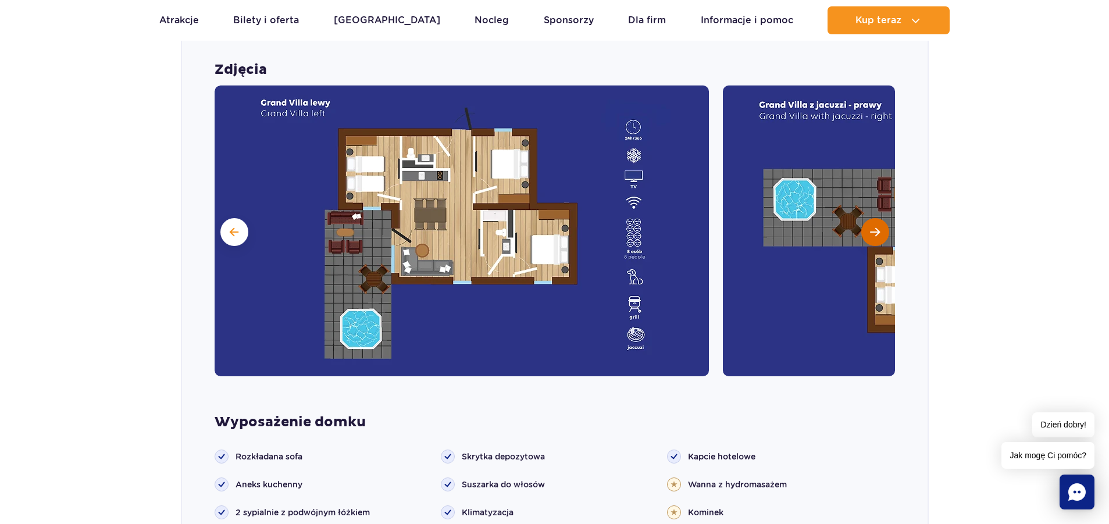
click at [878, 227] on span "Następny slajd" at bounding box center [875, 232] width 10 height 10
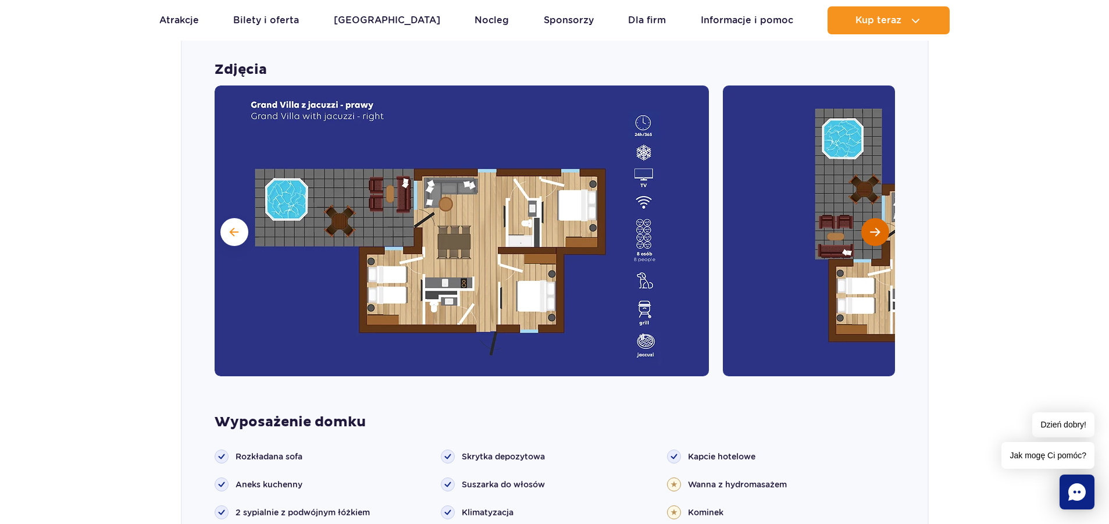
click at [878, 227] on span "Następny slajd" at bounding box center [875, 232] width 10 height 10
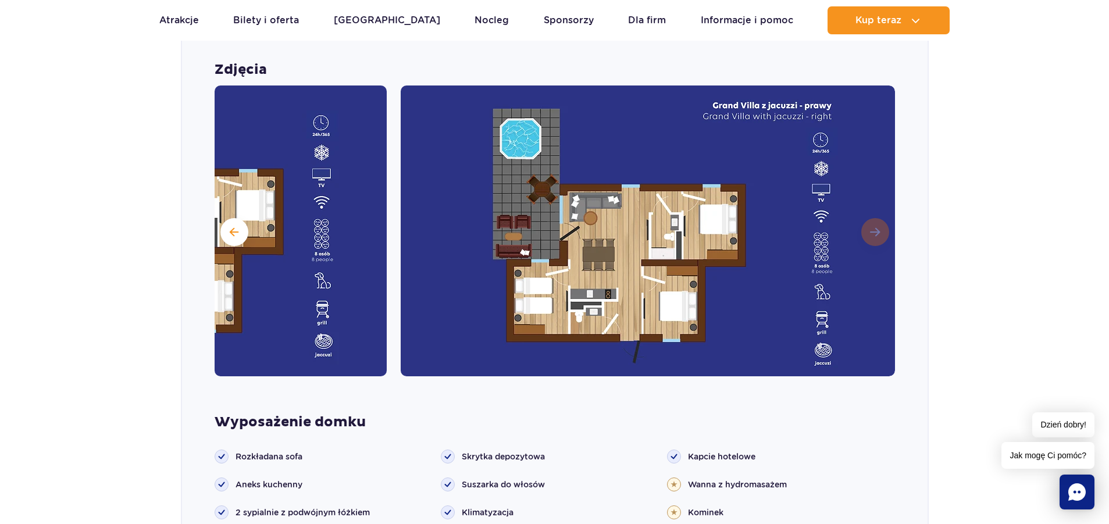
click at [878, 227] on img at bounding box center [648, 230] width 494 height 291
click at [1026, 125] on section "Wybierz bungalow dla siebie Grand Villa Nowość Szukasz standardu premium? W Gra…" at bounding box center [554, 447] width 1109 height 1221
click at [228, 233] on button at bounding box center [234, 232] width 28 height 28
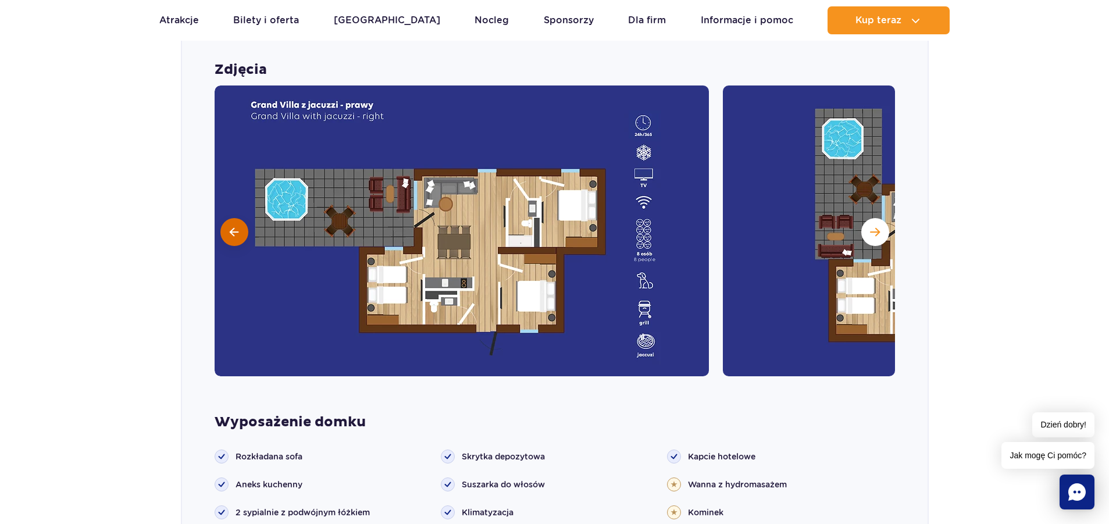
click at [234, 232] on span at bounding box center [234, 232] width 9 height 10
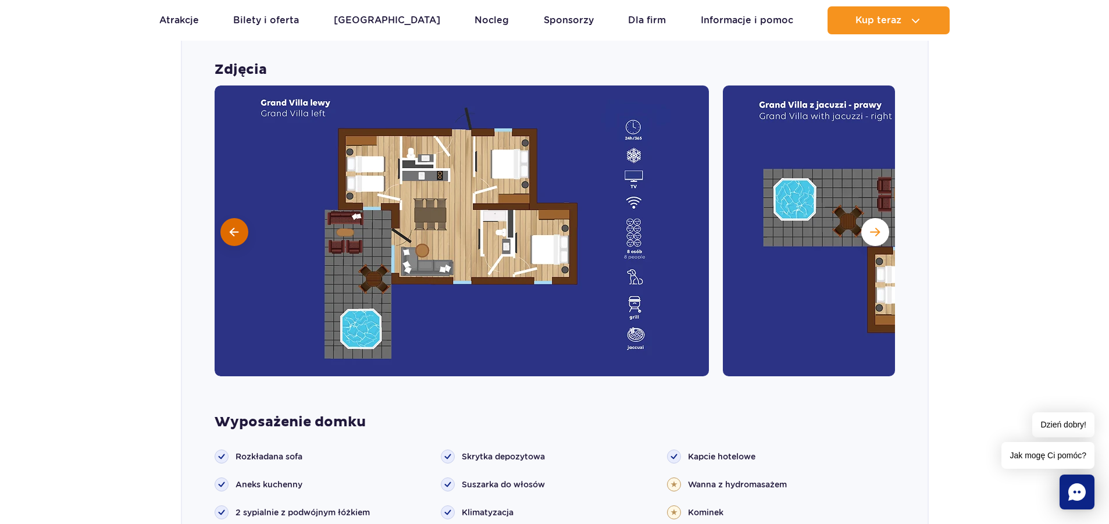
click at [234, 232] on span at bounding box center [234, 232] width 9 height 10
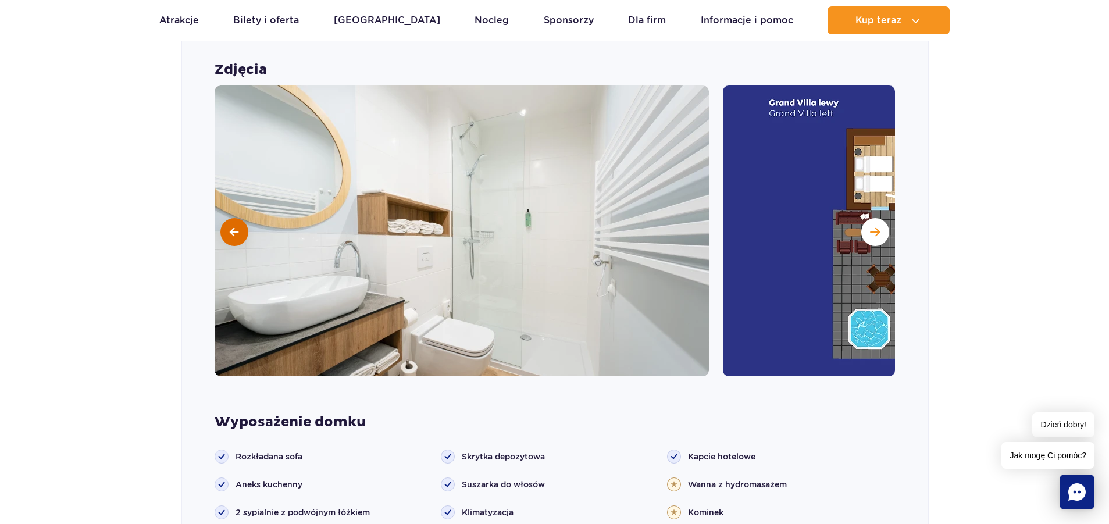
click at [234, 232] on span at bounding box center [234, 232] width 9 height 10
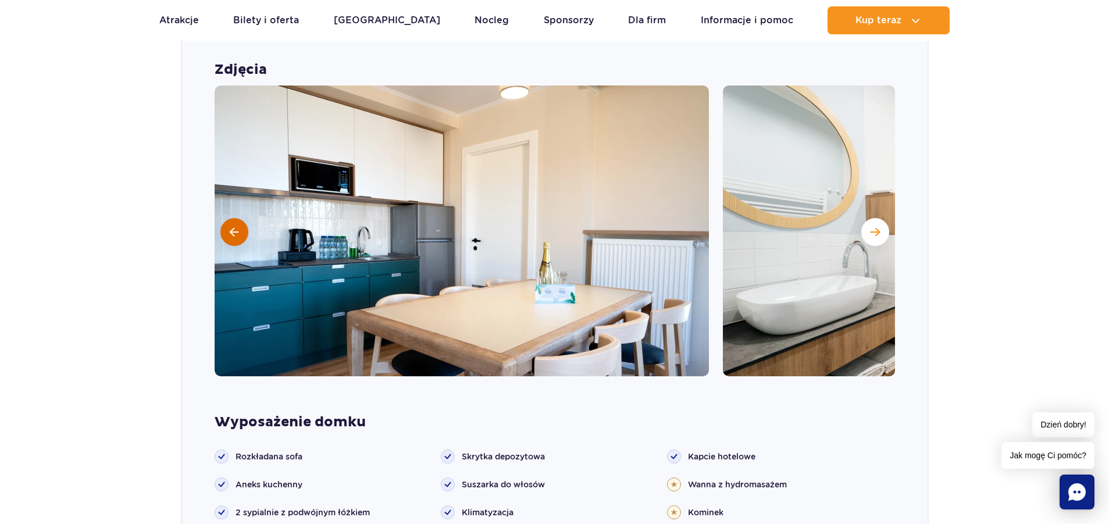
click at [234, 232] on span at bounding box center [234, 232] width 9 height 10
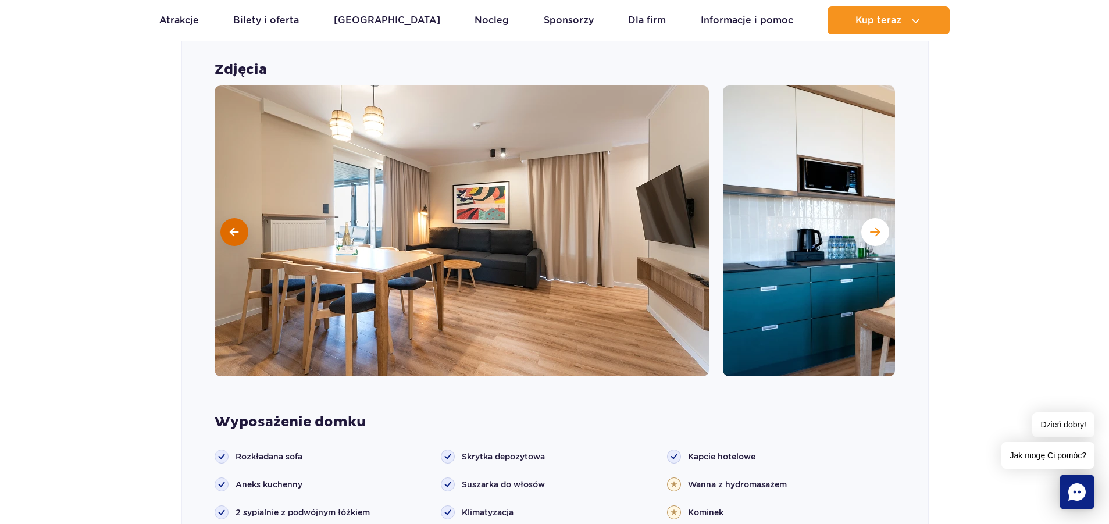
click at [234, 232] on span at bounding box center [234, 232] width 9 height 10
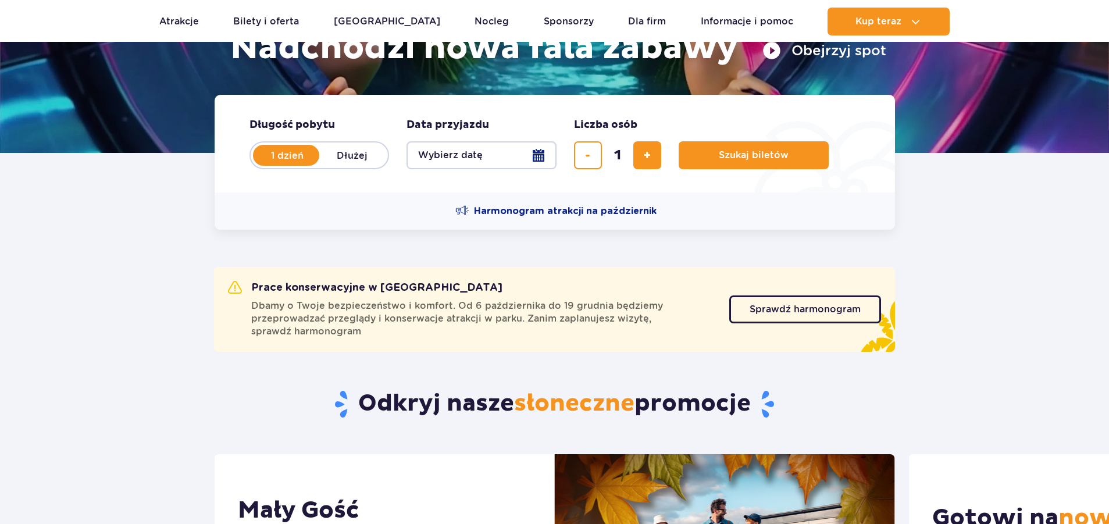
scroll to position [233, 0]
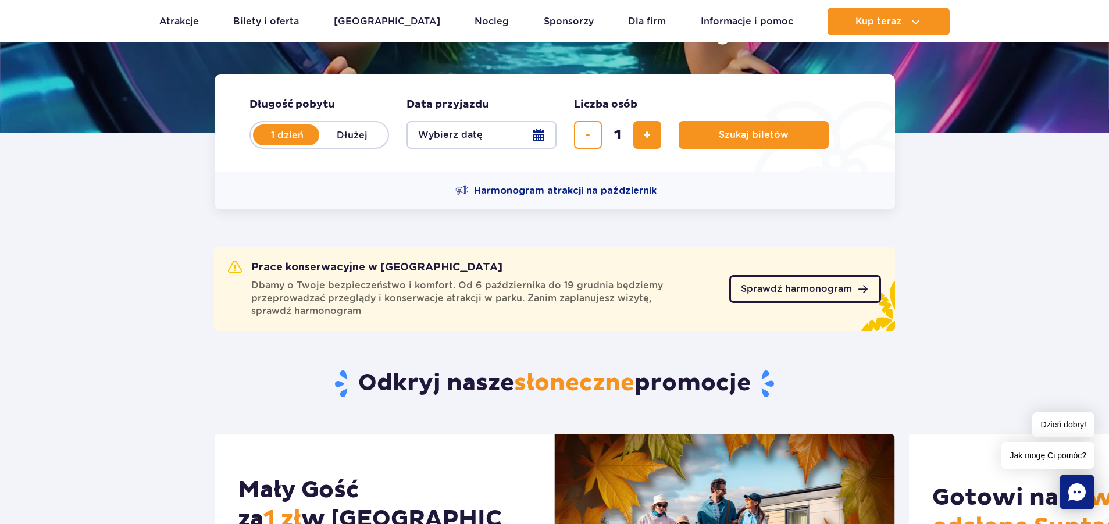
click at [767, 291] on span "Sprawdź harmonogram" at bounding box center [796, 288] width 111 height 9
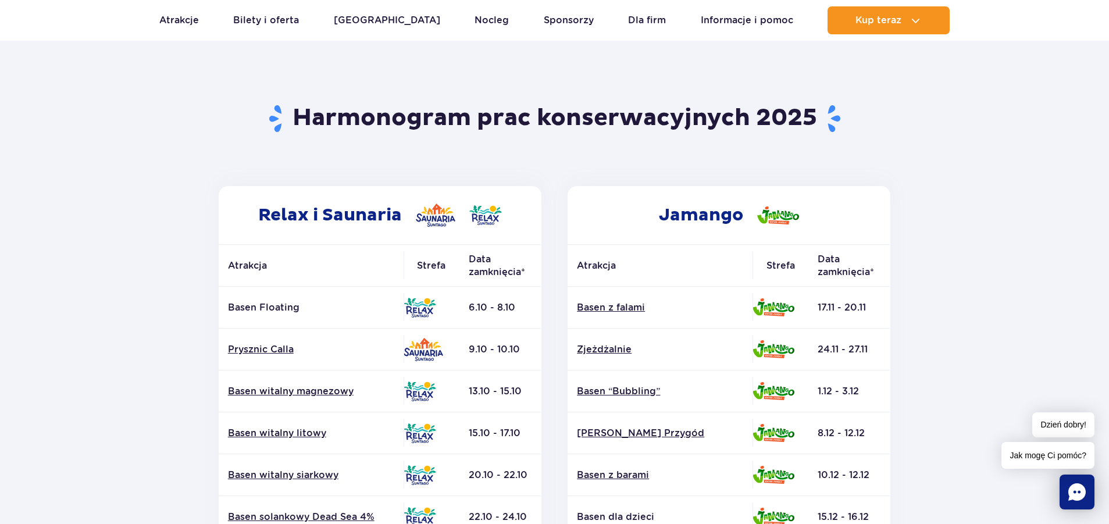
scroll to position [58, 0]
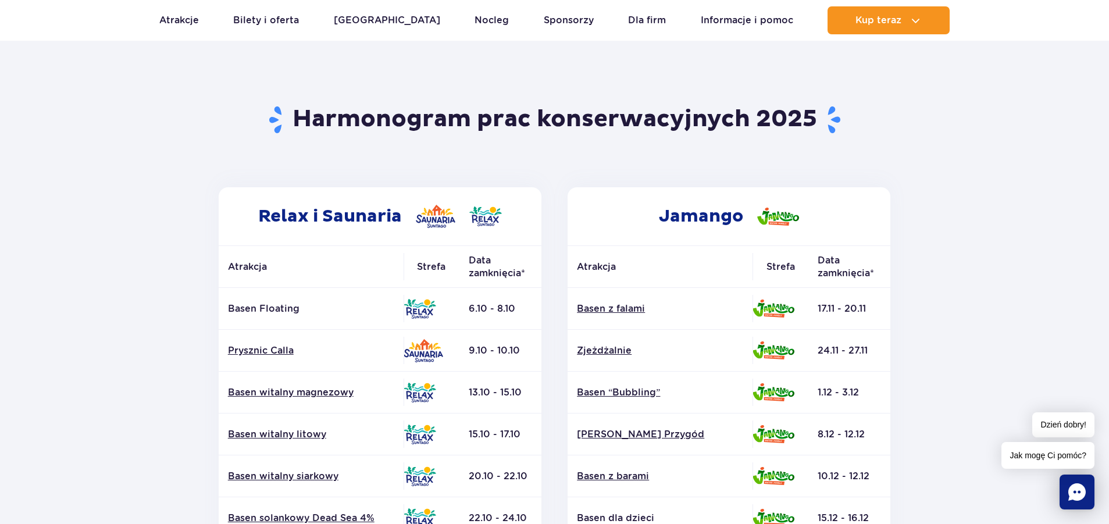
click at [716, 219] on h2 "Jamango" at bounding box center [728, 216] width 323 height 58
copy h2 "Jamango"
